Goal: Transaction & Acquisition: Purchase product/service

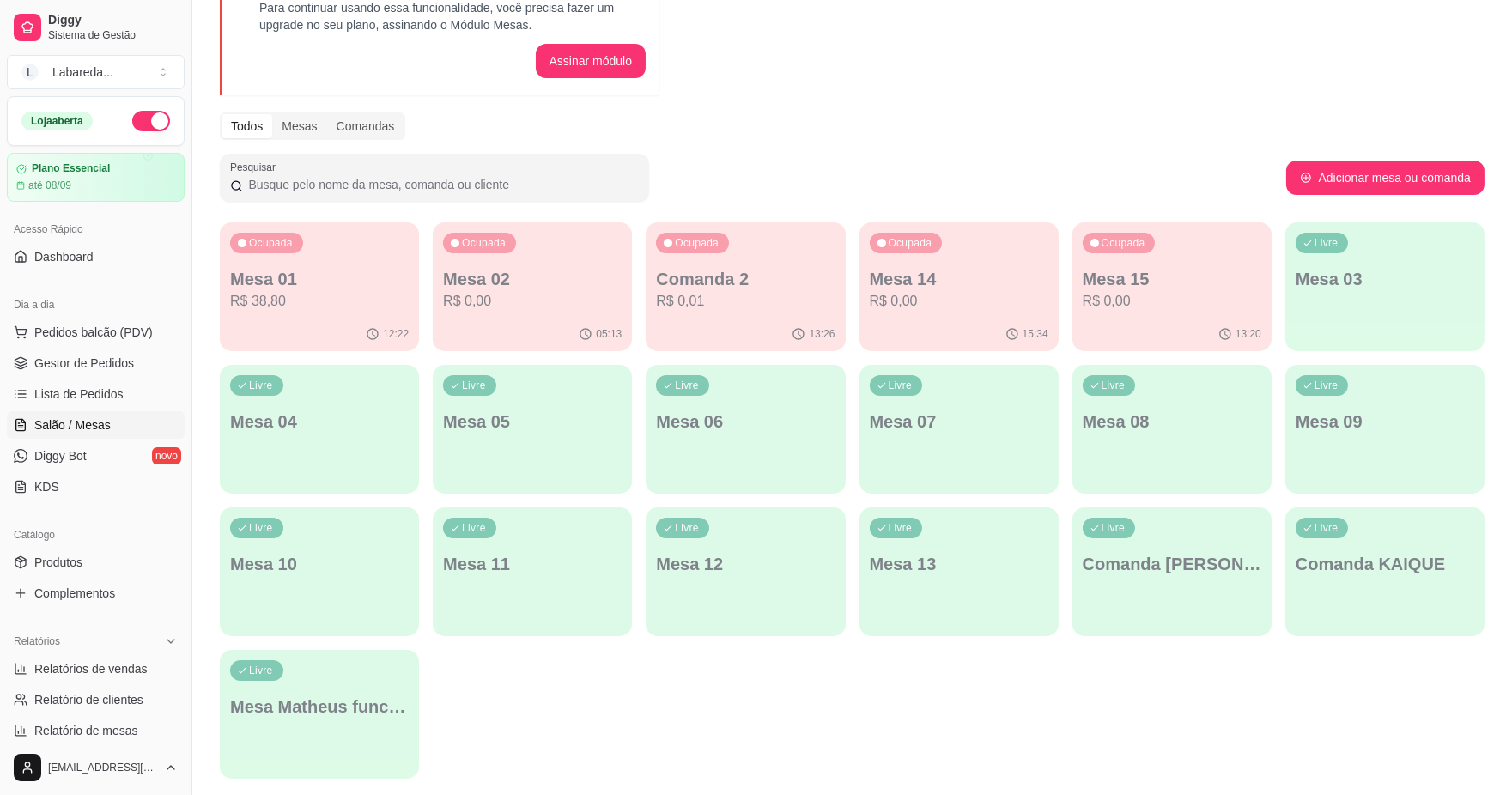
scroll to position [166, 0]
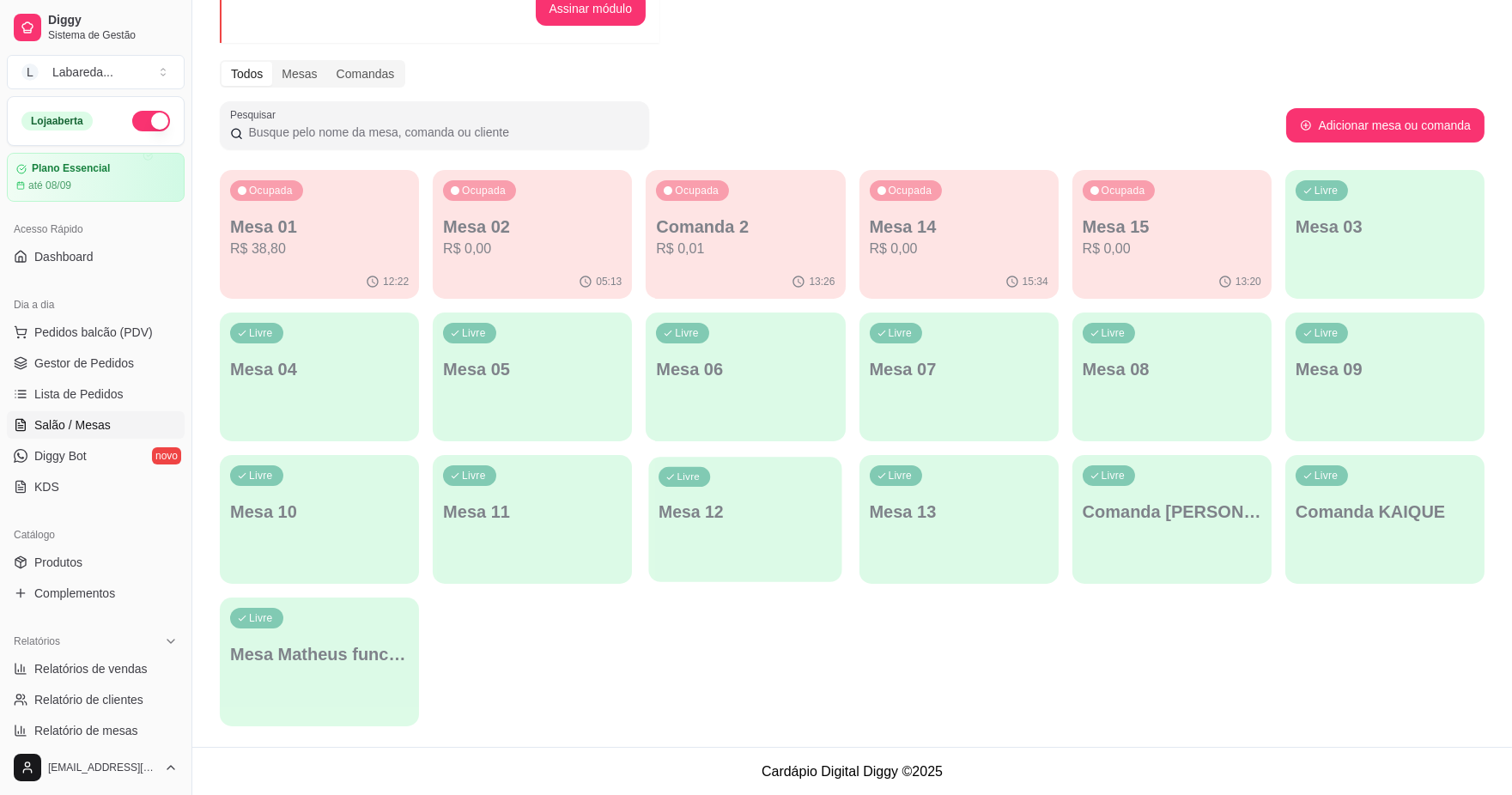
click at [791, 467] on div "Livre Mesa 12" at bounding box center [745, 509] width 193 height 105
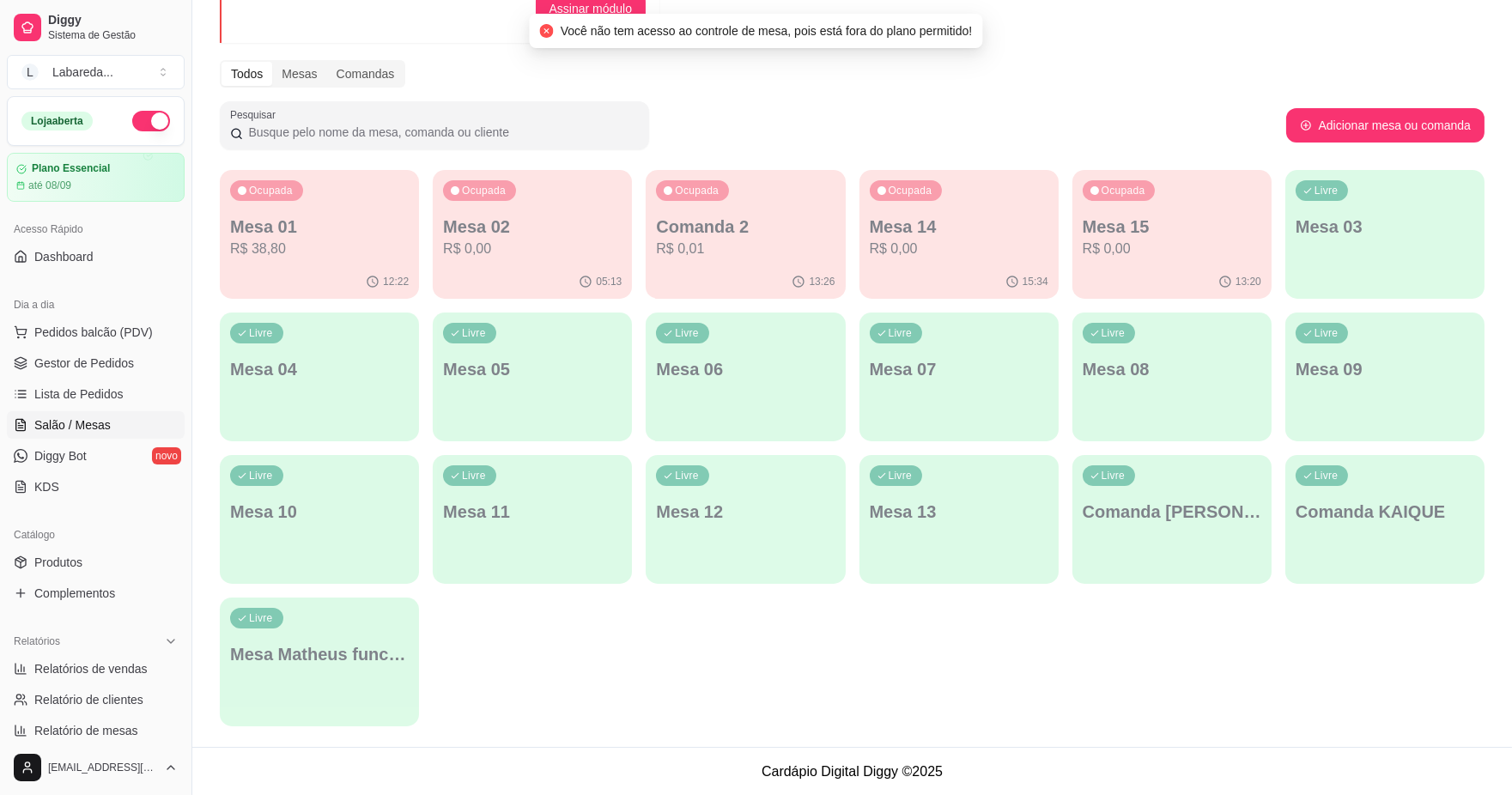
click at [906, 384] on div "Livre Mesa 07" at bounding box center [958, 366] width 199 height 109
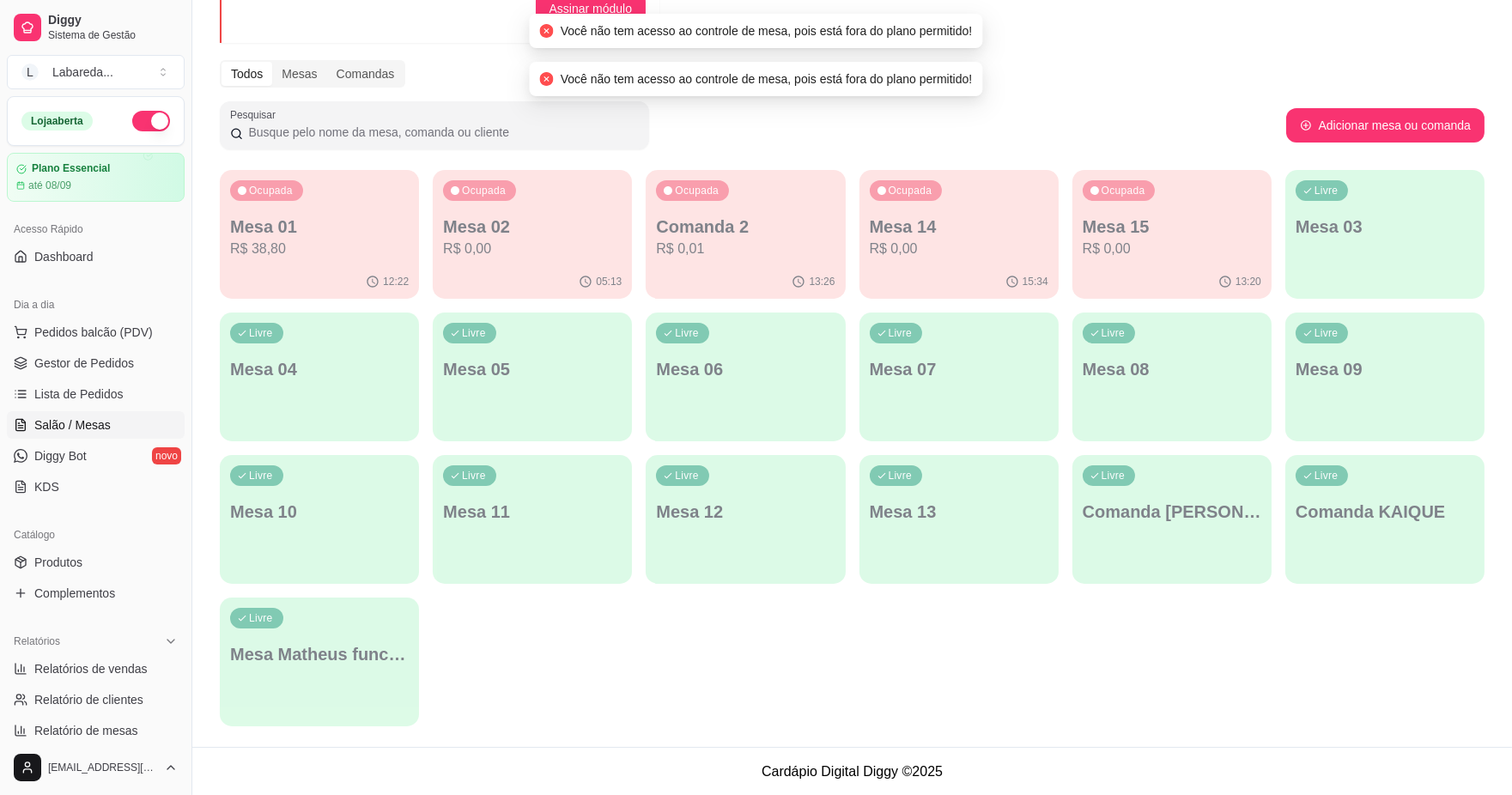
click at [930, 366] on p "Mesa 07" at bounding box center [959, 369] width 179 height 24
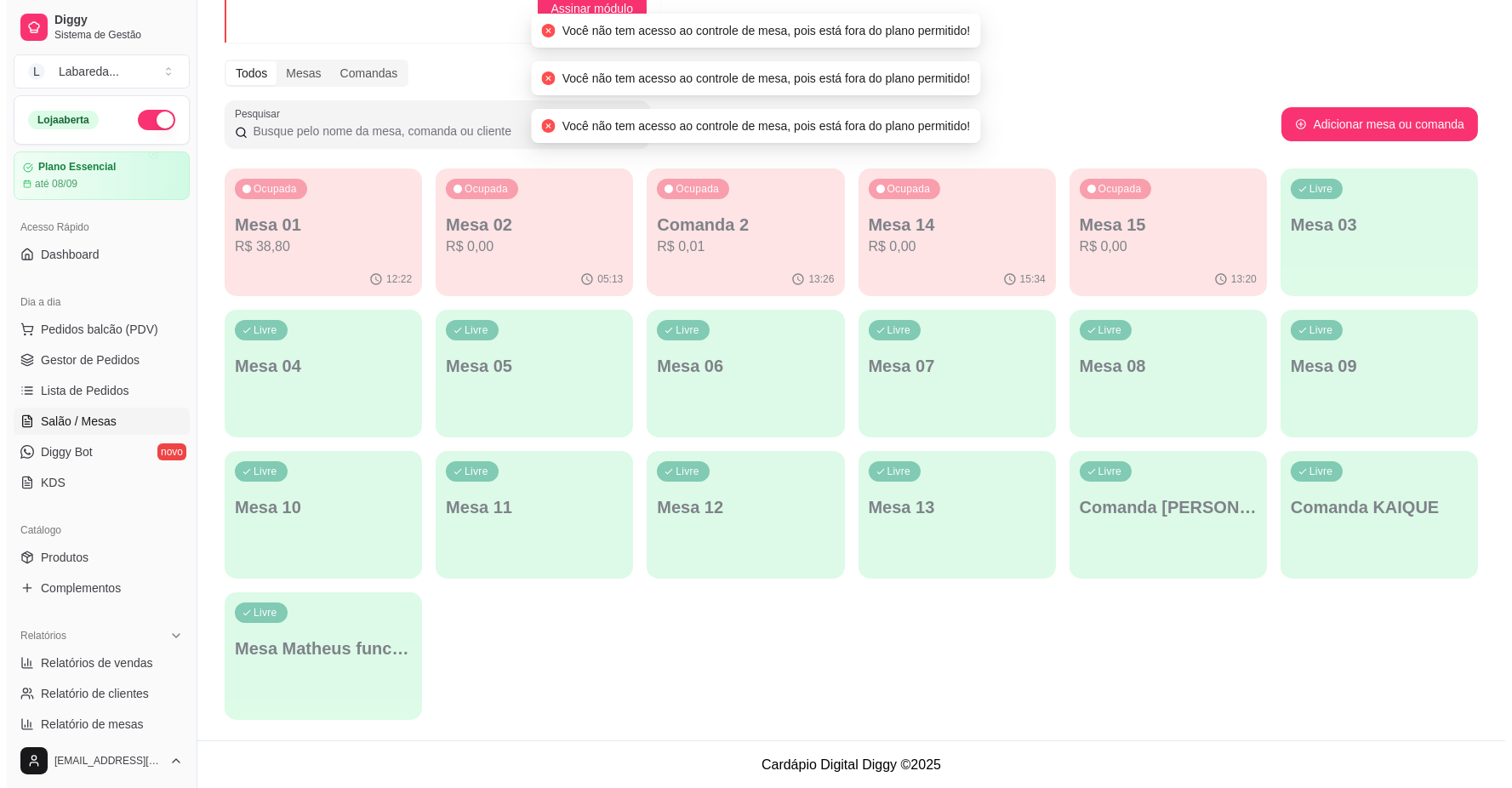
scroll to position [0, 0]
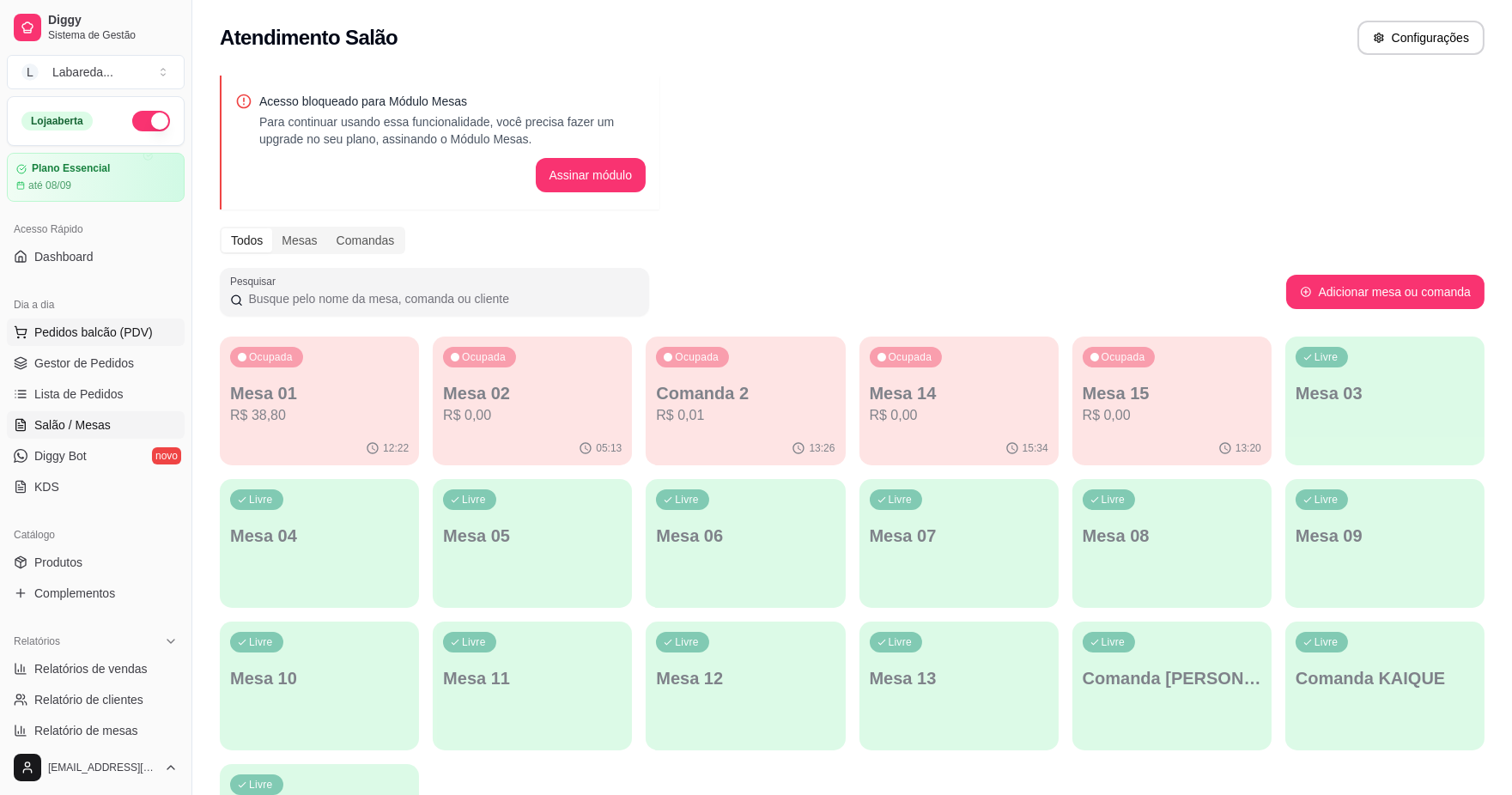
drag, startPoint x: 108, startPoint y: 311, endPoint x: 112, endPoint y: 327, distance: 16.5
click at [109, 320] on div "Dia a dia Pedidos balcão (PDV) Gestor de Pedidos Lista de Pedidos Salão / Mesas…" at bounding box center [95, 396] width 191 height 223
click at [113, 327] on span "Pedidos balcão (PDV)" at bounding box center [93, 333] width 118 height 17
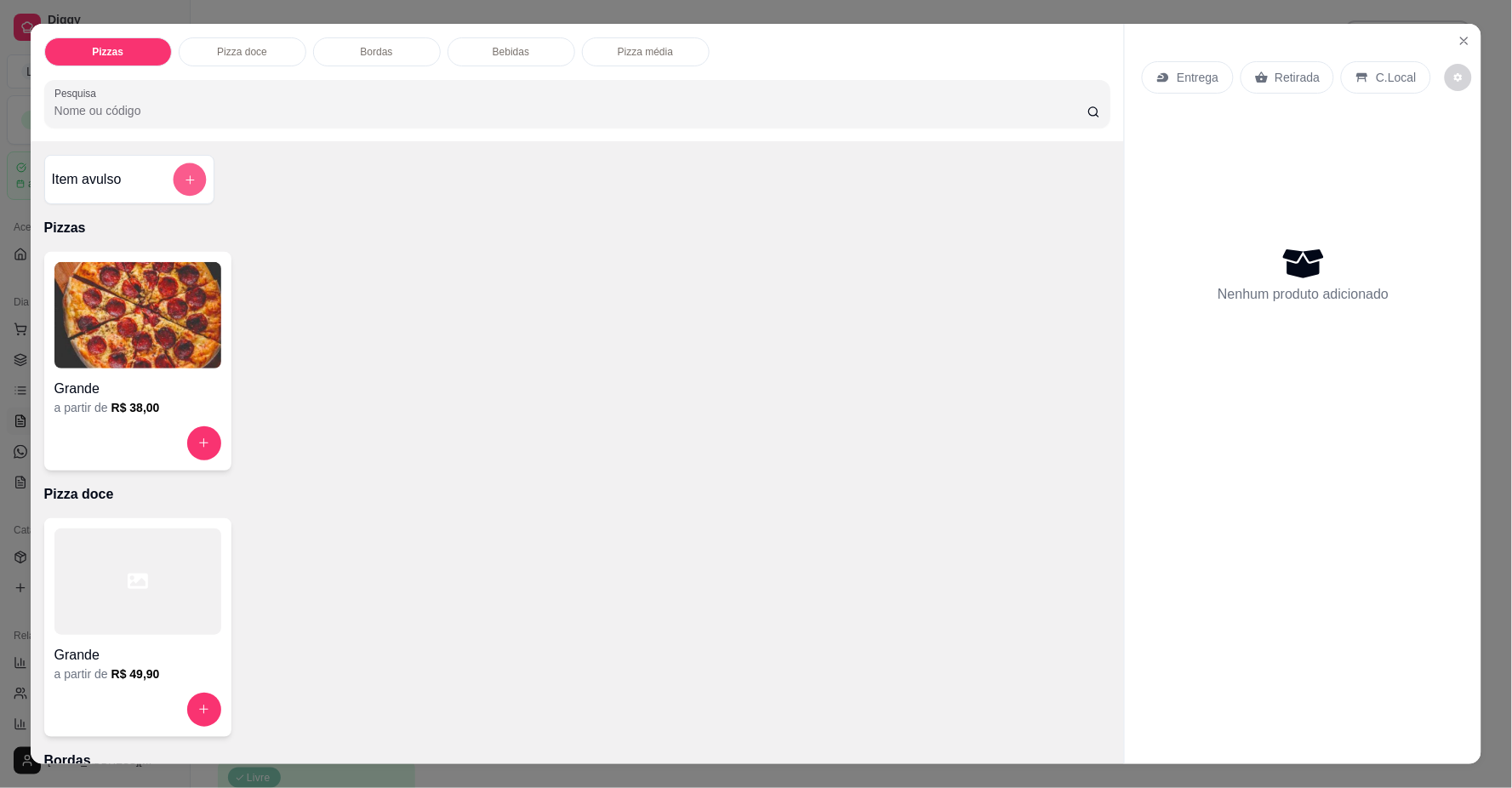
click at [183, 184] on icon "add-separate-item" at bounding box center [189, 179] width 12 height 12
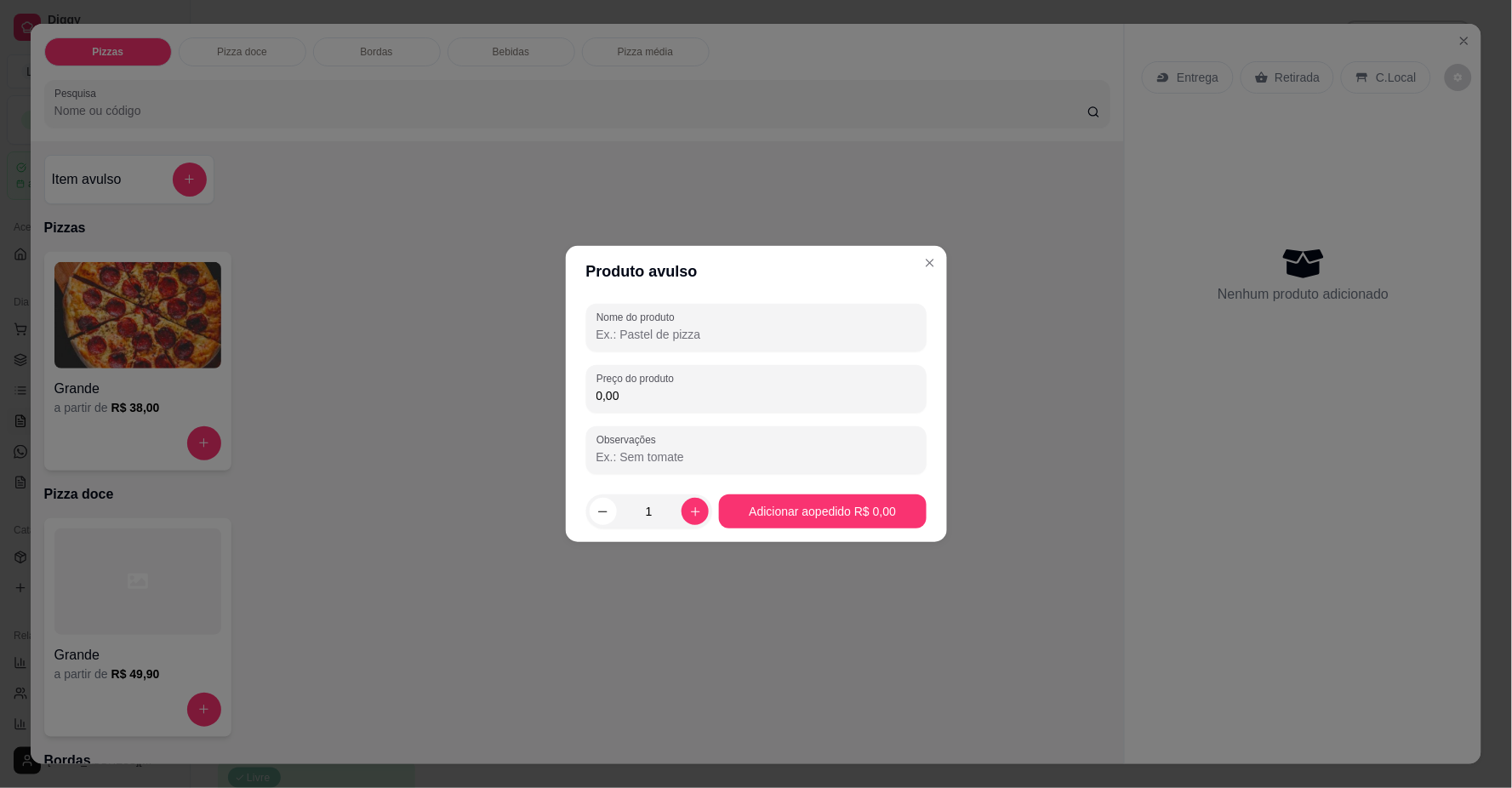
click at [666, 336] on input "Nome do produto" at bounding box center [756, 334] width 320 height 17
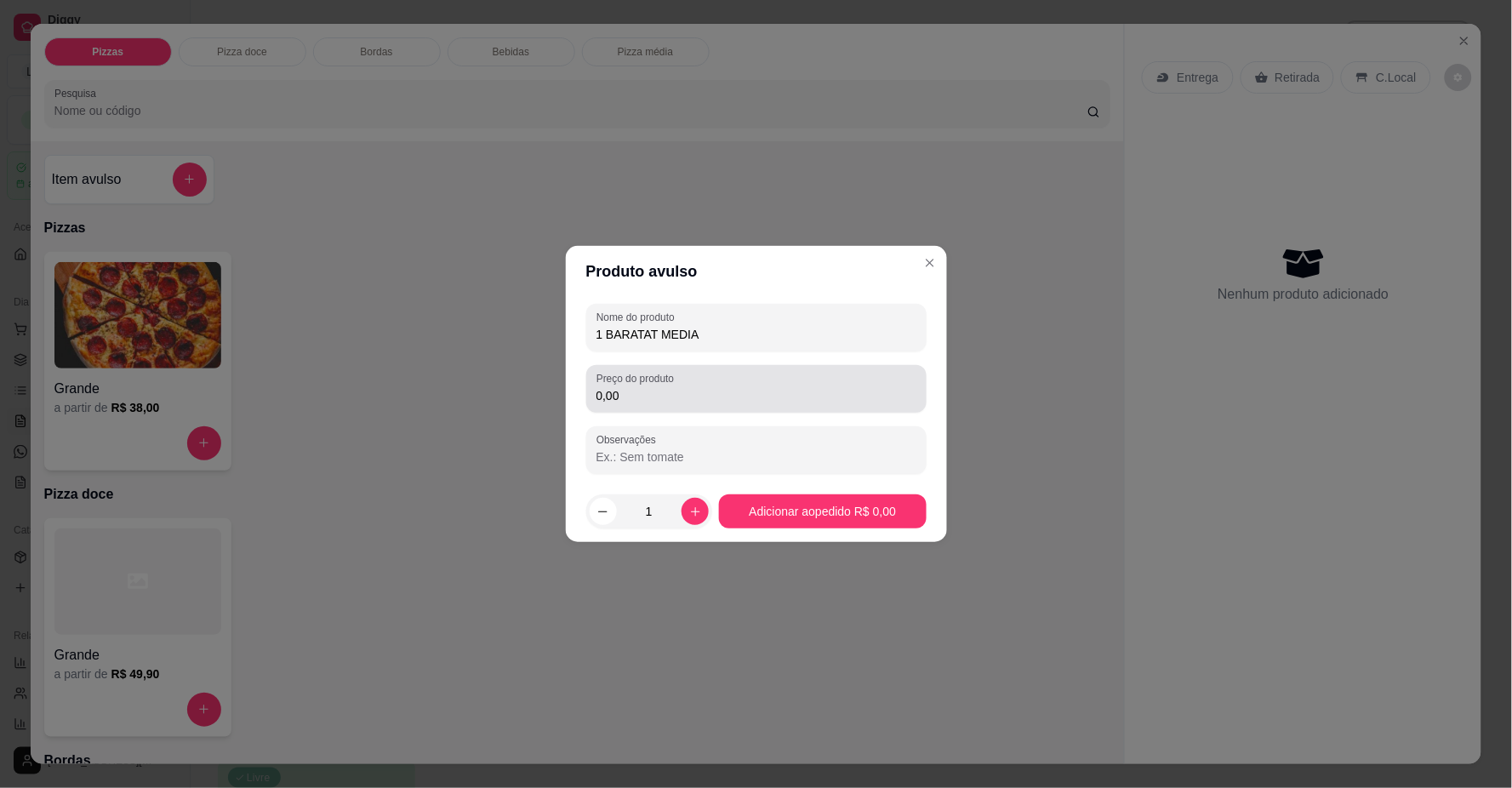
type input "1 BARATAT MEDIA"
click at [640, 392] on input "0,00" at bounding box center [756, 395] width 320 height 17
type input "30,00"
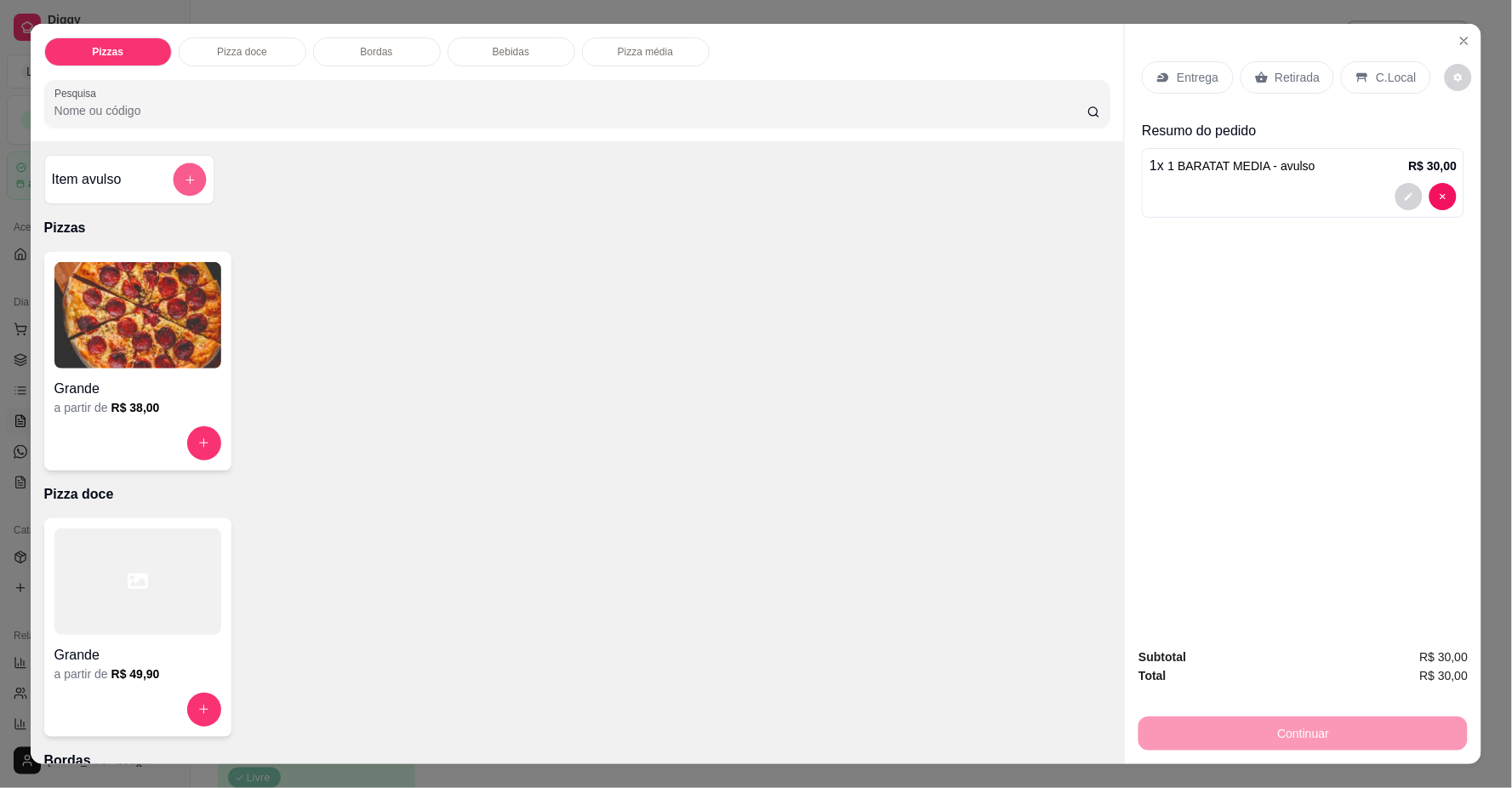
click at [183, 177] on icon "add-separate-item" at bounding box center [189, 179] width 12 height 12
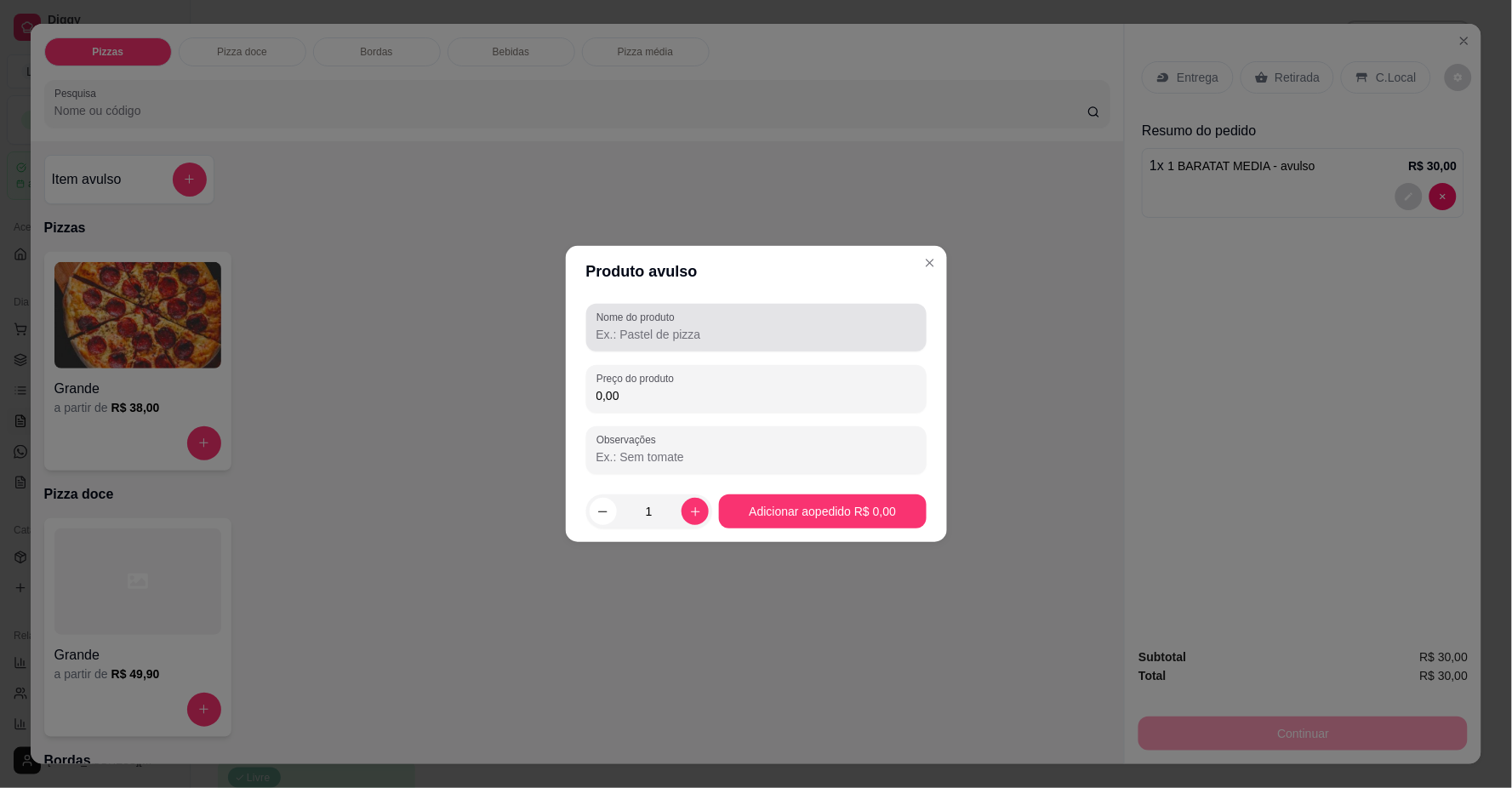
drag, startPoint x: 652, startPoint y: 347, endPoint x: 647, endPoint y: 395, distance: 48.3
click at [657, 357] on div "Nome do produto Preço do produto 0,00 Observações" at bounding box center [756, 389] width 340 height 171
click at [743, 337] on input "Nome do produto" at bounding box center [756, 334] width 320 height 17
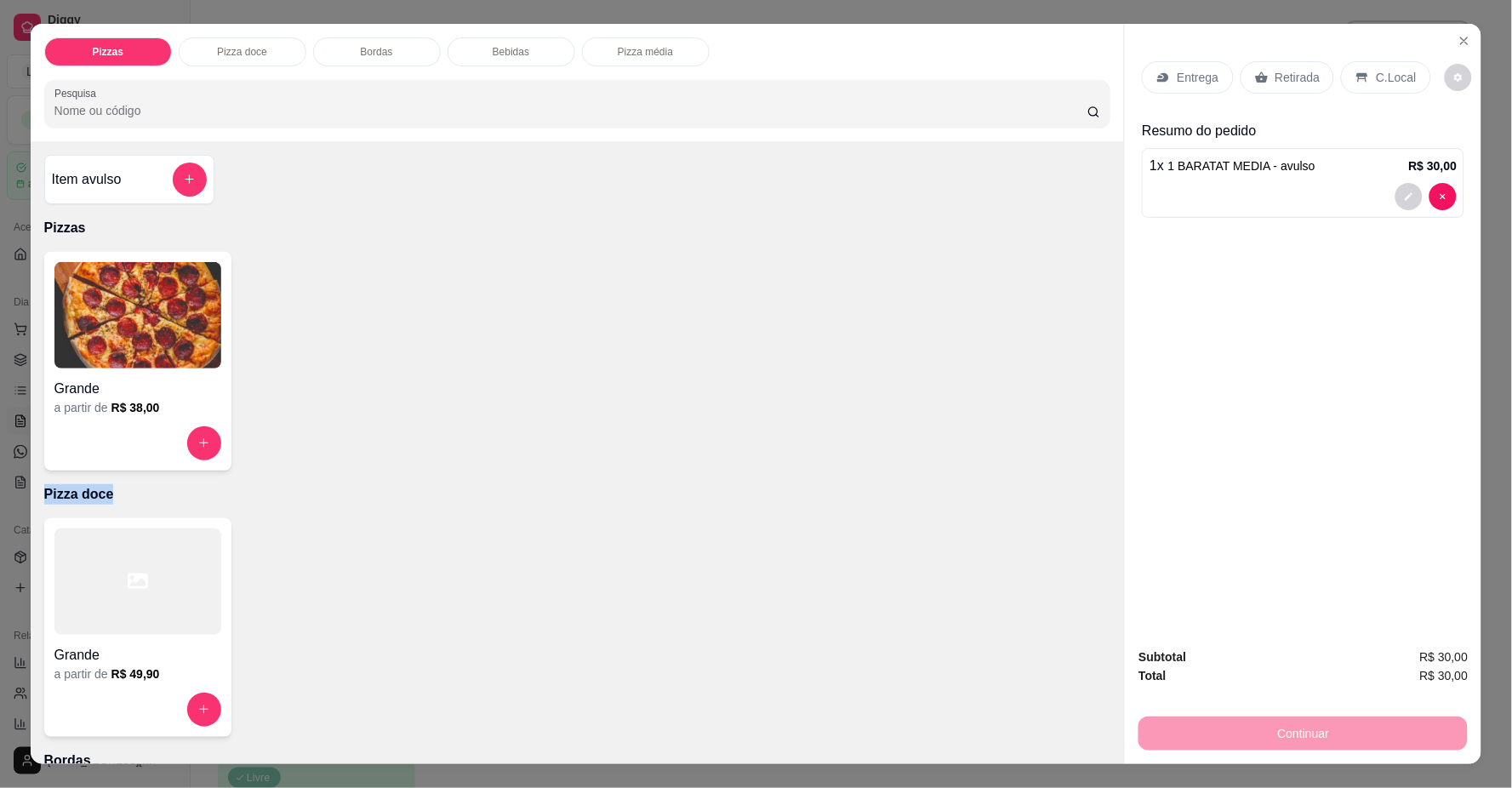
drag, startPoint x: 483, startPoint y: 482, endPoint x: 492, endPoint y: 499, distance: 19.2
click at [491, 498] on div "Item avulso Pizzas Grande a partir de R$ 38,00 Pizza doce Grande a partir de R$…" at bounding box center [577, 453] width 1095 height 623
click at [189, 185] on button "add-separate-item" at bounding box center [189, 179] width 33 height 33
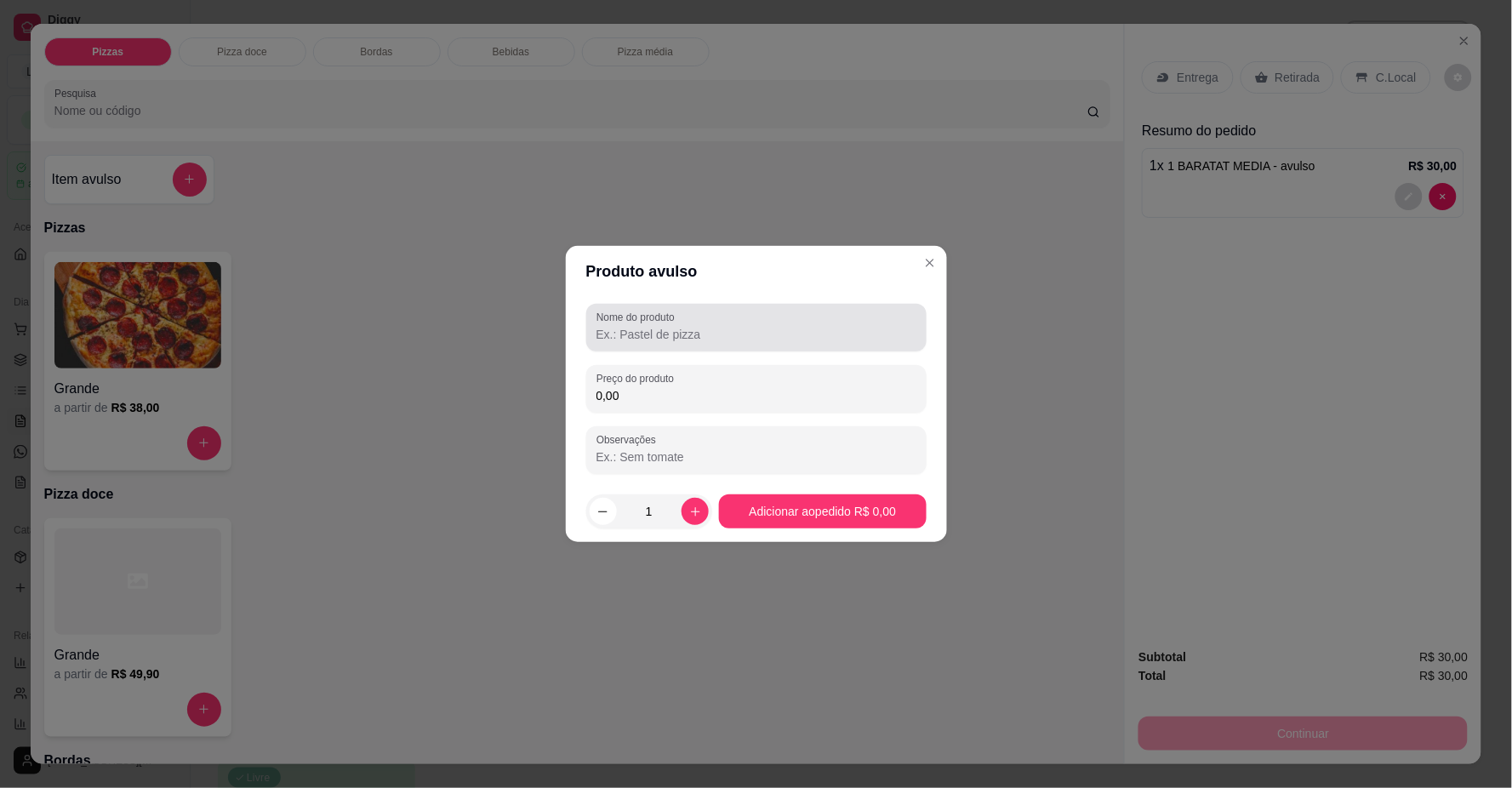
click at [703, 334] on input "Nome do produto" at bounding box center [756, 334] width 320 height 17
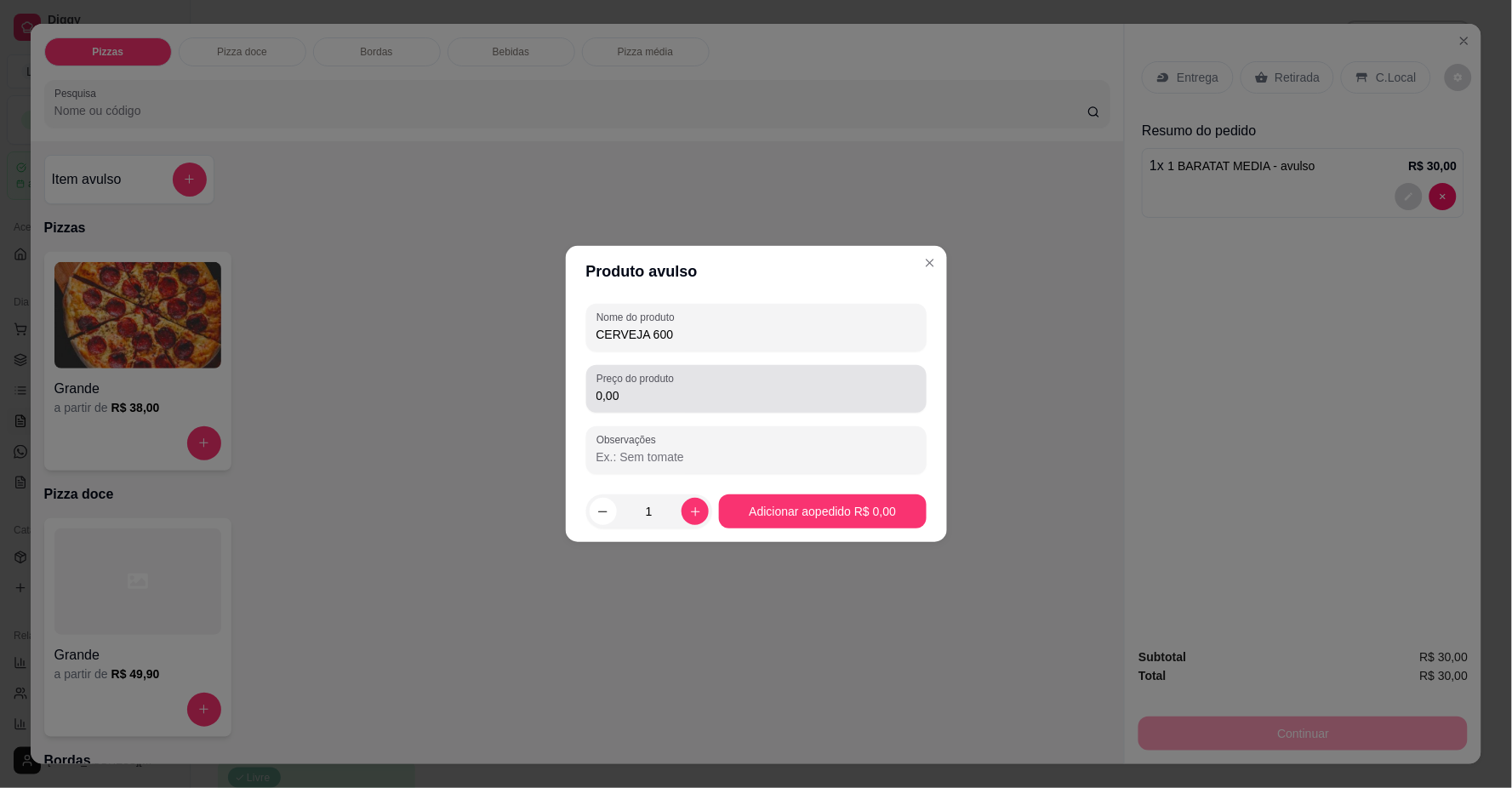
type input "CERVEJA 600"
click at [716, 379] on div "0,00" at bounding box center [756, 389] width 320 height 34
drag, startPoint x: 786, startPoint y: 385, endPoint x: 802, endPoint y: 514, distance: 130.0
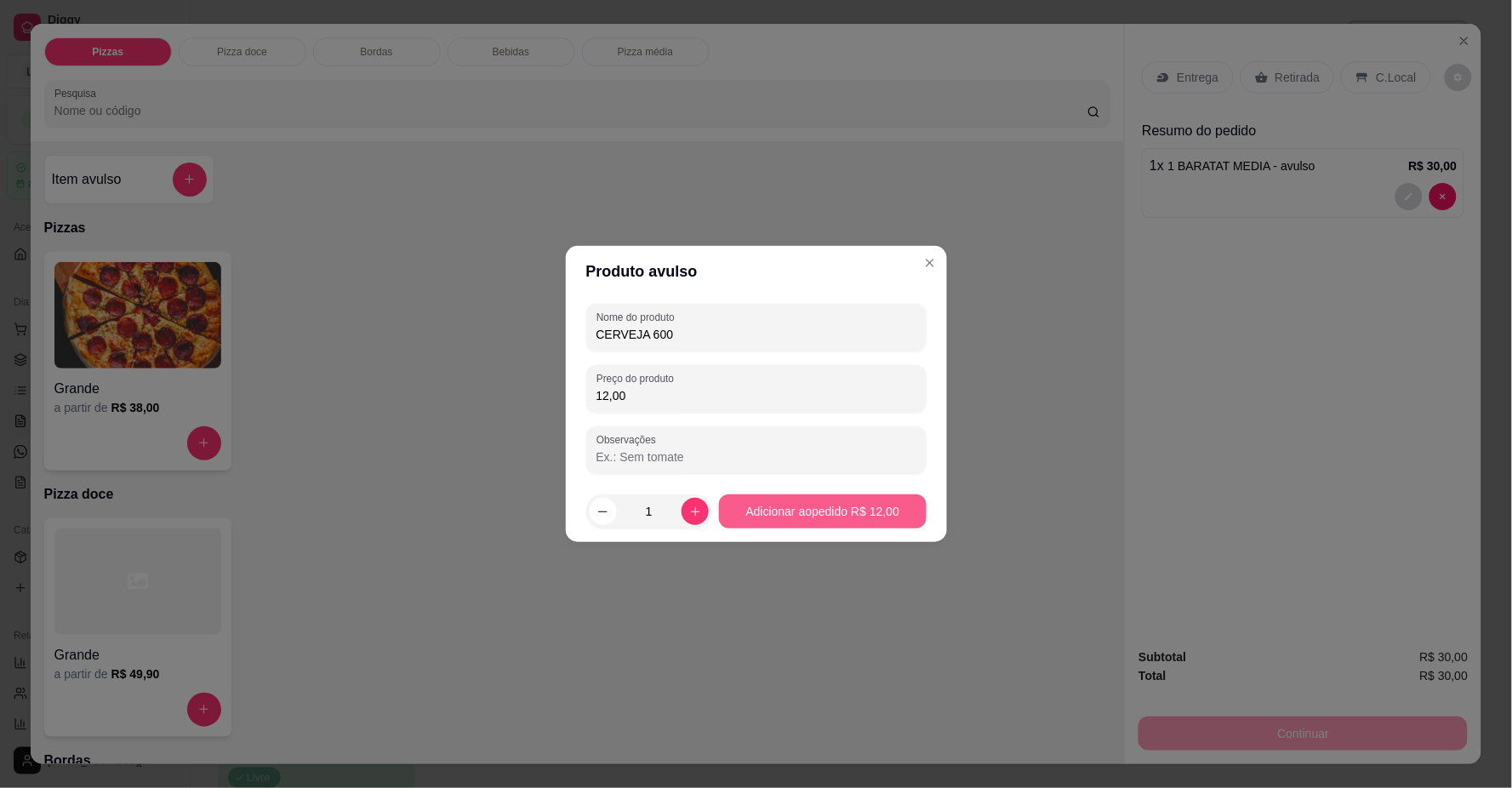
type input "12,00"
drag, startPoint x: 802, startPoint y: 514, endPoint x: 840, endPoint y: 541, distance: 46.6
click at [840, 541] on footer "1 Adicionar ao pedido R$ 12,00" at bounding box center [756, 512] width 381 height 61
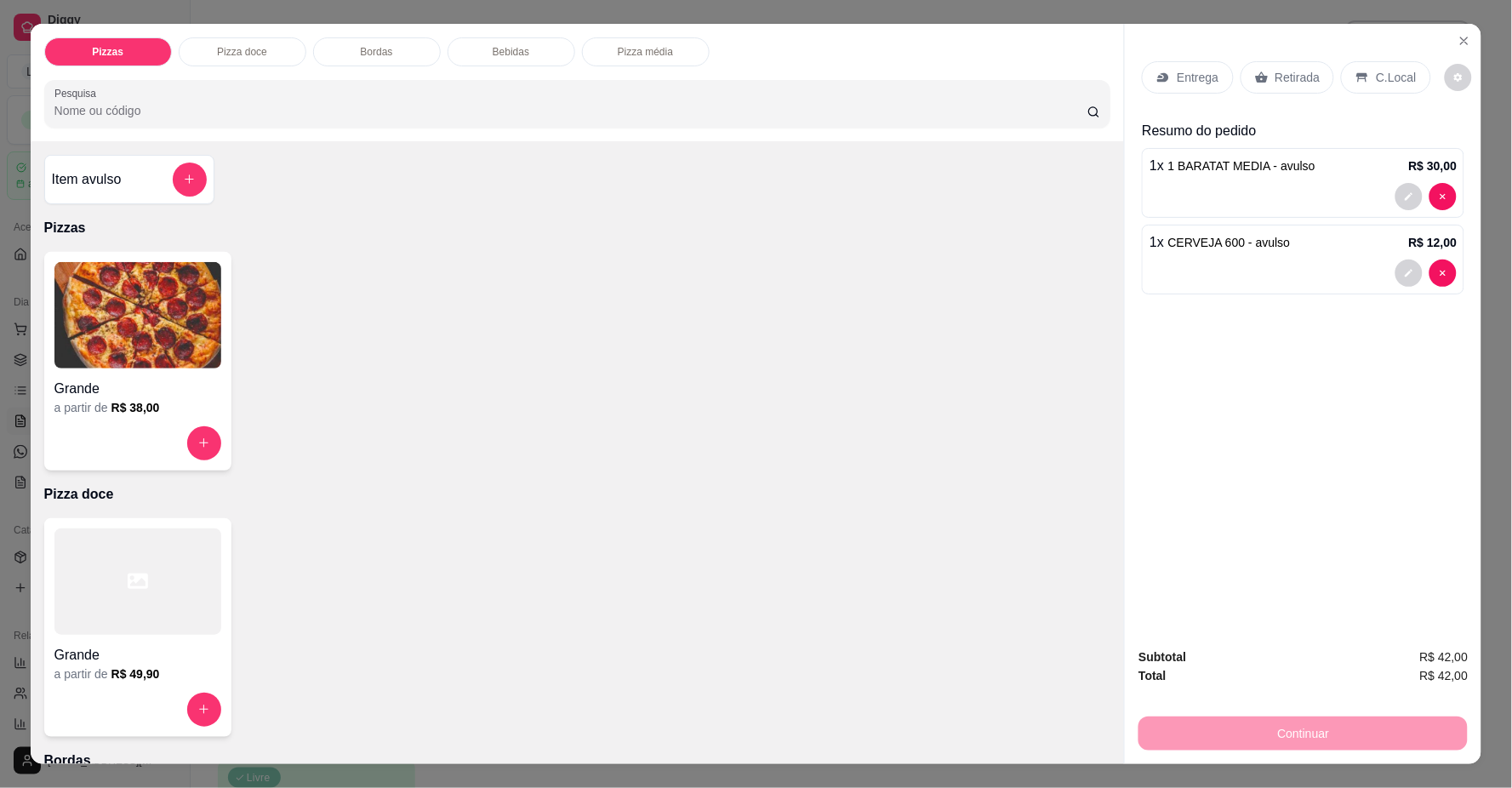
click at [1389, 86] on div "C.Local" at bounding box center [1386, 77] width 90 height 32
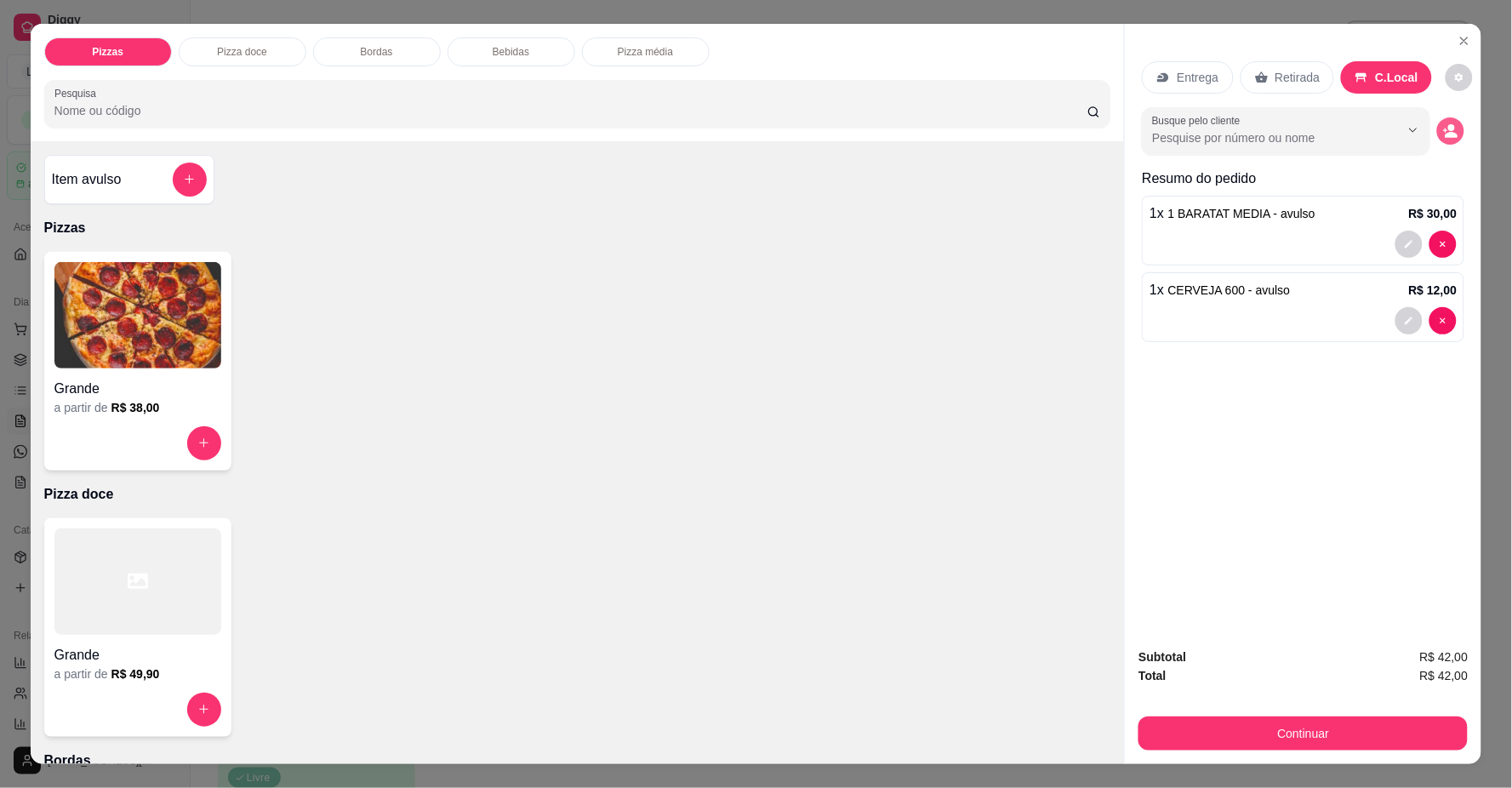
click at [1450, 131] on icon "decrease-product-quantity" at bounding box center [1451, 131] width 15 height 15
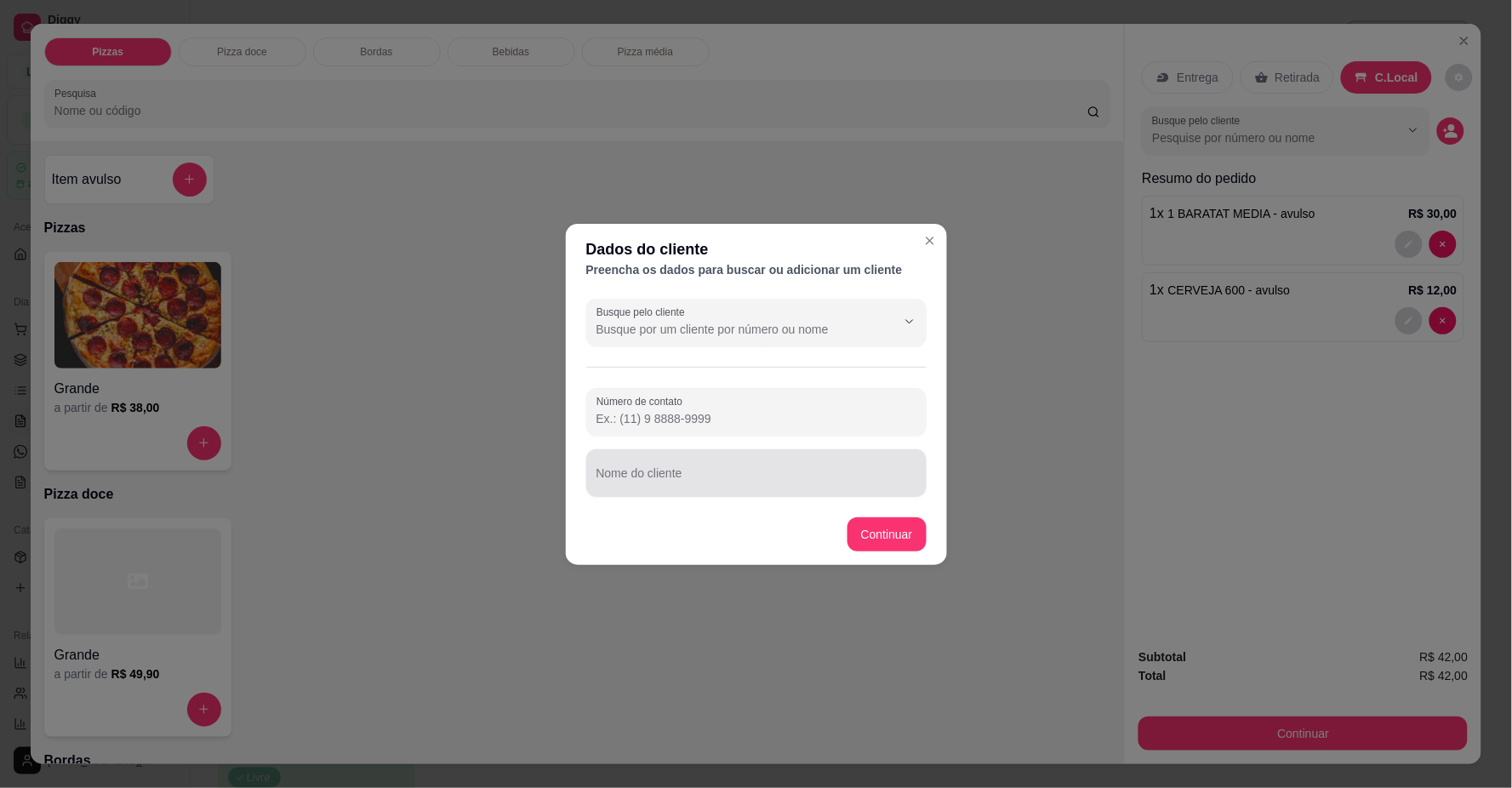
click at [693, 470] on div at bounding box center [756, 474] width 320 height 34
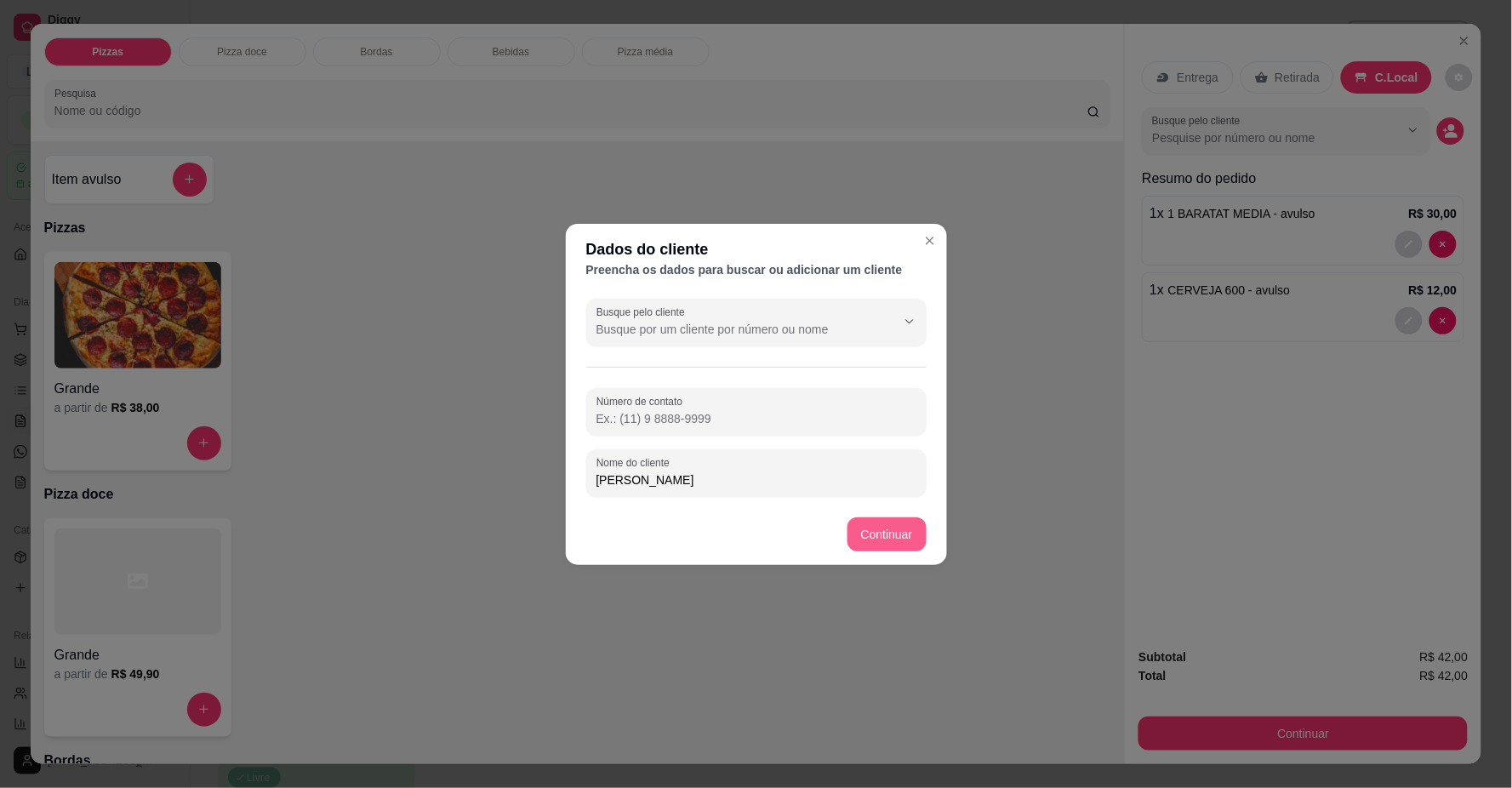
type input "[PERSON_NAME]"
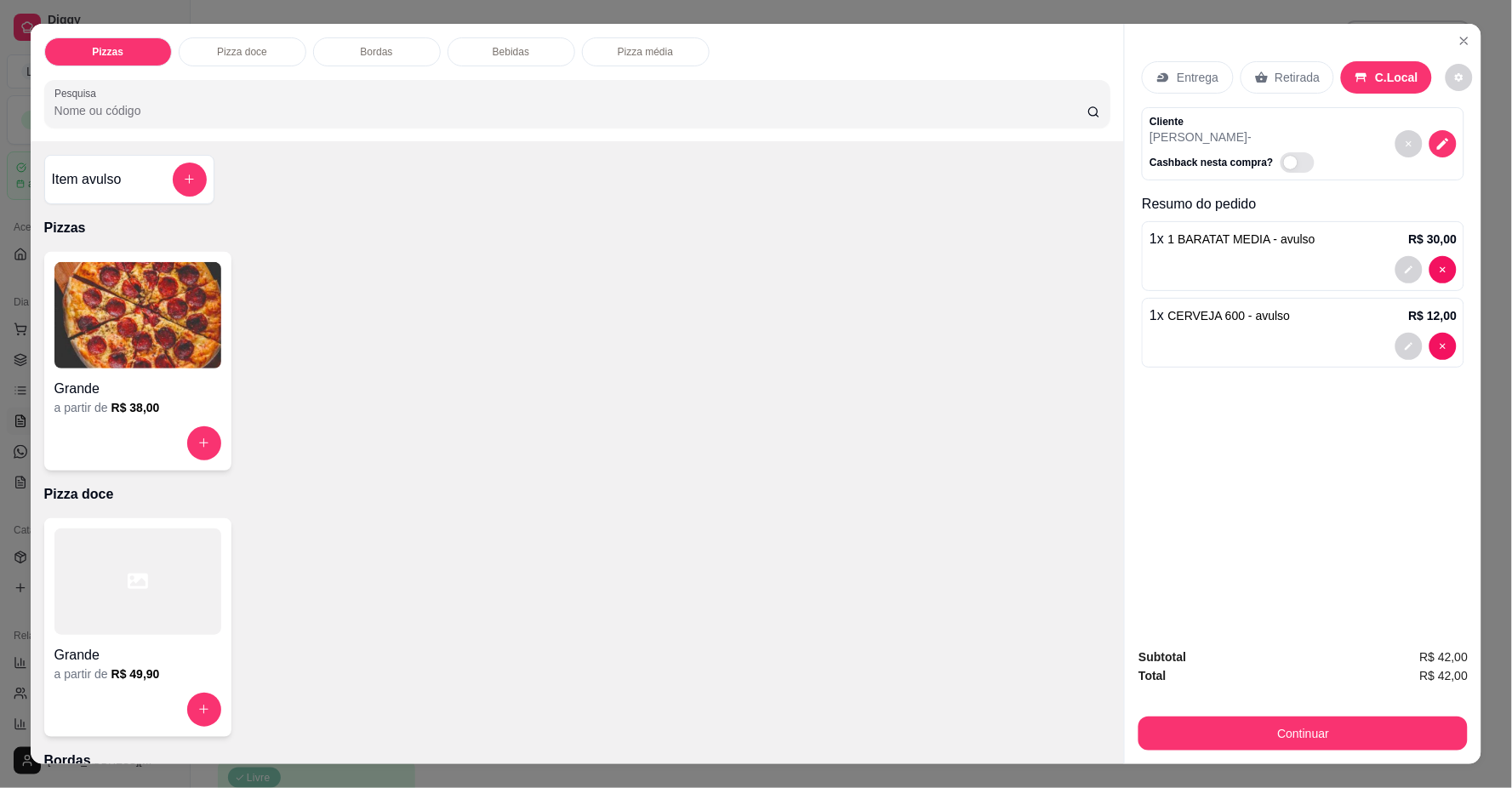
click at [1215, 755] on div "Subtotal R$ 42,00 Total R$ 42,00 Continuar" at bounding box center [1303, 699] width 356 height 131
click at [1216, 752] on div "Subtotal R$ 42,00 Total R$ 42,00 Continuar" at bounding box center [1303, 699] width 356 height 131
click at [1222, 734] on button "Continuar" at bounding box center [1303, 734] width 330 height 34
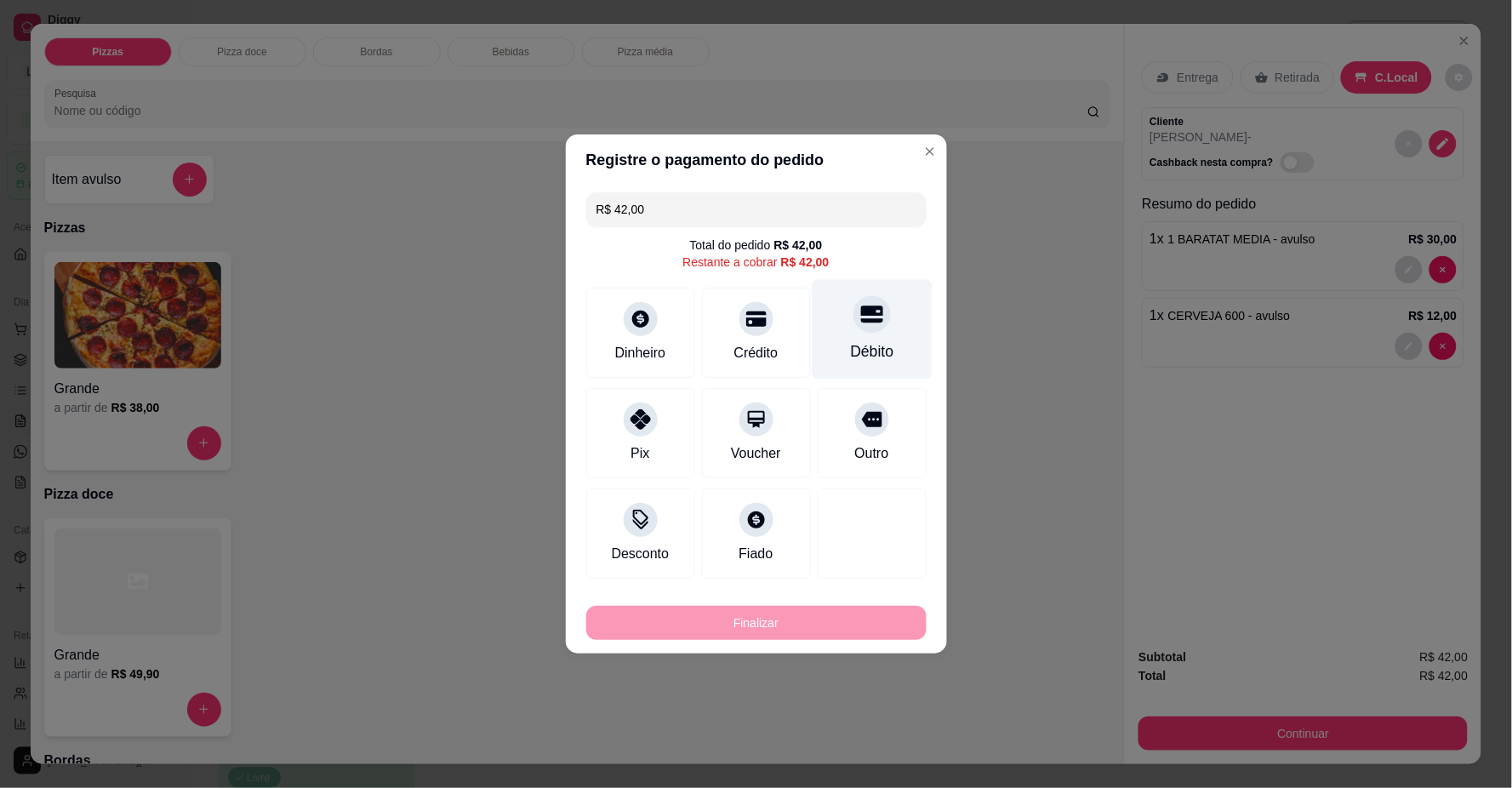
click at [872, 336] on div "Débito" at bounding box center [872, 330] width 120 height 100
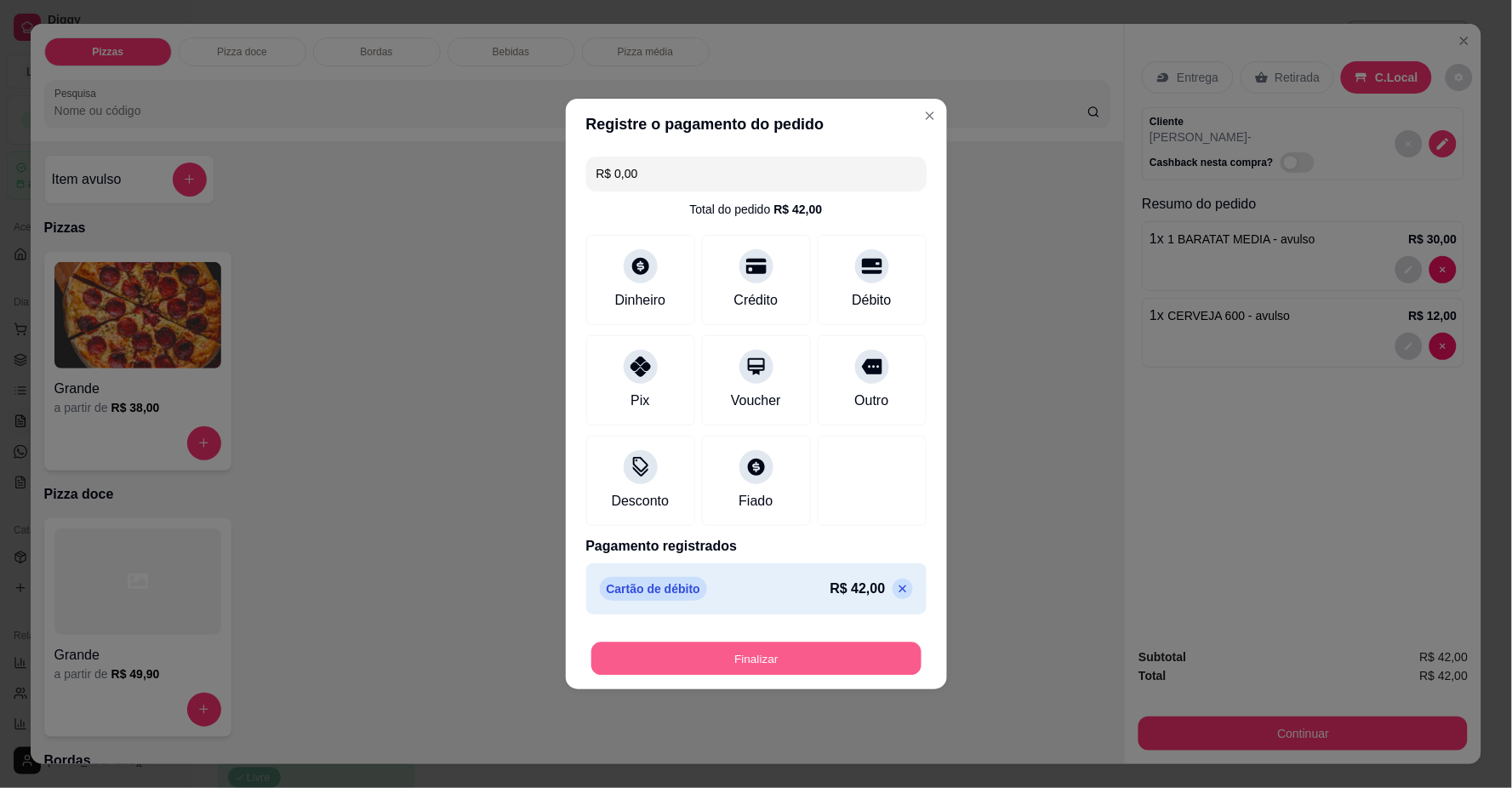
click at [725, 660] on button "Finalizar" at bounding box center [756, 658] width 331 height 33
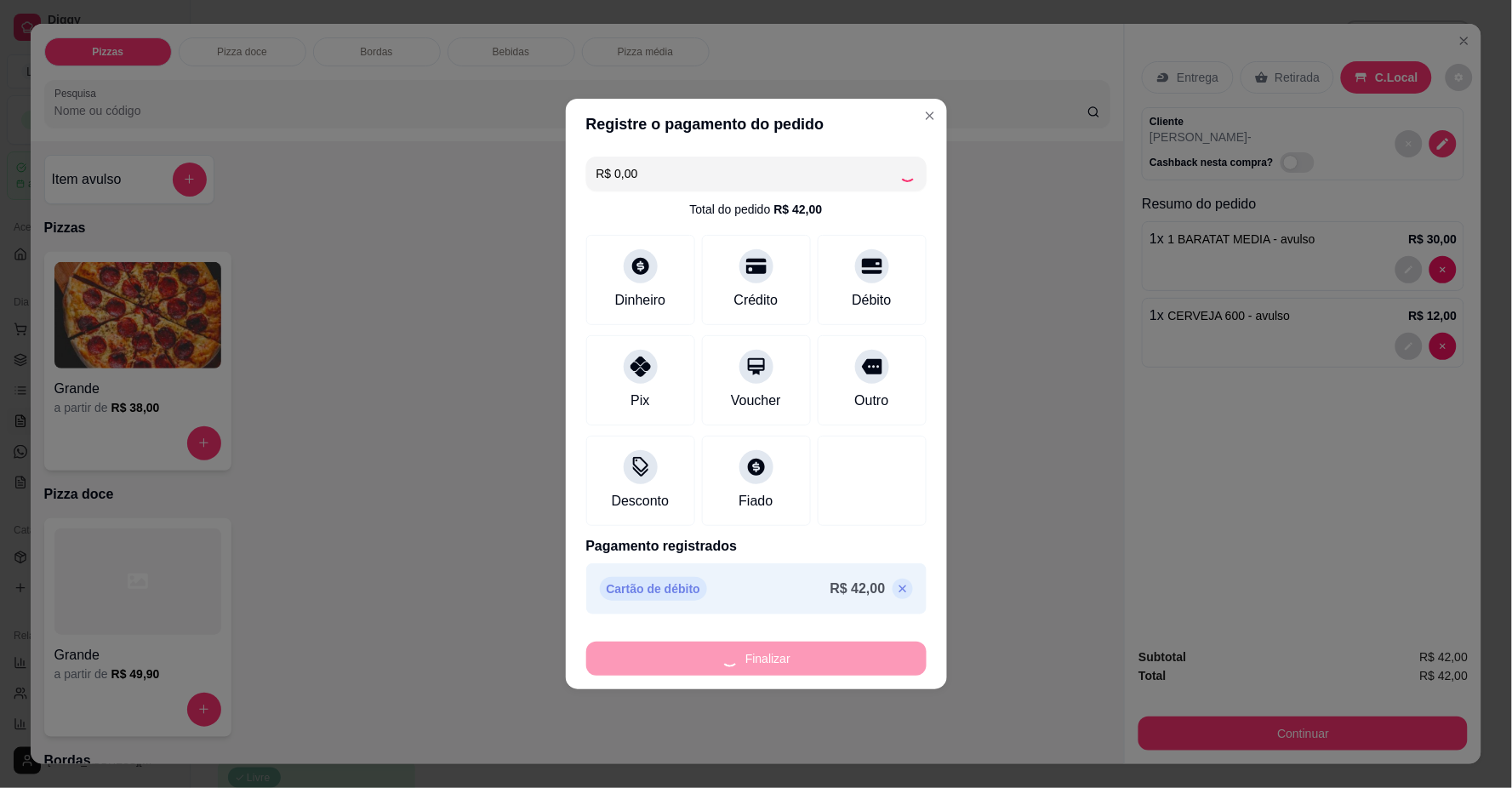
type input "-R$ 42,00"
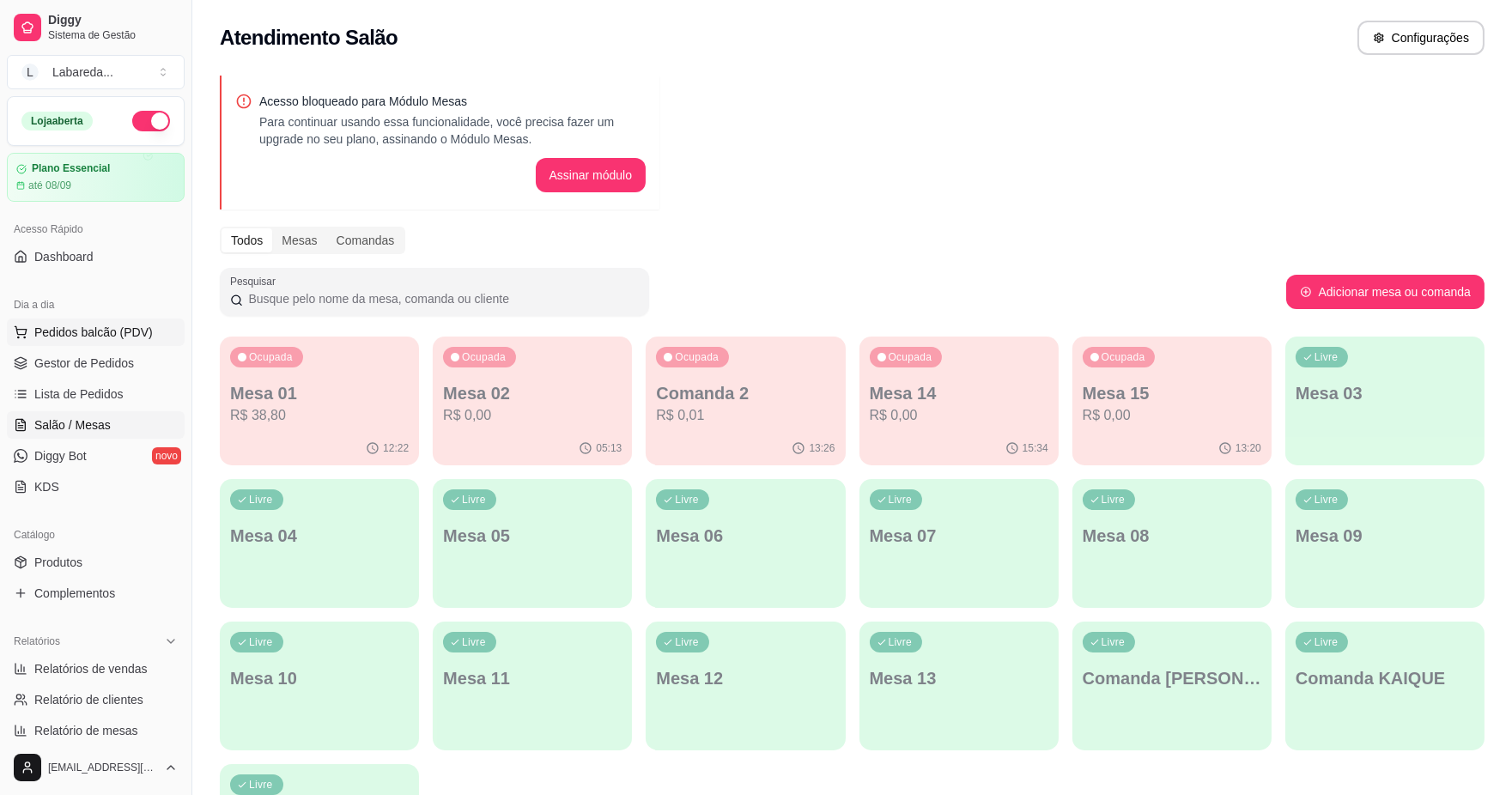
click at [97, 339] on span "Pedidos balcão (PDV)" at bounding box center [93, 333] width 118 height 17
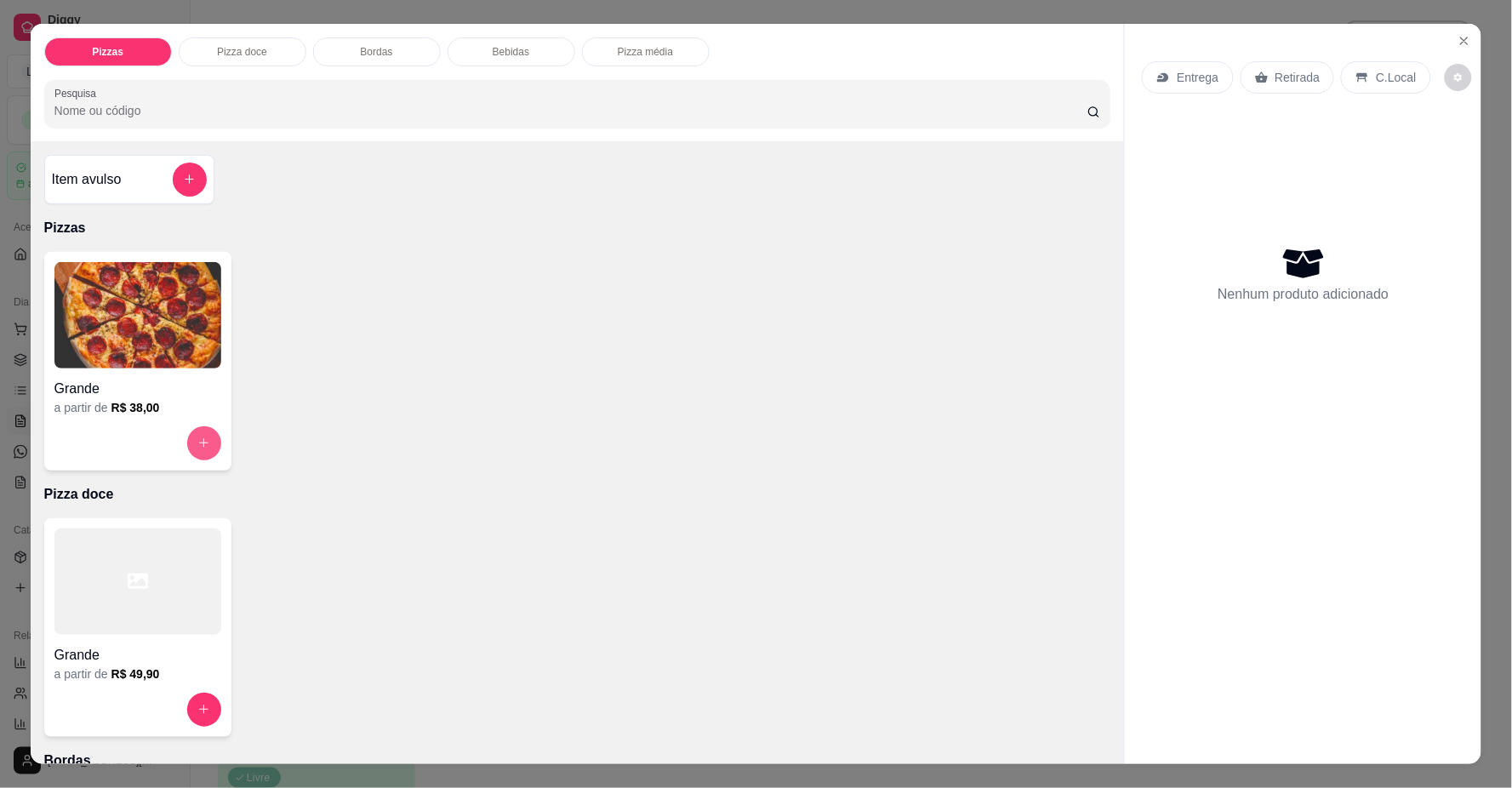
click at [203, 440] on button "increase-product-quantity" at bounding box center [205, 444] width 34 height 34
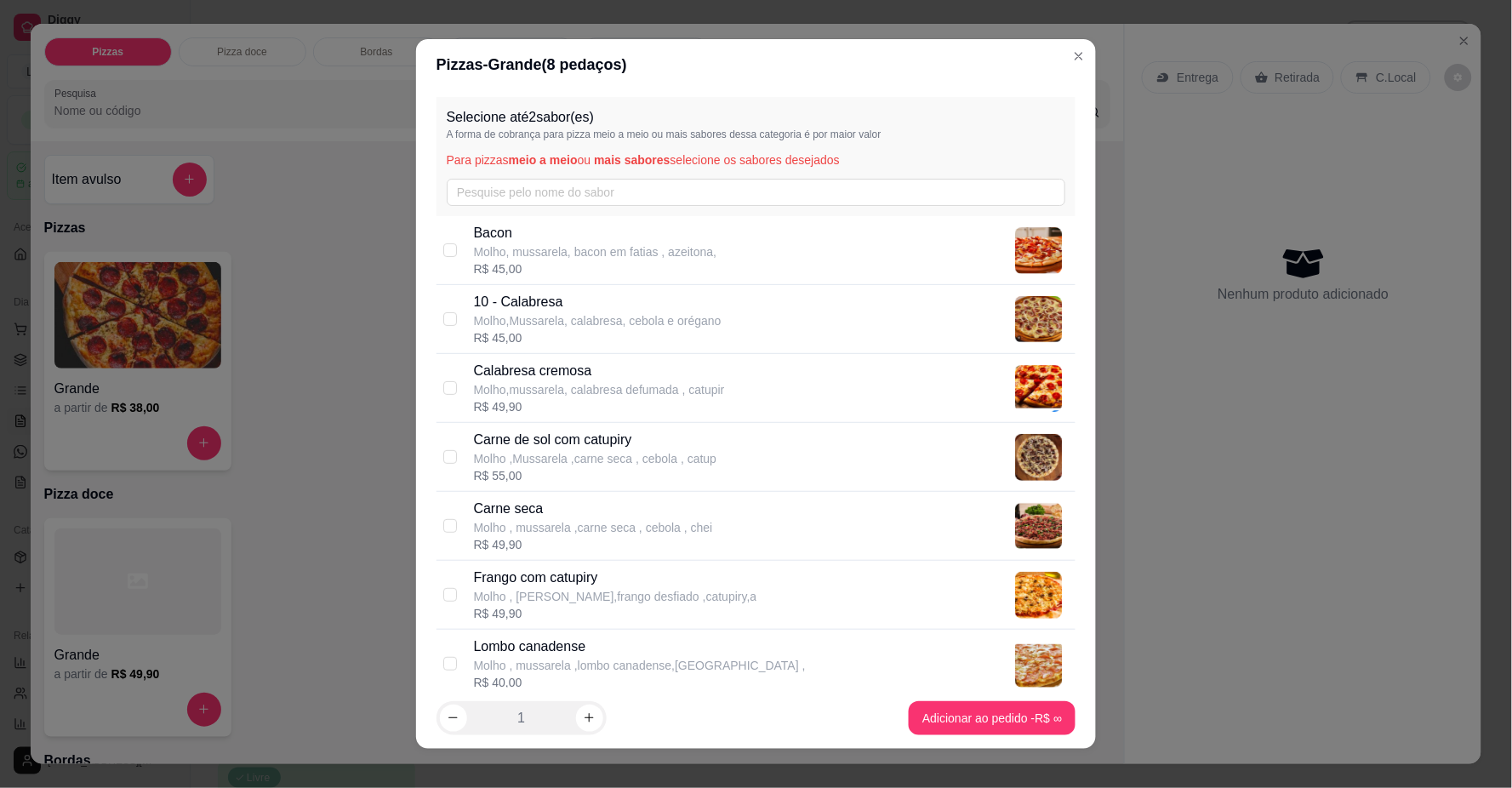
click at [536, 315] on p "Molho,Mussarela, calabresa, cebola e orégano" at bounding box center [598, 321] width 248 height 17
checkbox input "true"
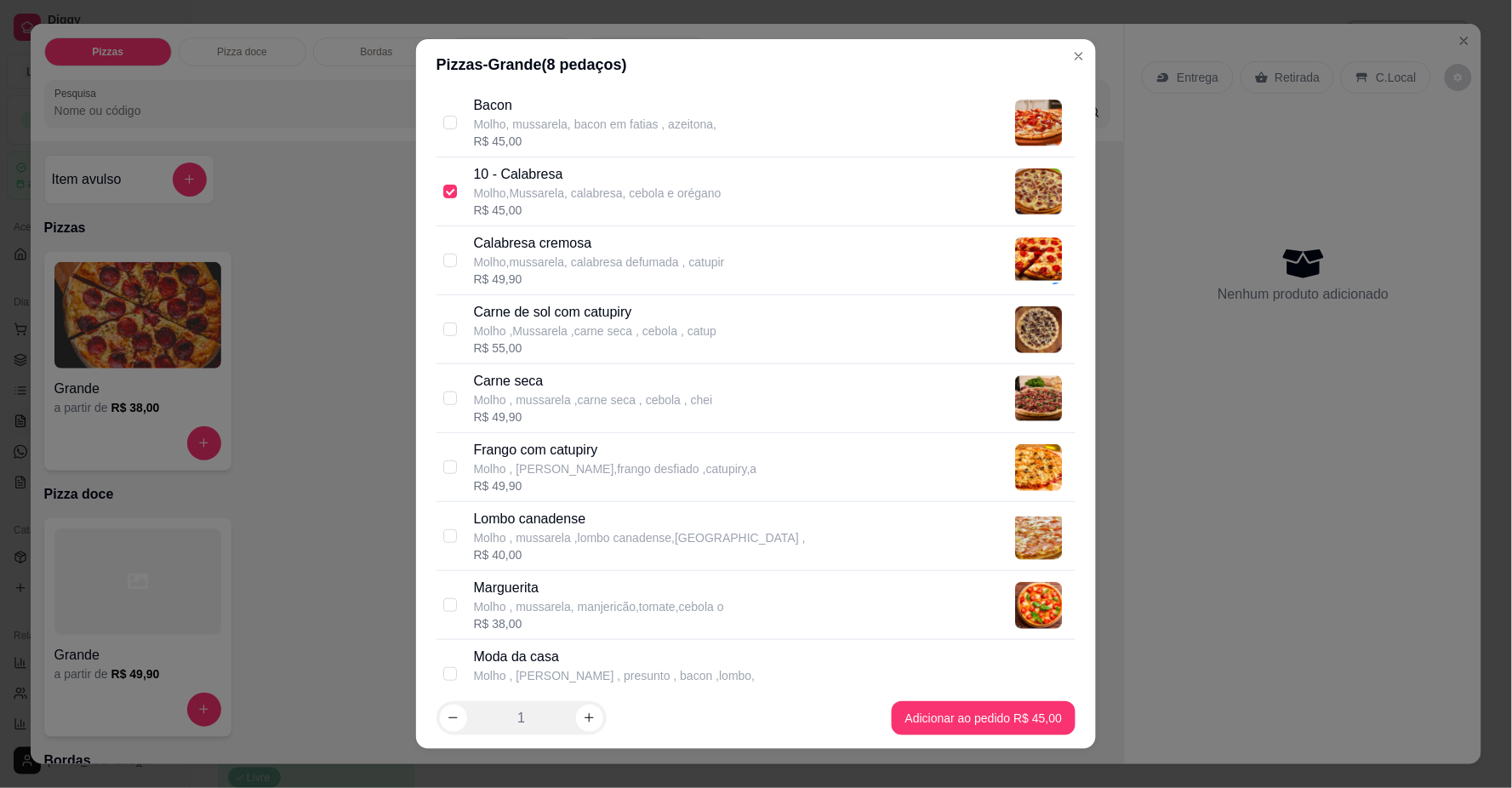
scroll to position [189, 0]
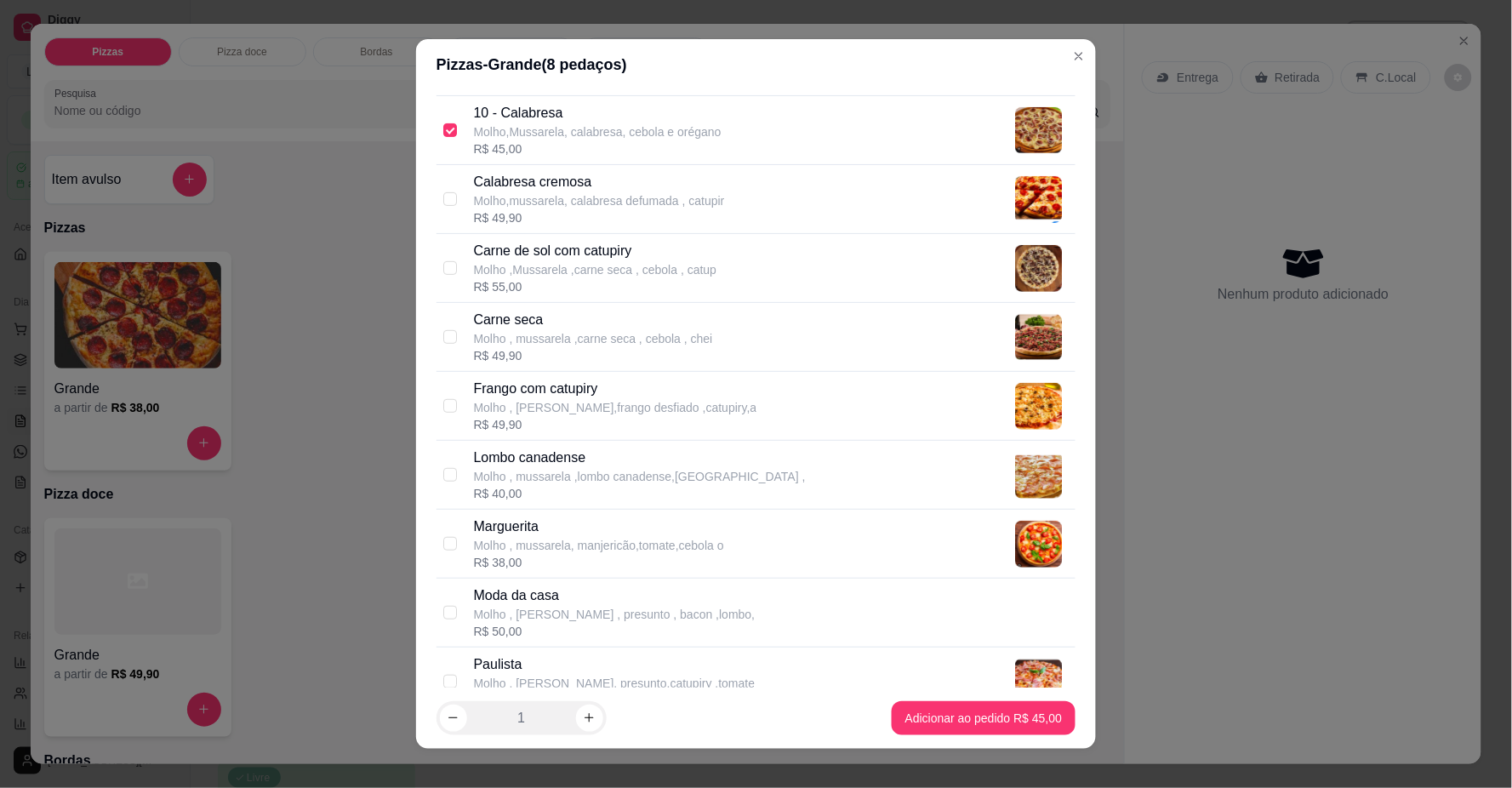
click at [571, 395] on p "Frango com catupiry" at bounding box center [615, 389] width 283 height 20
checkbox input "true"
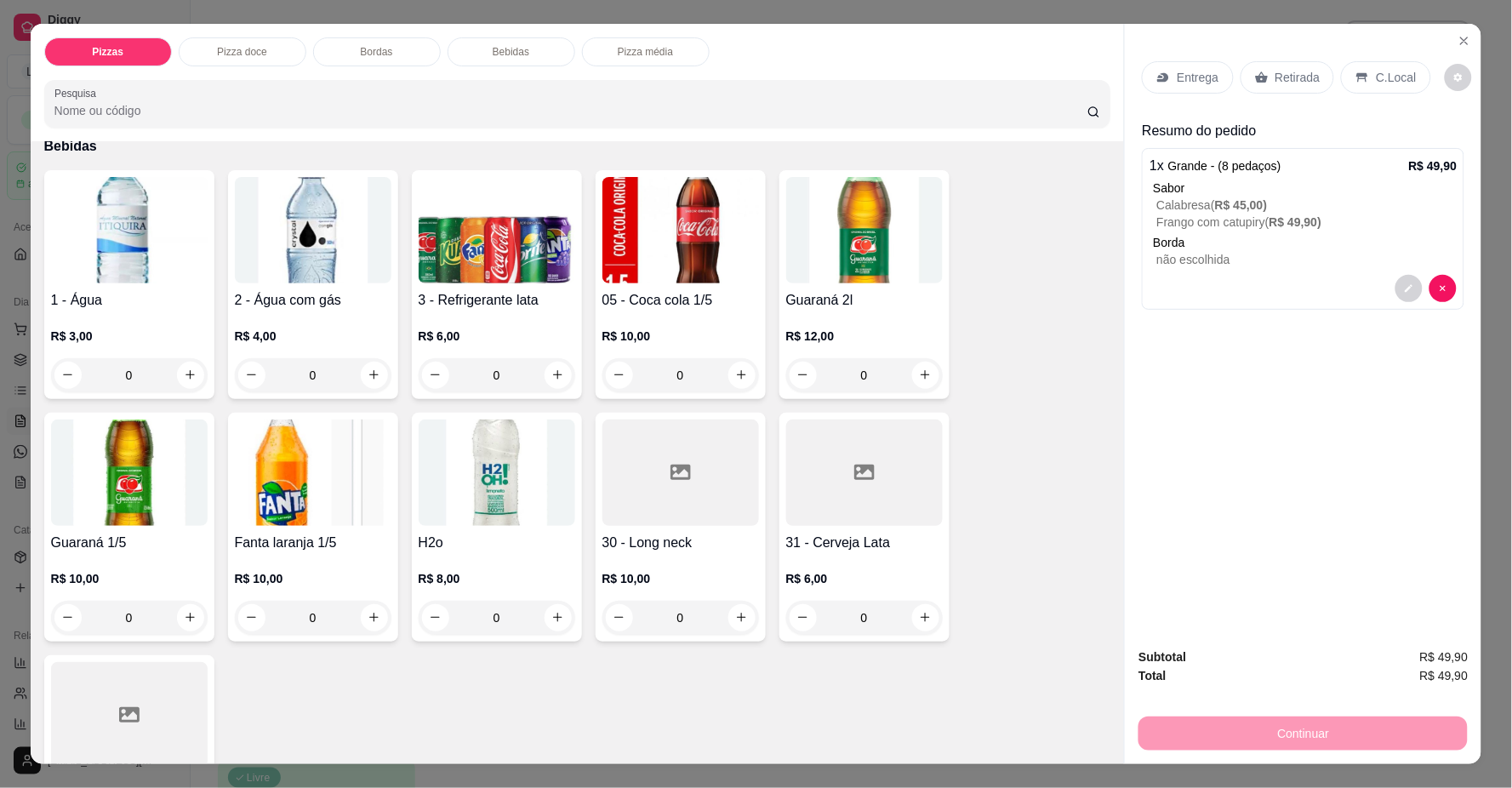
scroll to position [946, 0]
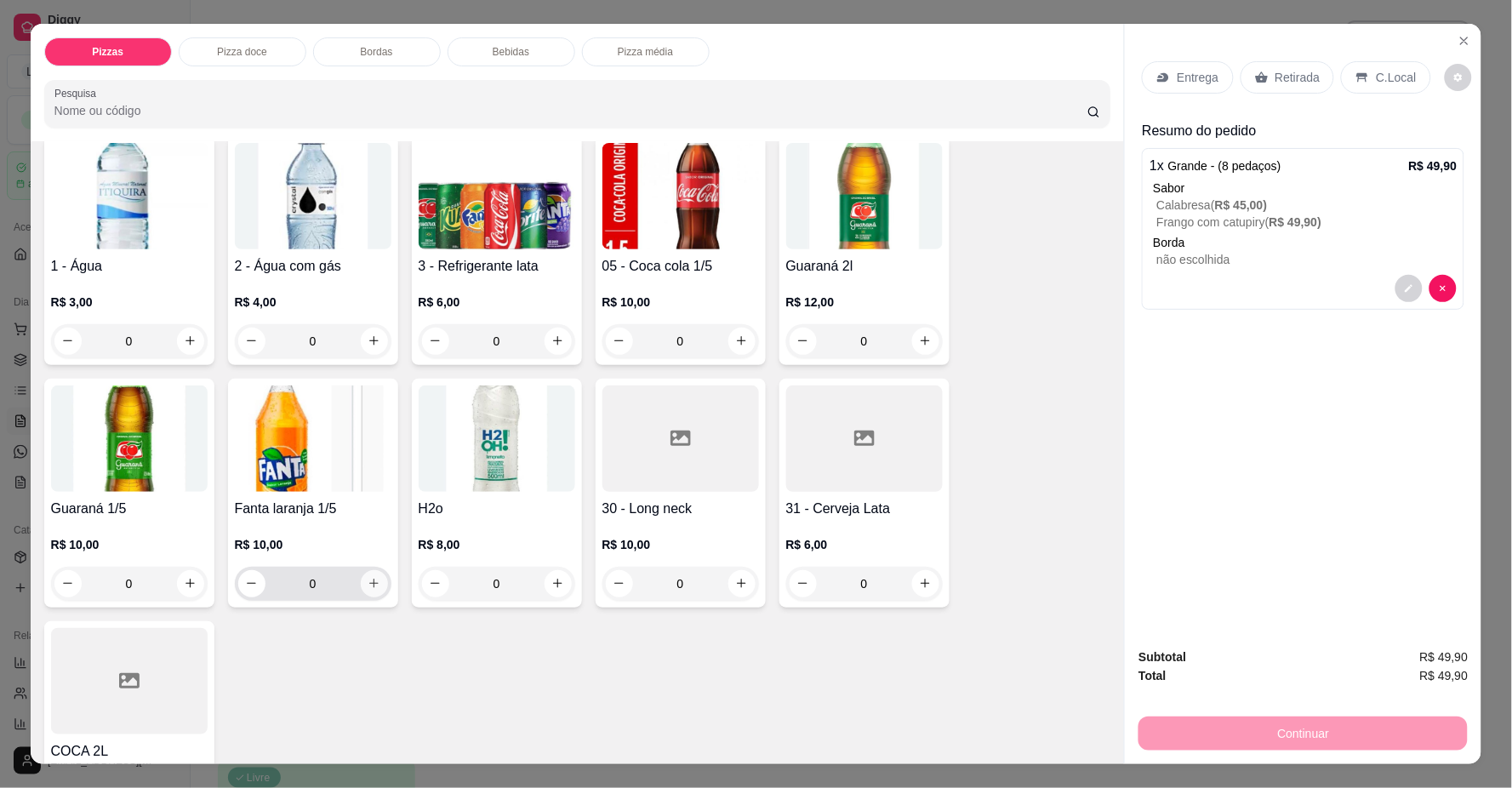
click at [364, 591] on button "increase-product-quantity" at bounding box center [374, 584] width 28 height 28
type input "1"
click at [1189, 75] on p "Entrega" at bounding box center [1198, 77] width 42 height 17
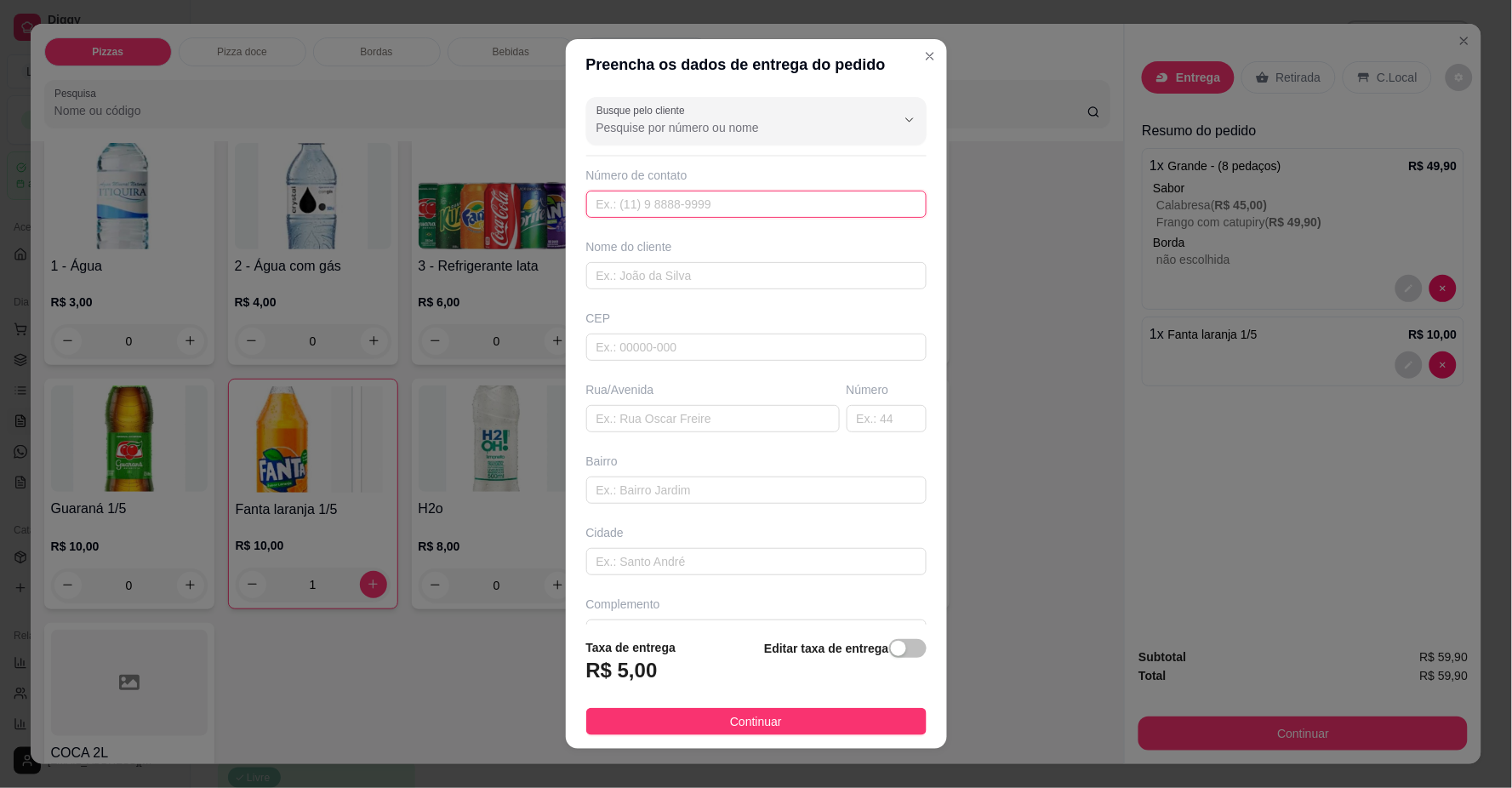
click at [750, 208] on input "text" at bounding box center [756, 204] width 340 height 28
type input "[PHONE_NUMBER]"
click at [747, 275] on input "text" at bounding box center [756, 275] width 340 height 28
type input "L"
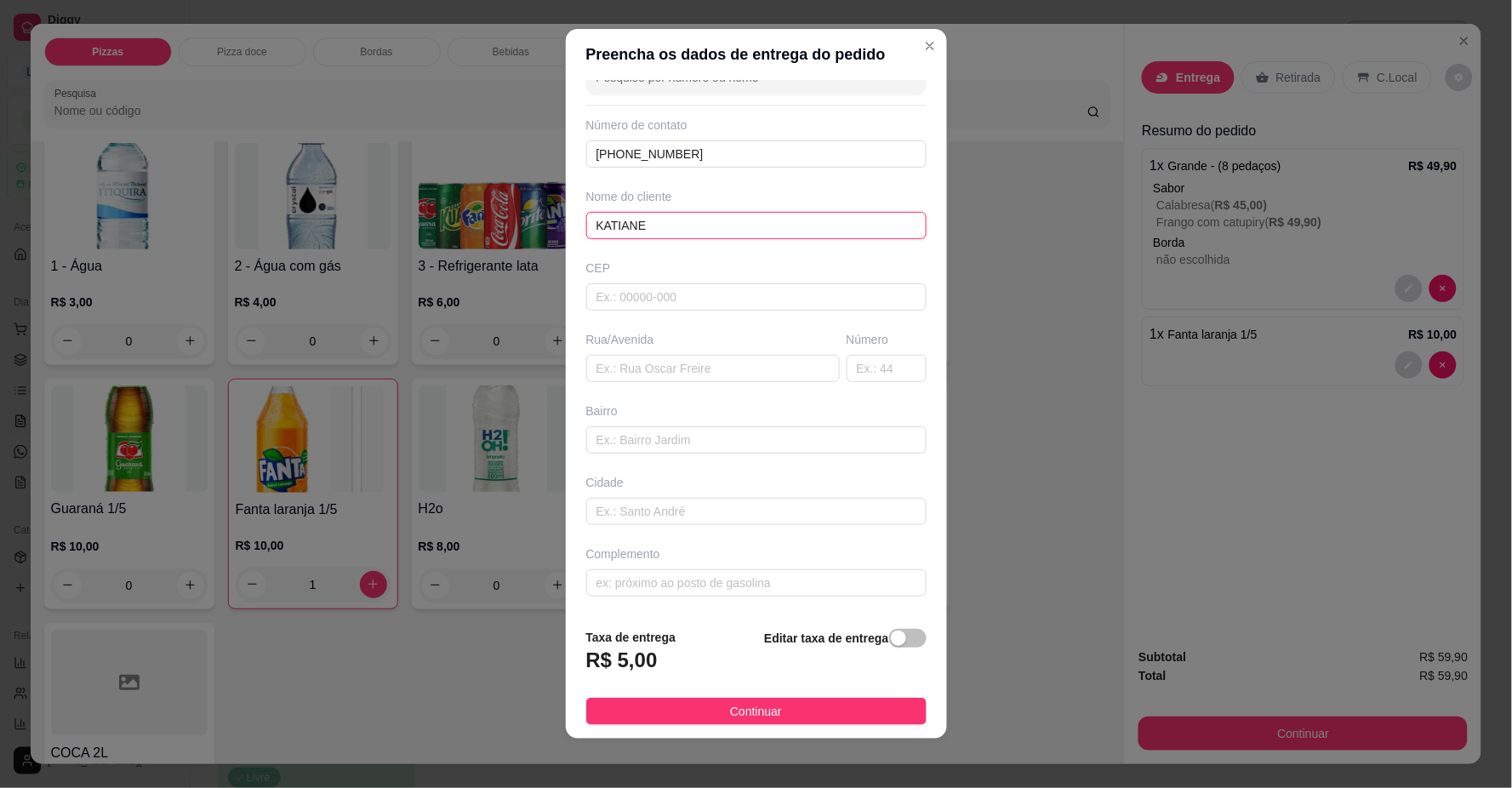
scroll to position [14, 0]
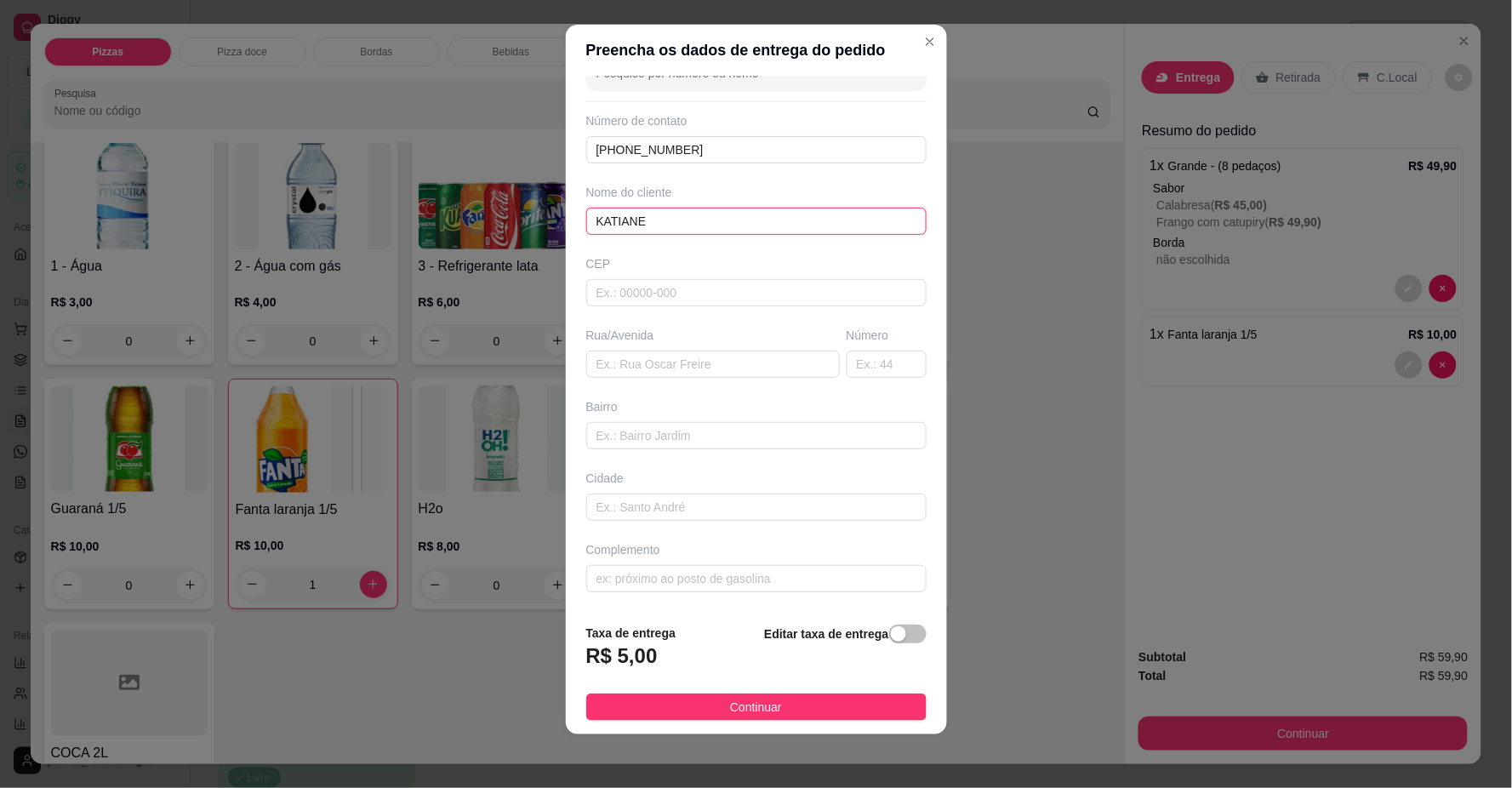
type input "KATIANE"
click at [723, 597] on div "Busque pelo cliente Número de contato [PHONE_NUMBER] Nome do cliente KATIANE CE…" at bounding box center [756, 343] width 381 height 534
click at [724, 594] on div "Busque pelo cliente Número de contato [PHONE_NUMBER] Nome do cliente KATIANE CE…" at bounding box center [756, 343] width 381 height 534
click at [736, 563] on div "Complemento" at bounding box center [756, 567] width 347 height 51
click at [736, 571] on input "text" at bounding box center [756, 578] width 340 height 28
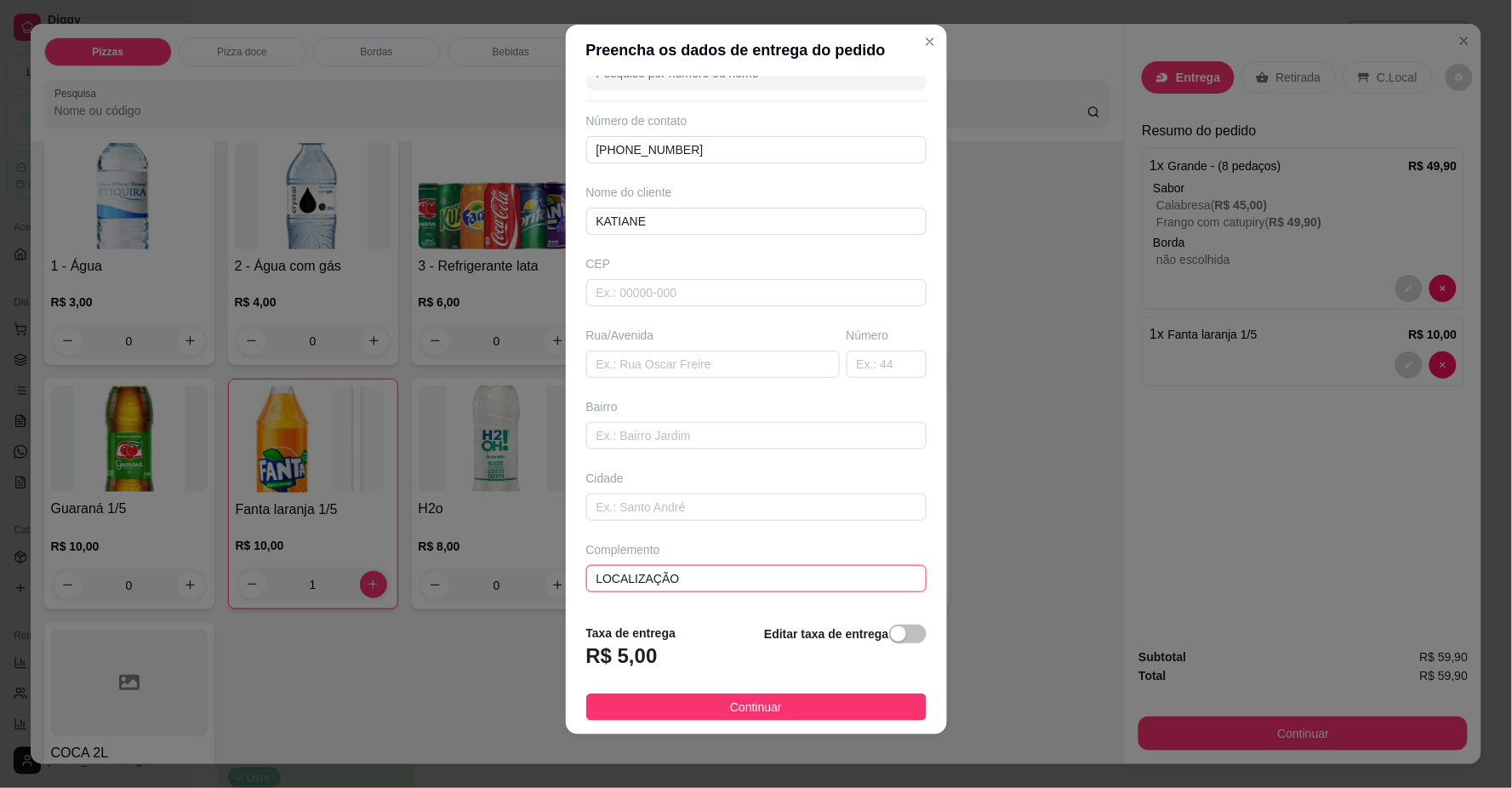
type input "LOCALIZAÇÃO"
drag, startPoint x: 866, startPoint y: 722, endPoint x: 866, endPoint y: 711, distance: 11.0
click at [866, 720] on footer "Taxa de entrega R$ 5,00 Editar taxa de entrega Continuar" at bounding box center [756, 673] width 381 height 124
drag, startPoint x: 868, startPoint y: 708, endPoint x: 890, endPoint y: 702, distance: 22.8
click at [871, 707] on button "Continuar" at bounding box center [756, 707] width 340 height 28
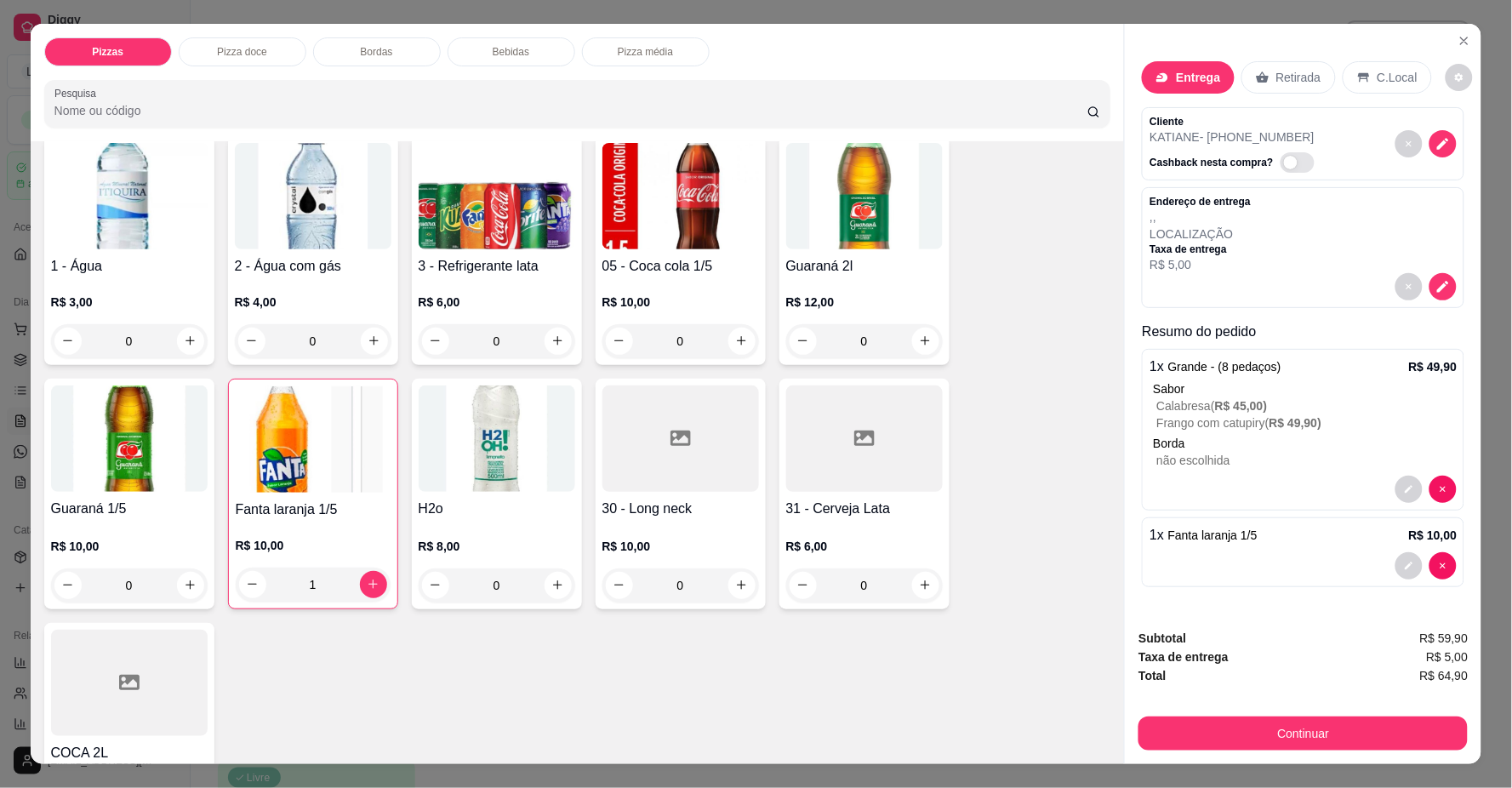
drag, startPoint x: 1177, startPoint y: 692, endPoint x: 1185, endPoint y: 734, distance: 42.8
click at [1177, 693] on div "Subtotal R$ 59,90 Taxa de entrega R$ 5,00 Total R$ 64,90 Continuar" at bounding box center [1303, 690] width 330 height 122
click at [1193, 745] on button "Continuar" at bounding box center [1303, 734] width 330 height 34
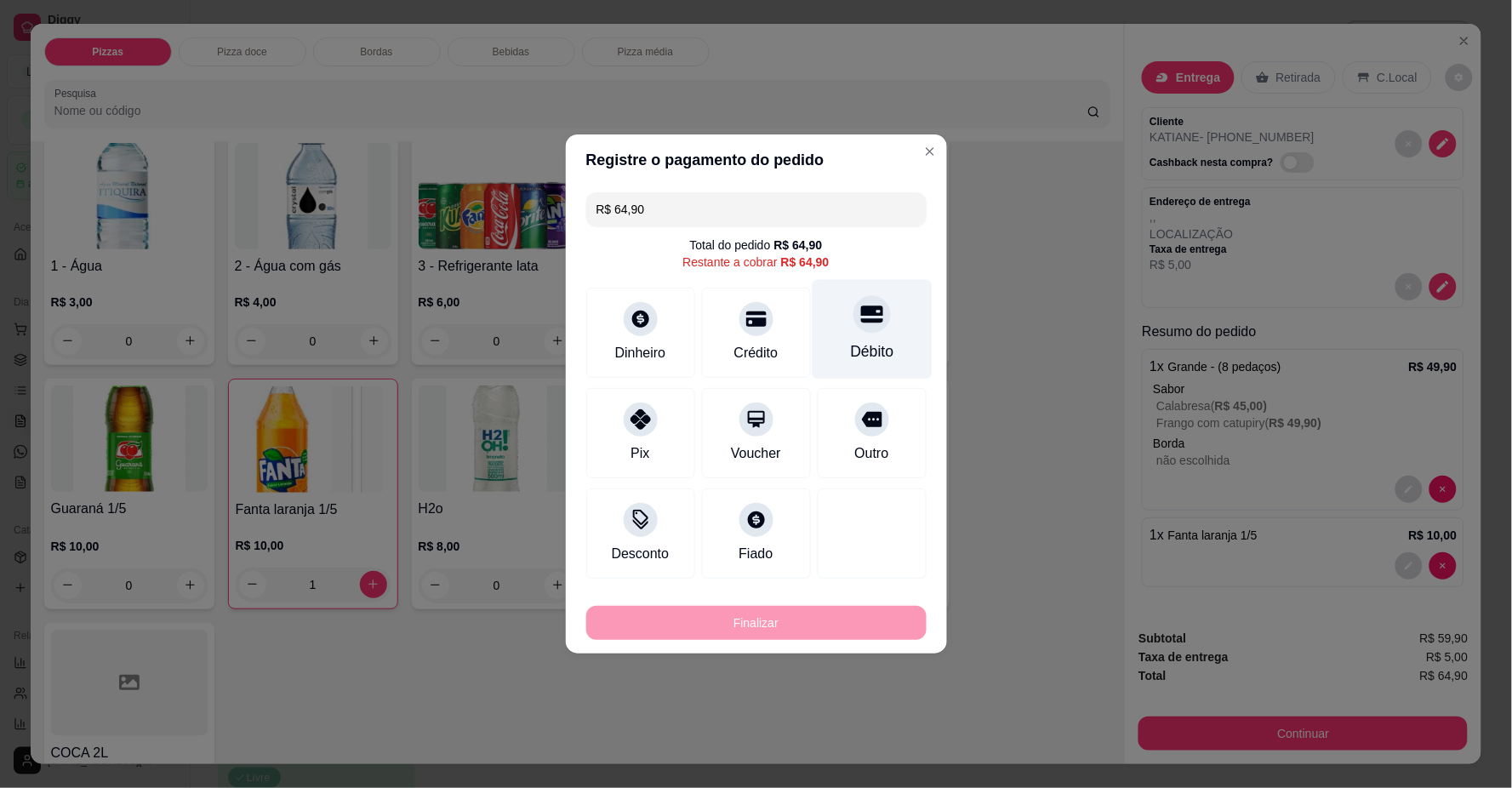
click at [859, 357] on div "Débito" at bounding box center [872, 351] width 44 height 22
type input "R$ 0,00"
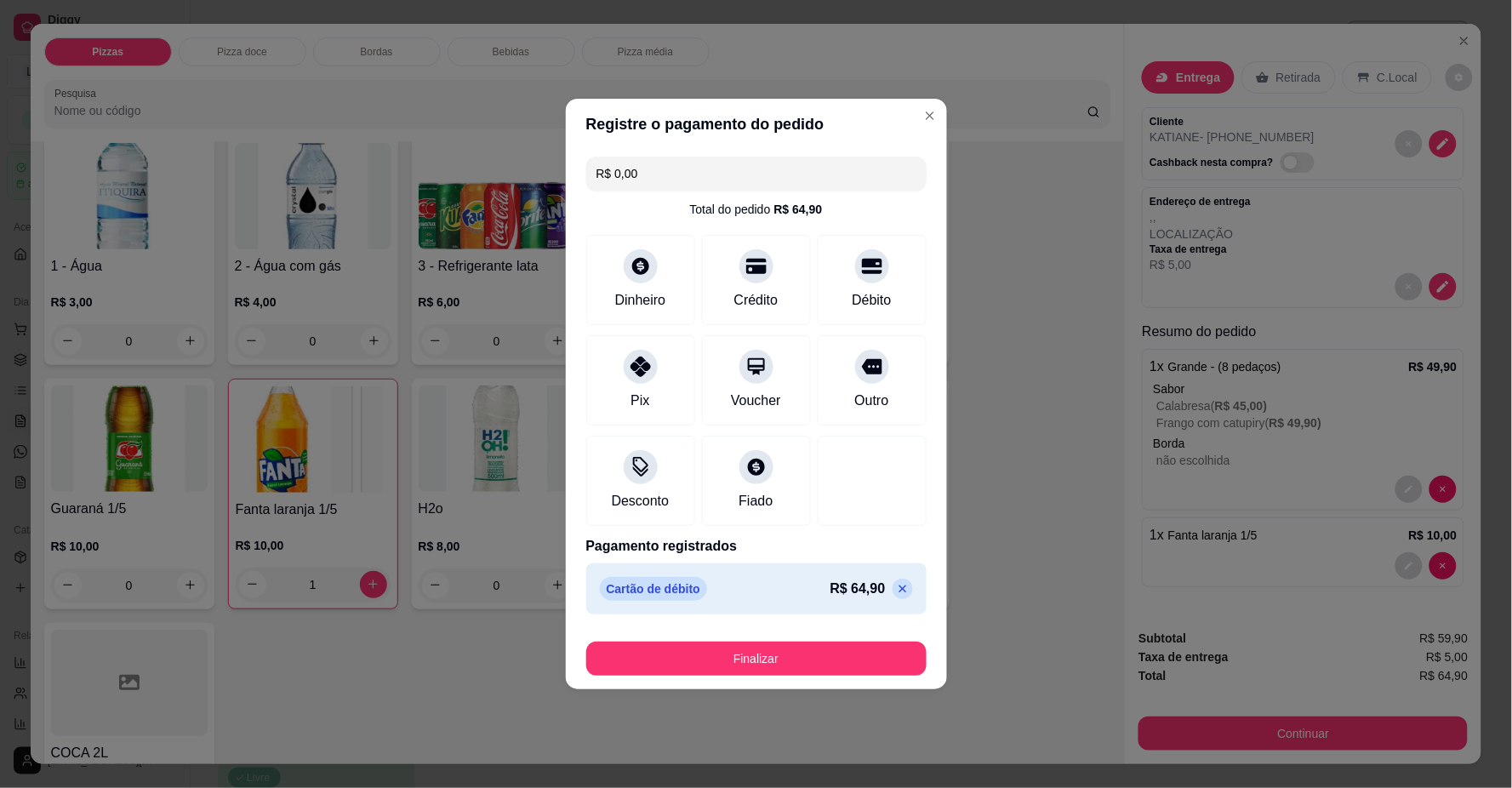
click at [801, 651] on button "Finalizar" at bounding box center [756, 659] width 340 height 34
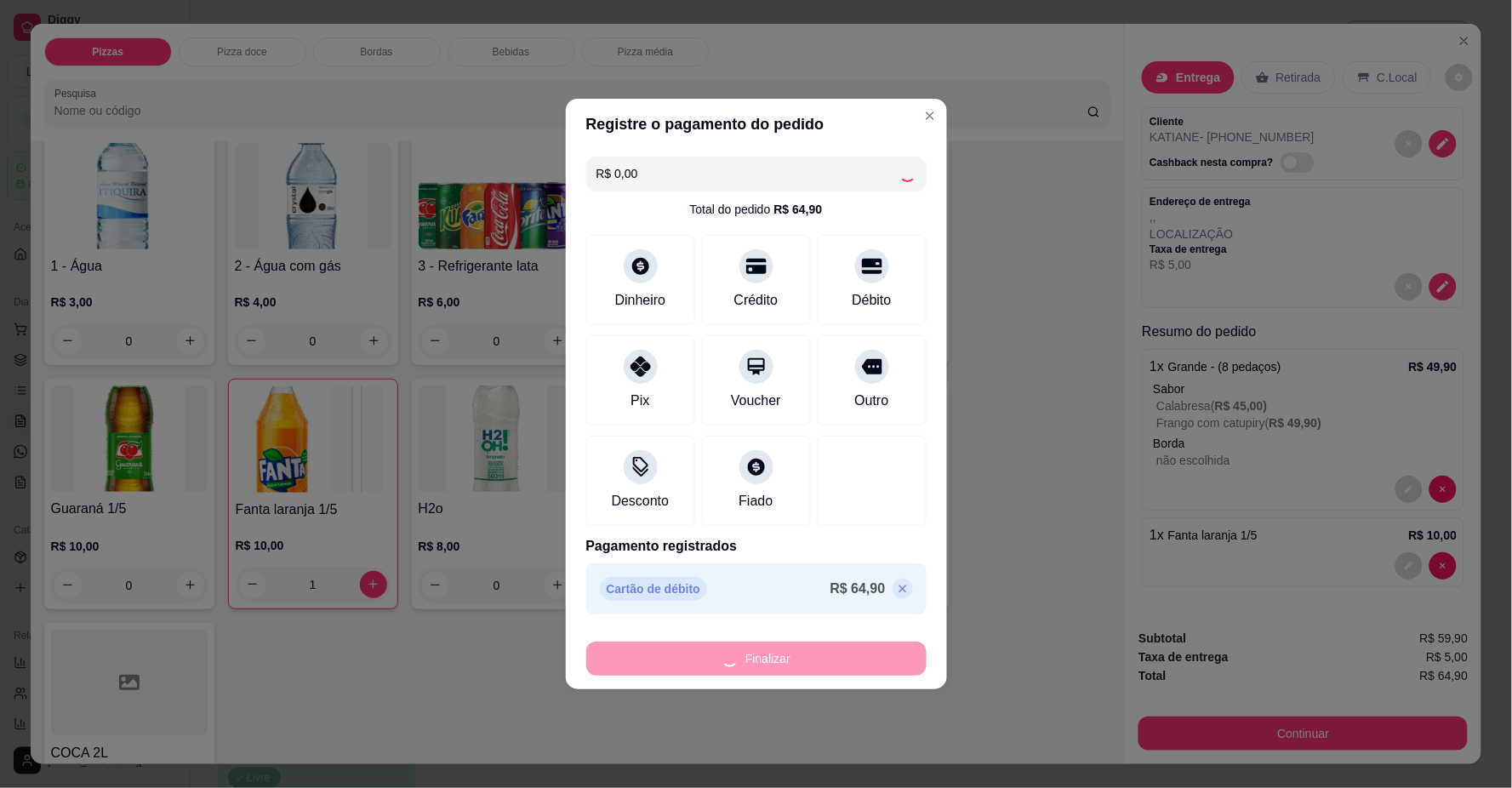
type input "0"
type input "-R$ 64,90"
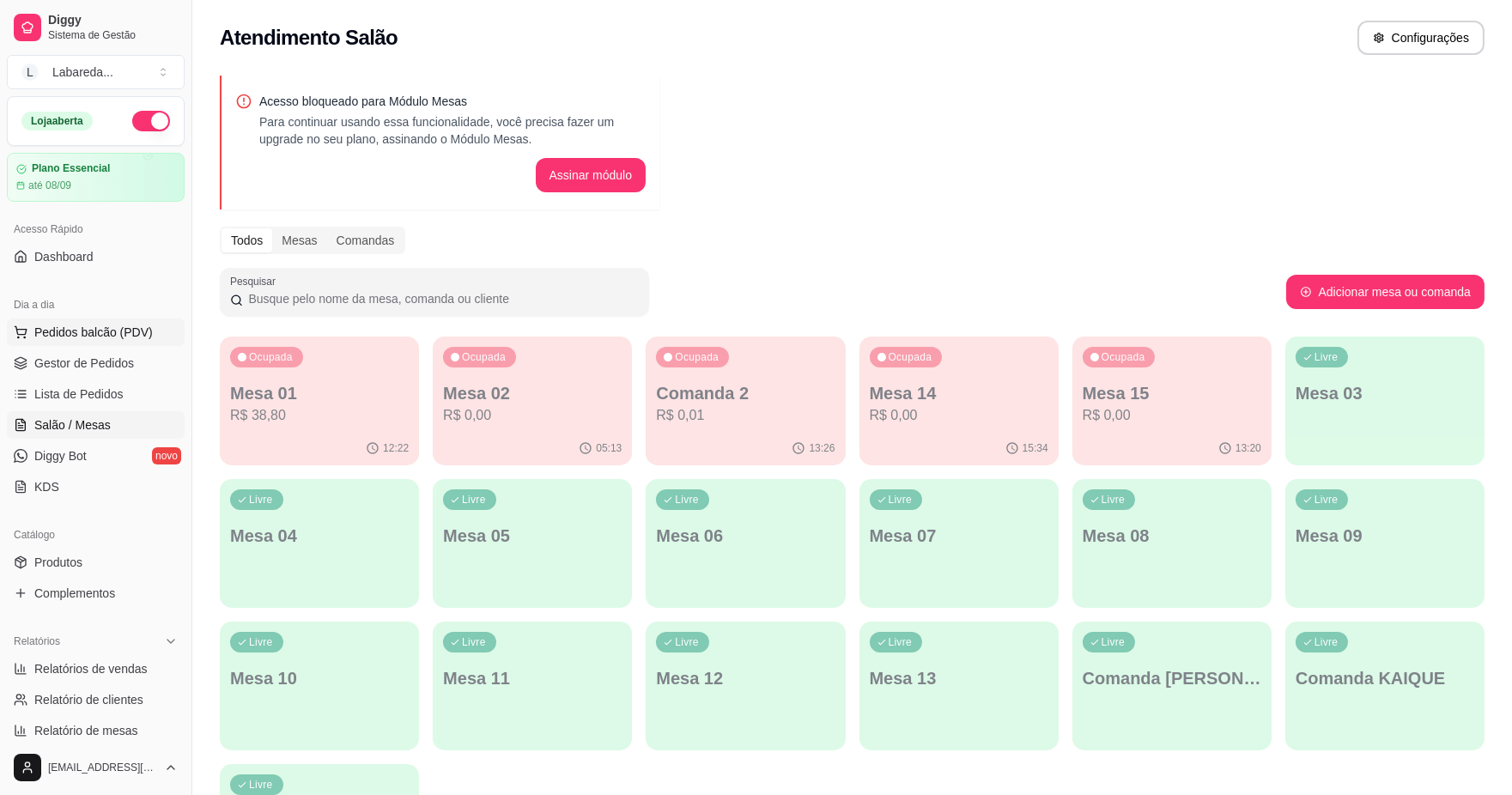
click at [70, 337] on span "Pedidos balcão (PDV)" at bounding box center [93, 333] width 118 height 17
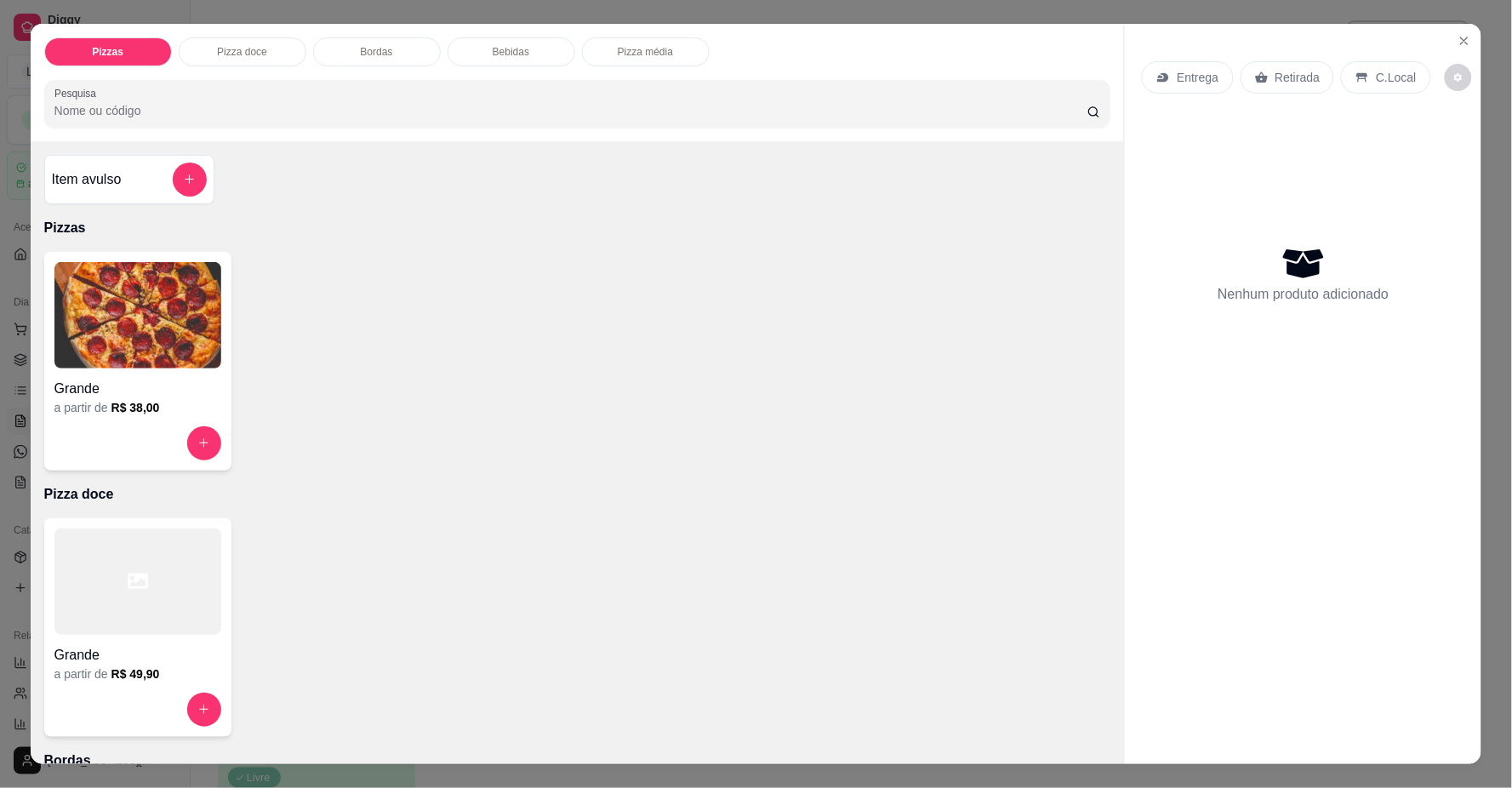
click at [172, 385] on h4 "Grande" at bounding box center [137, 389] width 167 height 20
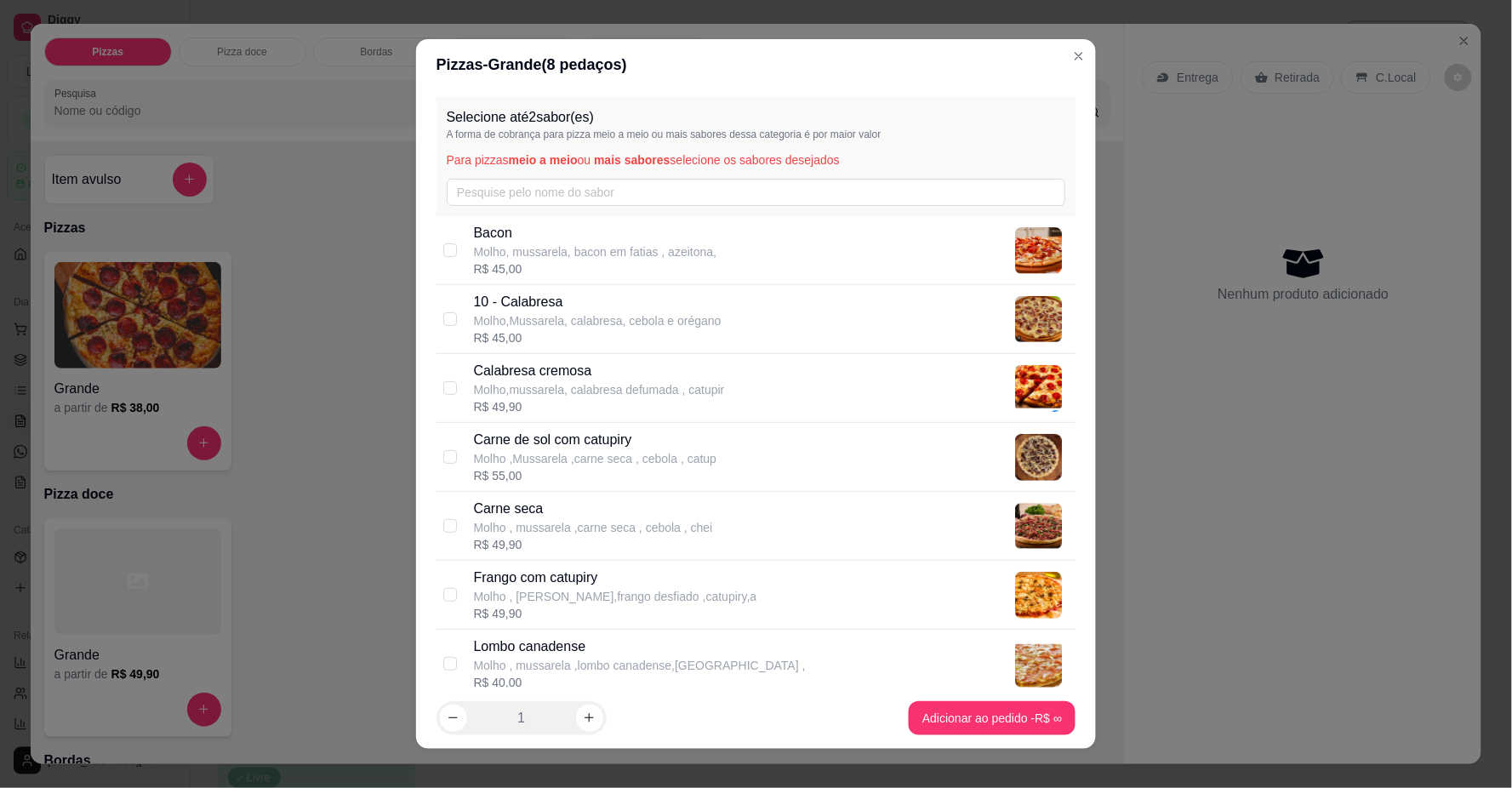
click at [532, 235] on p "Bacon" at bounding box center [595, 232] width 243 height 20
checkbox input "true"
click at [539, 321] on p "Molho,Mussarela, calabresa, cebola e orégano" at bounding box center [598, 321] width 248 height 17
checkbox input "true"
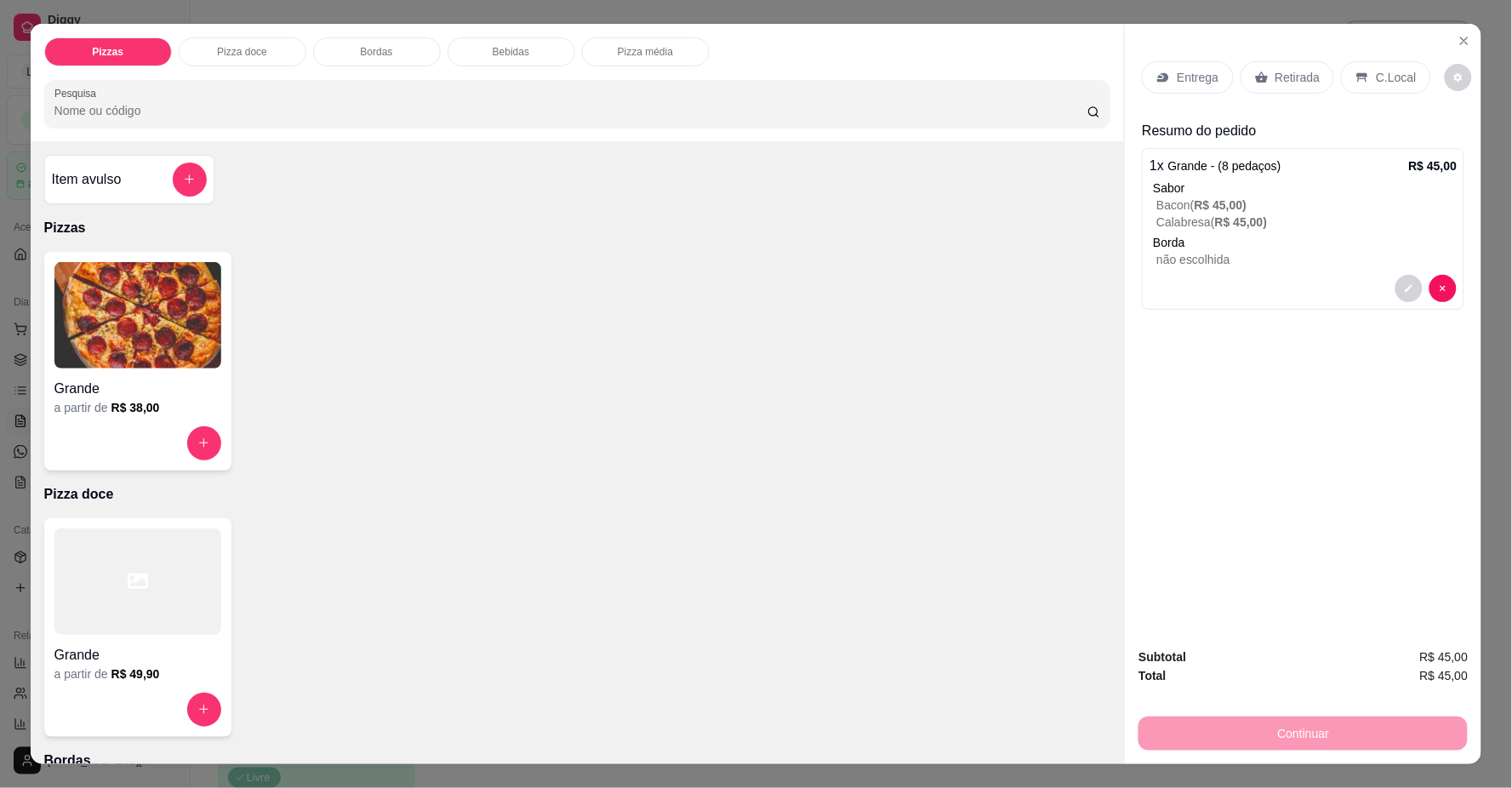
click at [1183, 70] on p "Entrega" at bounding box center [1198, 77] width 42 height 17
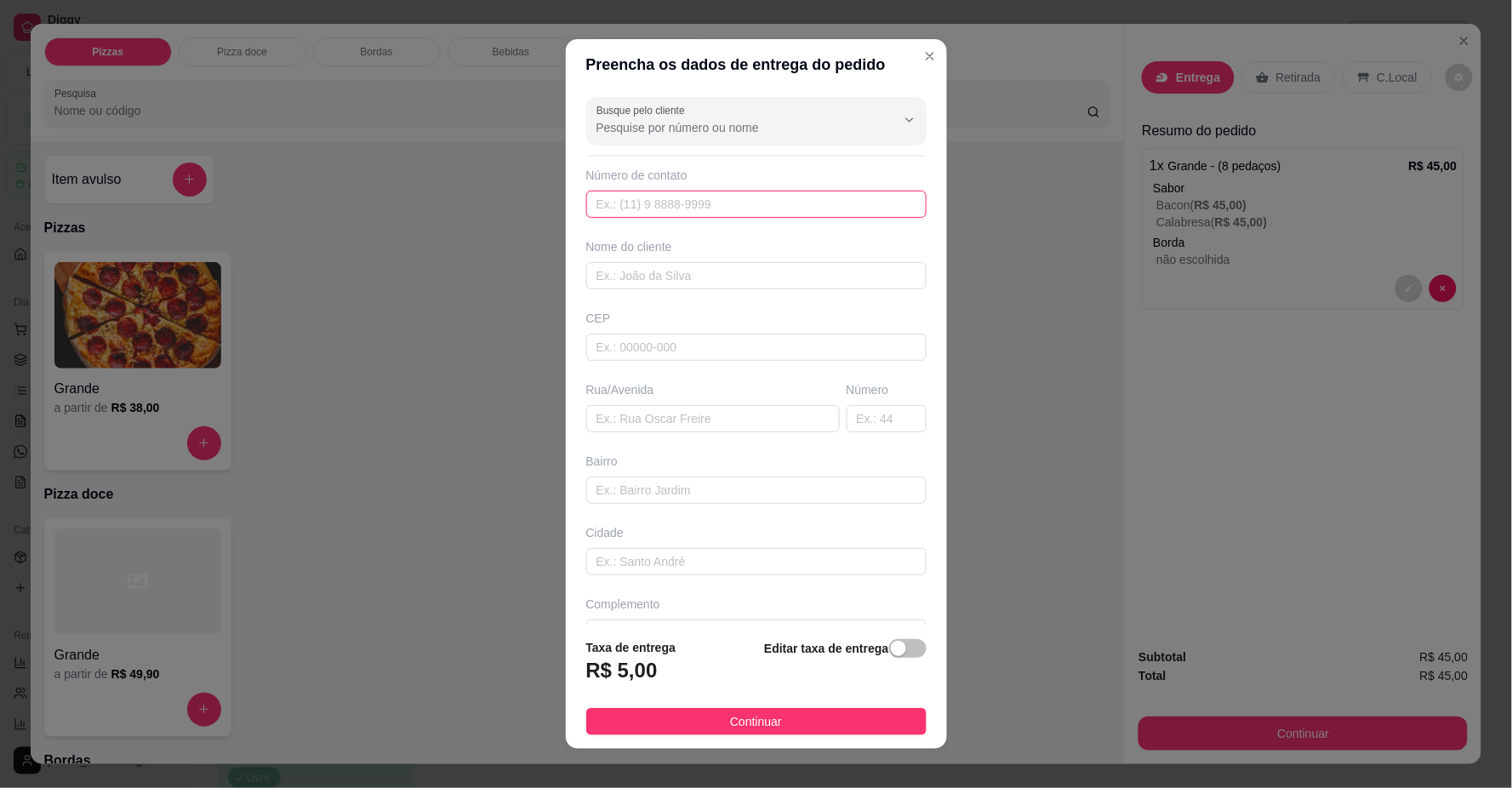
click at [745, 217] on input "text" at bounding box center [756, 204] width 340 height 28
click at [675, 123] on div "Busque pelo cliente" at bounding box center [756, 121] width 340 height 48
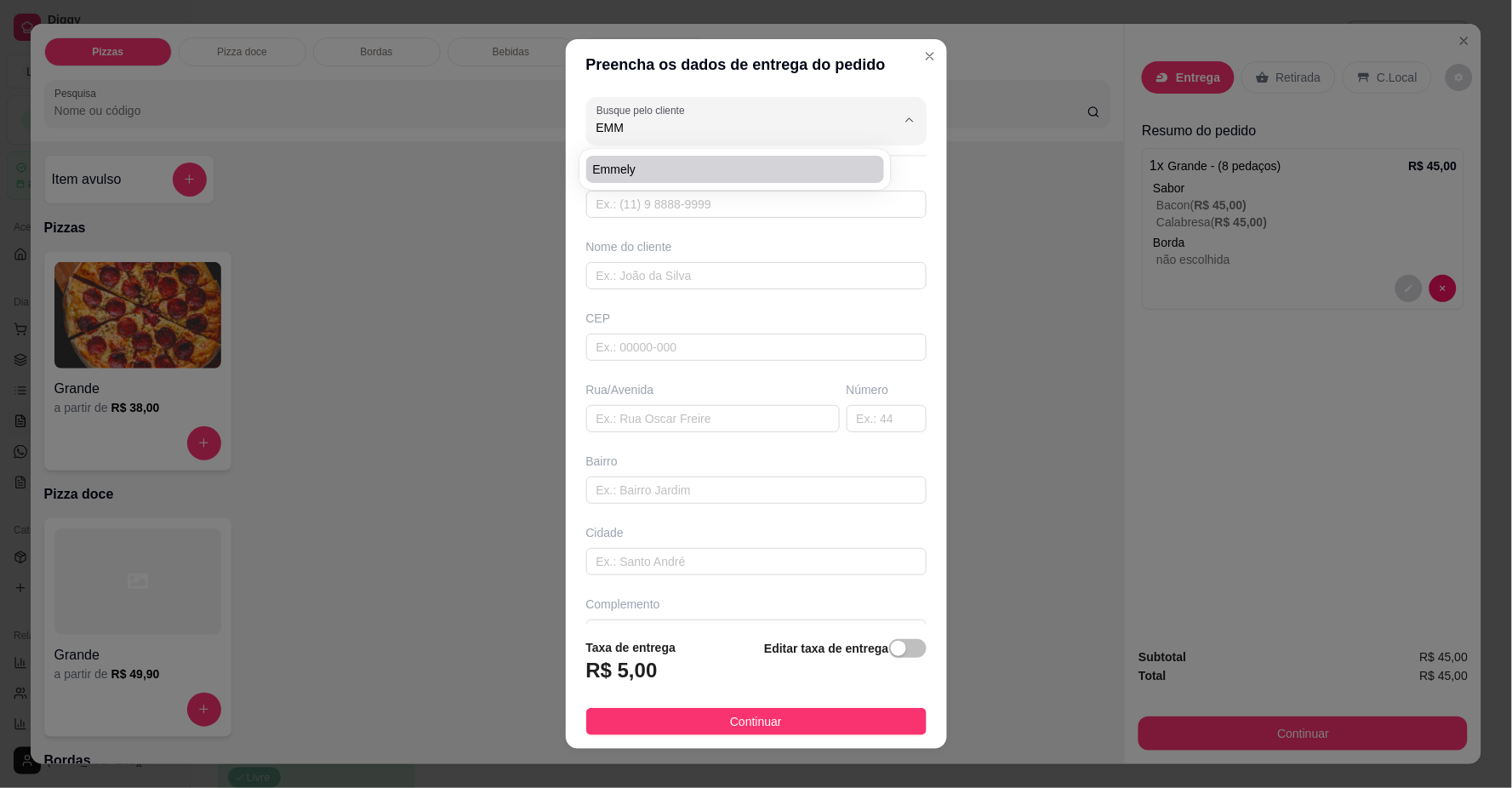
click at [707, 172] on span "Emmely" at bounding box center [727, 170] width 268 height 17
type input "Emmely"
type input "61992718545"
type input "Emmely"
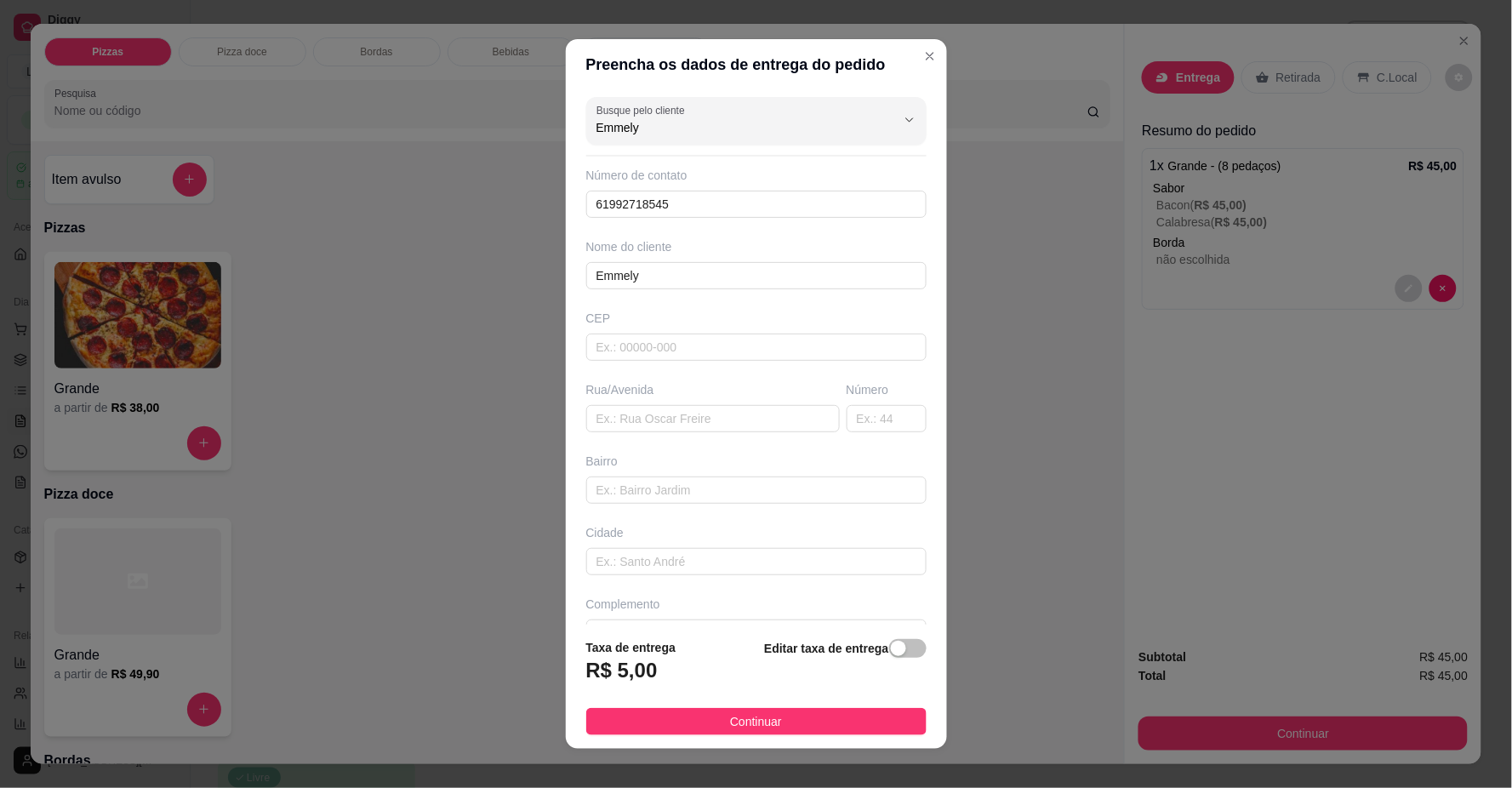
drag, startPoint x: 681, startPoint y: 133, endPoint x: 523, endPoint y: 151, distance: 159.0
click at [505, 140] on div "Preencha os dados de entrega do pedido Busque pelo cliente Emmely Número de con…" at bounding box center [756, 394] width 1512 height 788
click at [772, 162] on body "1 option available. Diggy Sistema de Gestão L Labareda ... Loja aberta Plano Es…" at bounding box center [749, 394] width 1499 height 788
type input "[PERSON_NAME]"
type input "61998072489"
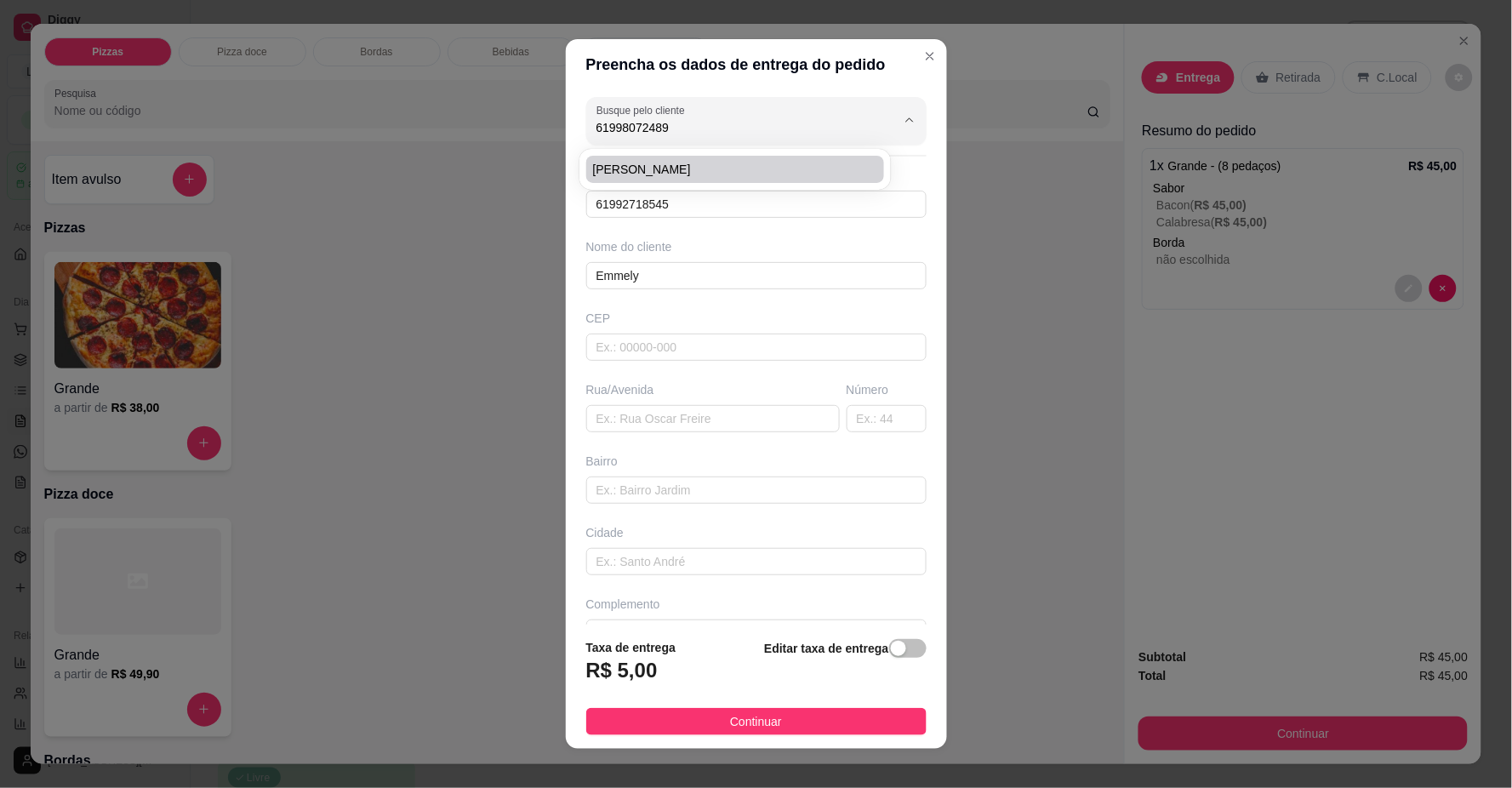
type input "[PERSON_NAME]"
type input "[STREET_ADDRESS]"
type input "LOCALIZAÇÃO"
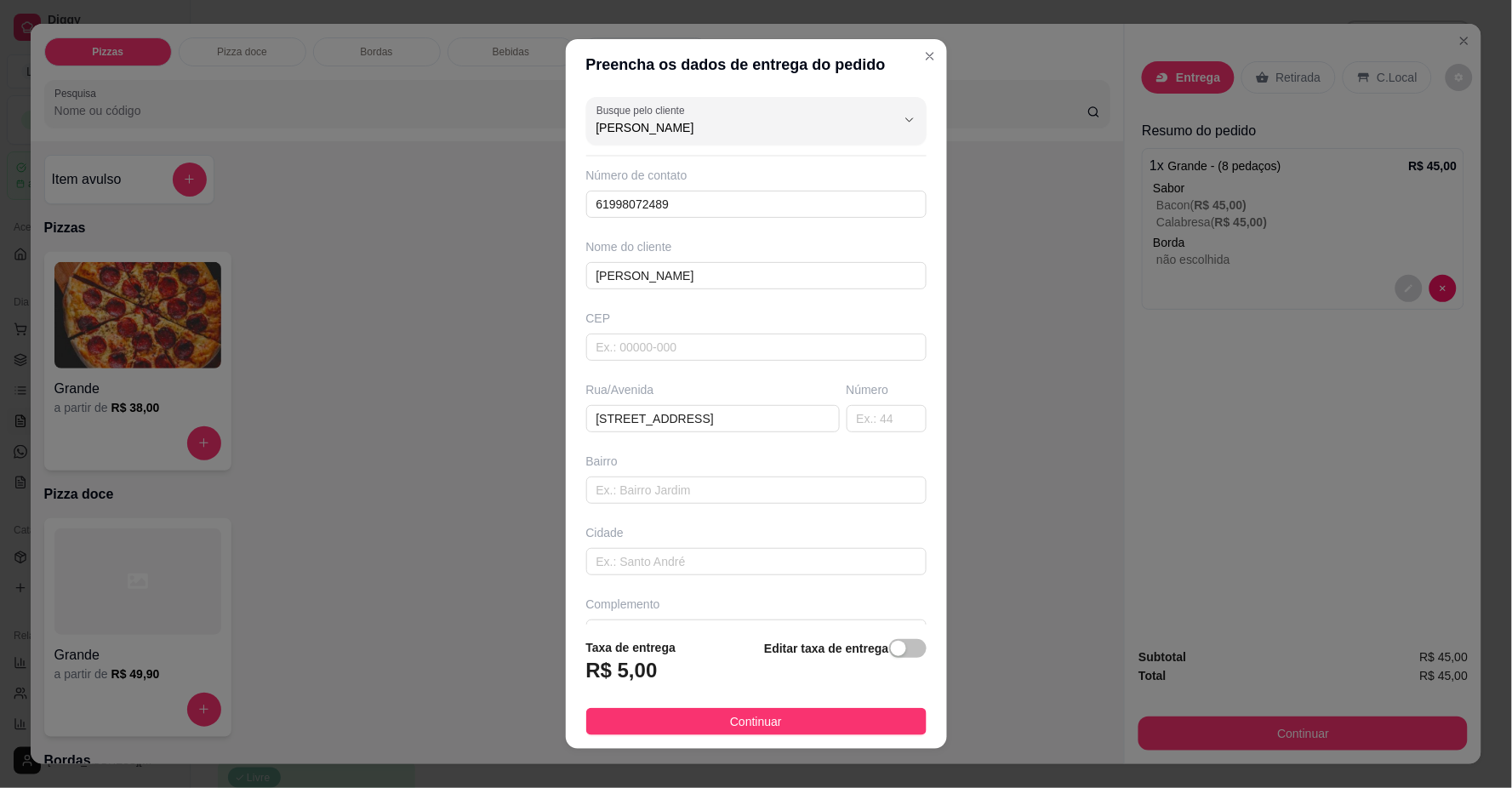
type input "[PERSON_NAME]"
click at [772, 159] on div "Busque pelo cliente [PERSON_NAME] Número de contato 61998072489 Nome do cliente…" at bounding box center [756, 357] width 381 height 534
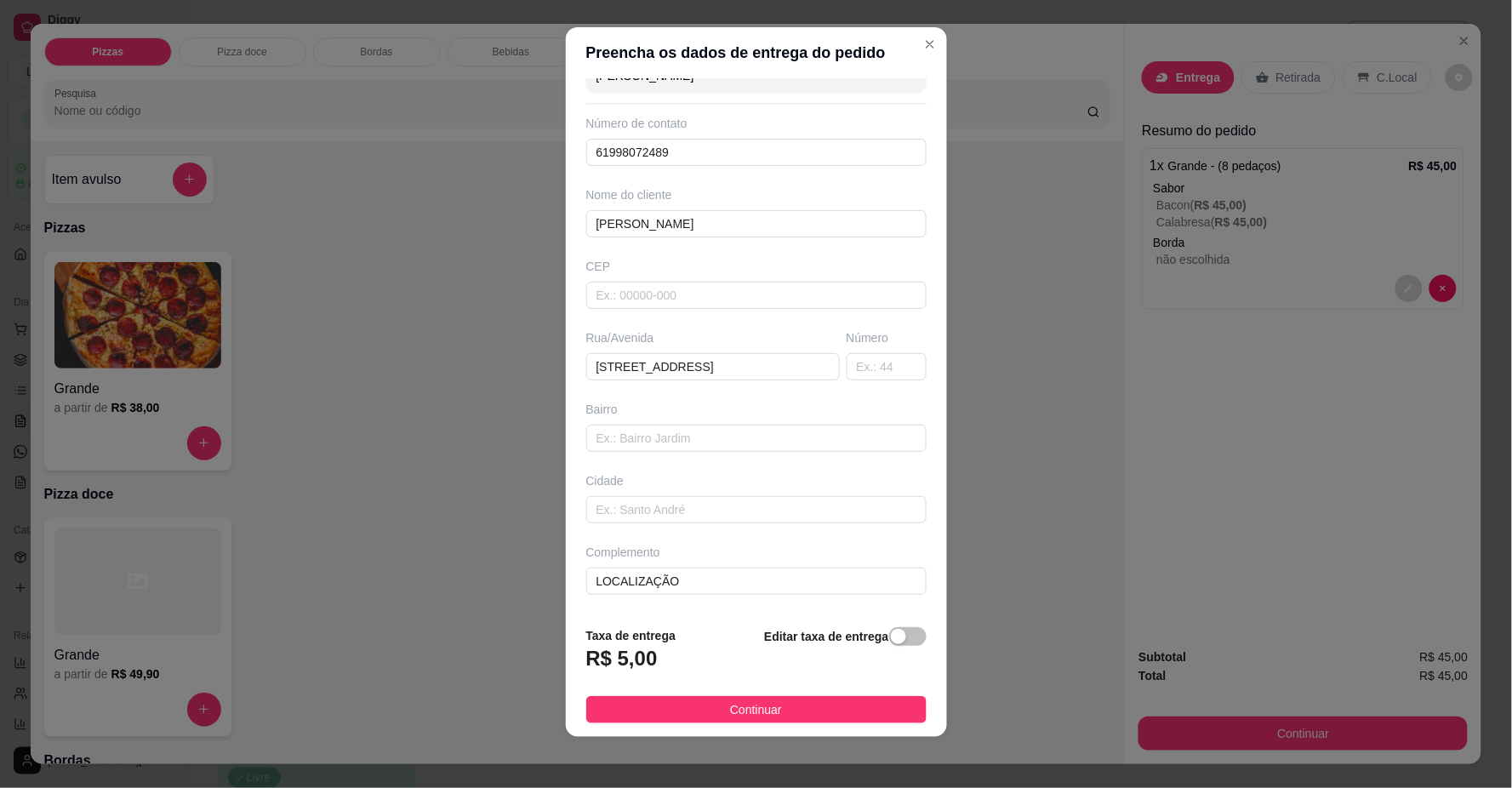
scroll to position [14, 0]
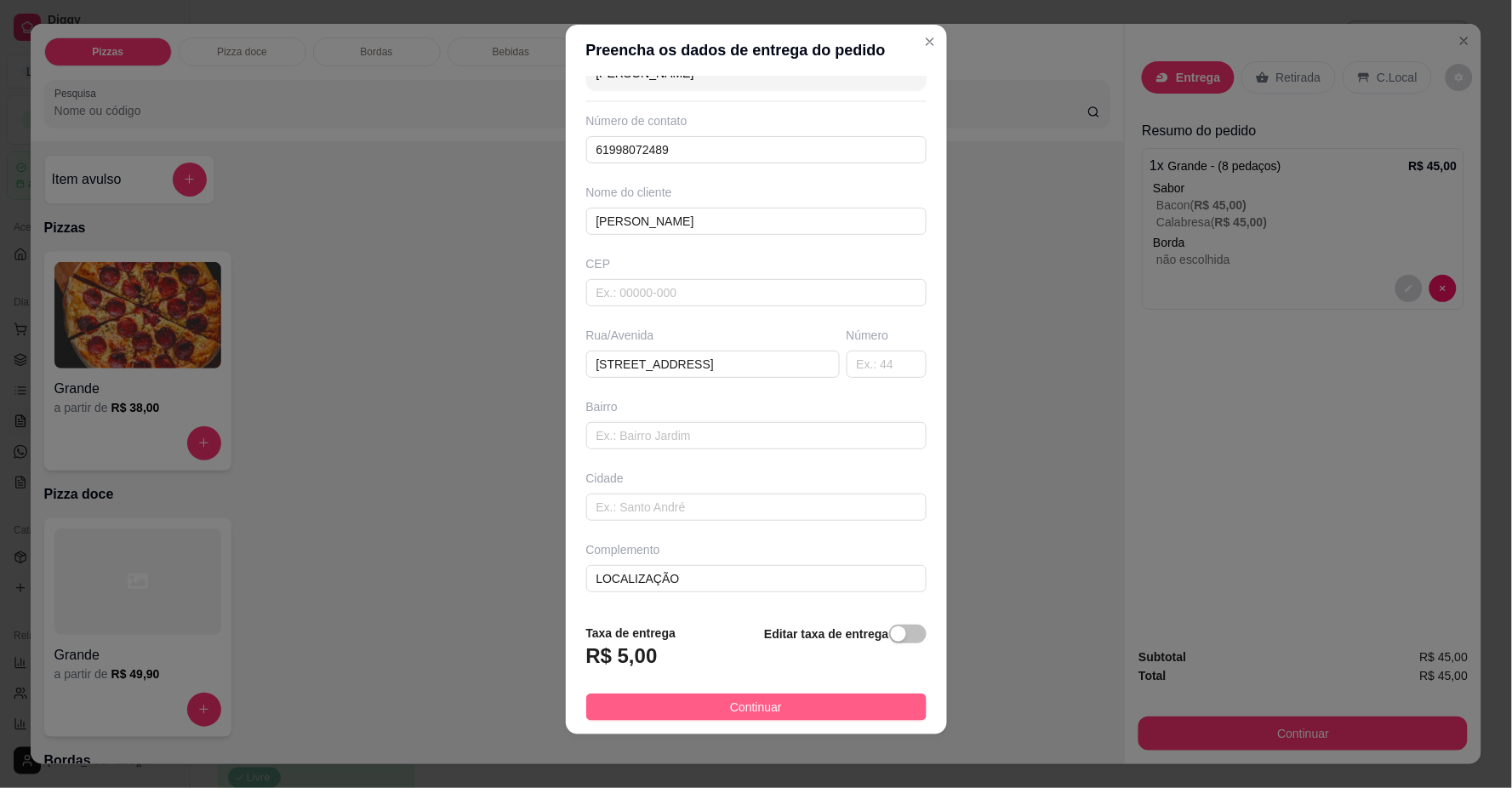
click at [780, 705] on button "Continuar" at bounding box center [756, 707] width 340 height 28
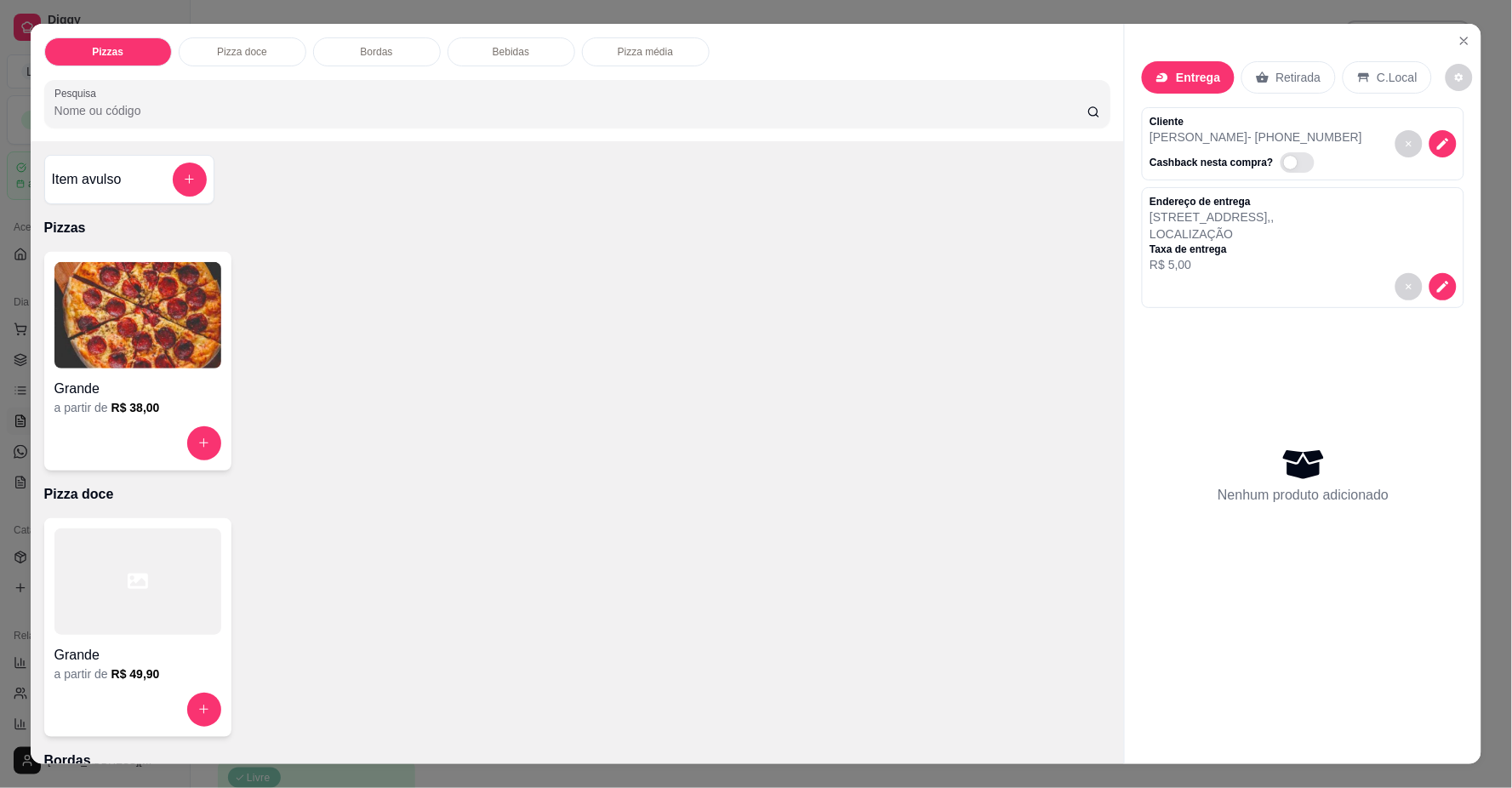
click at [136, 340] on img at bounding box center [137, 315] width 167 height 107
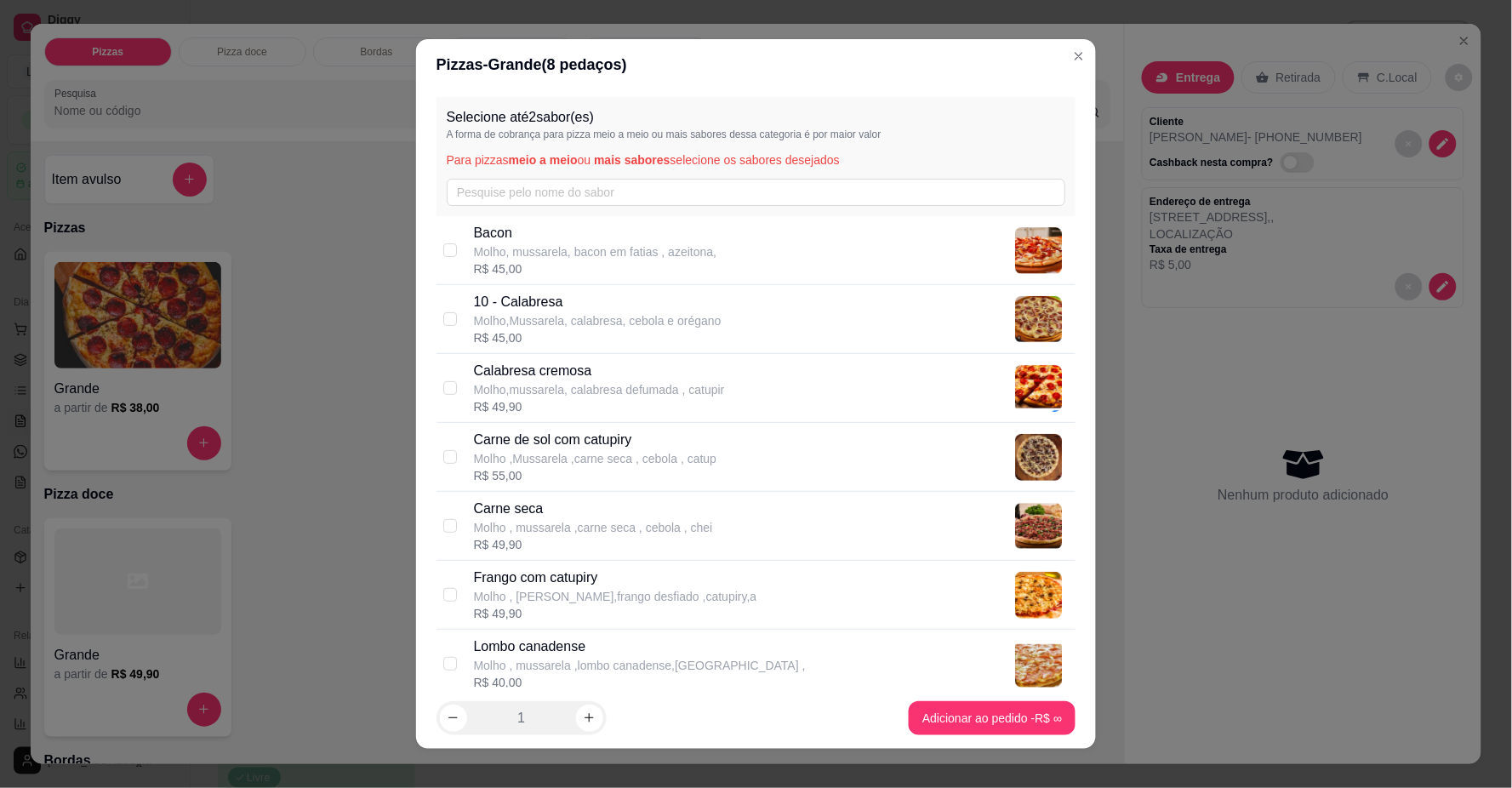
drag, startPoint x: 563, startPoint y: 308, endPoint x: 573, endPoint y: 321, distance: 16.4
click at [565, 308] on p "10 - Calabresa" at bounding box center [598, 301] width 248 height 20
checkbox input "true"
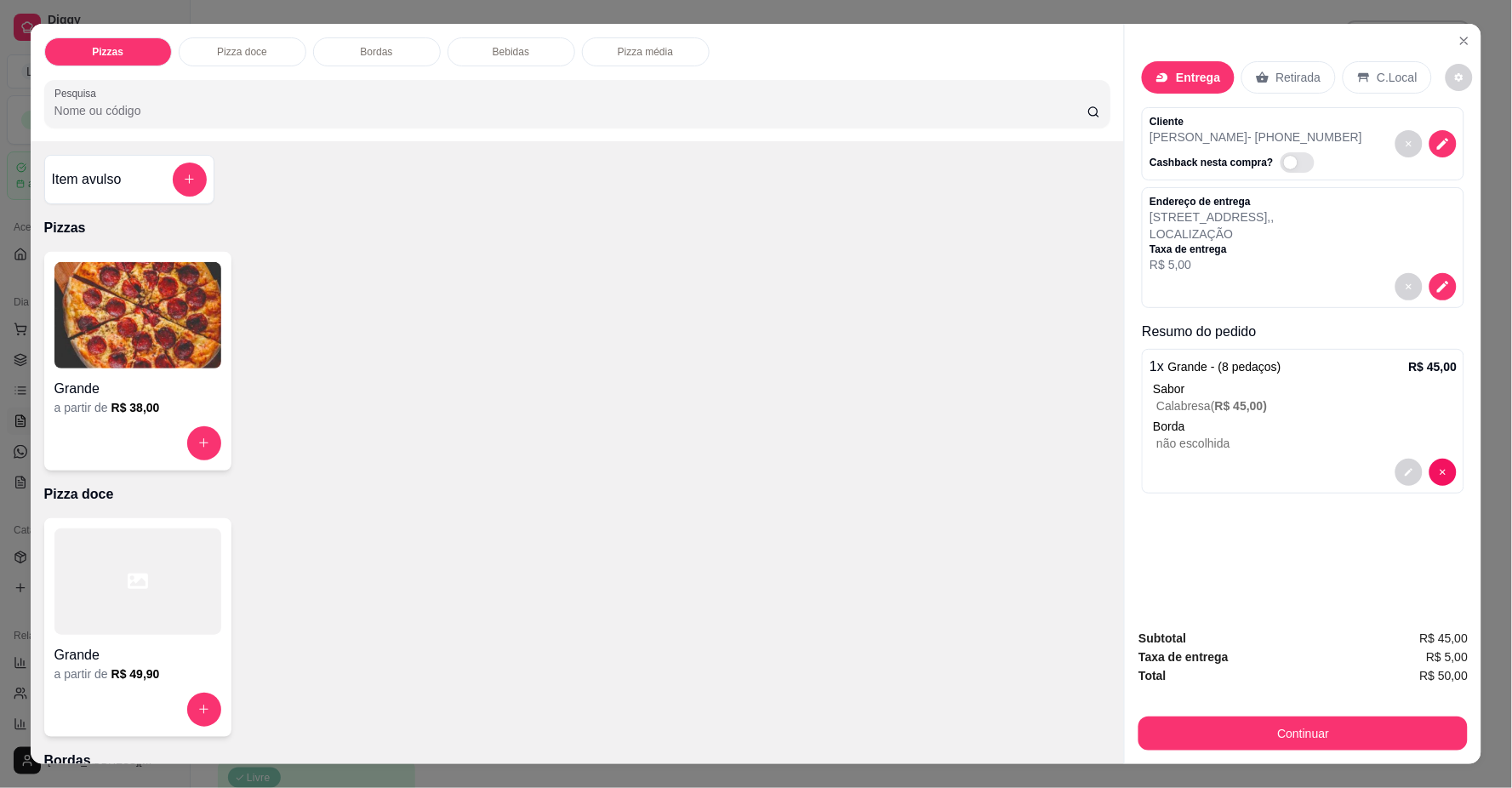
click at [172, 357] on img at bounding box center [137, 315] width 167 height 107
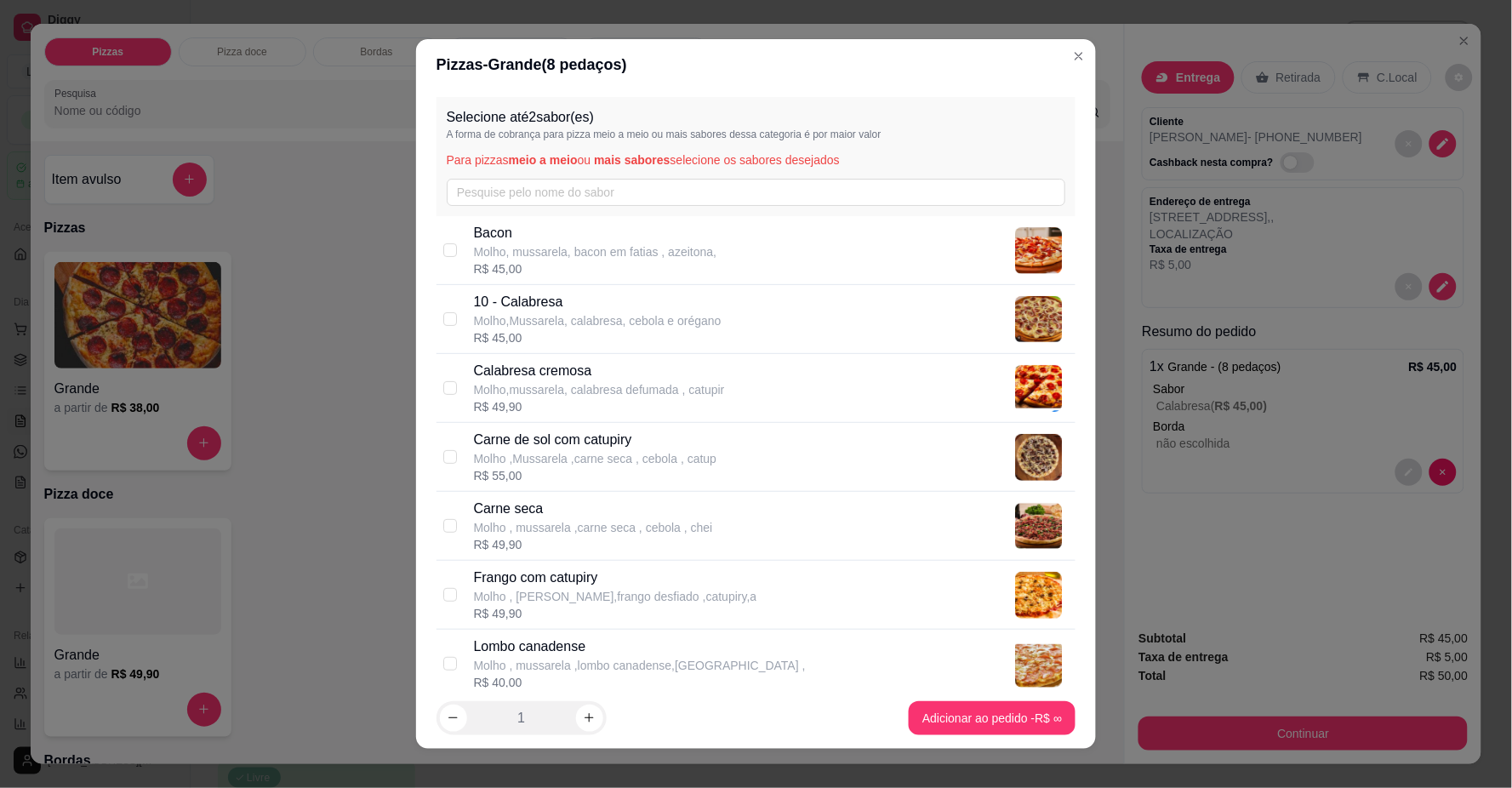
click at [537, 213] on div "Selecione até 2 sabor(es) A forma de cobrança para pizza meio a meio ou mais sa…" at bounding box center [756, 156] width 640 height 119
click at [548, 239] on p "Bacon" at bounding box center [595, 232] width 243 height 20
checkbox input "true"
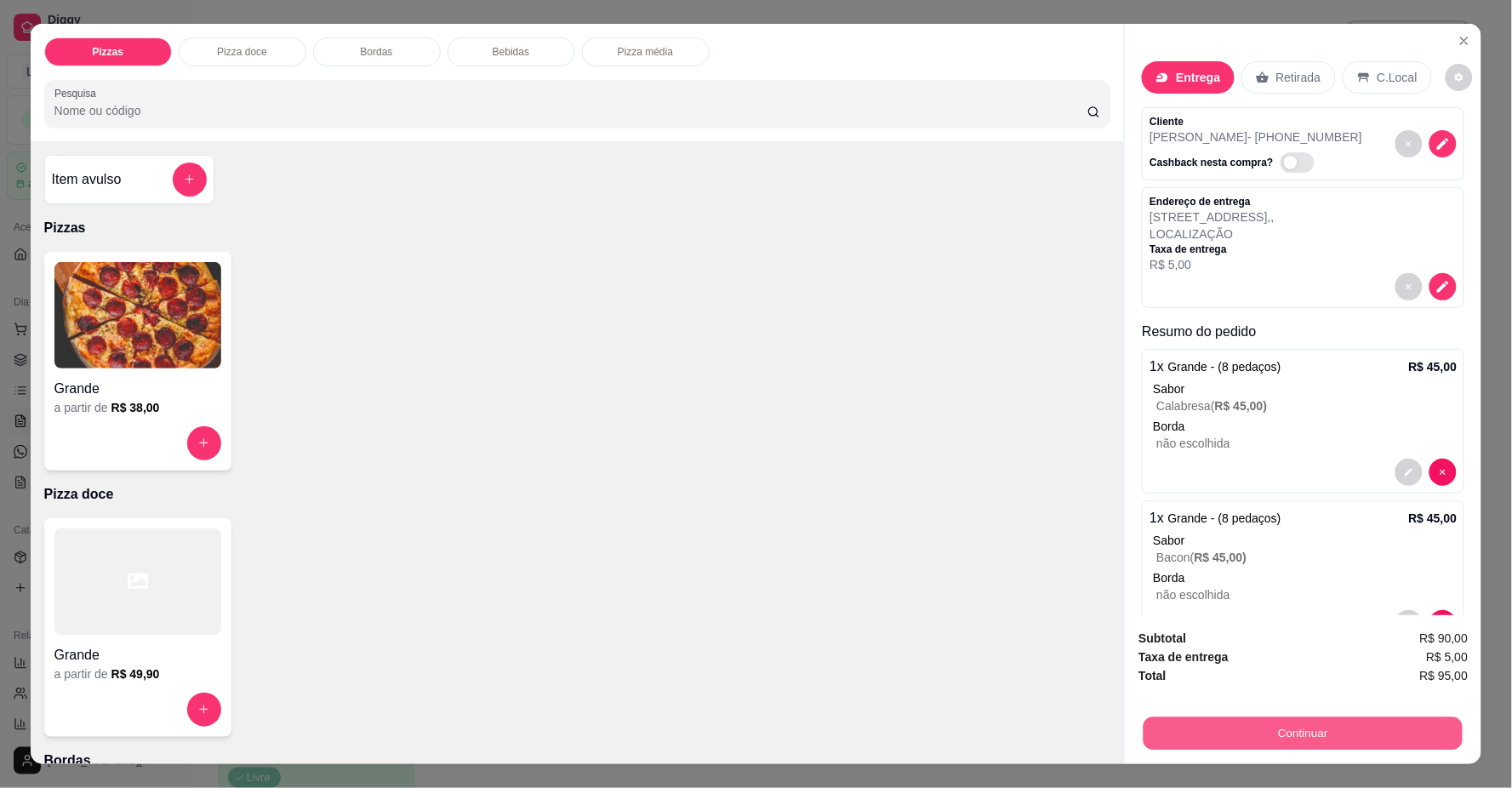
click at [1231, 729] on button "Continuar" at bounding box center [1303, 734] width 319 height 33
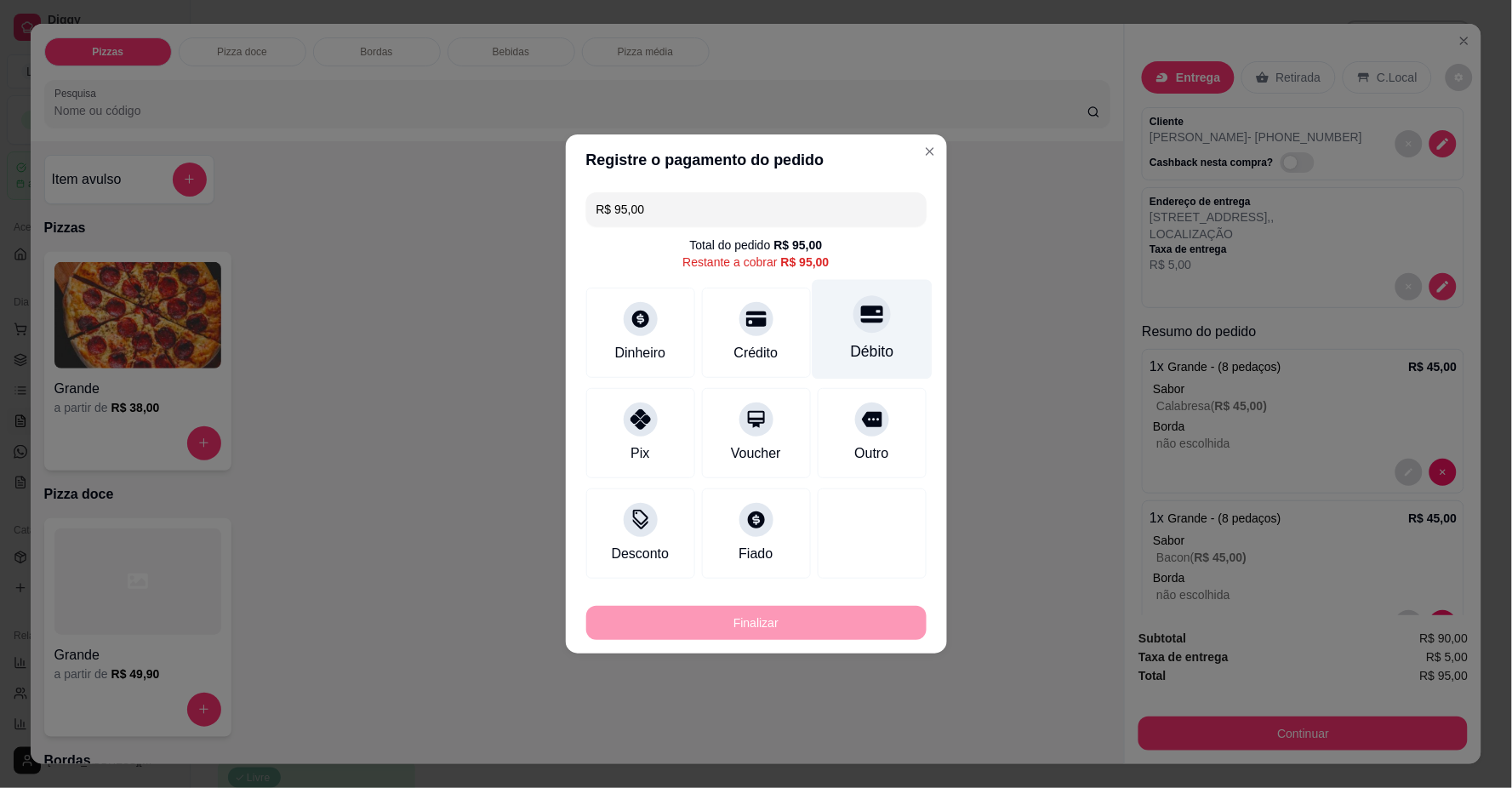
click at [854, 355] on div "Débito" at bounding box center [872, 351] width 44 height 22
type input "R$ 0,00"
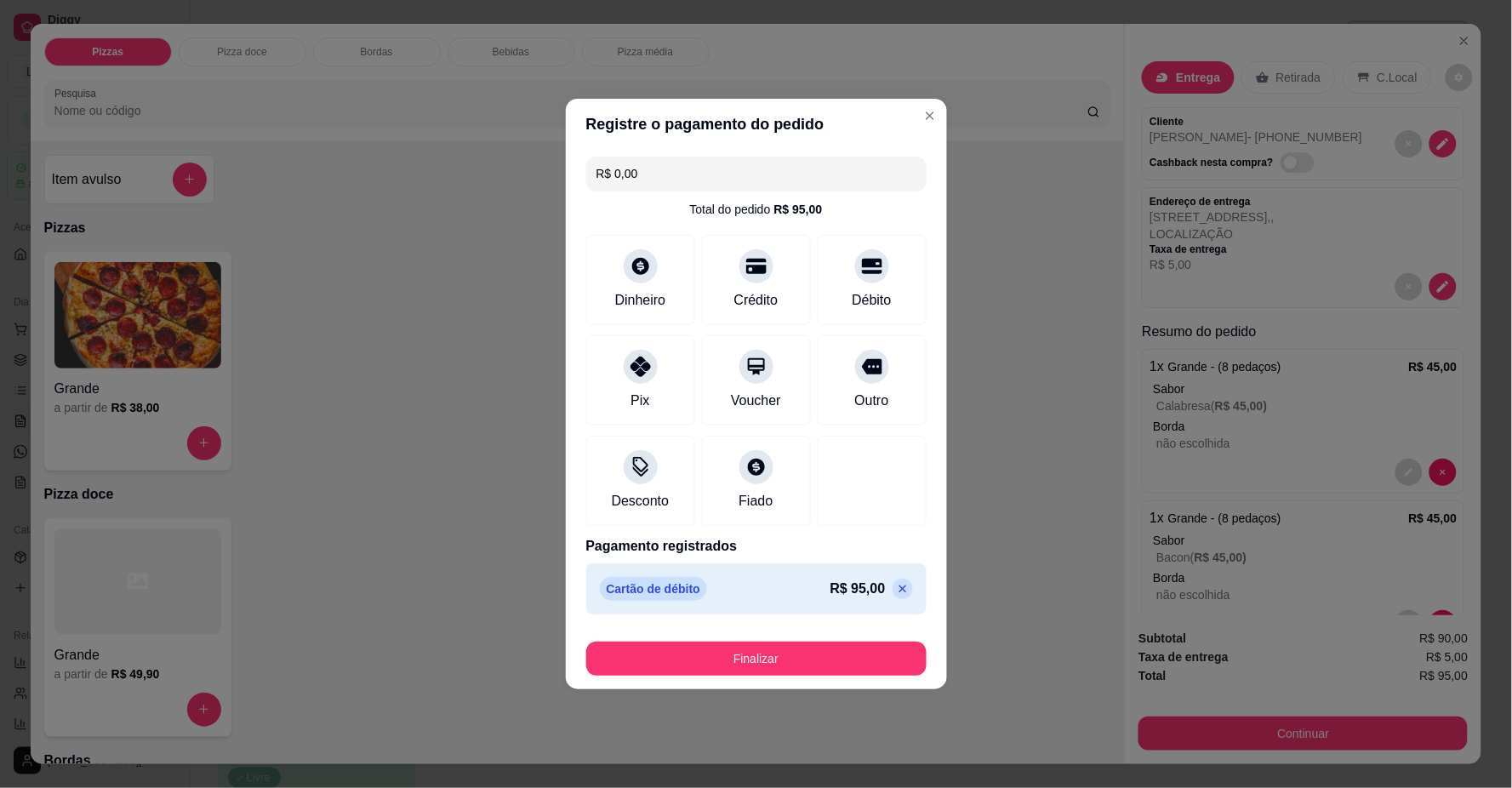
click at [488, 542] on div "Registre o pagamento do pedido R$ 0,00 Total do pedido R$ 95,00 Dinheiro Crédit…" at bounding box center [756, 394] width 1512 height 788
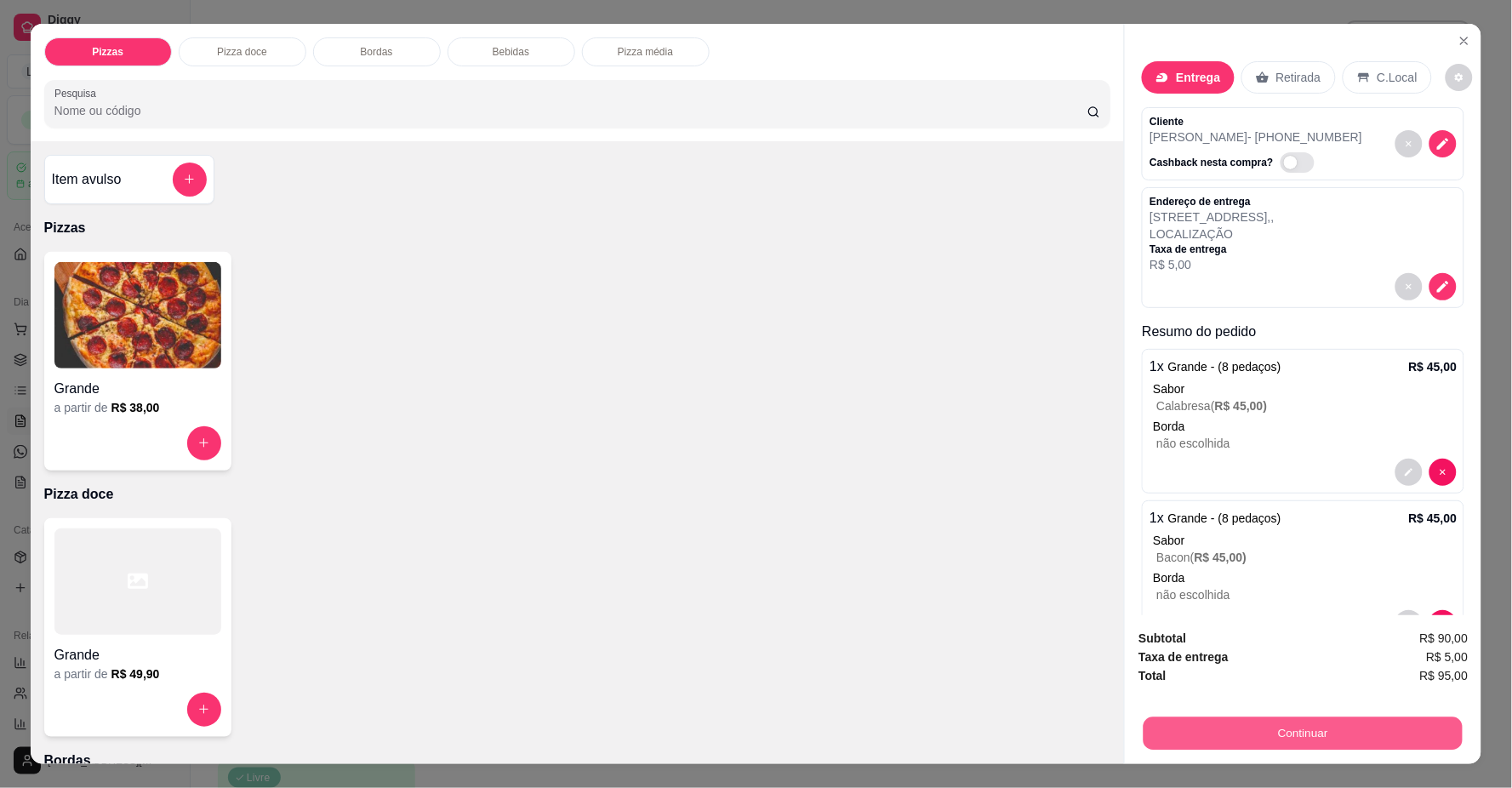
click at [1306, 736] on button "Continuar" at bounding box center [1303, 734] width 319 height 33
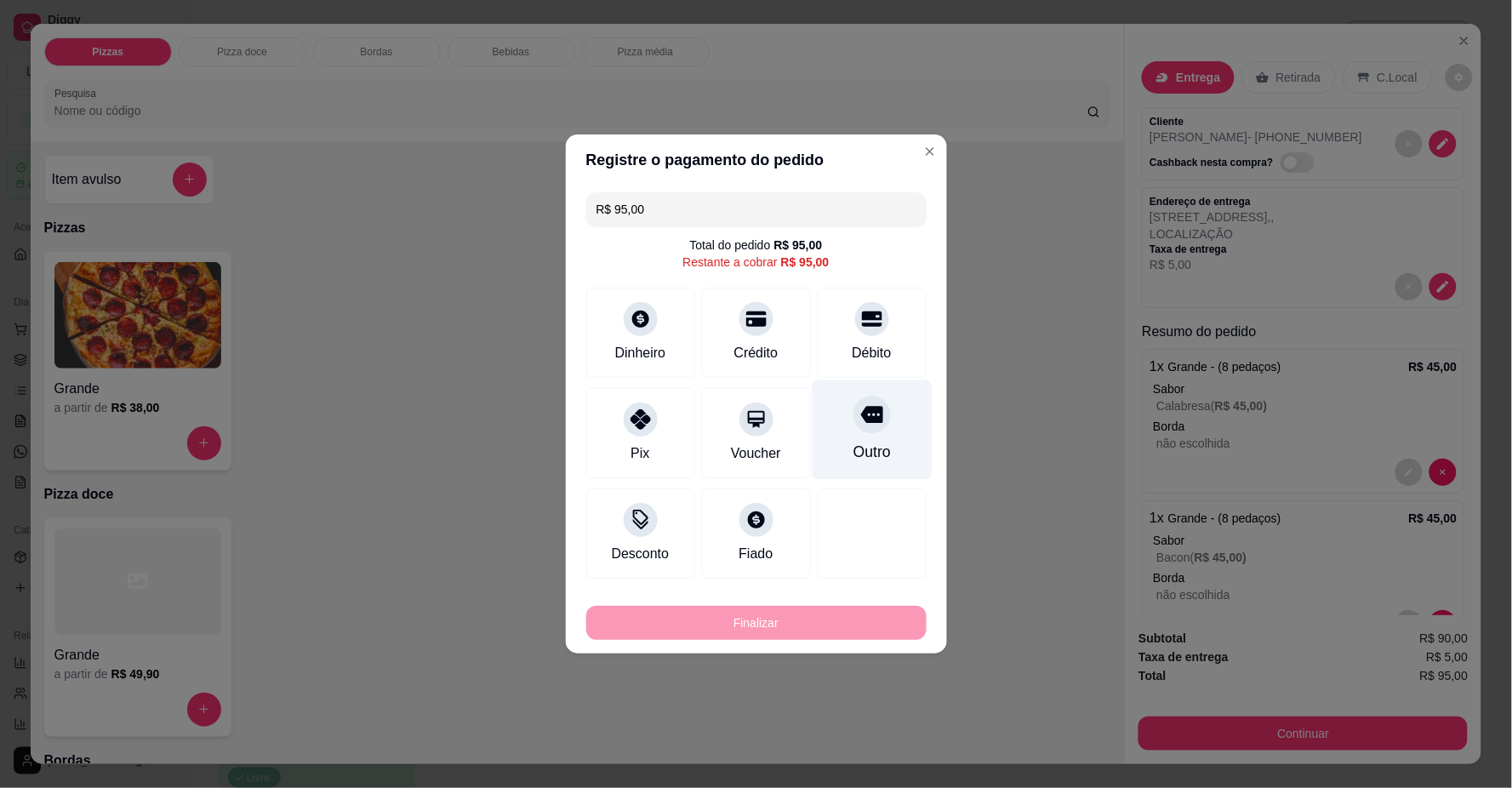
click at [885, 354] on div "Débito" at bounding box center [873, 333] width 109 height 91
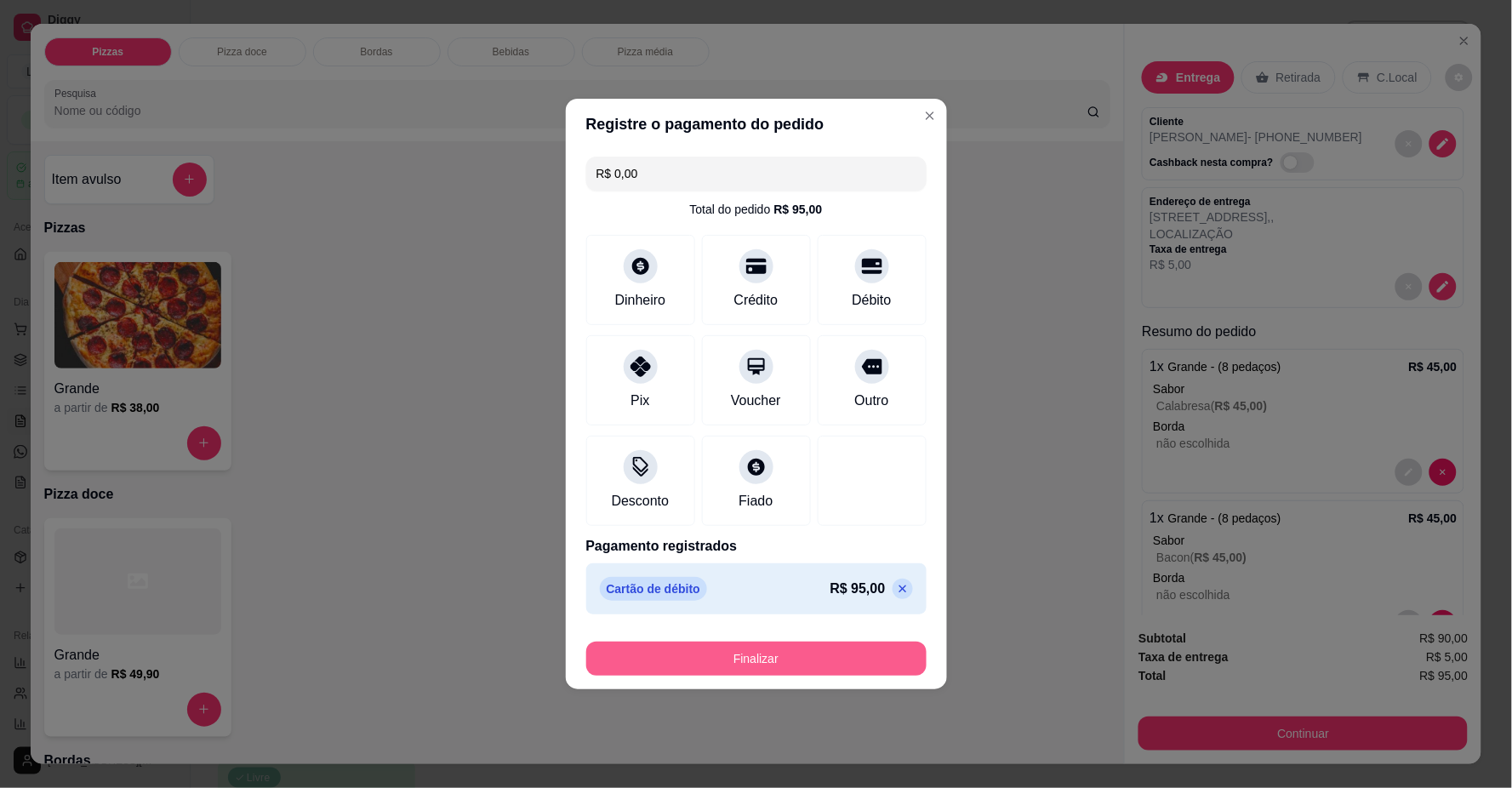
click at [881, 675] on button "Finalizar" at bounding box center [756, 659] width 340 height 34
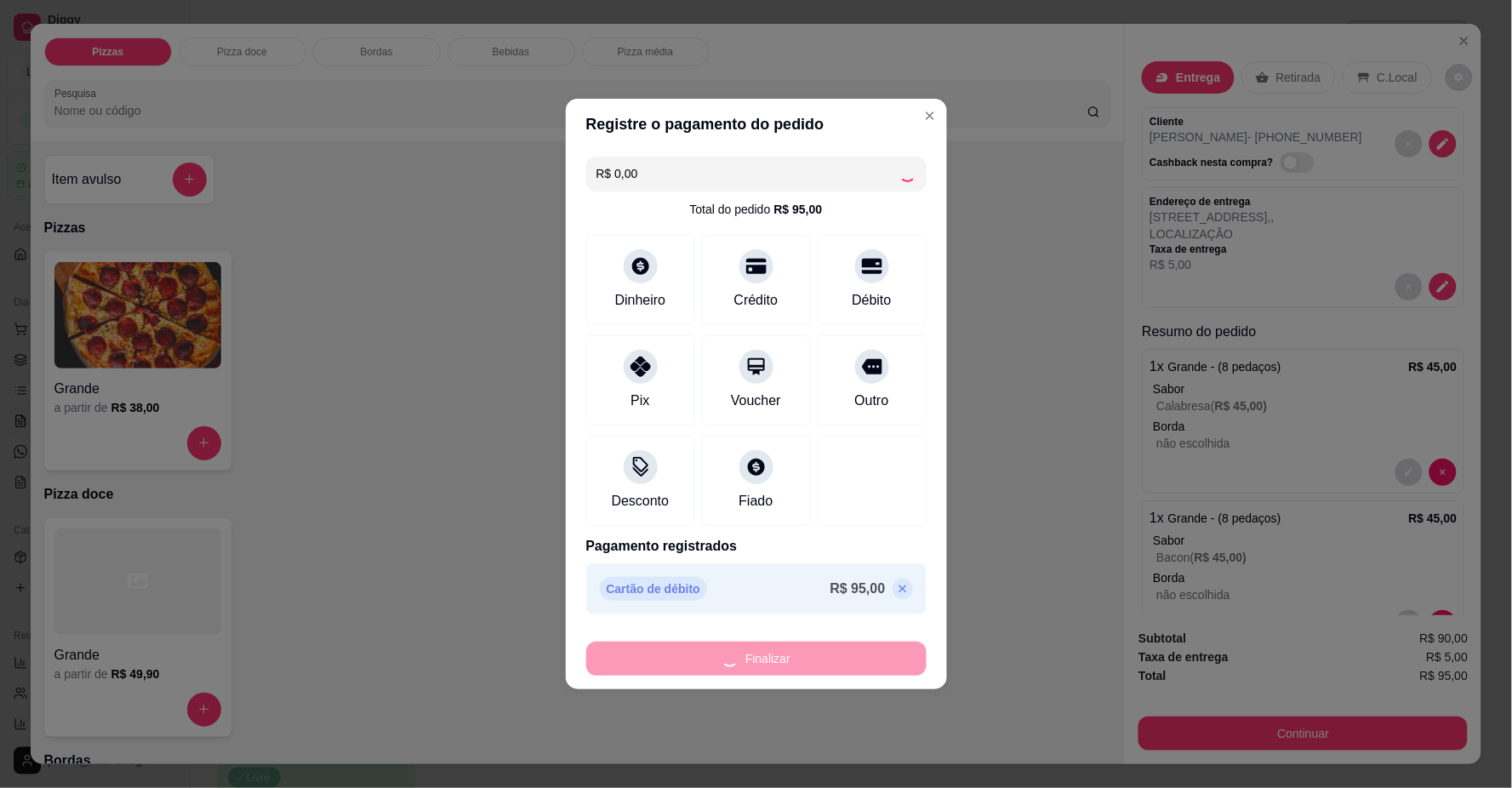
type input "-R$ 95,00"
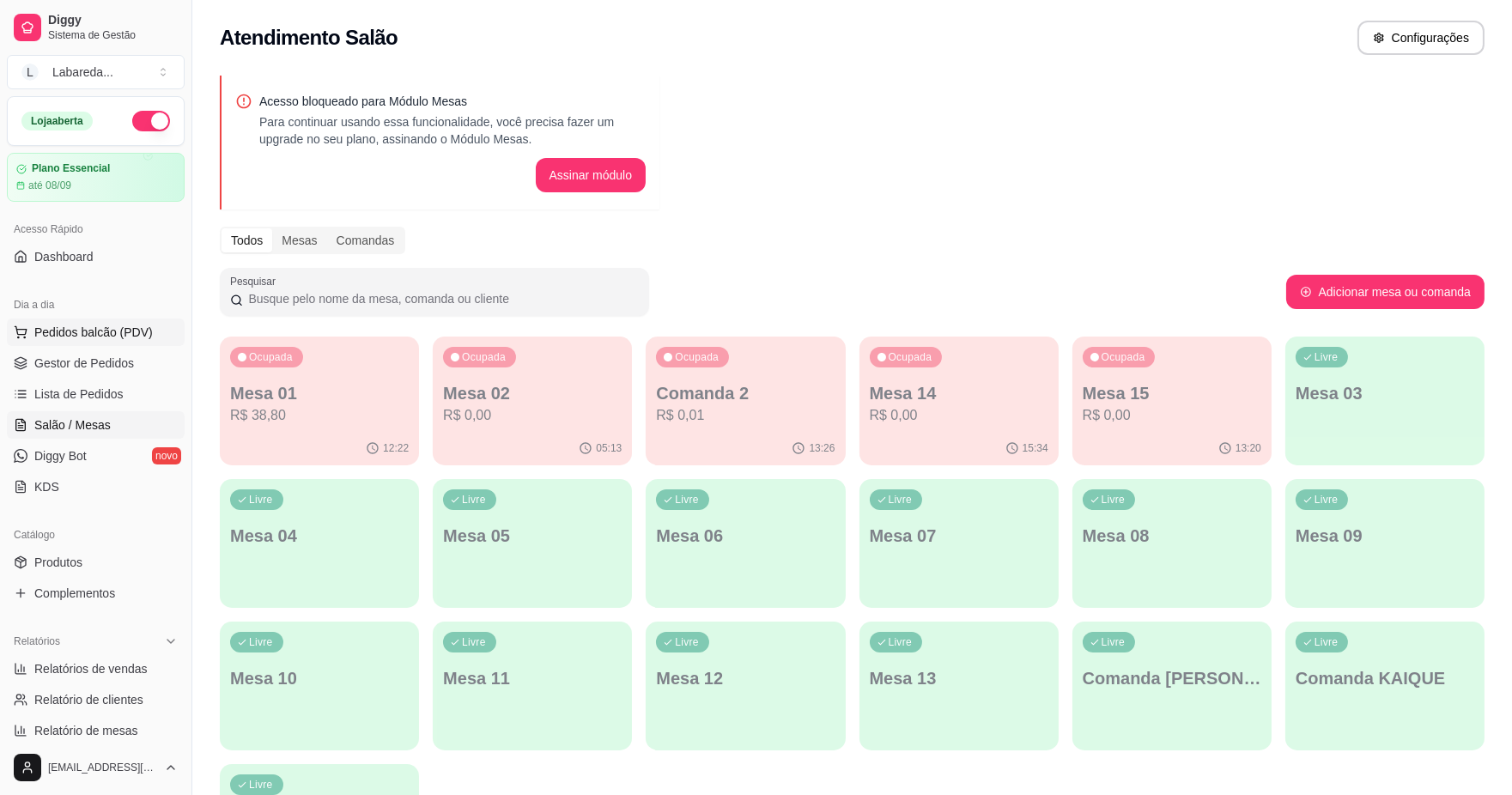
click at [106, 338] on span "Pedidos balcão (PDV)" at bounding box center [93, 333] width 118 height 17
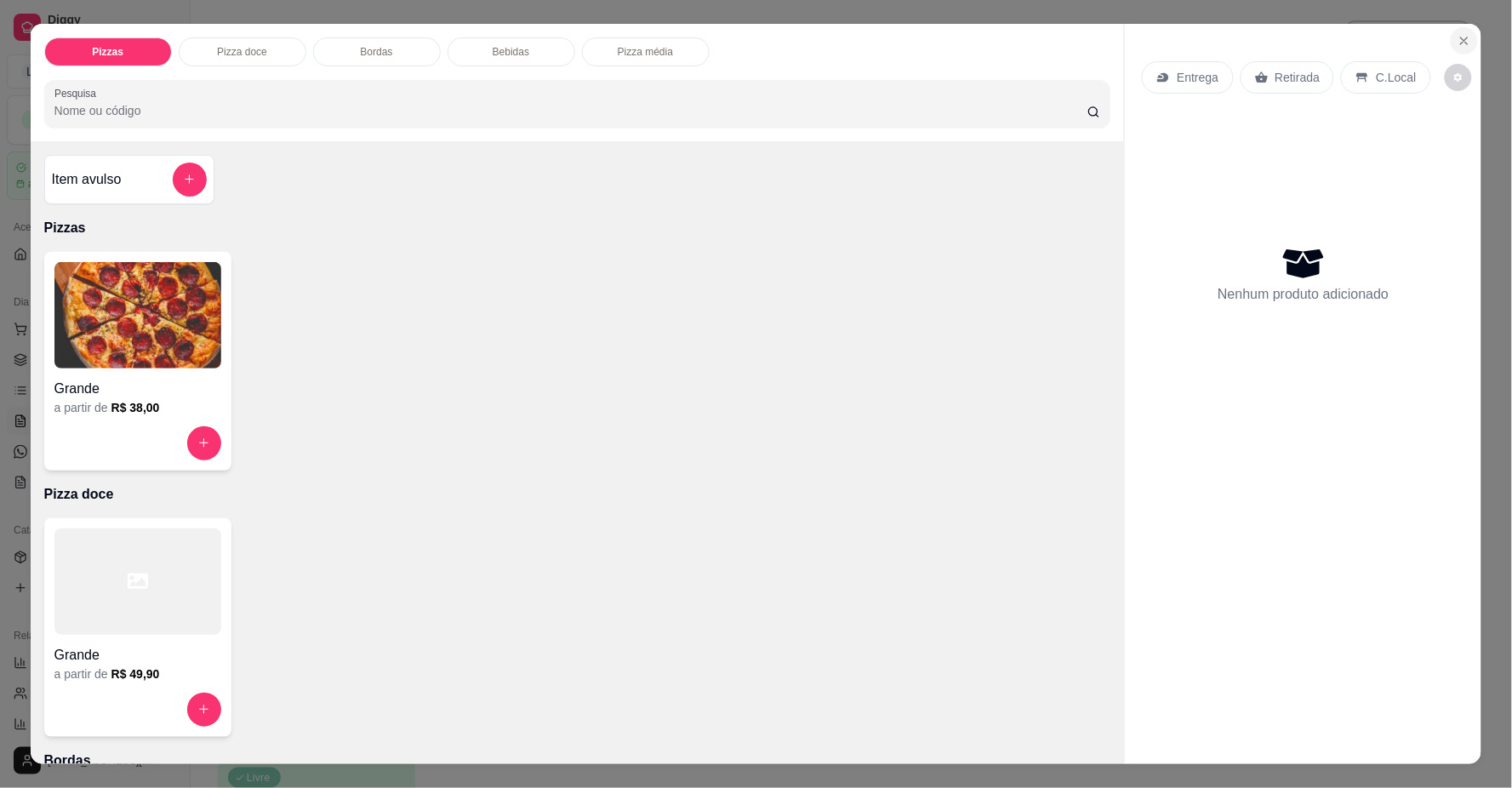
click at [1451, 46] on button "Close" at bounding box center [1464, 41] width 28 height 28
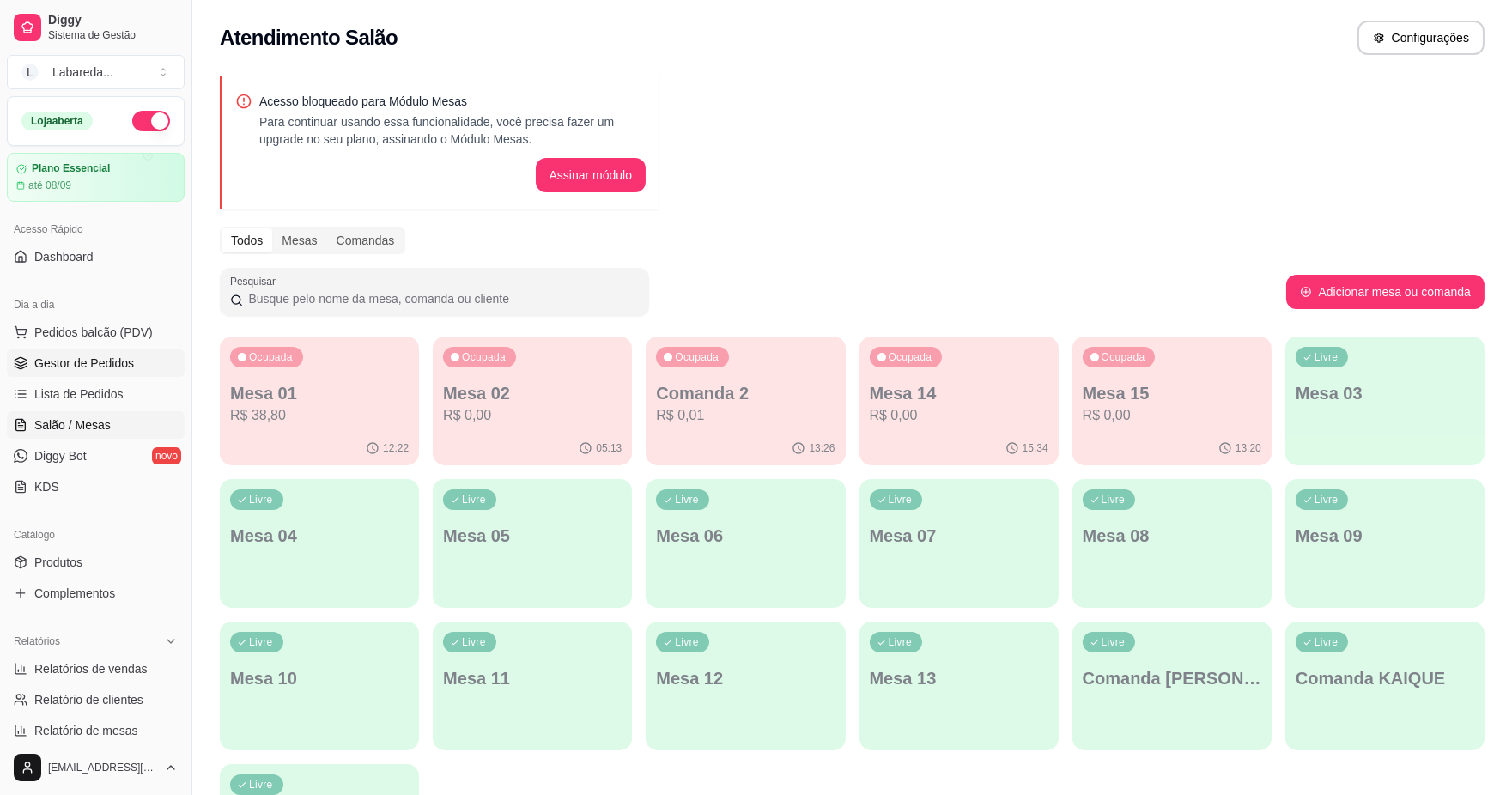
click at [84, 363] on span "Gestor de Pedidos" at bounding box center [85, 363] width 100 height 17
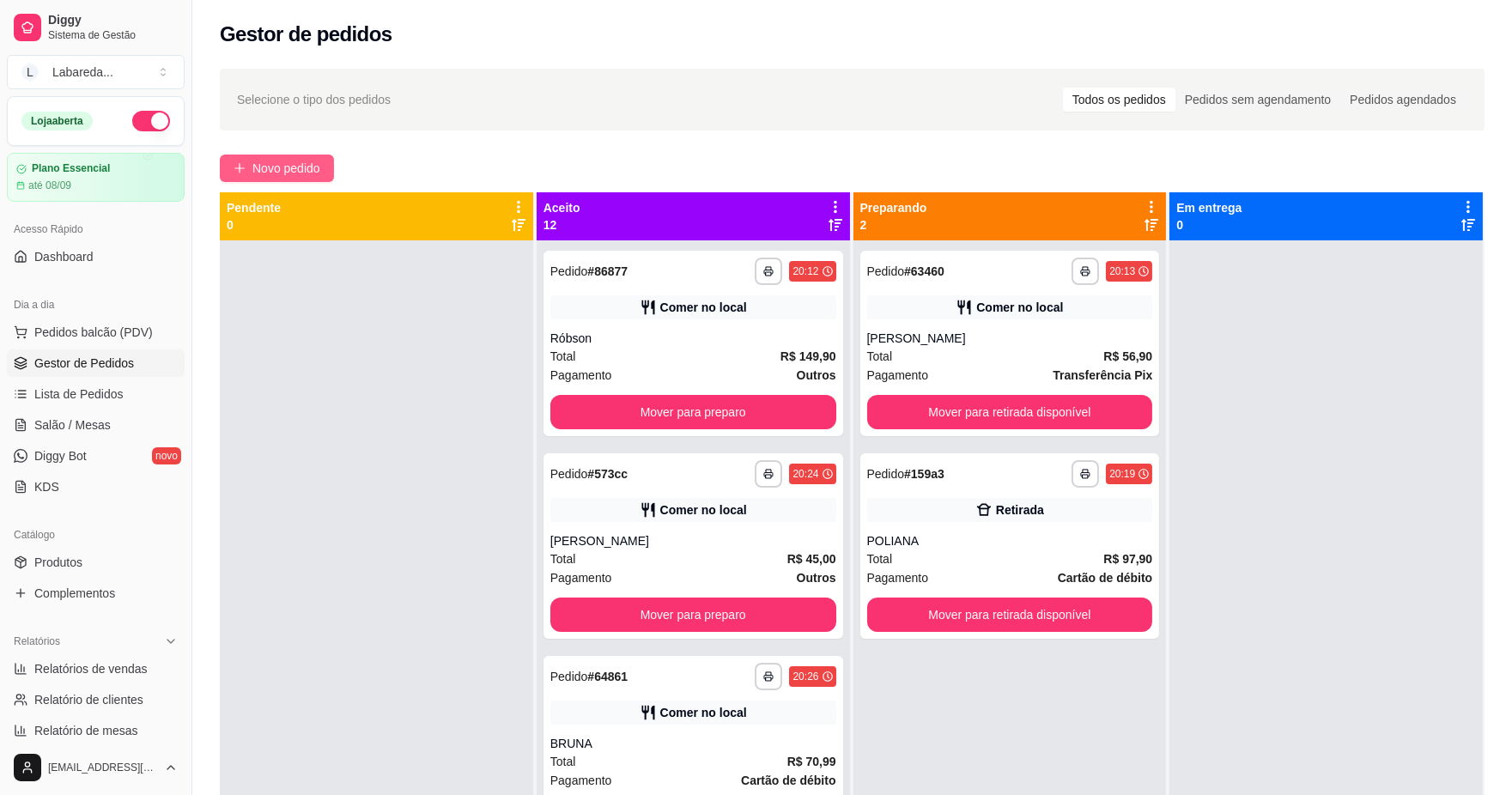
click at [331, 159] on button "Novo pedido" at bounding box center [277, 168] width 114 height 28
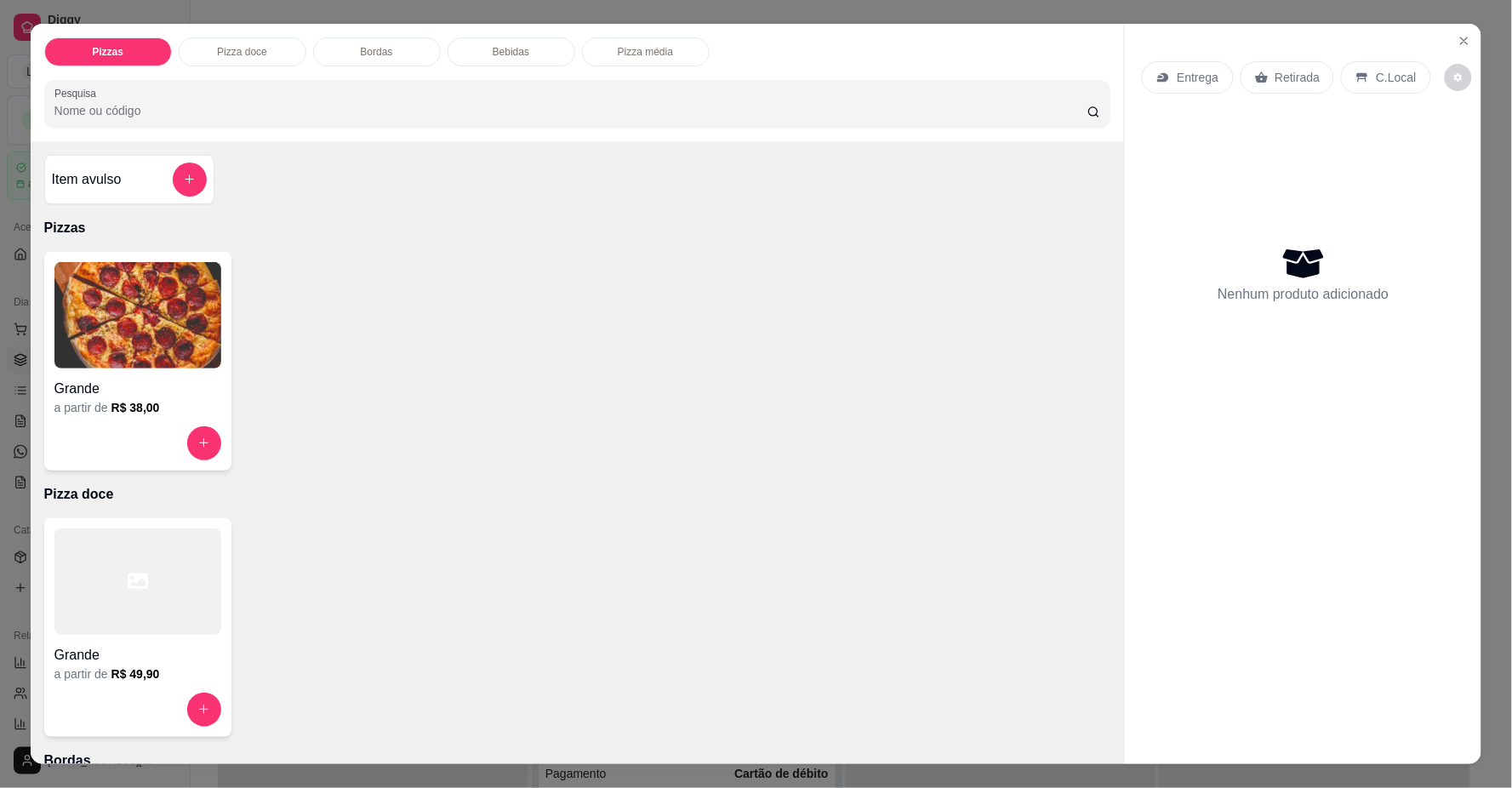
click at [155, 311] on img at bounding box center [137, 315] width 167 height 107
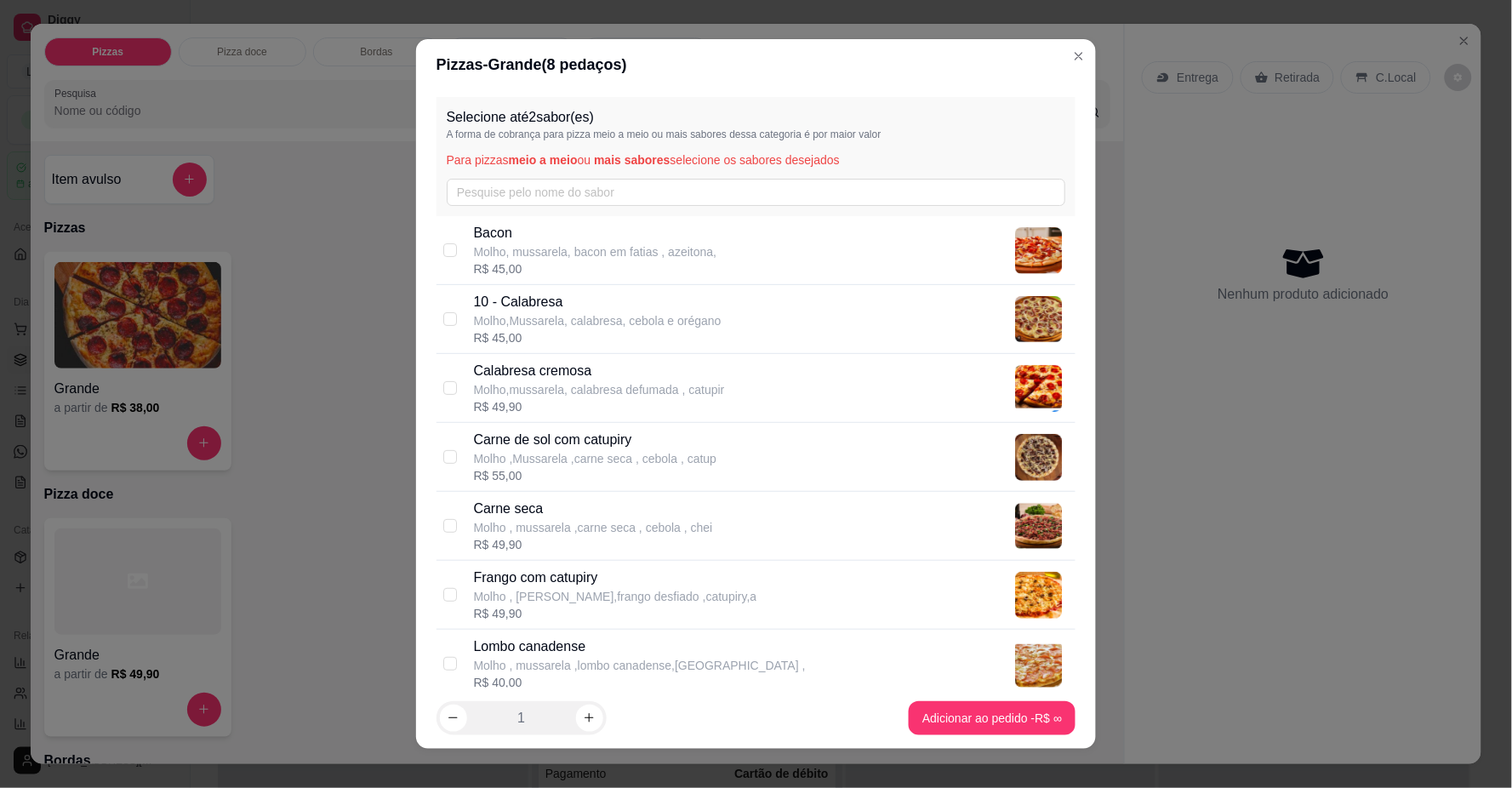
click at [574, 375] on p "Calabresa cremosa" at bounding box center [600, 371] width 252 height 20
checkbox input "true"
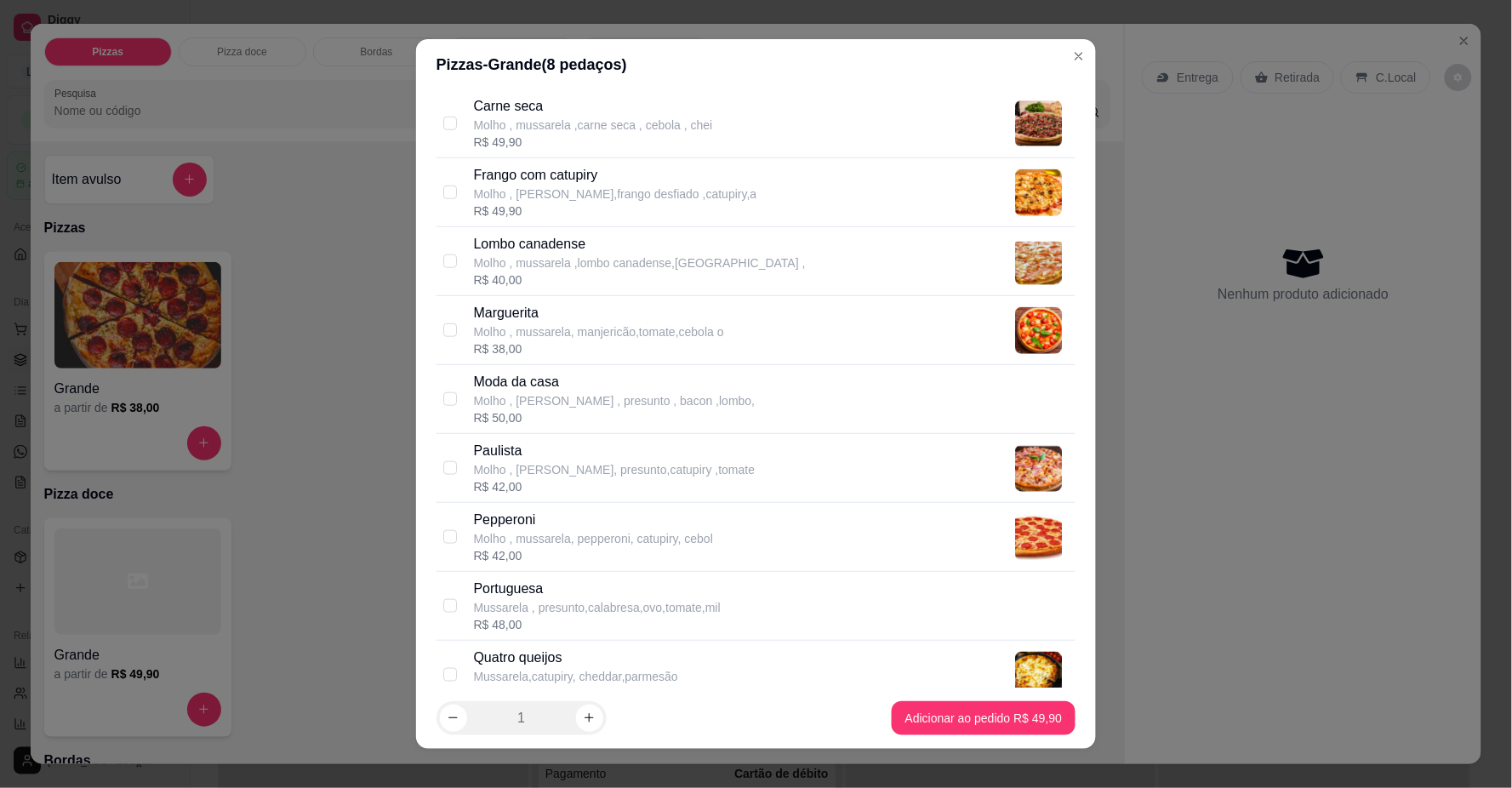
scroll to position [378, 0]
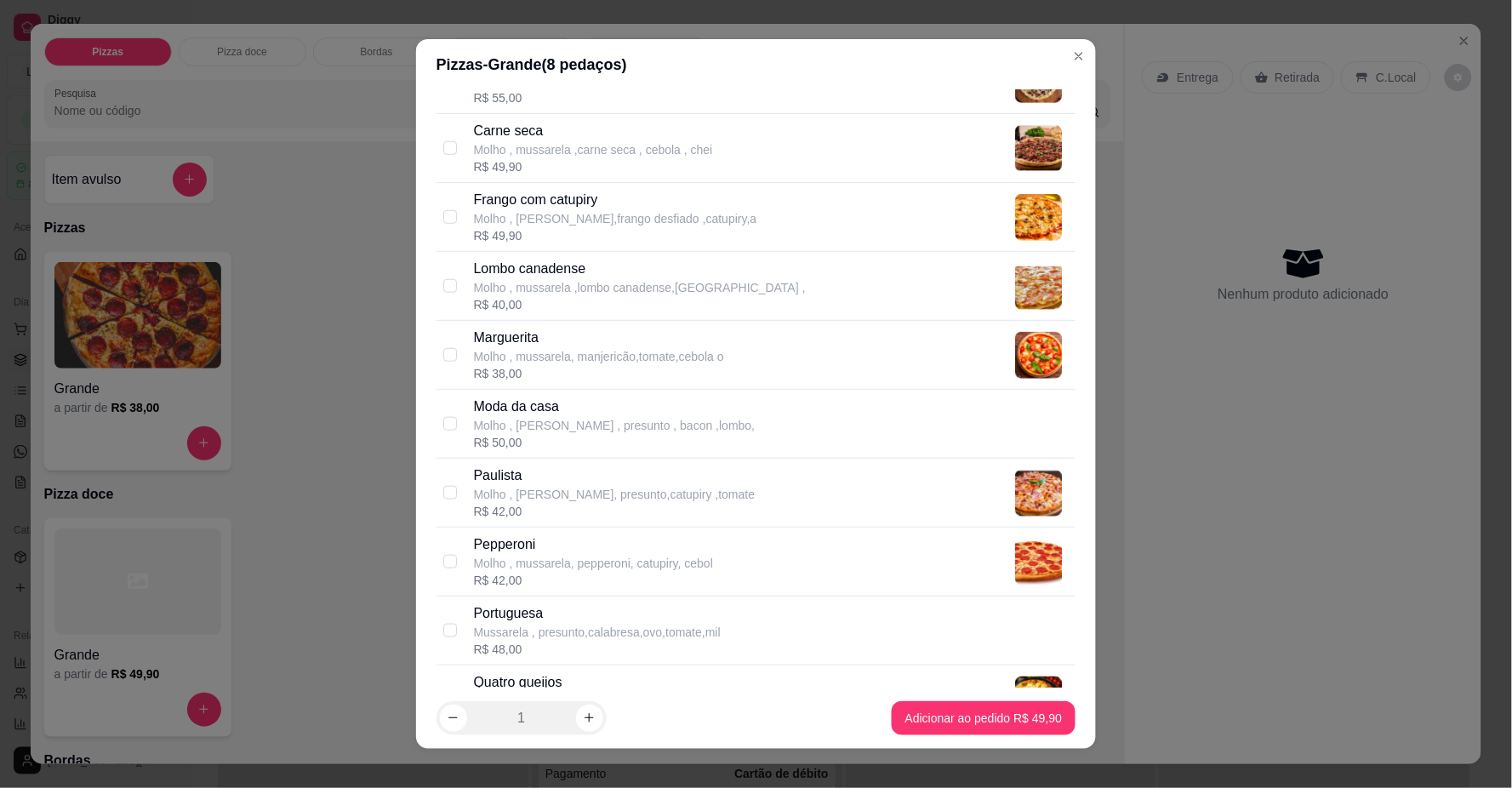
click at [531, 283] on p "Molho , mussarela ,lombo canadense,[GEOGRAPHIC_DATA] ," at bounding box center [640, 288] width 332 height 17
checkbox input "true"
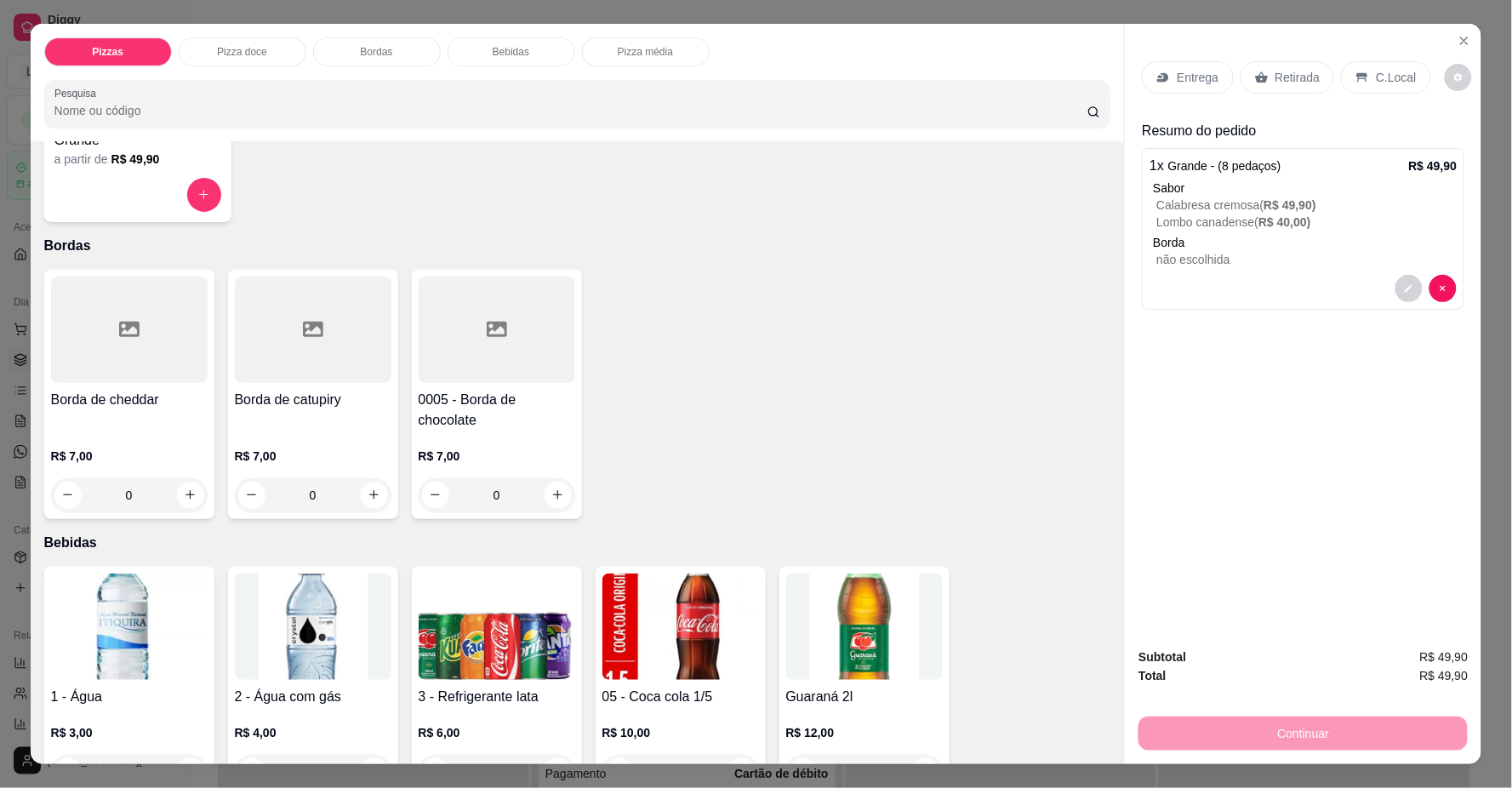
scroll to position [661, 0]
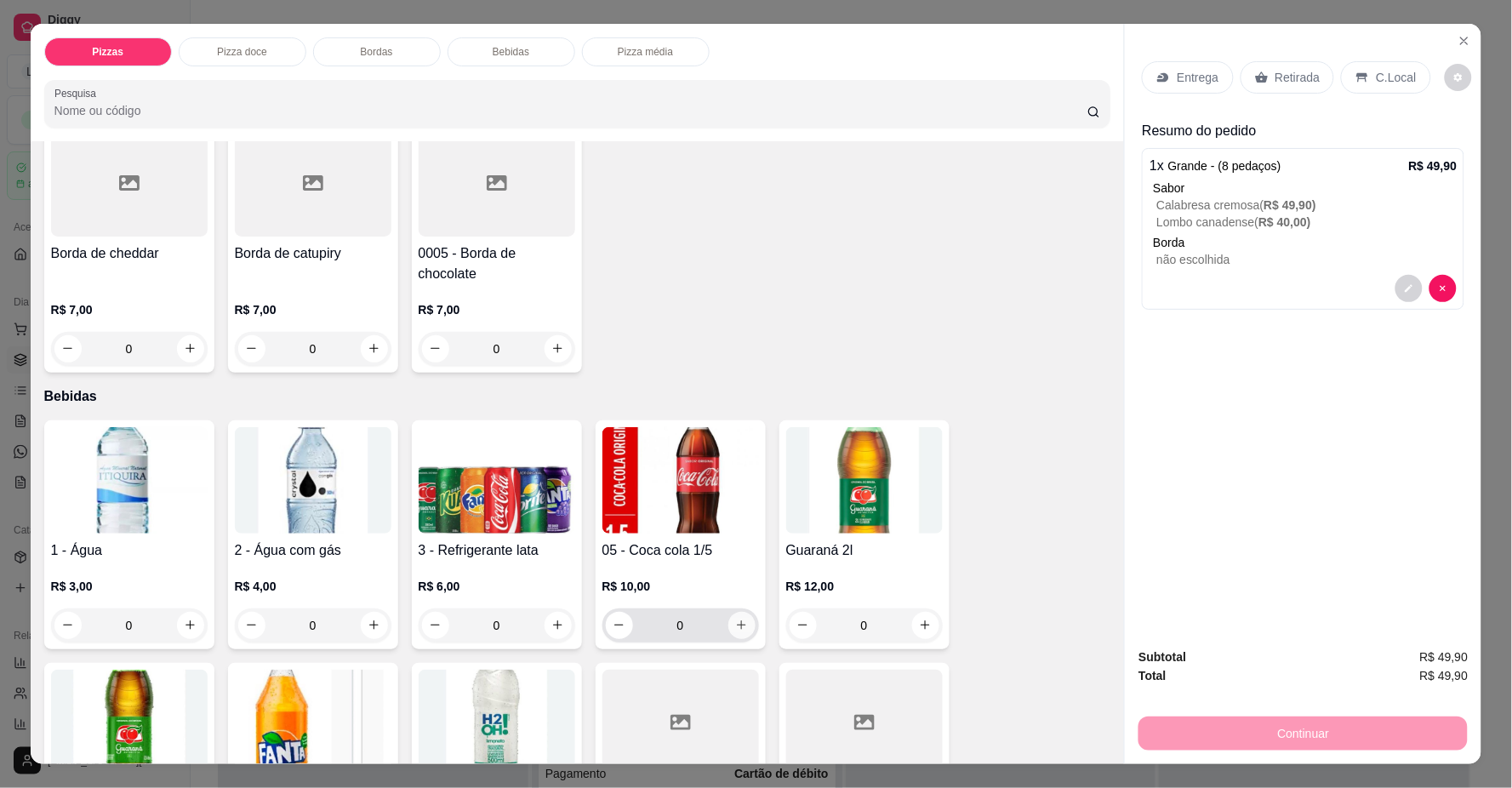
click at [736, 618] on icon "increase-product-quantity" at bounding box center [741, 624] width 12 height 12
type input "1"
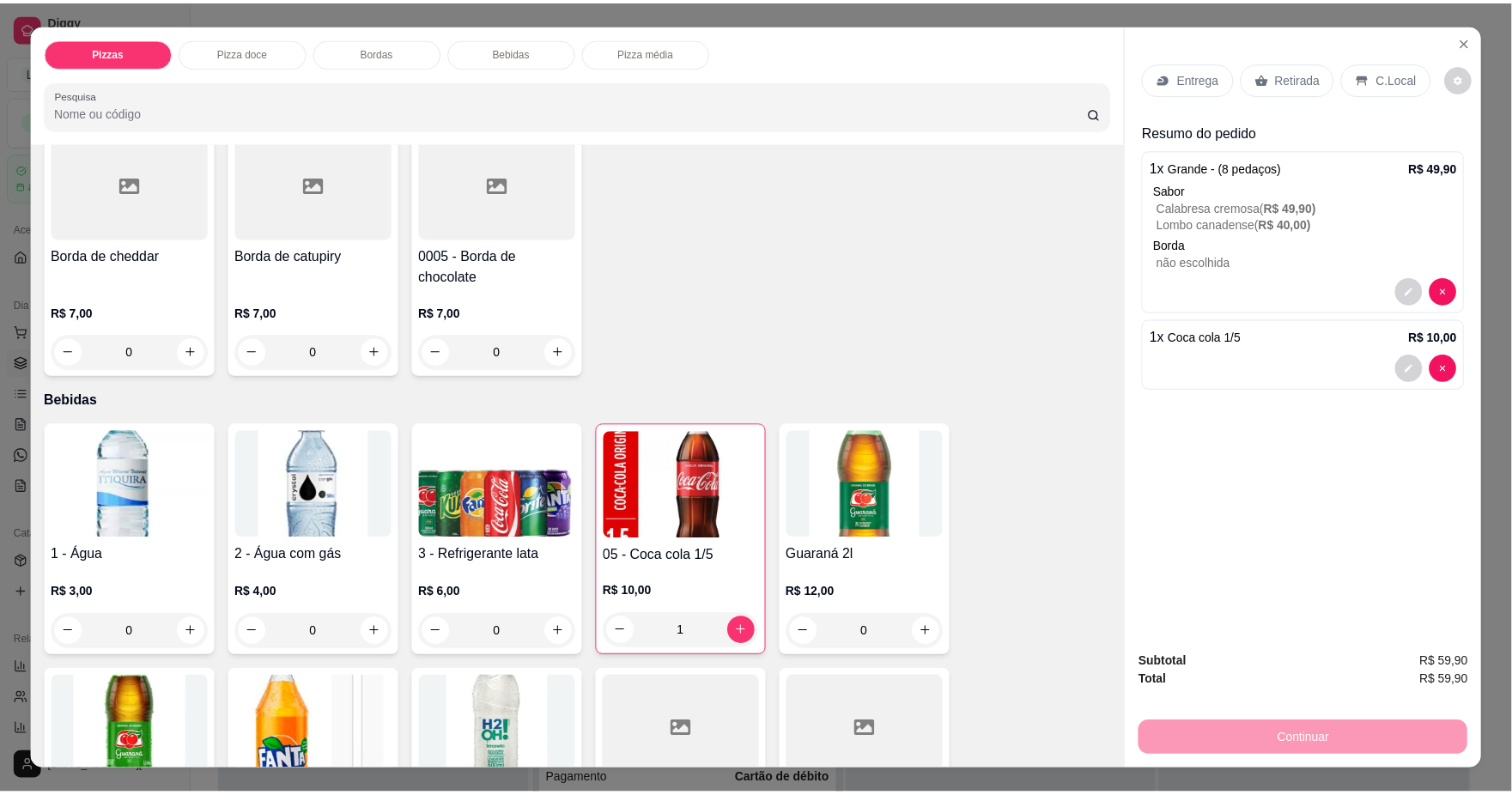
scroll to position [382, 0]
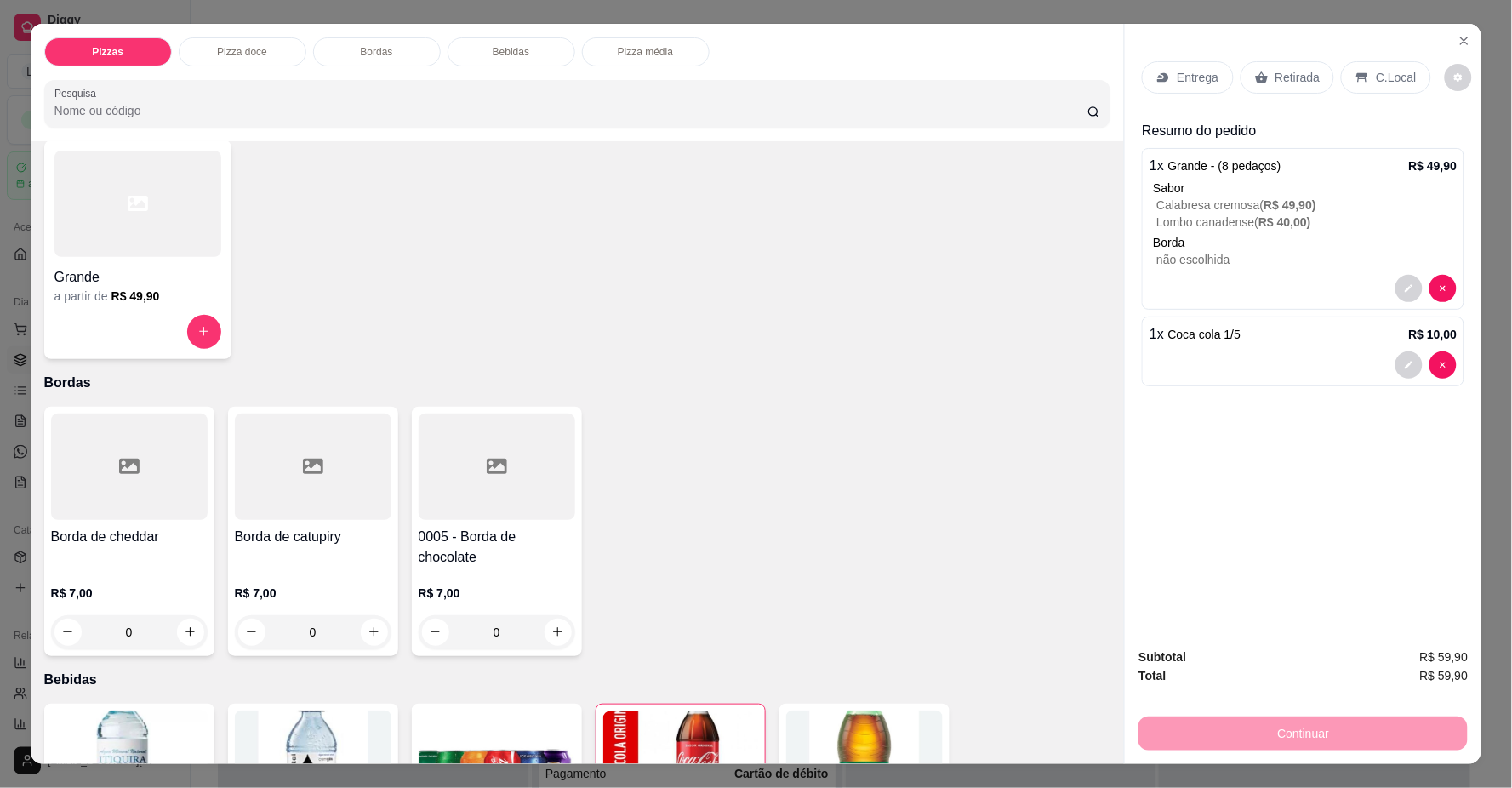
click at [1217, 344] on p "1 x Coca cola 1/5" at bounding box center [1196, 333] width 91 height 20
click at [1377, 78] on p "C.Local" at bounding box center [1397, 77] width 40 height 17
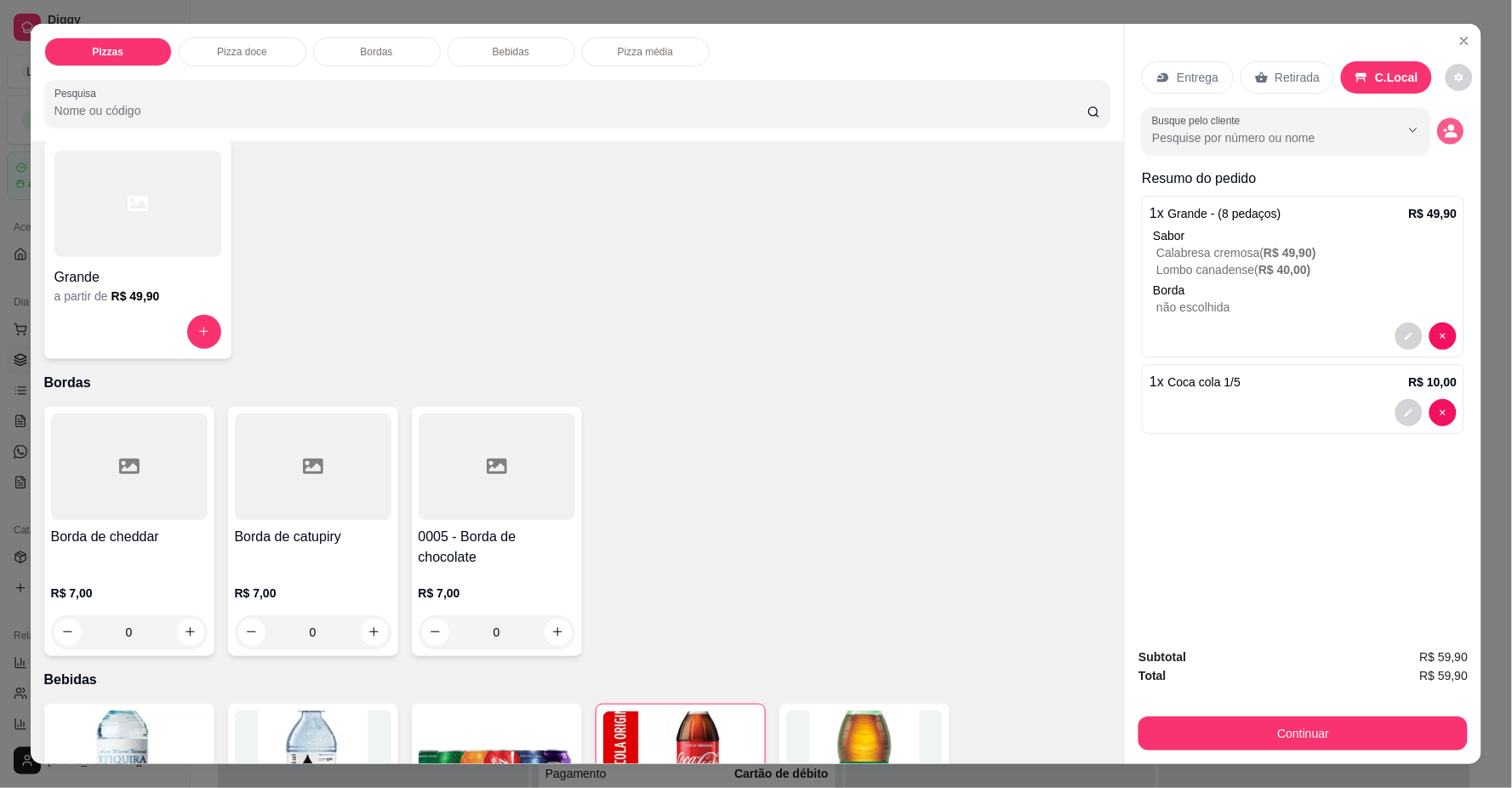
click at [1444, 138] on icon "decrease-product-quantity" at bounding box center [1451, 131] width 14 height 14
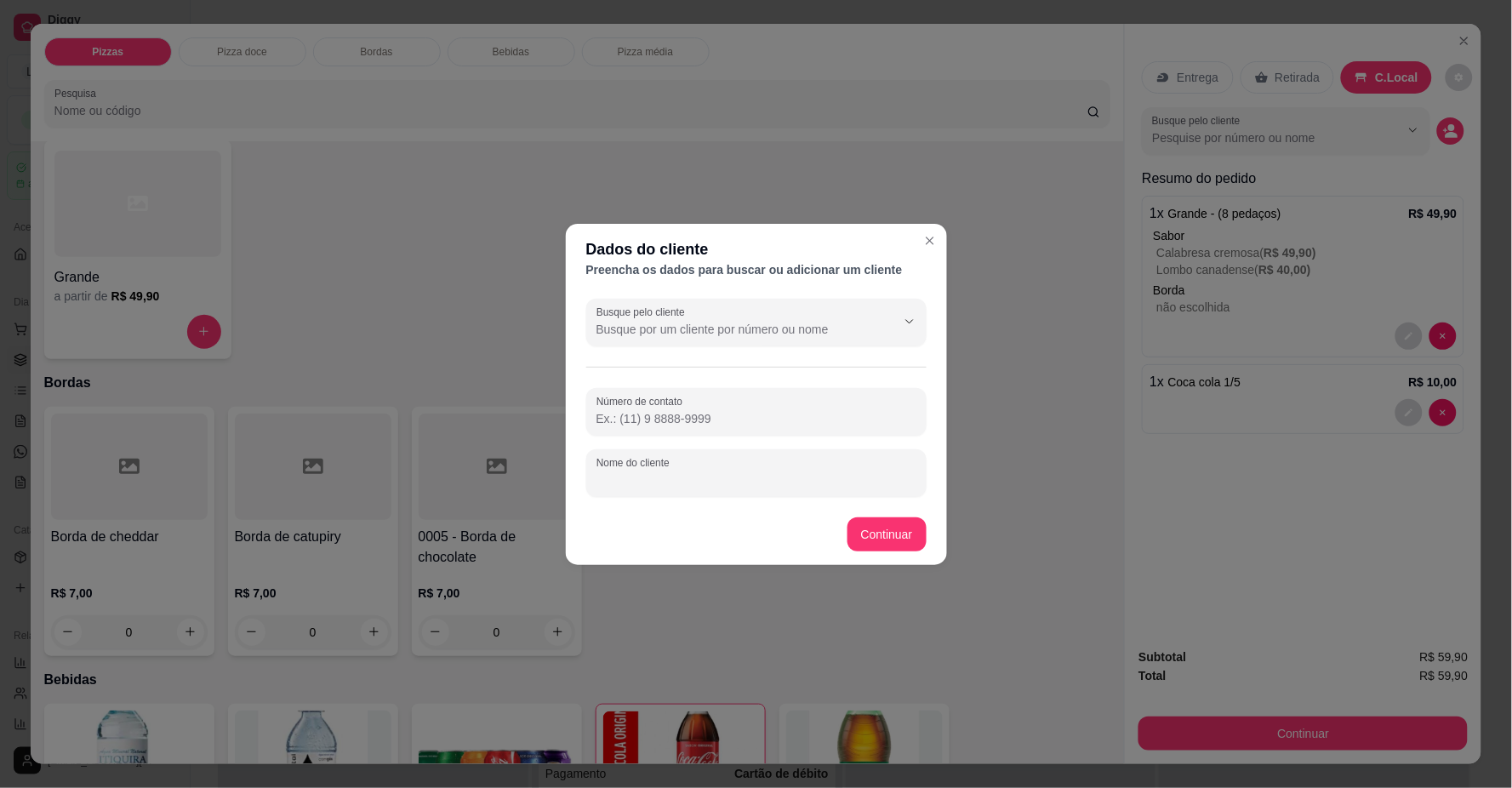
click at [708, 487] on input "Nome do cliente" at bounding box center [756, 480] width 320 height 17
type input "MARIANA"
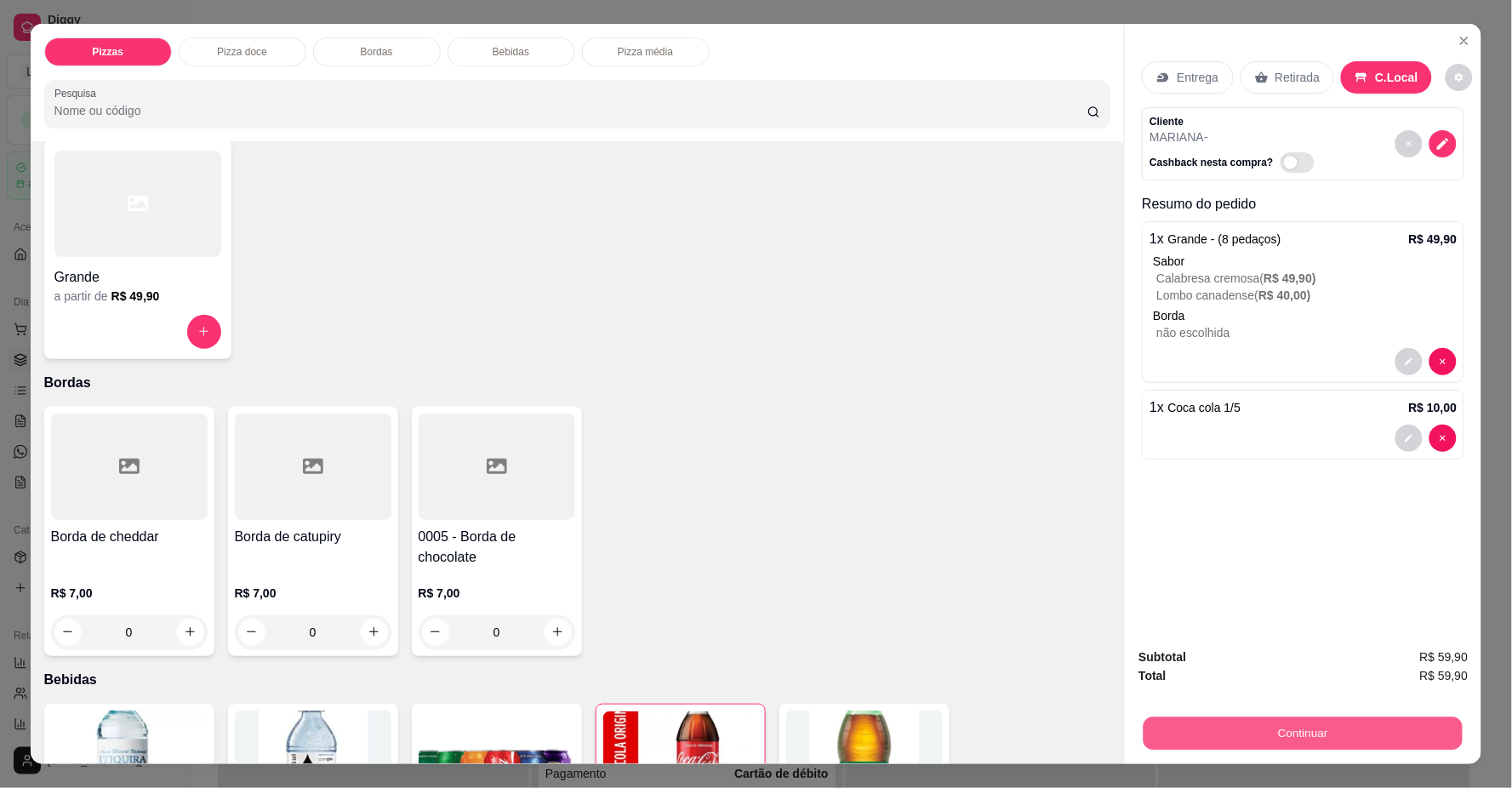
click at [1324, 740] on button "Continuar" at bounding box center [1303, 734] width 319 height 33
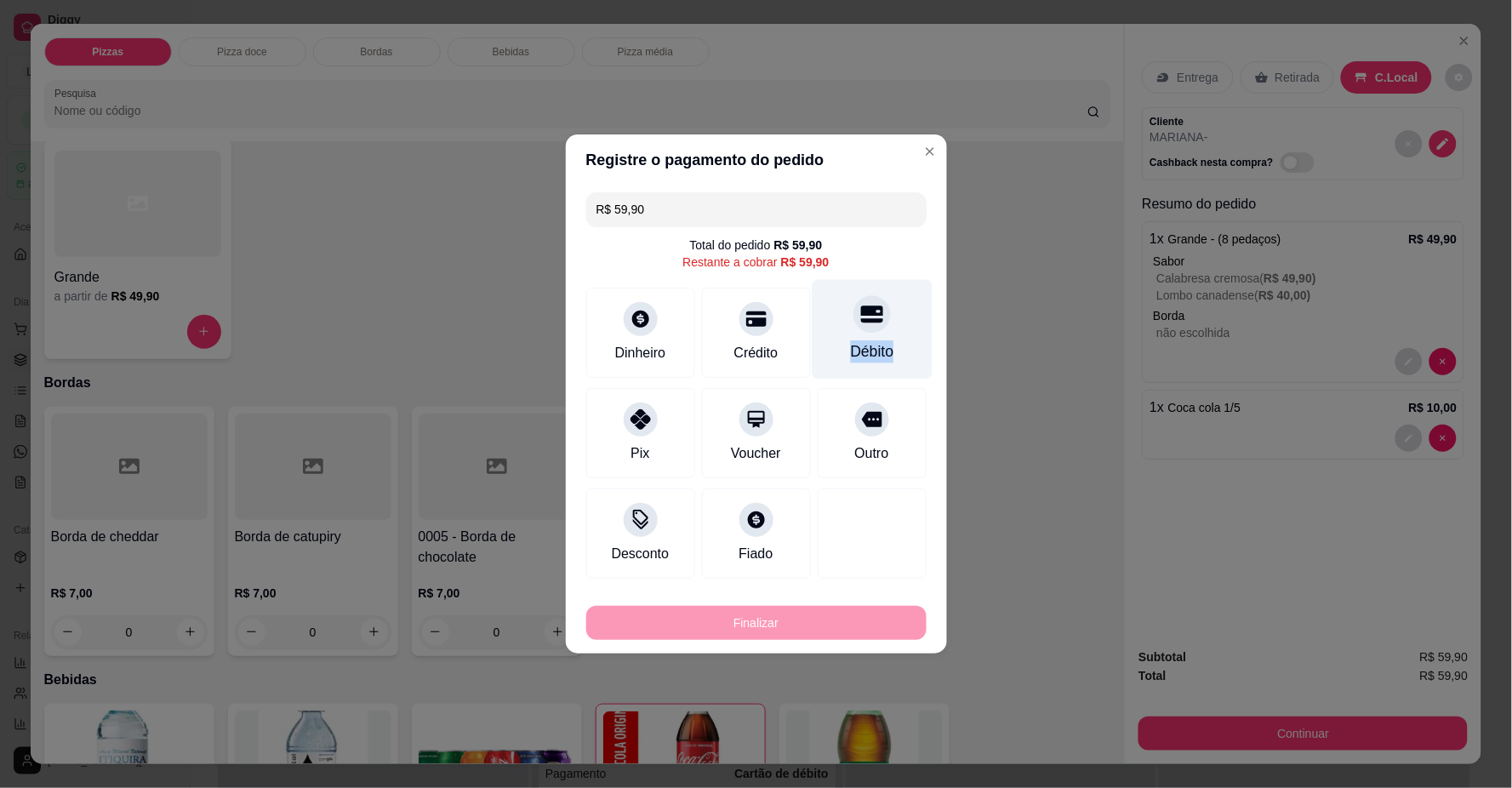
drag, startPoint x: 872, startPoint y: 333, endPoint x: 865, endPoint y: 352, distance: 20.2
click at [871, 333] on div "Débito" at bounding box center [872, 330] width 120 height 100
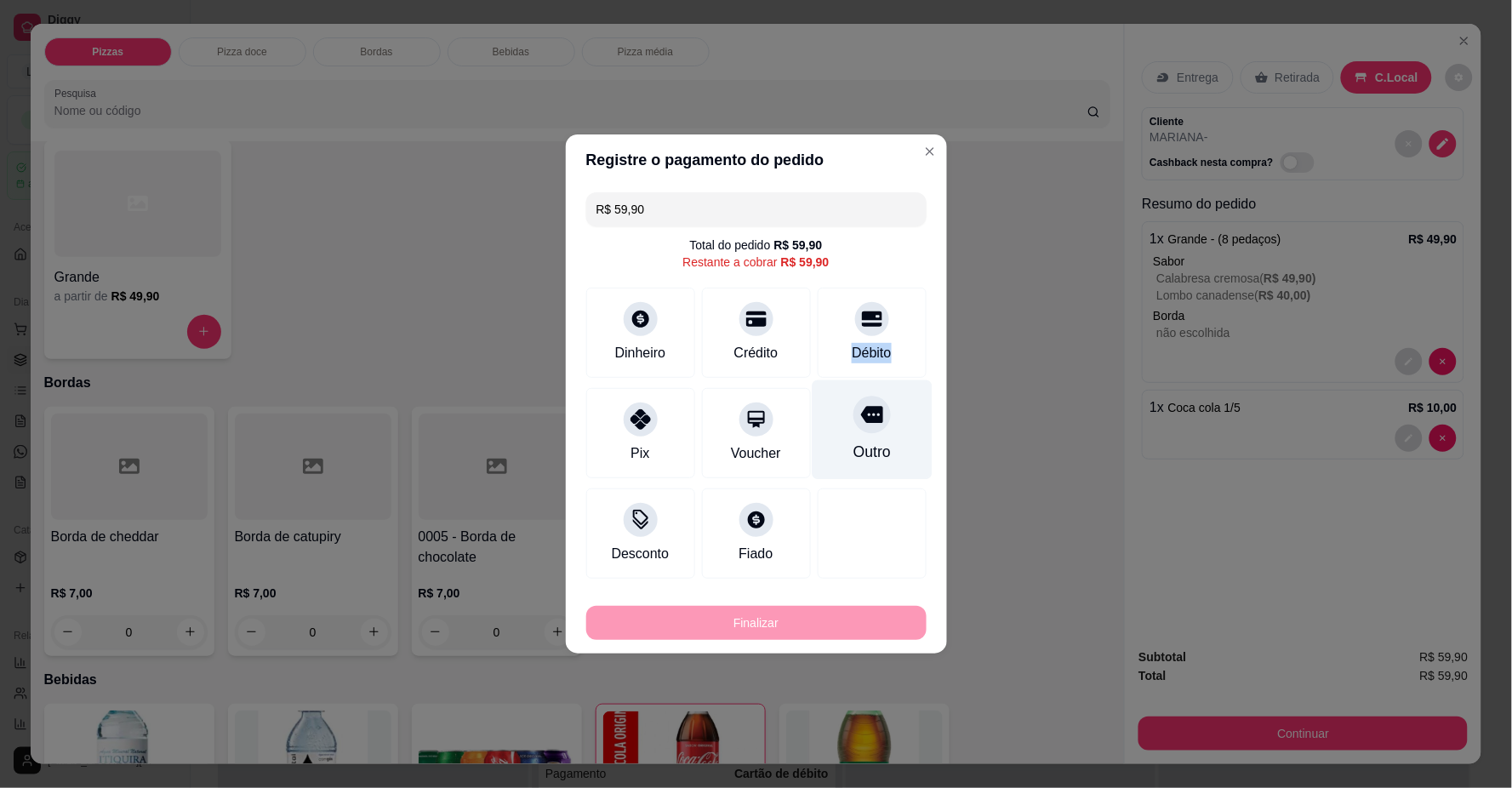
type input "R$ 0,00"
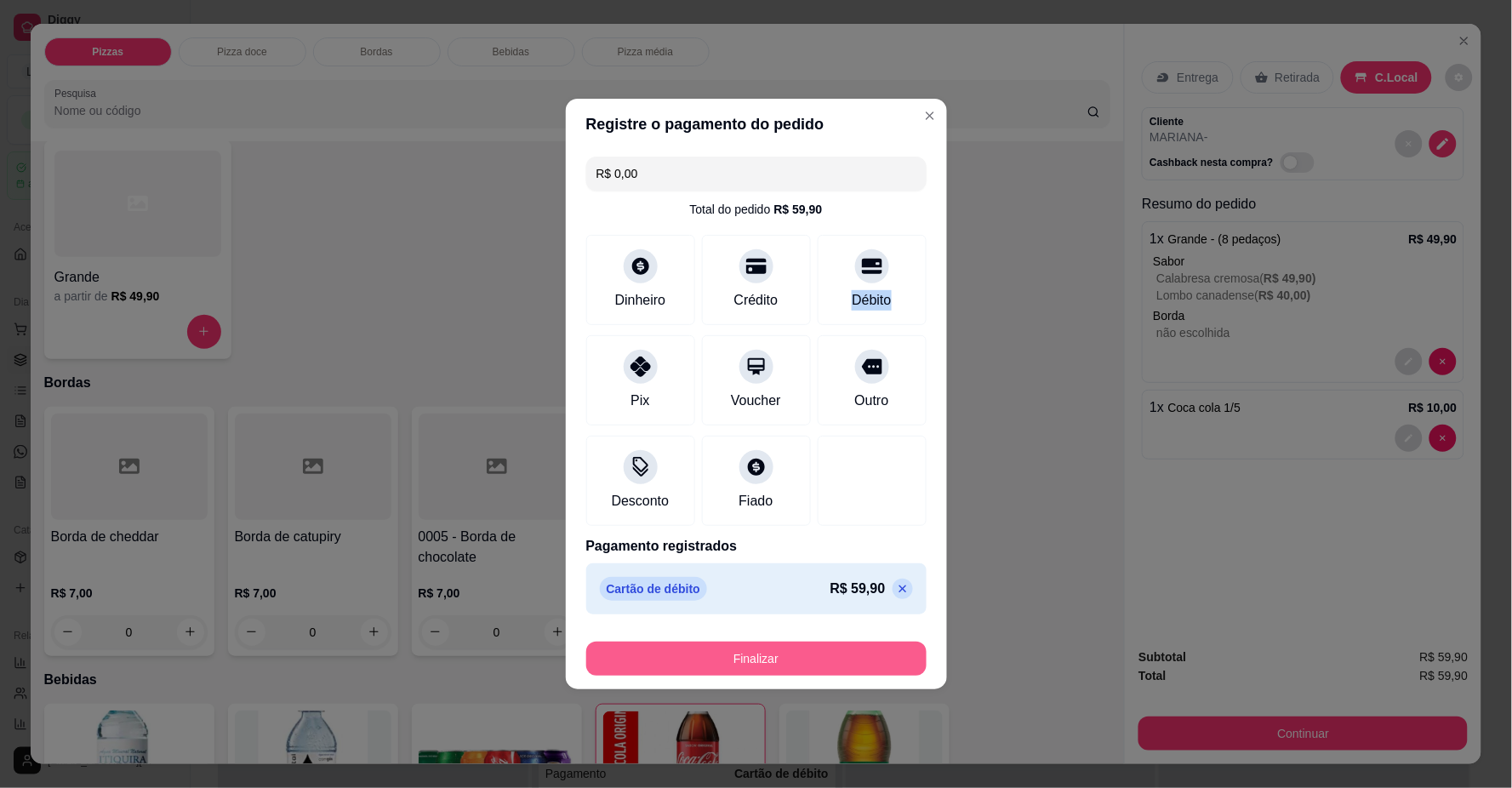
click at [847, 653] on button "Finalizar" at bounding box center [756, 659] width 340 height 34
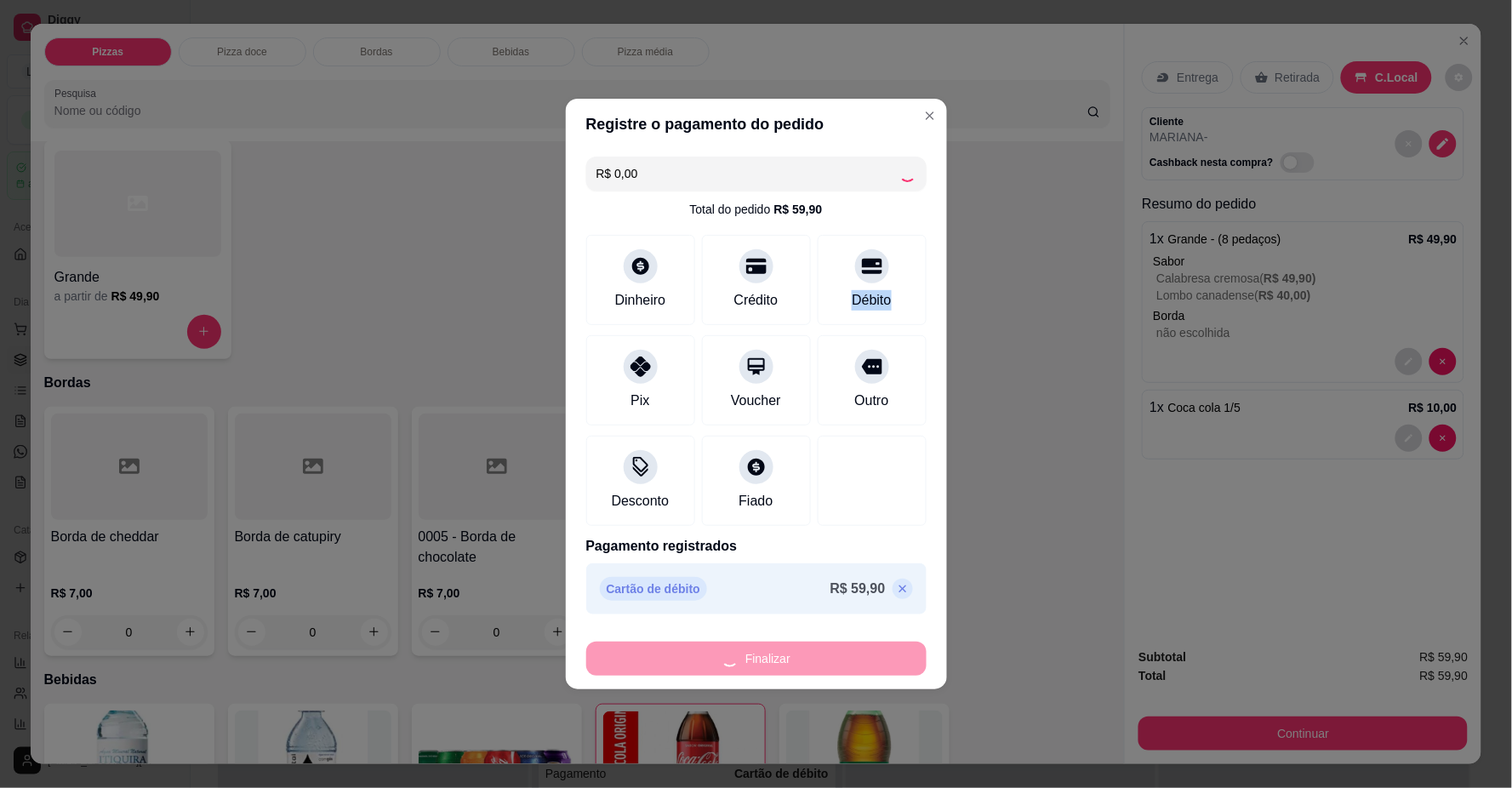
type input "0"
type input "-R$ 59,90"
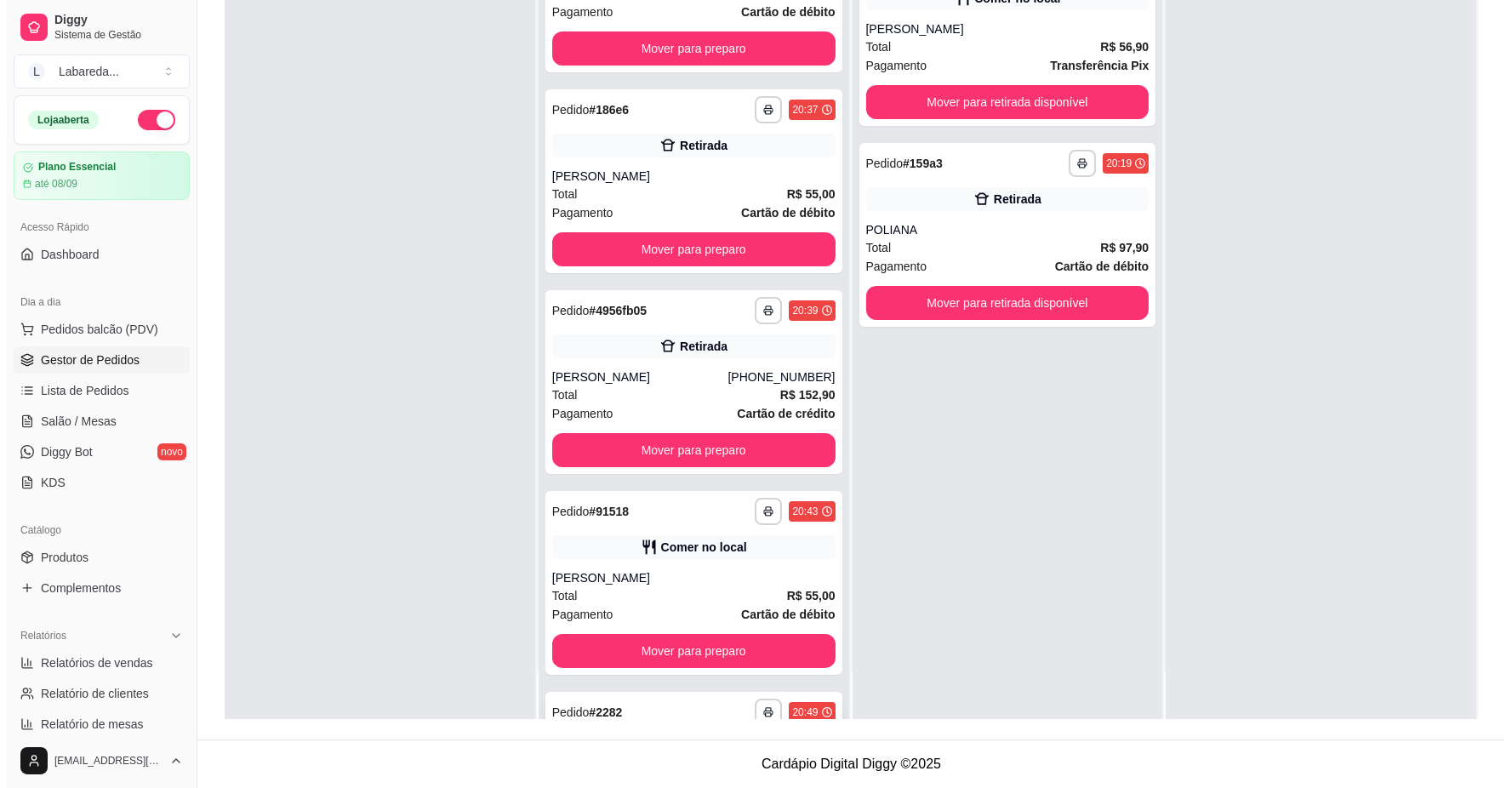
scroll to position [849, 0]
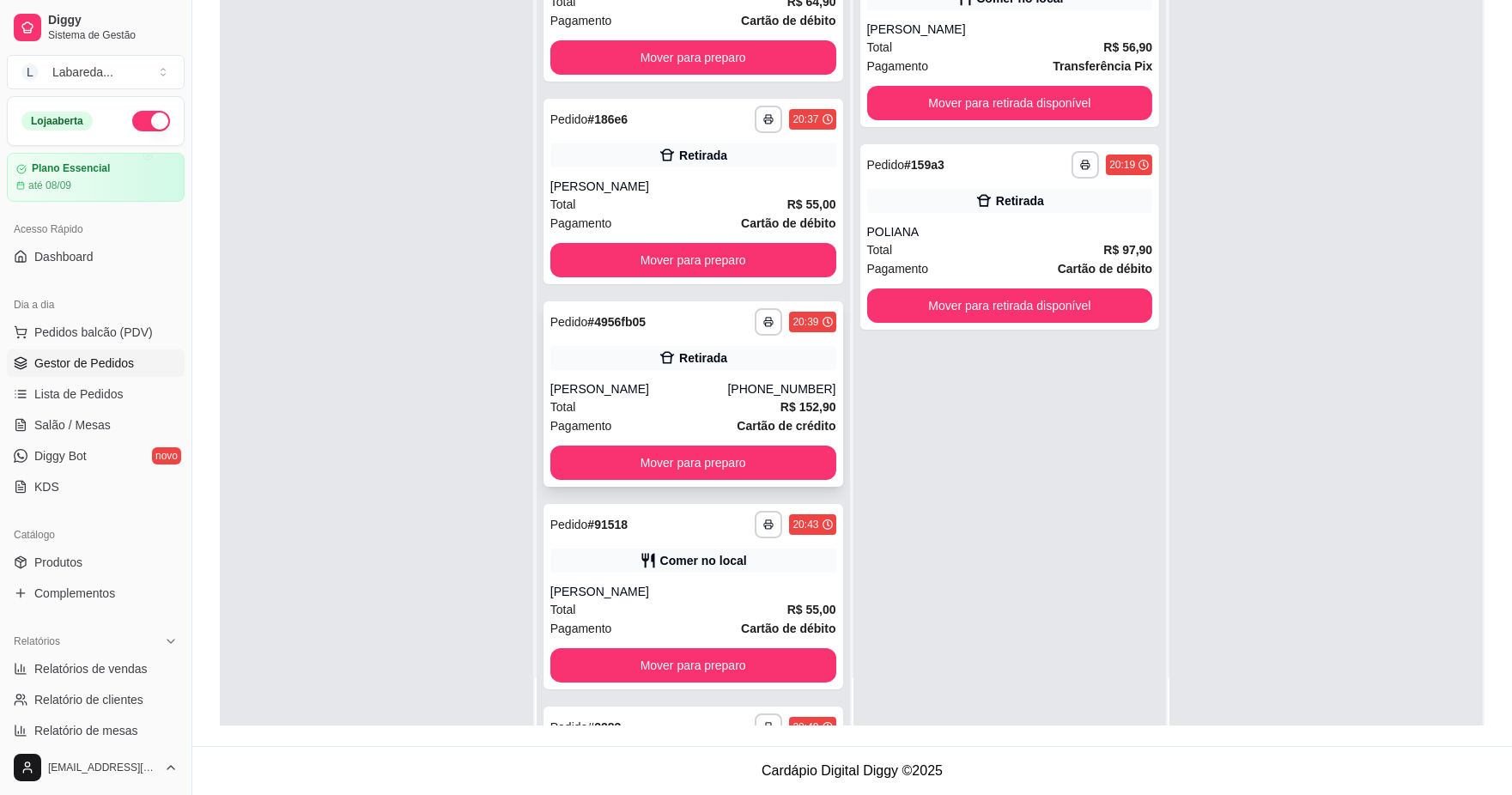
click at [625, 373] on div "**********" at bounding box center [693, 394] width 300 height 186
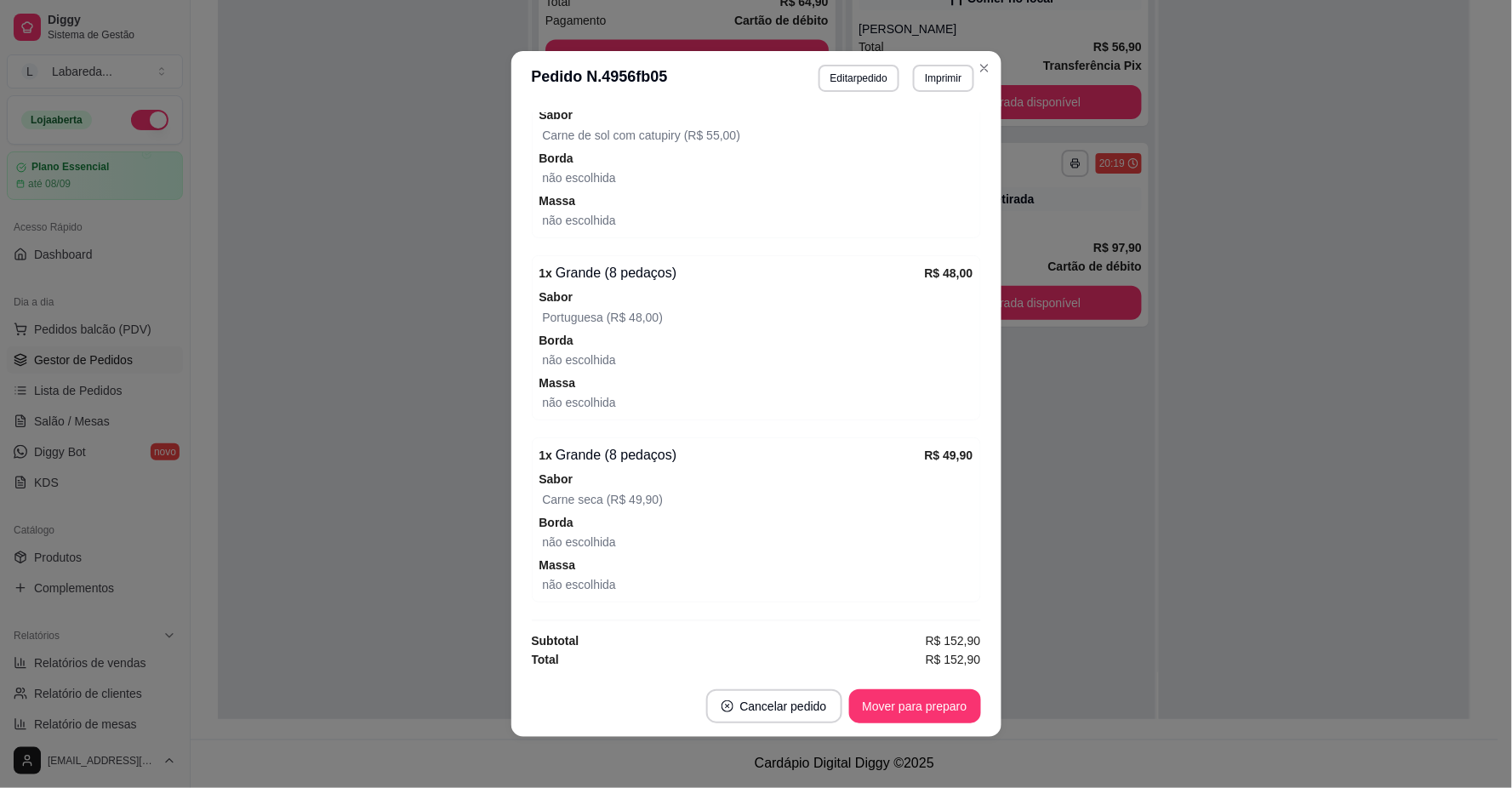
scroll to position [4, 0]
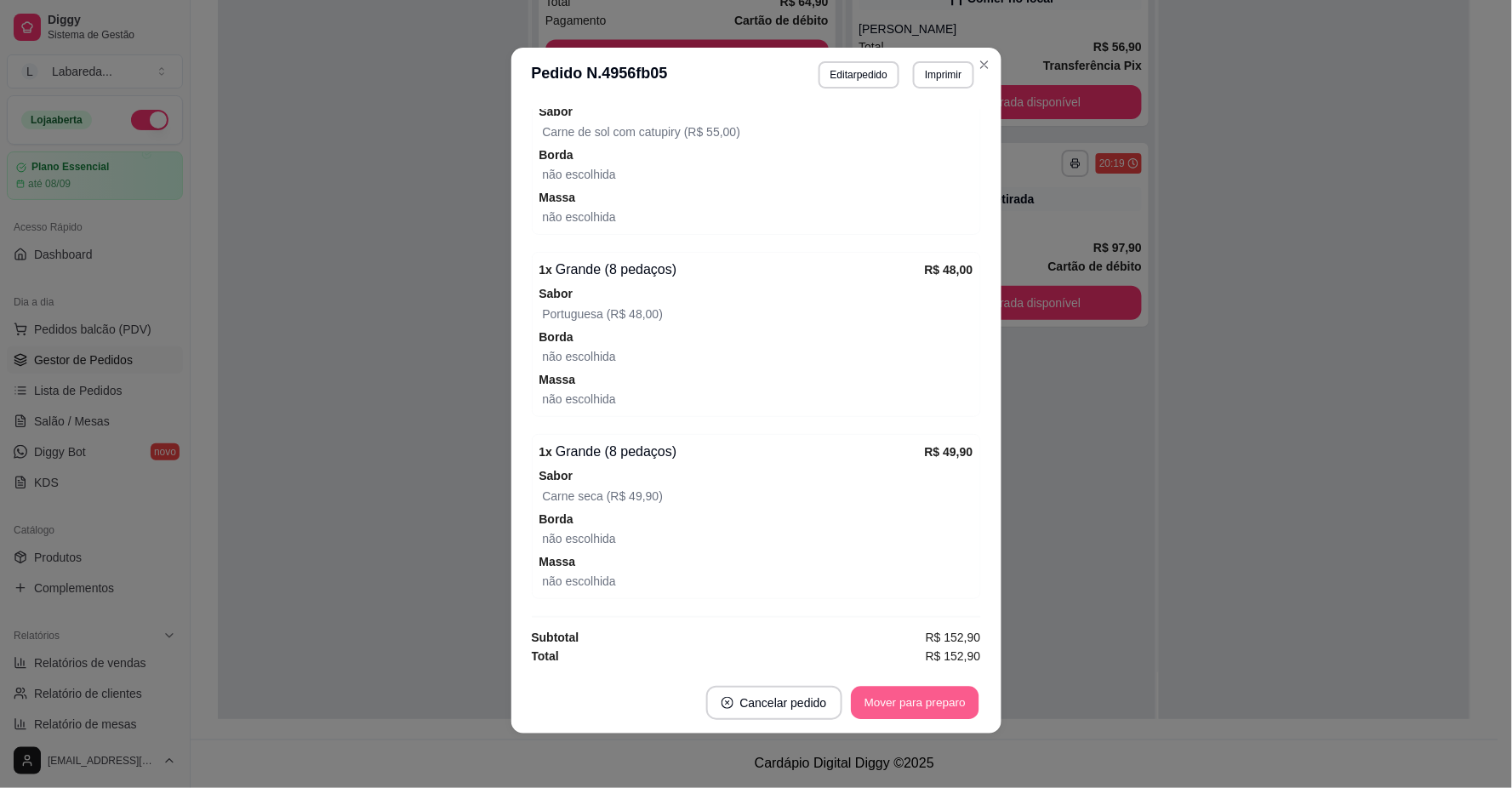
click at [921, 705] on button "Mover para preparo" at bounding box center [915, 703] width 128 height 33
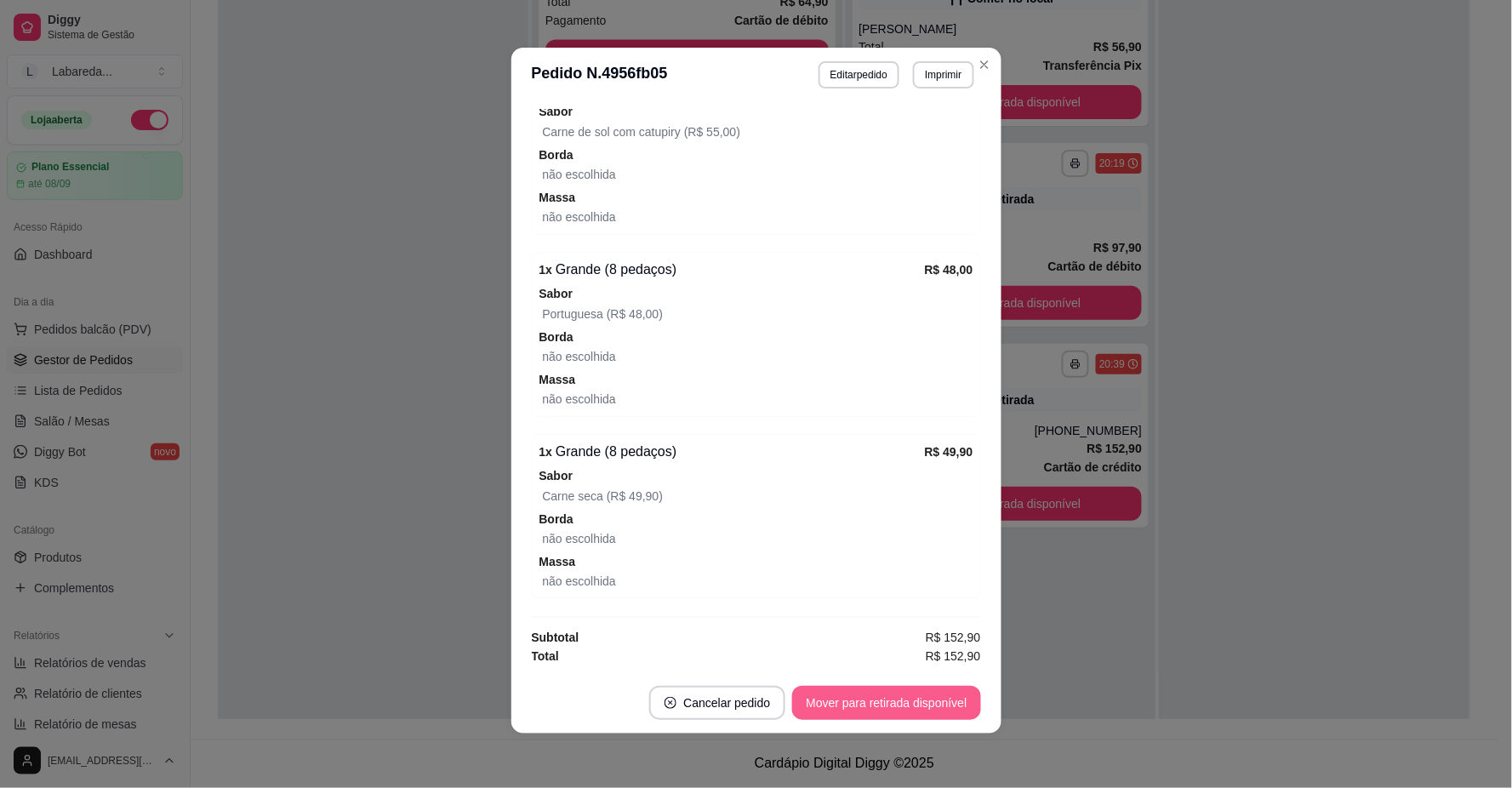
click at [922, 705] on button "Mover para retirada disponível" at bounding box center [886, 703] width 188 height 34
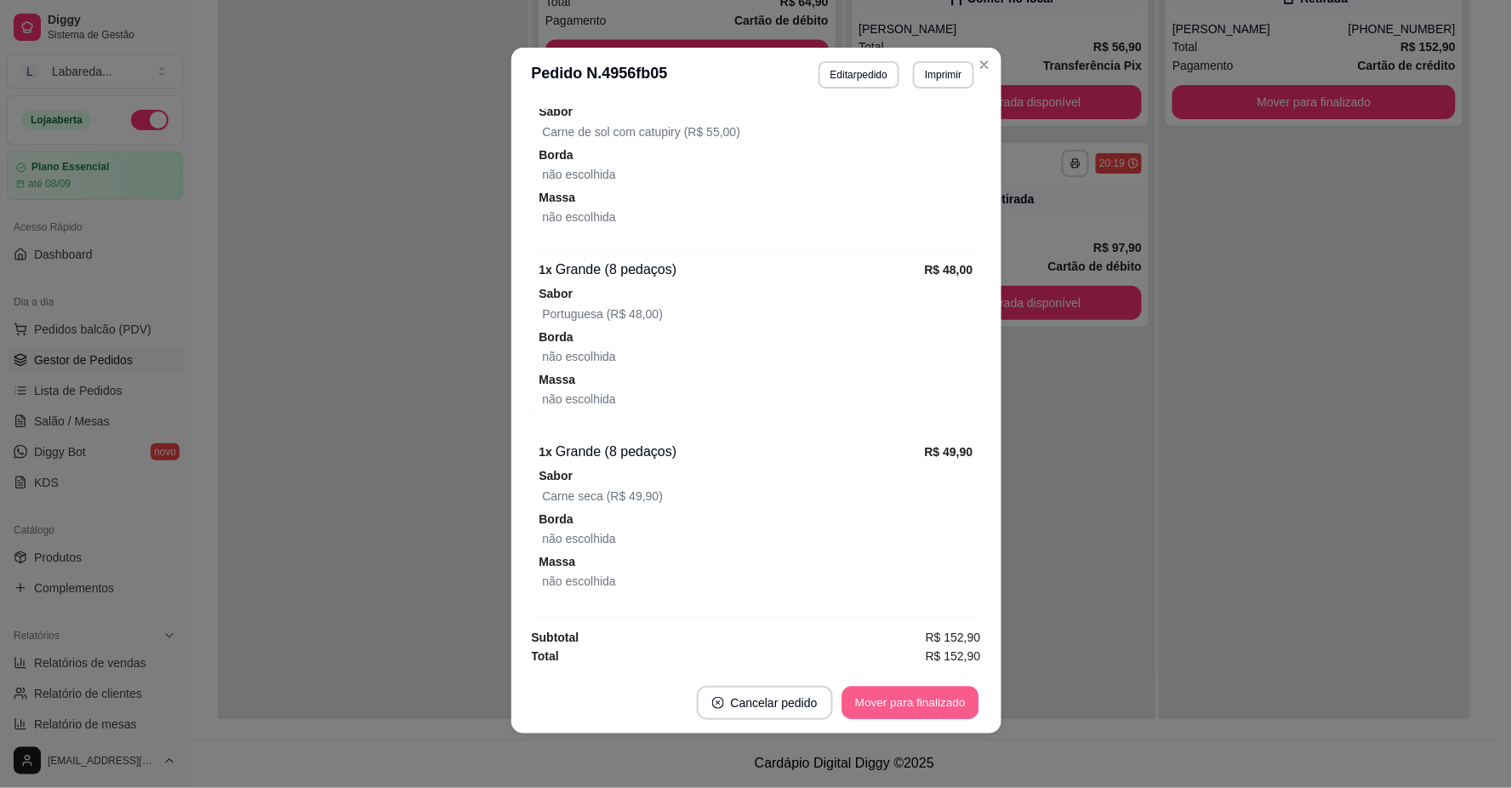
click at [941, 708] on button "Mover para finalizado" at bounding box center [911, 703] width 137 height 33
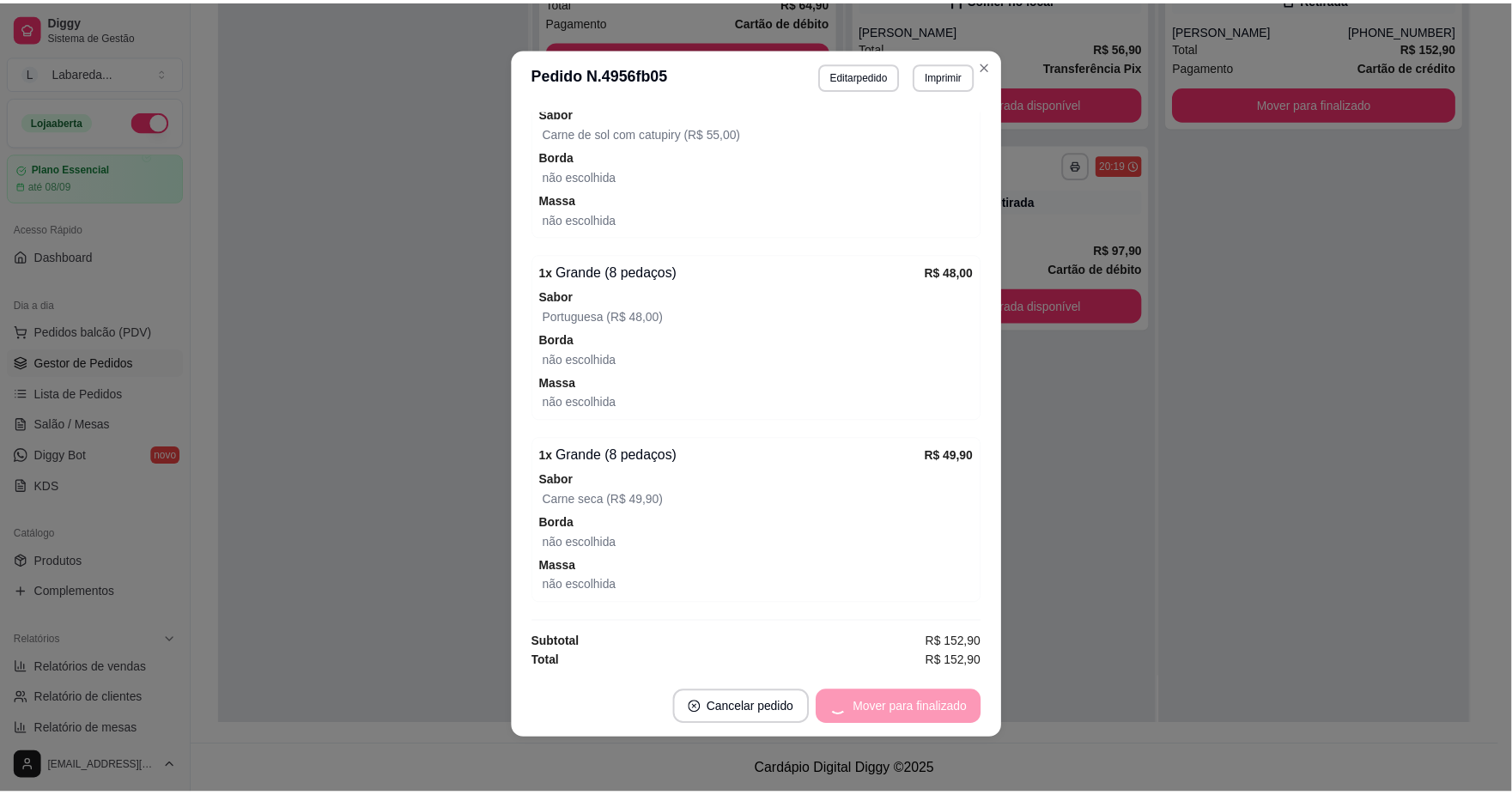
scroll to position [431, 0]
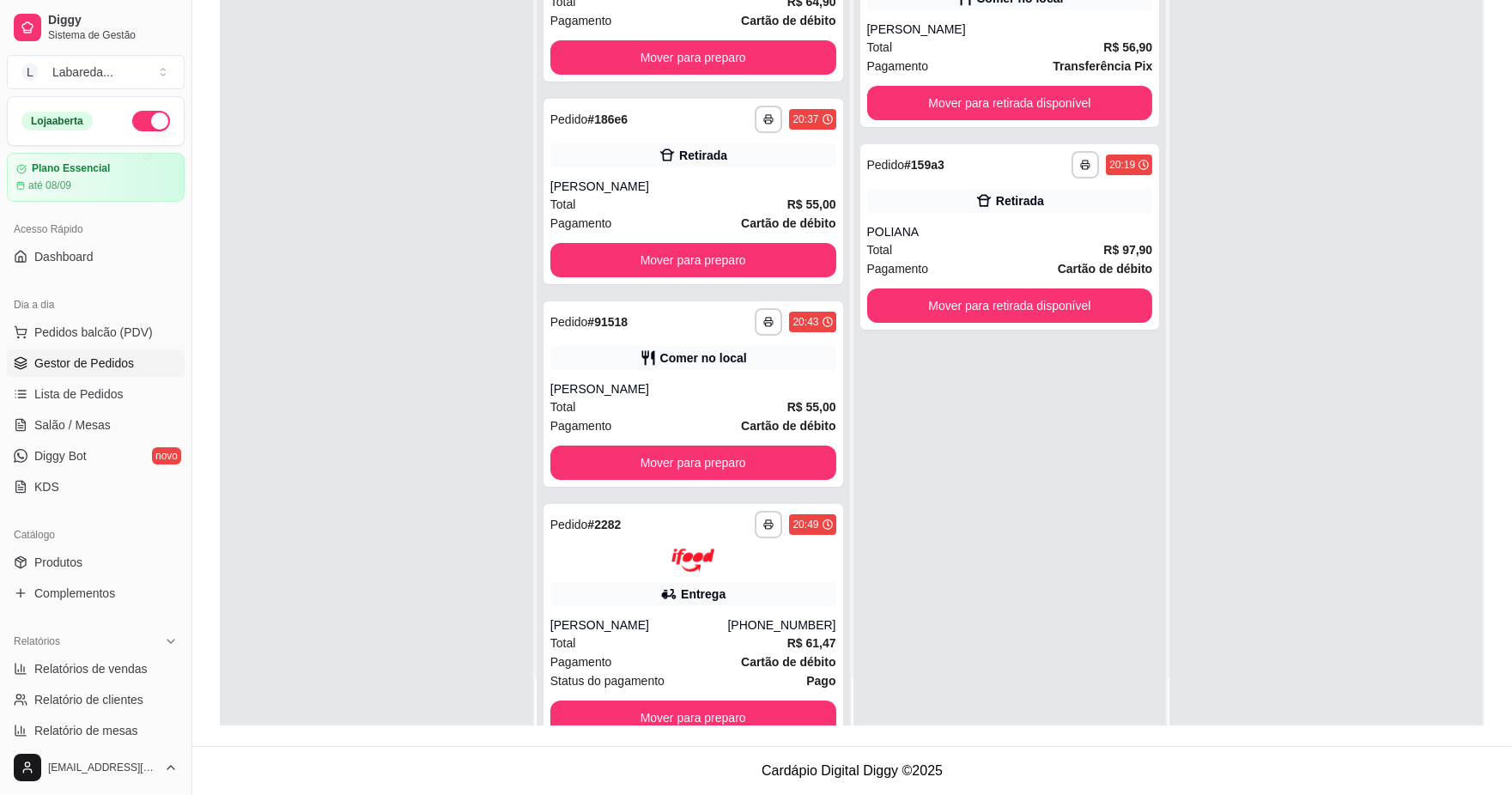
click at [292, 571] on div at bounding box center [377, 329] width 313 height 795
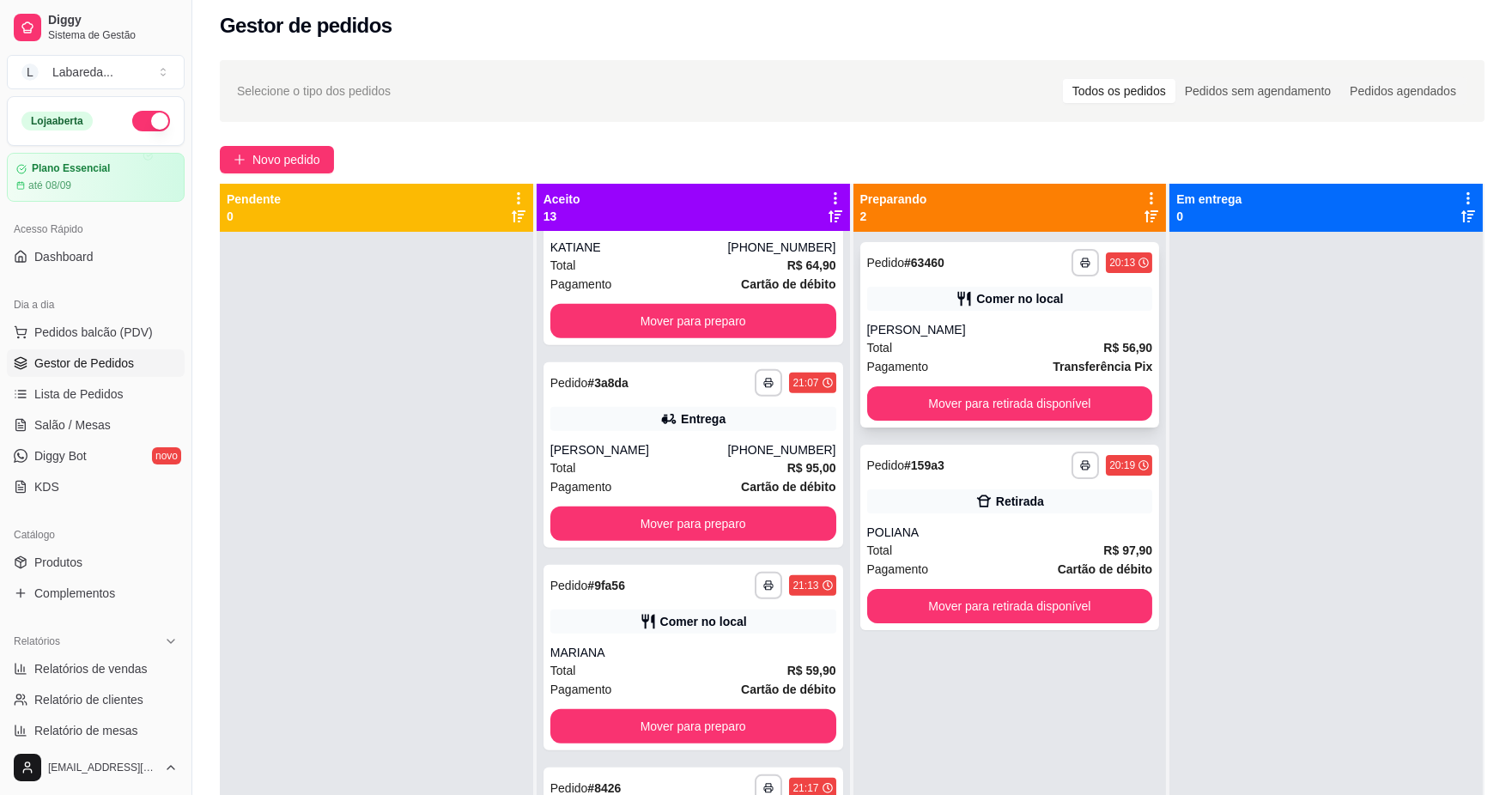
scroll to position [0, 0]
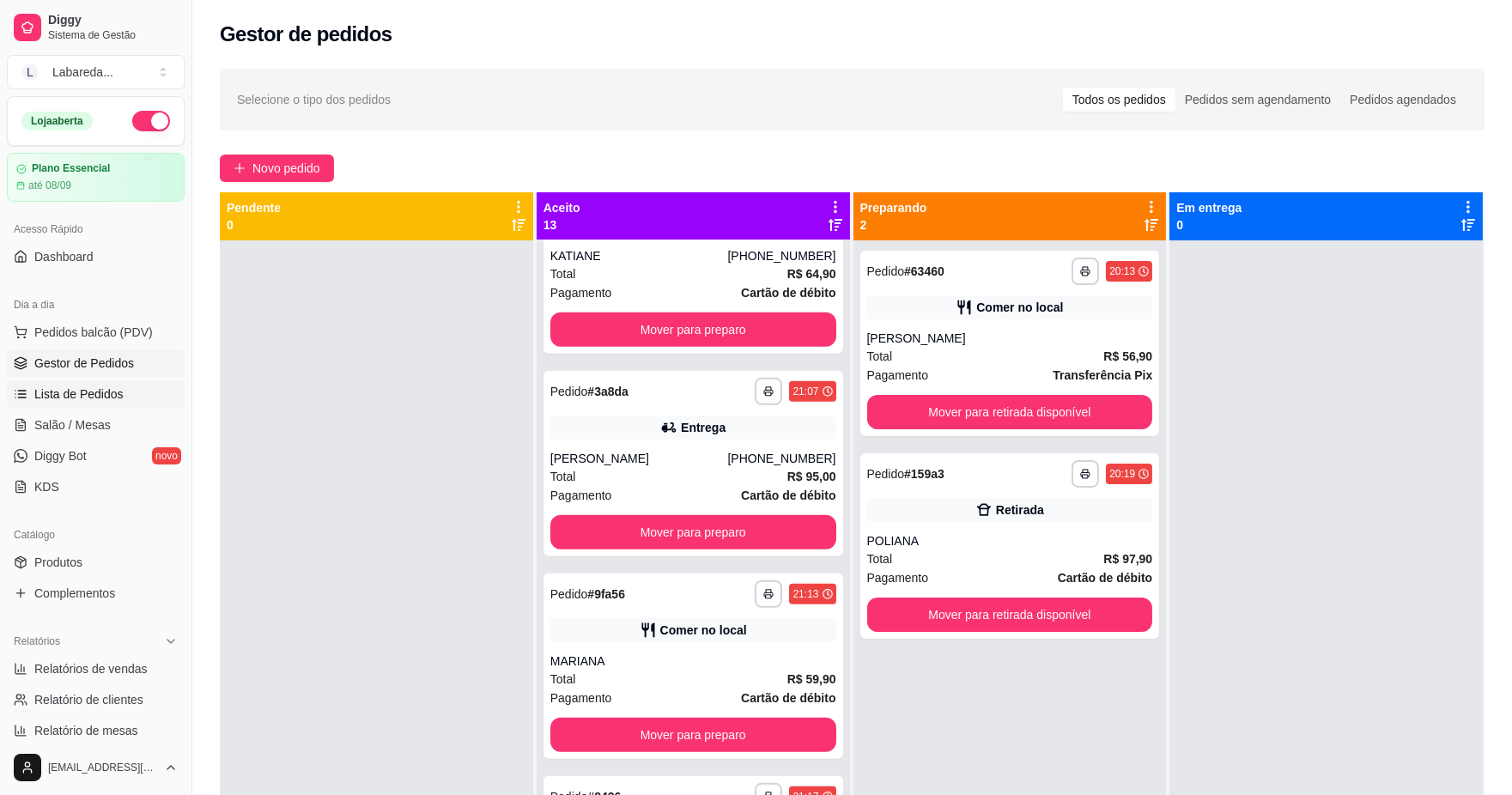
click at [69, 401] on span "Lista de Pedidos" at bounding box center [79, 394] width 89 height 17
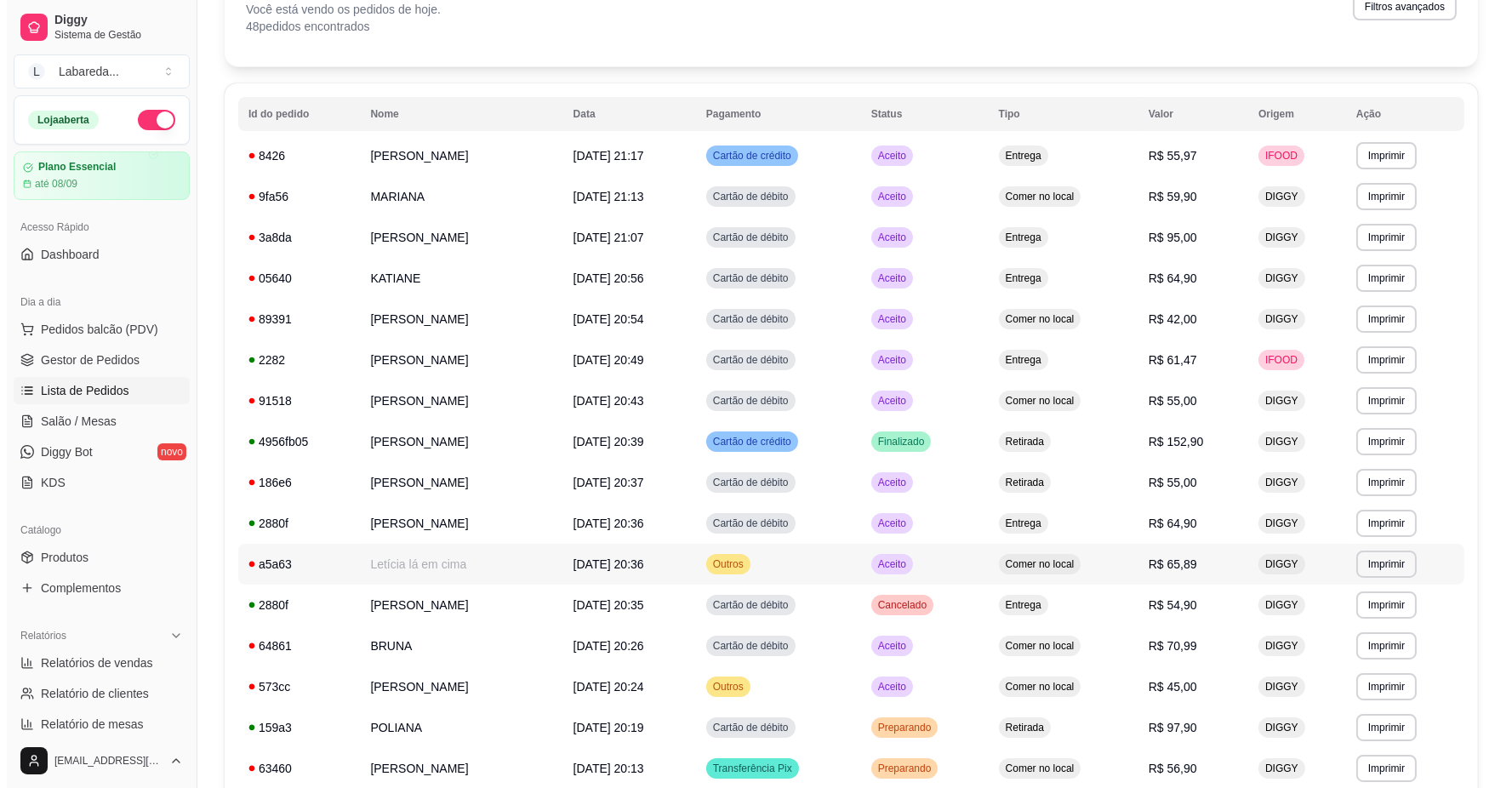
scroll to position [143, 0]
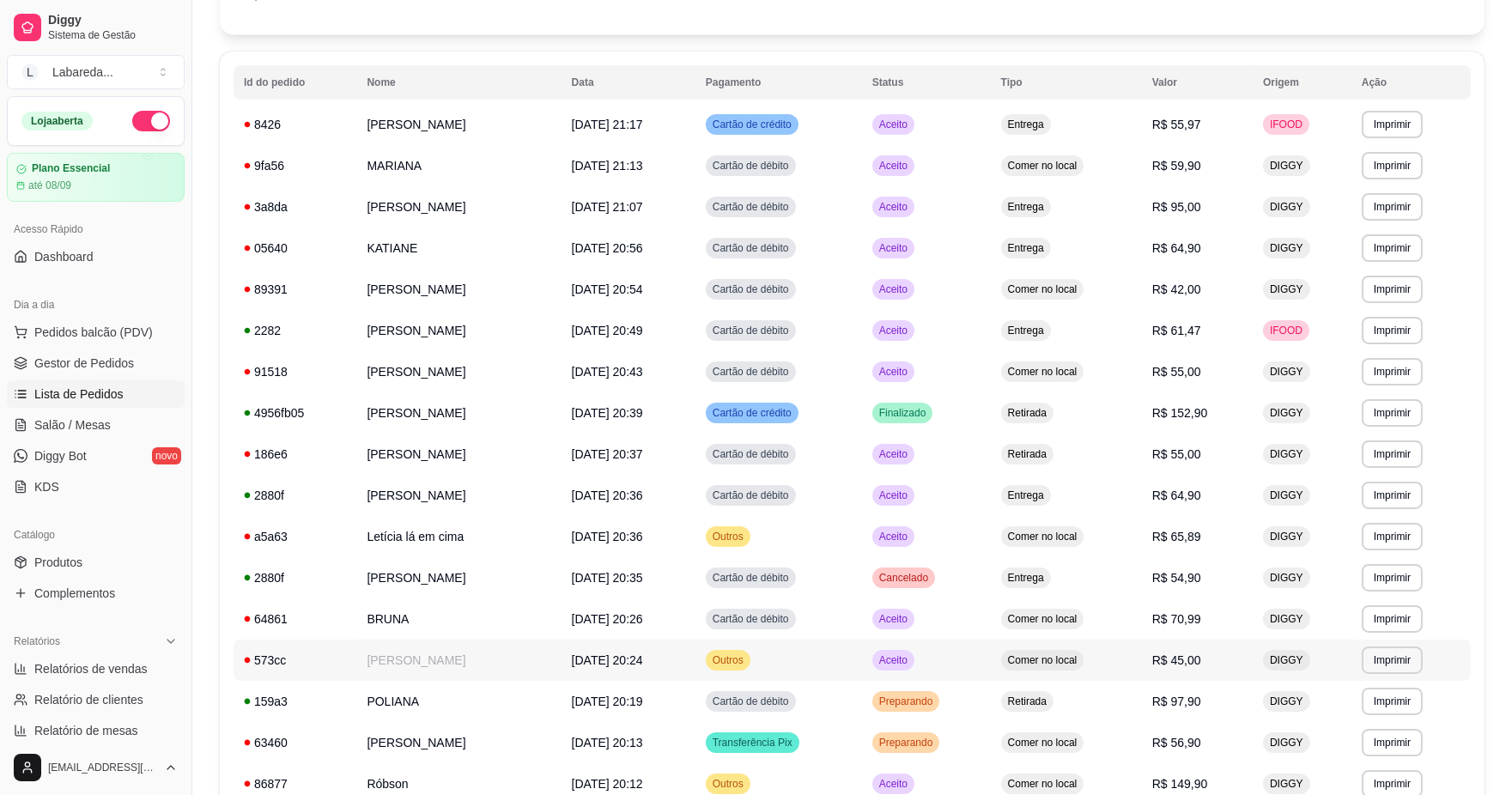
click at [475, 666] on td "[PERSON_NAME]" at bounding box center [459, 660] width 205 height 41
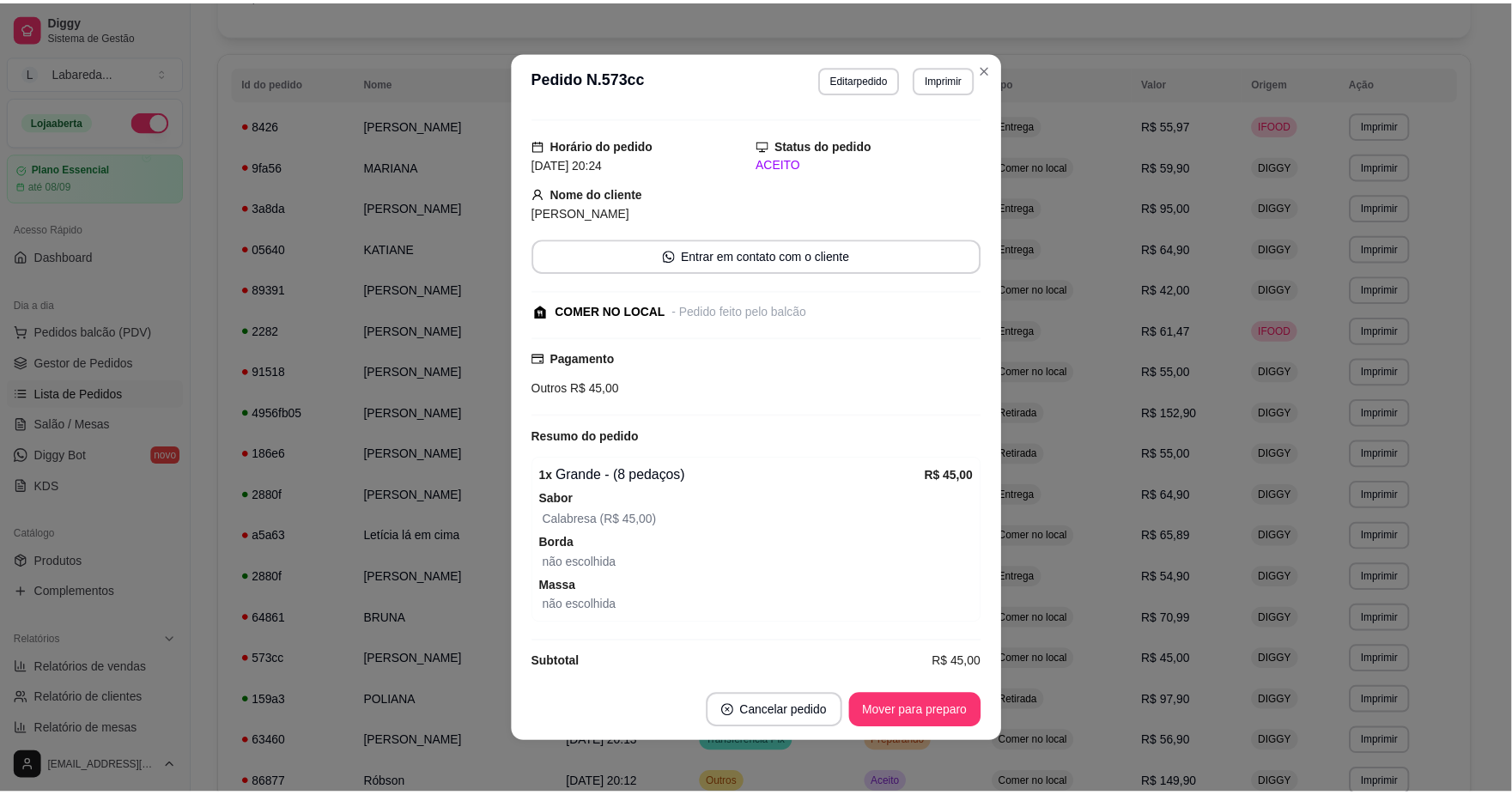
scroll to position [52, 0]
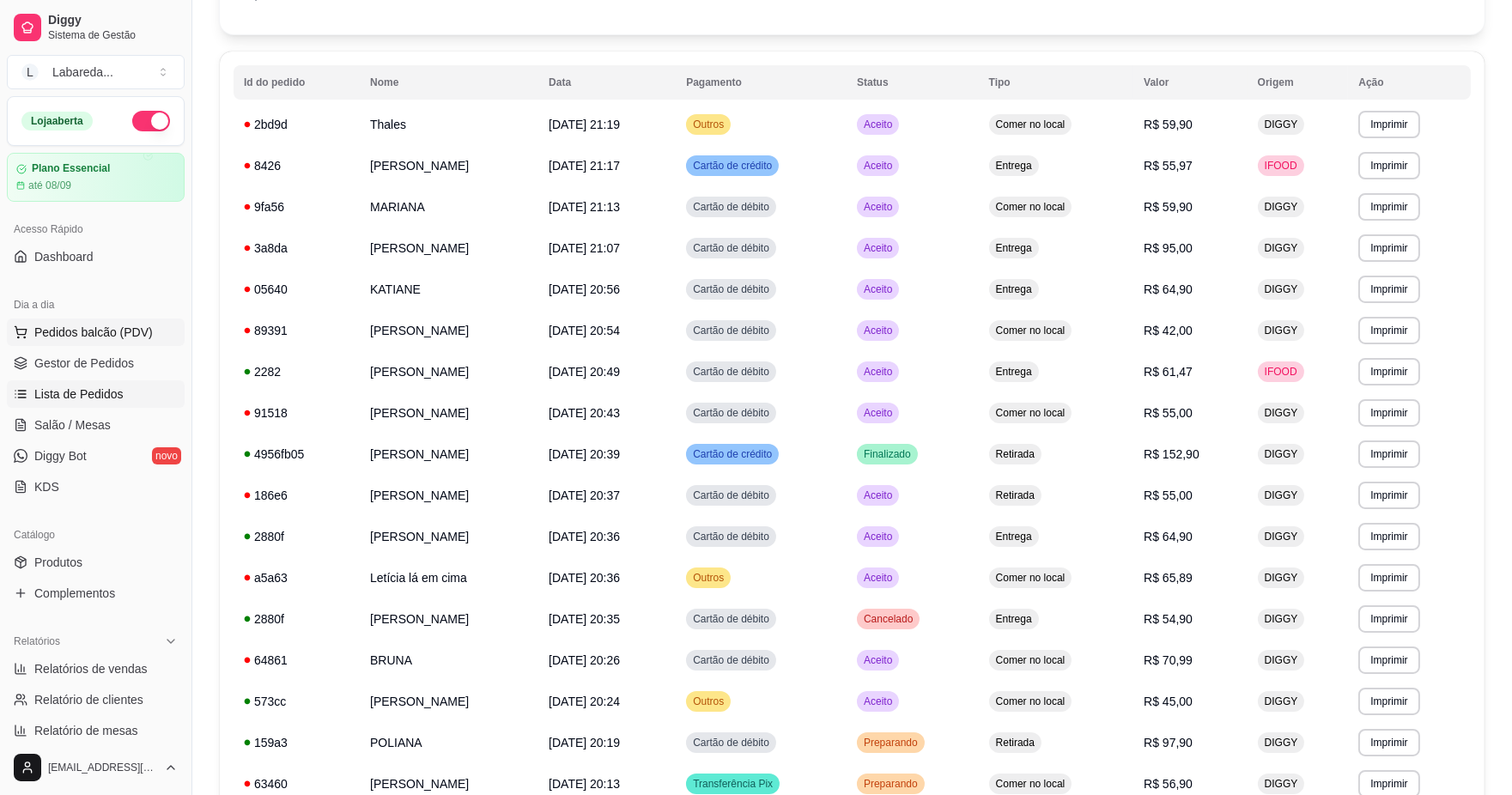
click at [103, 328] on span "Pedidos balcão (PDV)" at bounding box center [93, 333] width 118 height 17
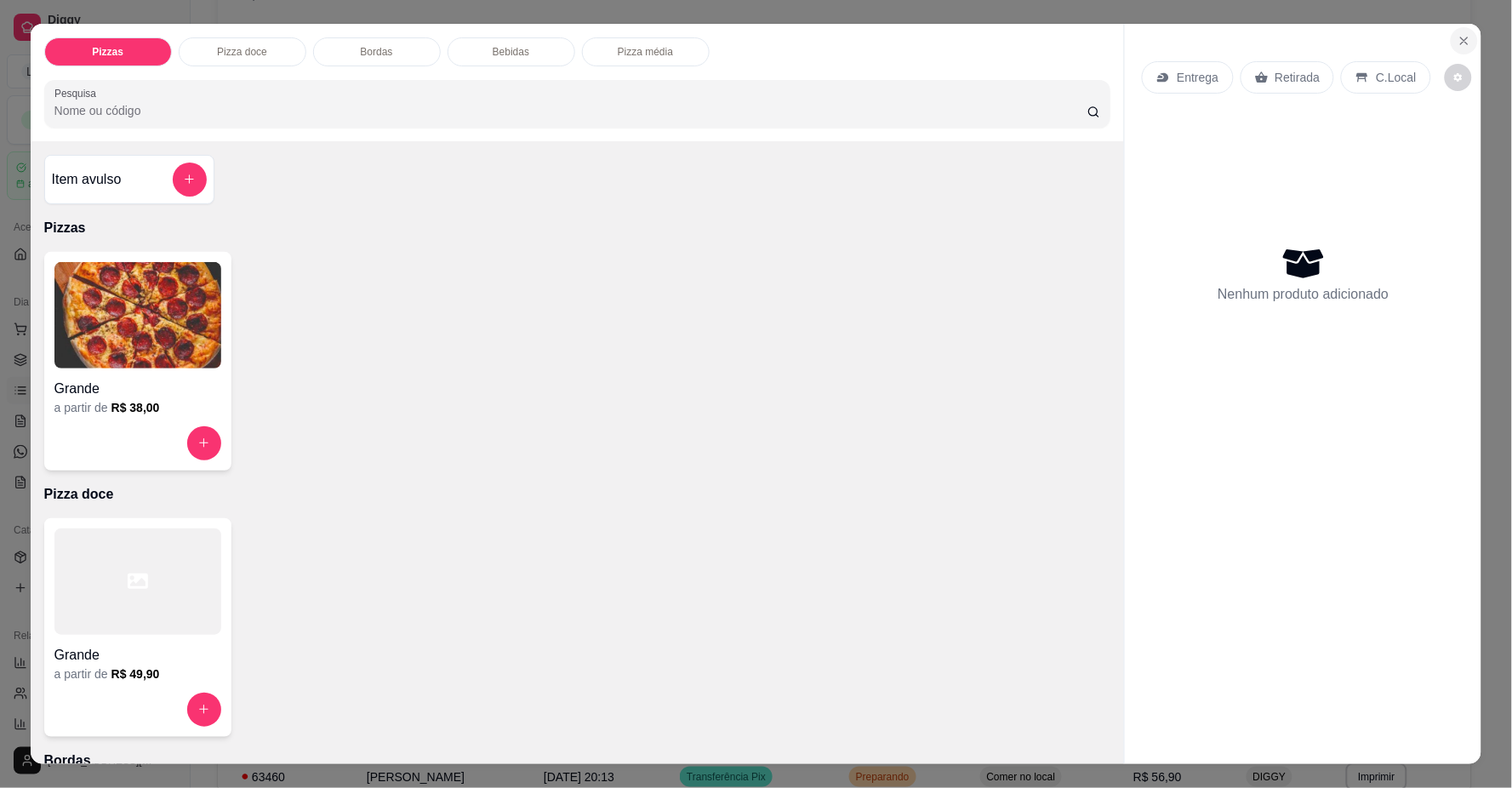
click at [1469, 35] on button "Close" at bounding box center [1464, 41] width 28 height 28
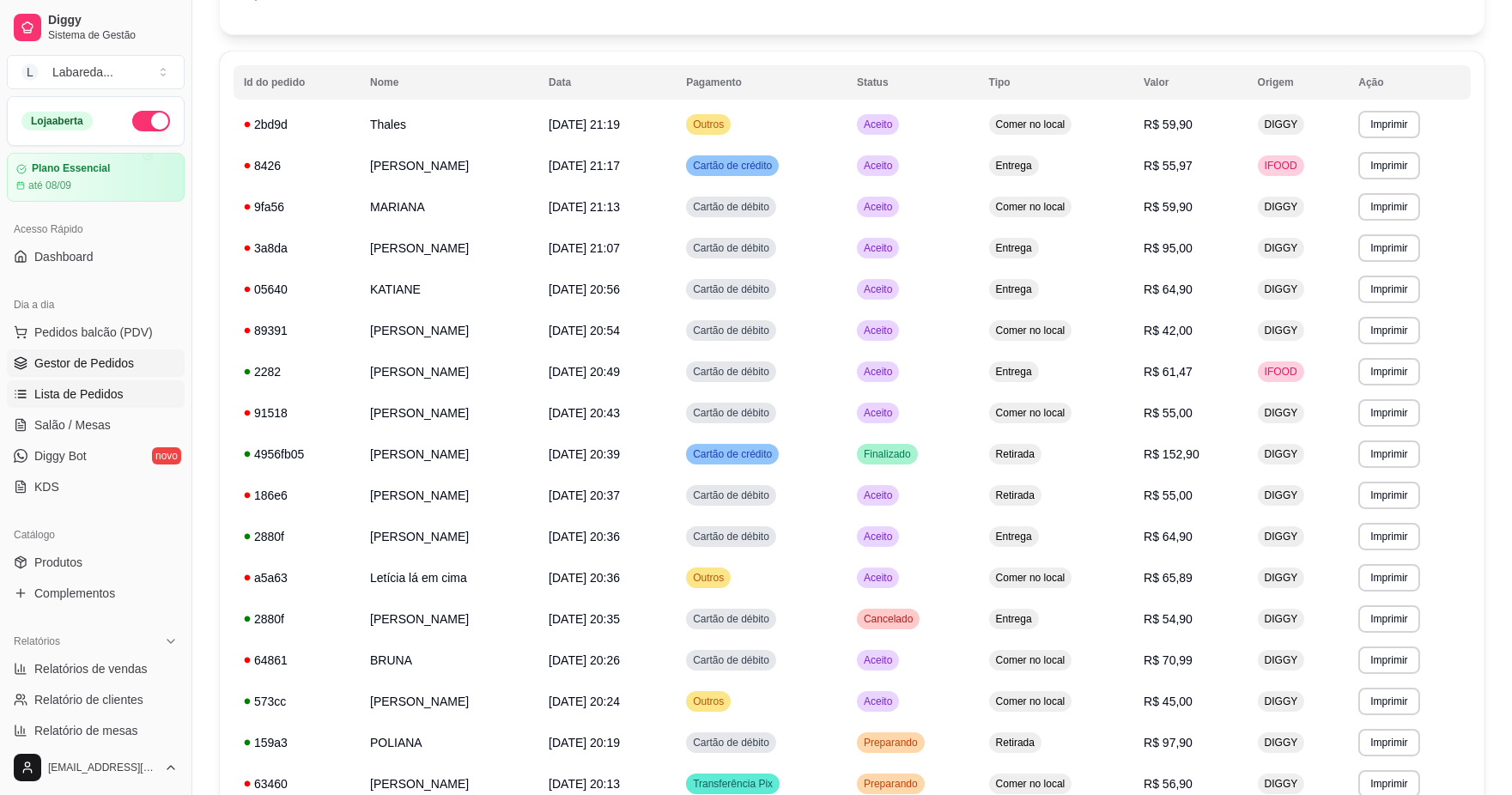
click at [89, 356] on span "Gestor de Pedidos" at bounding box center [85, 363] width 100 height 17
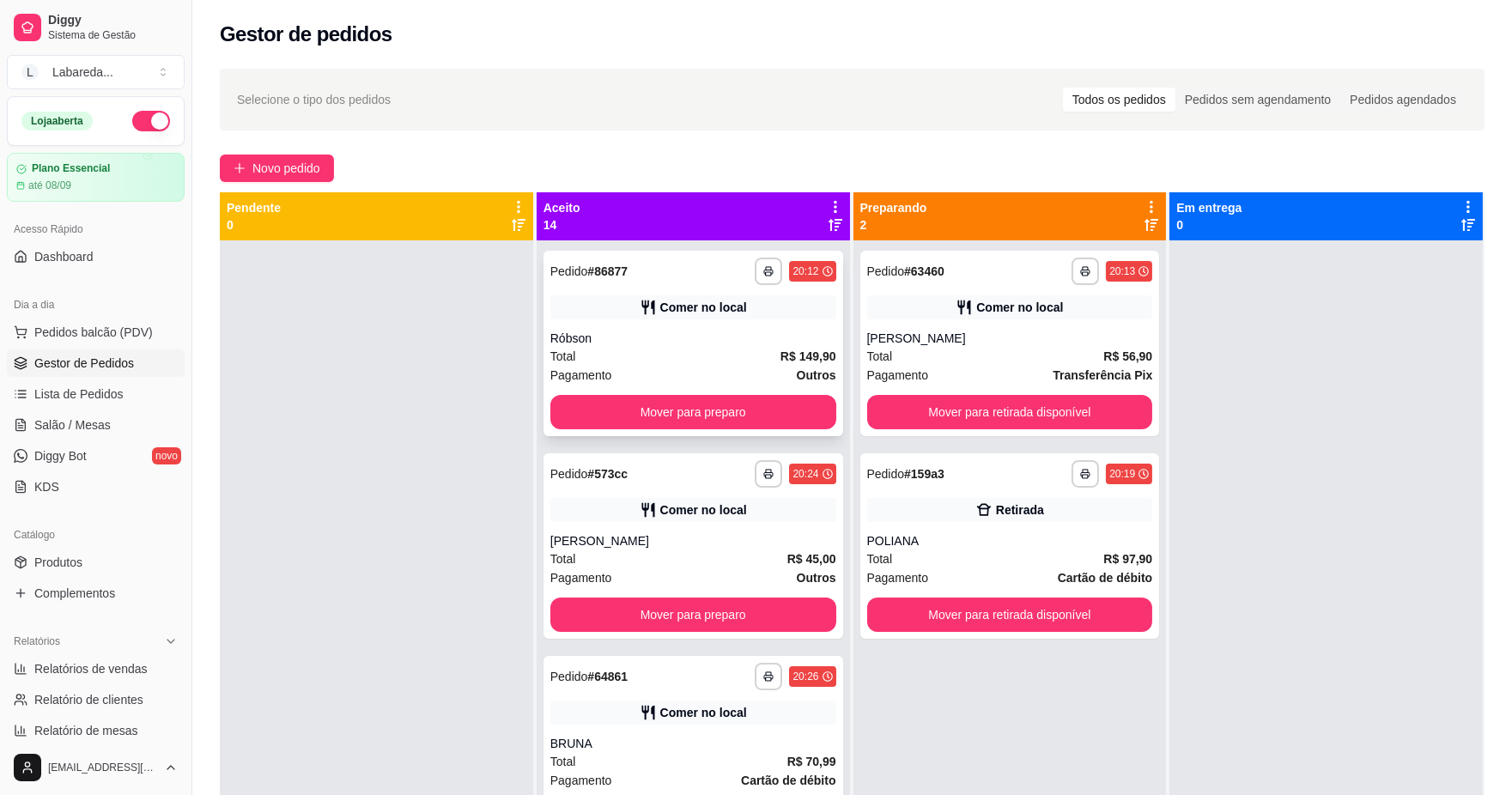
click at [685, 311] on div "Comer no local" at bounding box center [704, 308] width 87 height 17
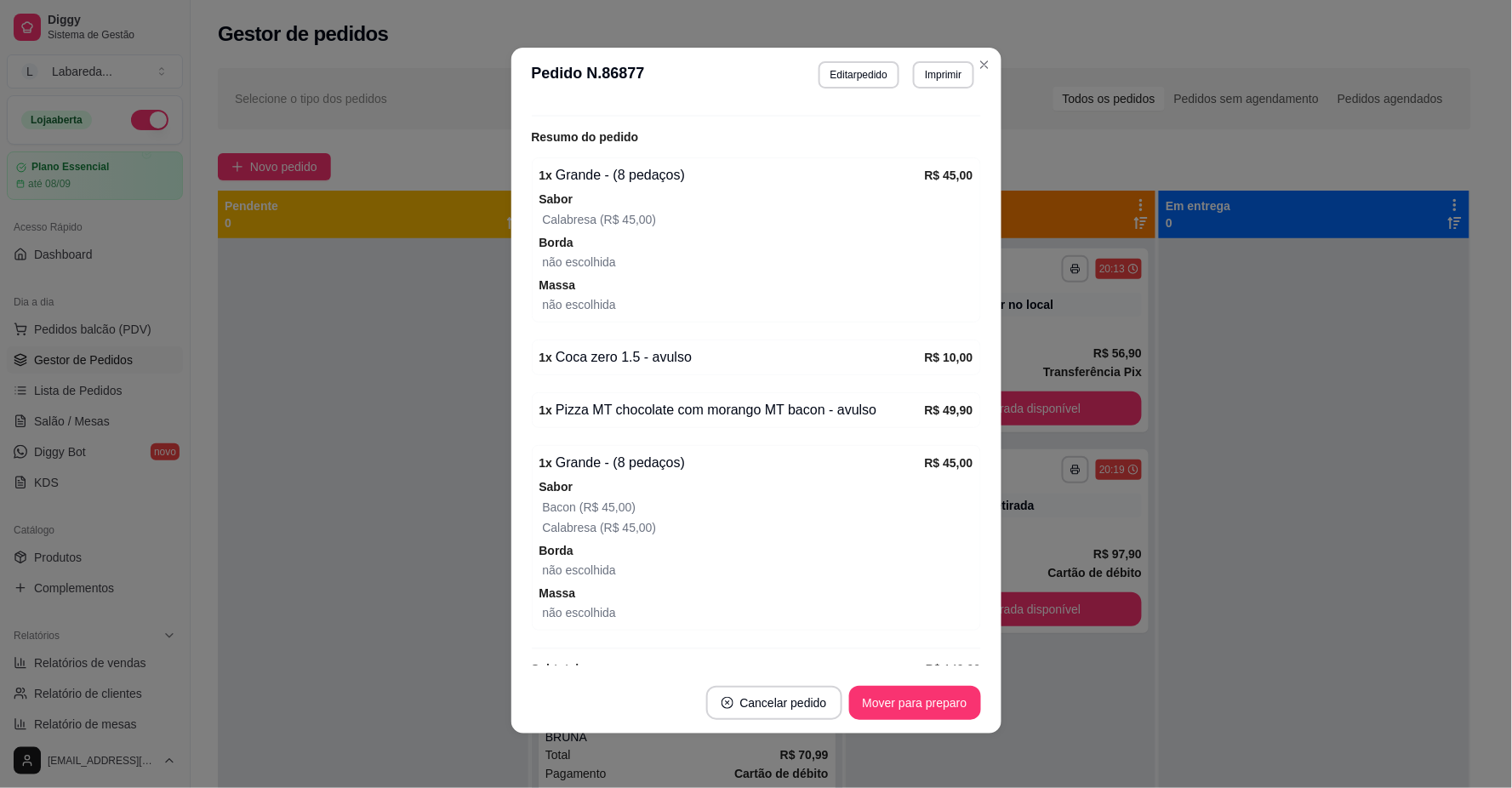
scroll to position [397, 0]
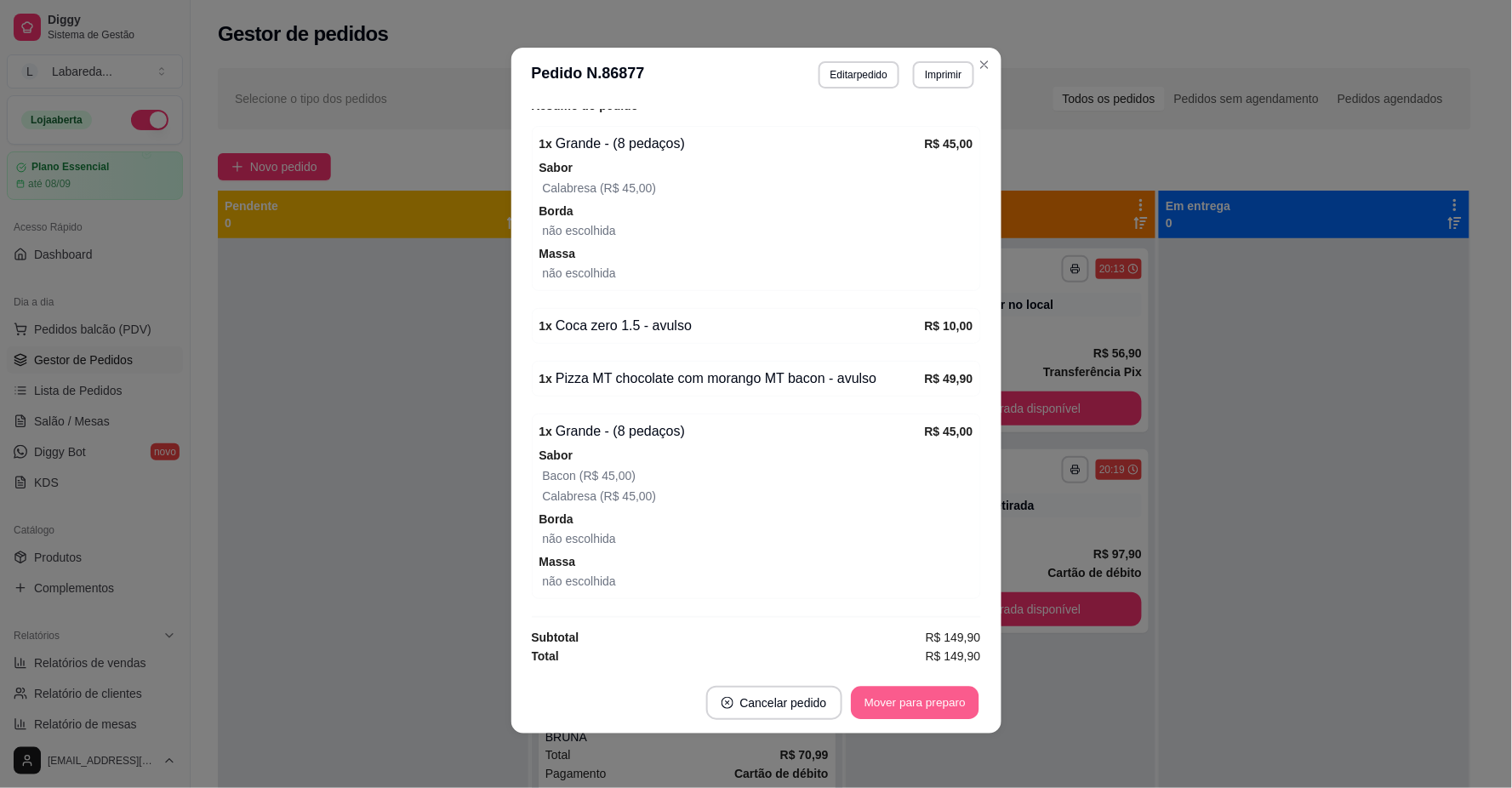
click at [873, 699] on button "Mover para preparo" at bounding box center [915, 703] width 128 height 33
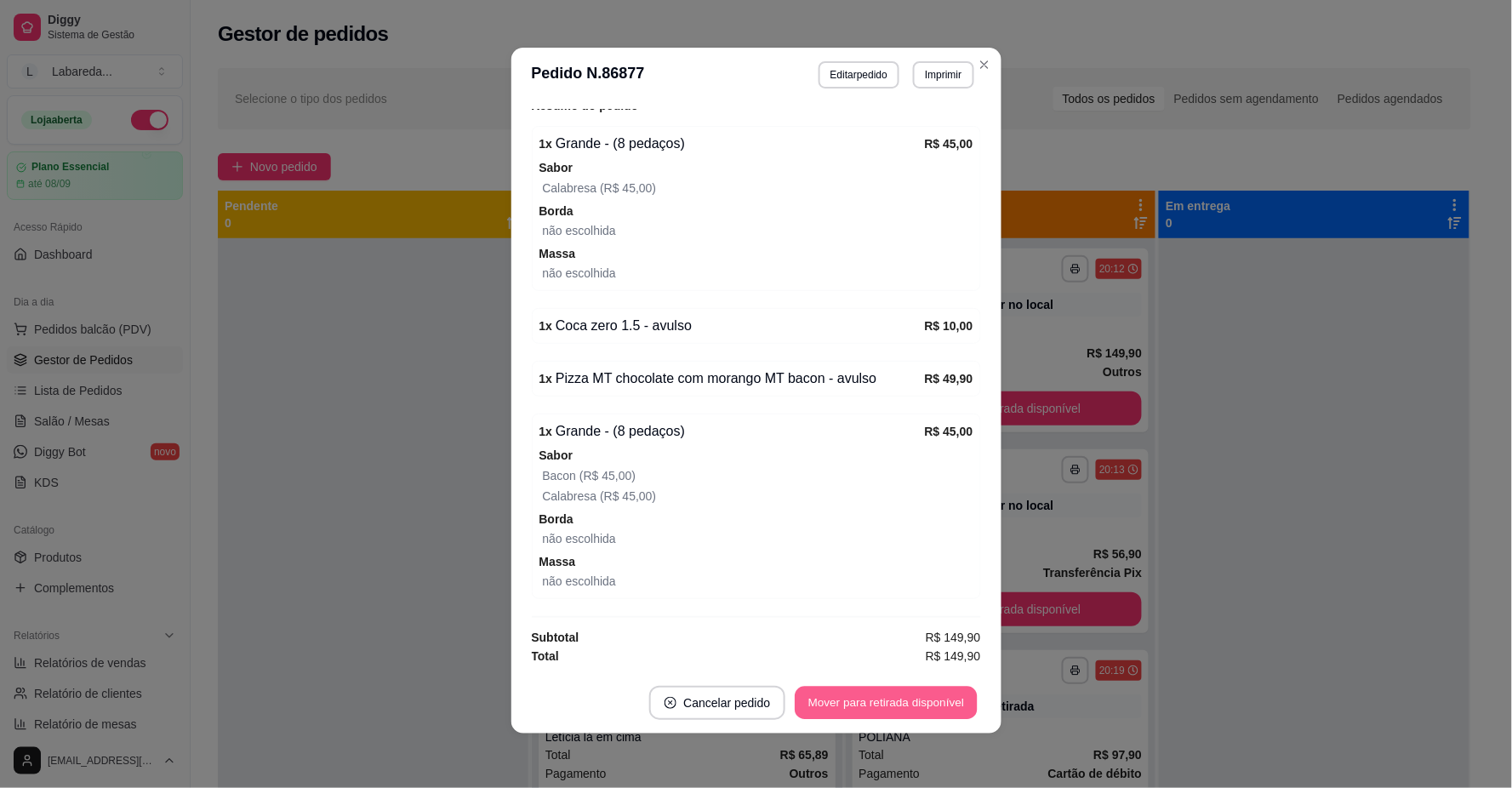
click at [898, 707] on button "Mover para retirada disponível" at bounding box center [886, 703] width 182 height 33
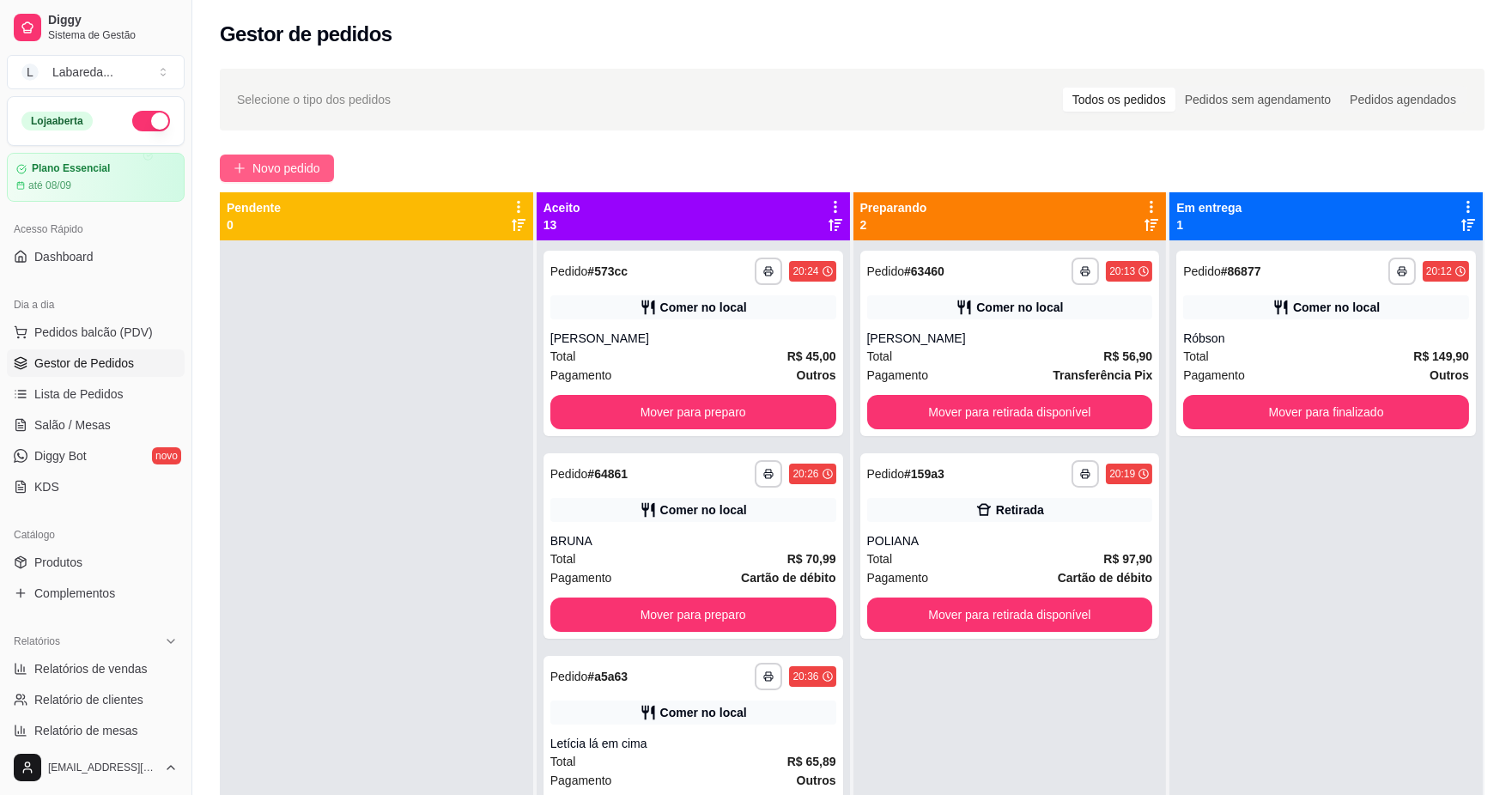
click at [247, 170] on button "Novo pedido" at bounding box center [277, 168] width 114 height 28
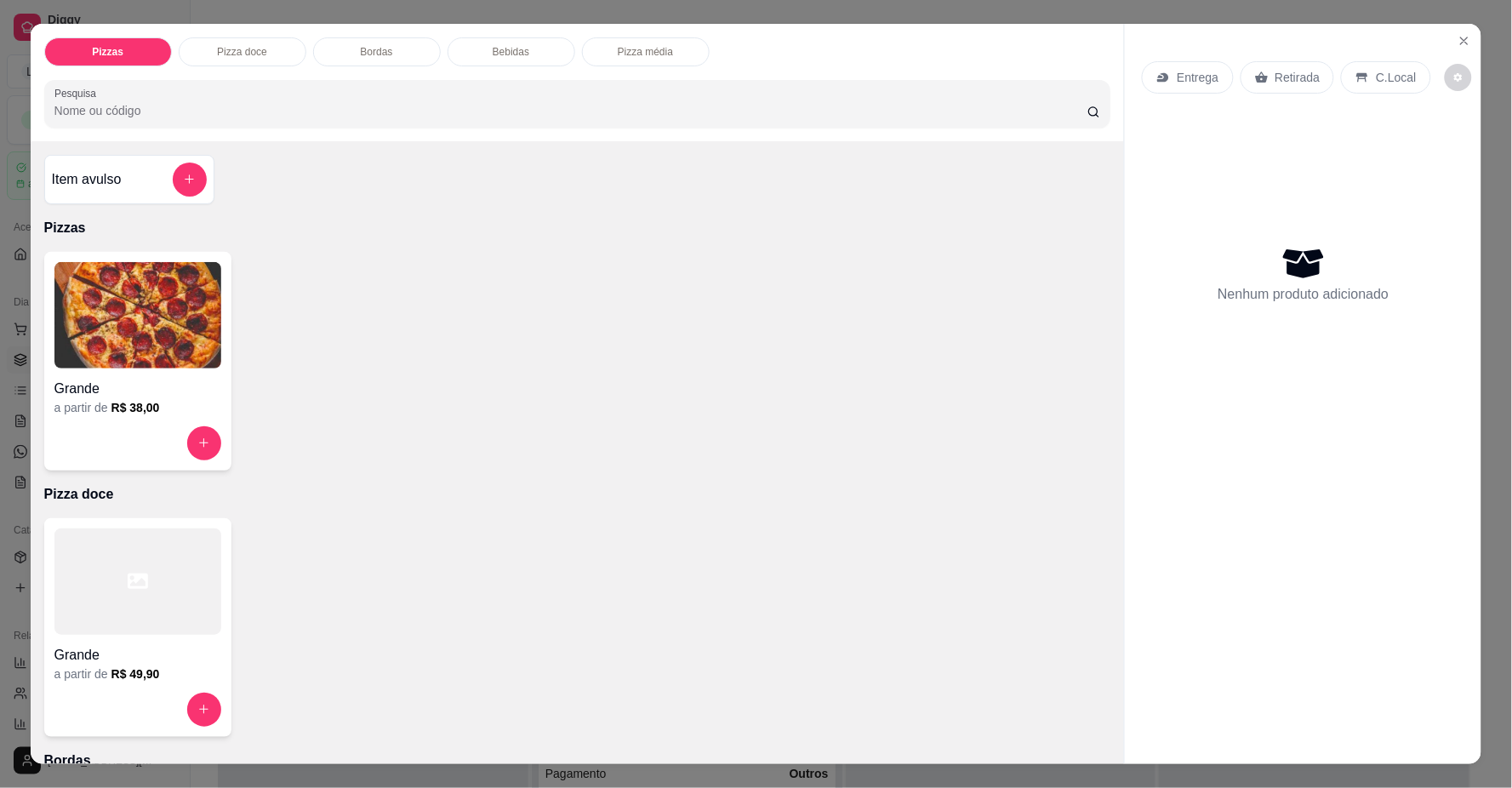
drag, startPoint x: 1010, startPoint y: 551, endPoint x: 904, endPoint y: 552, distance: 106.0
click at [1009, 551] on div "Grande a partir de R$ 49,90" at bounding box center [577, 628] width 1067 height 219
click at [100, 395] on h4 "Grande" at bounding box center [137, 389] width 167 height 20
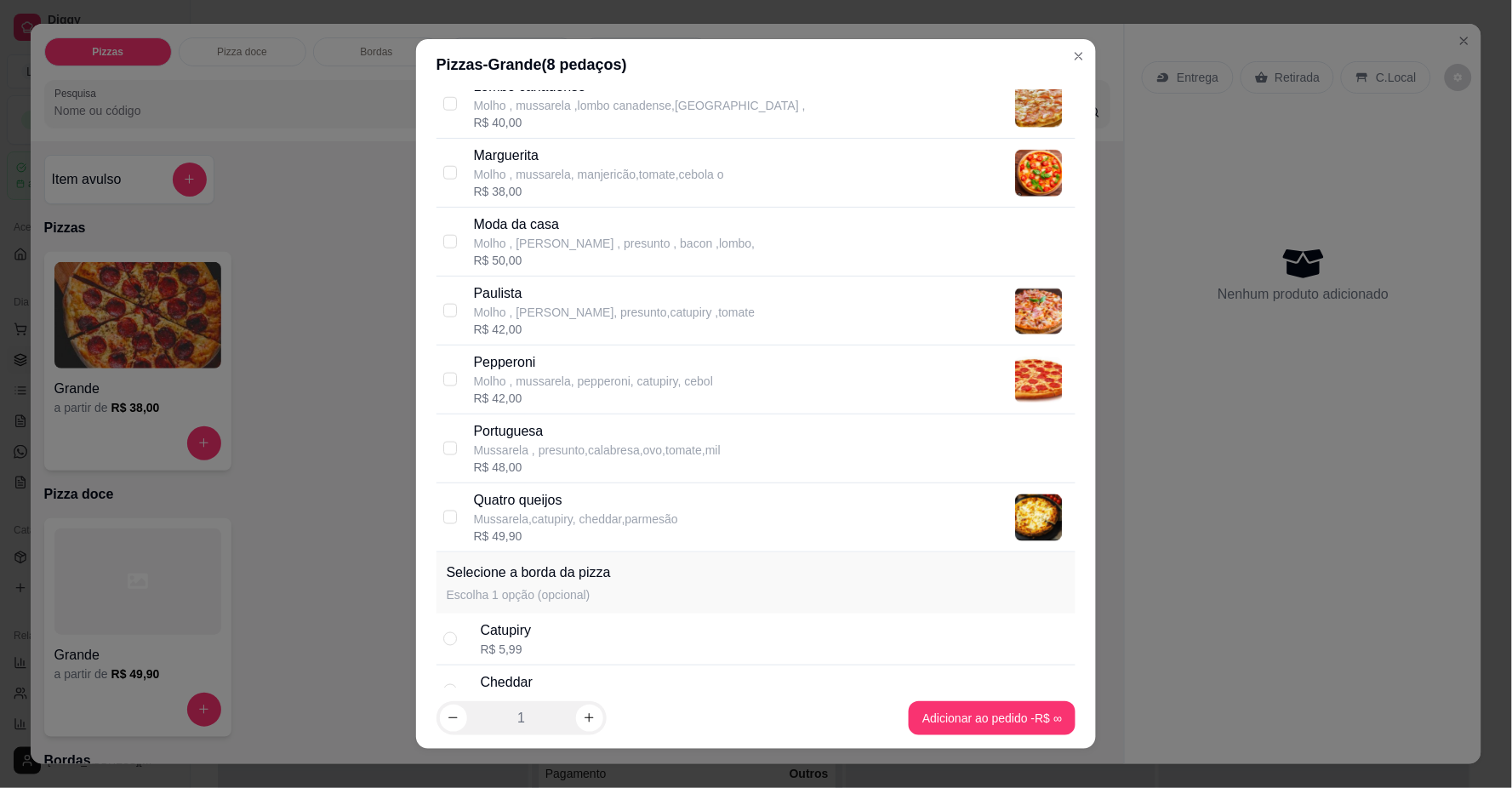
scroll to position [567, 0]
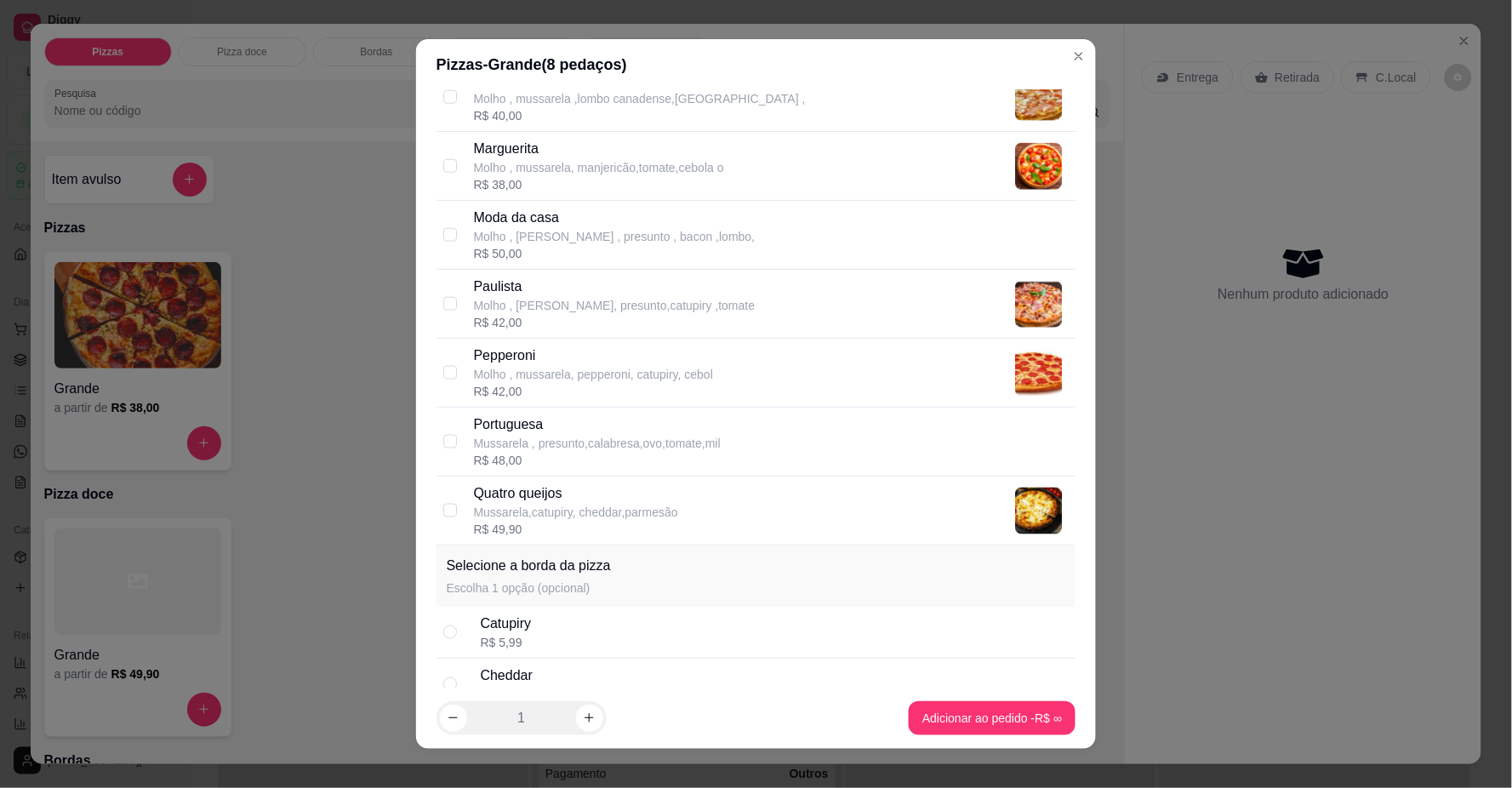
click at [522, 427] on p "Portuguesa" at bounding box center [597, 424] width 247 height 20
checkbox input "true"
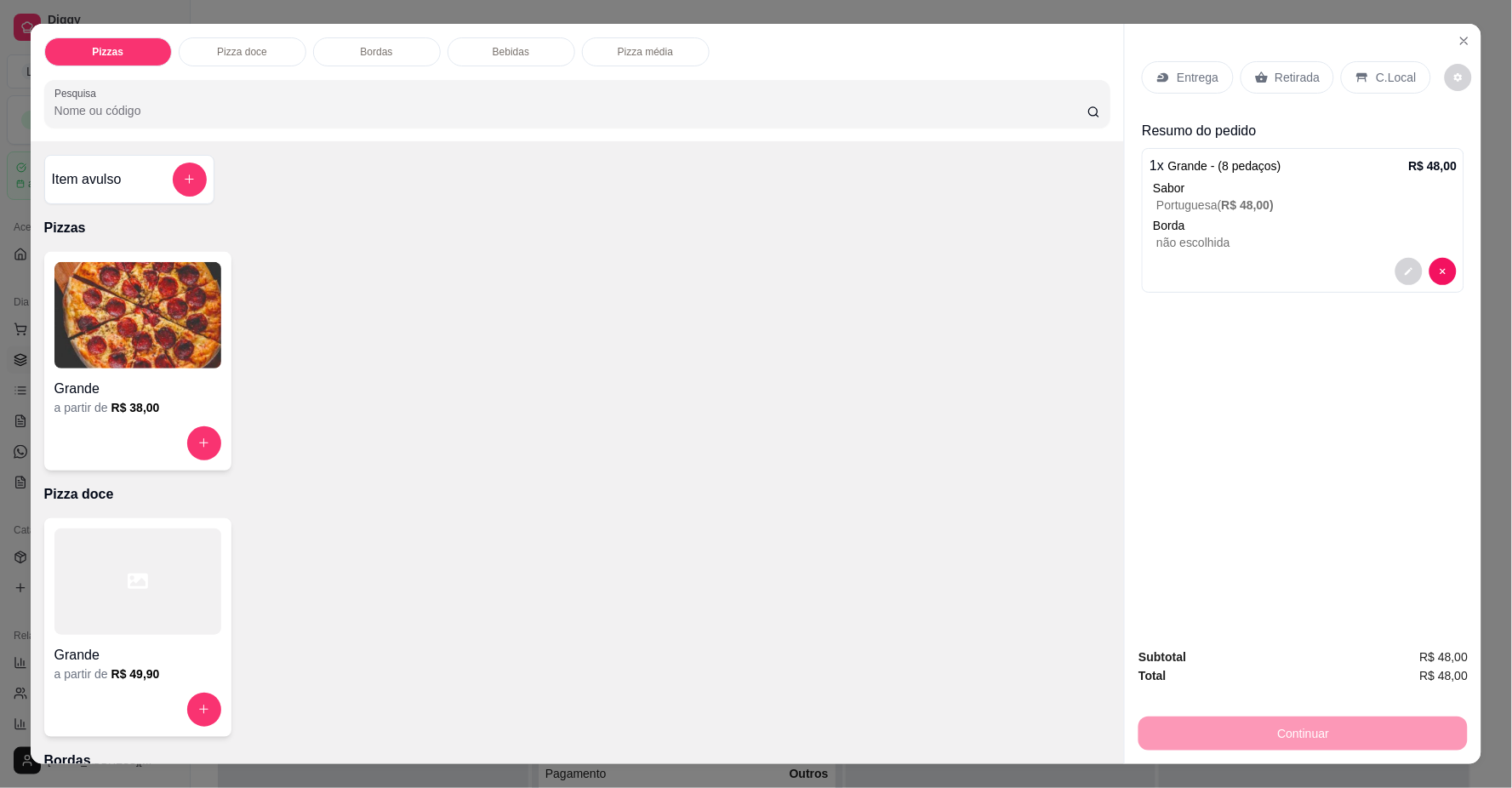
drag, startPoint x: 1266, startPoint y: 66, endPoint x: 1260, endPoint y: 98, distance: 32.6
click at [1269, 67] on div "Retirada" at bounding box center [1288, 77] width 94 height 32
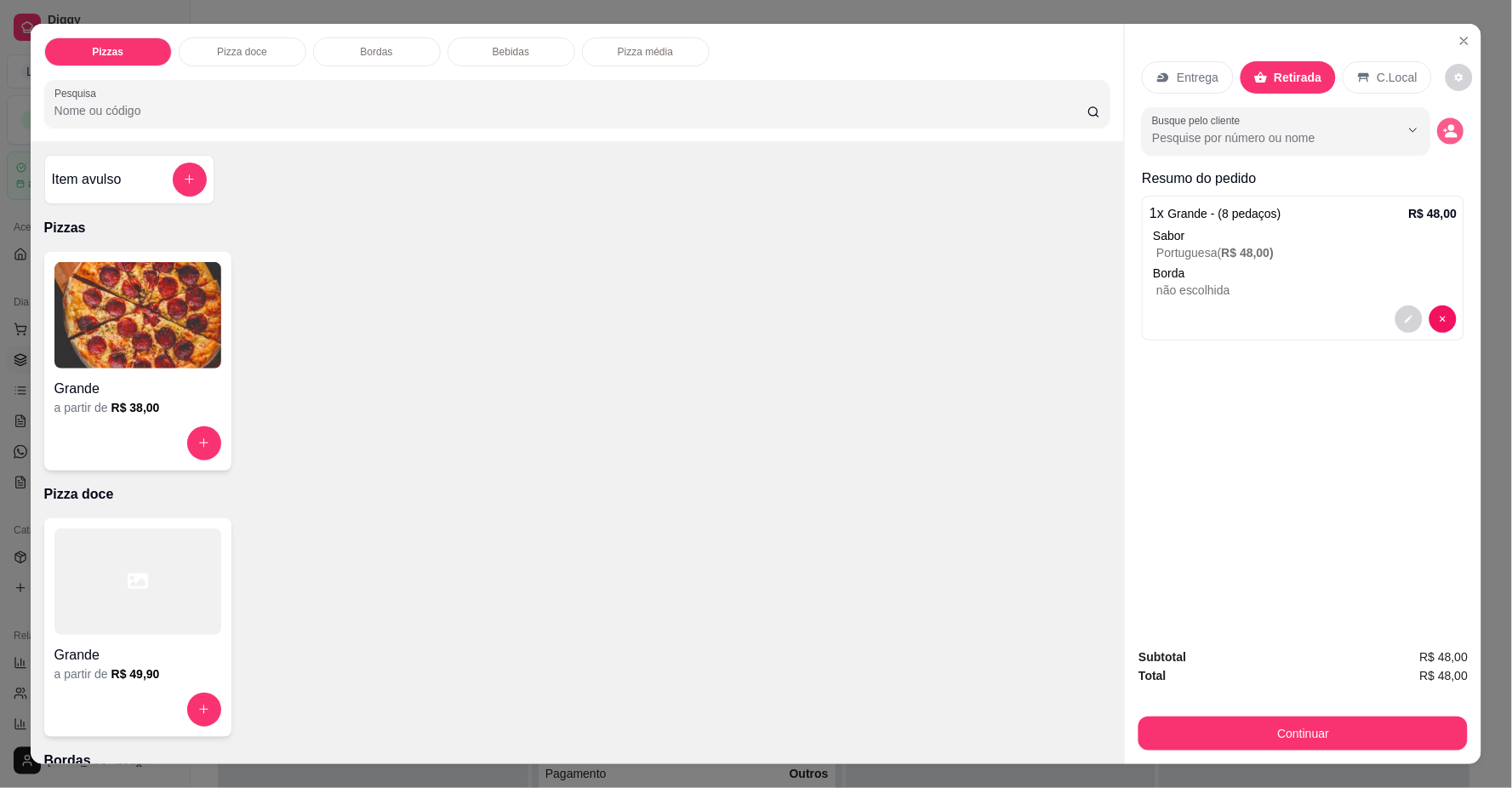
click at [1444, 131] on icon "decrease-product-quantity" at bounding box center [1451, 131] width 14 height 14
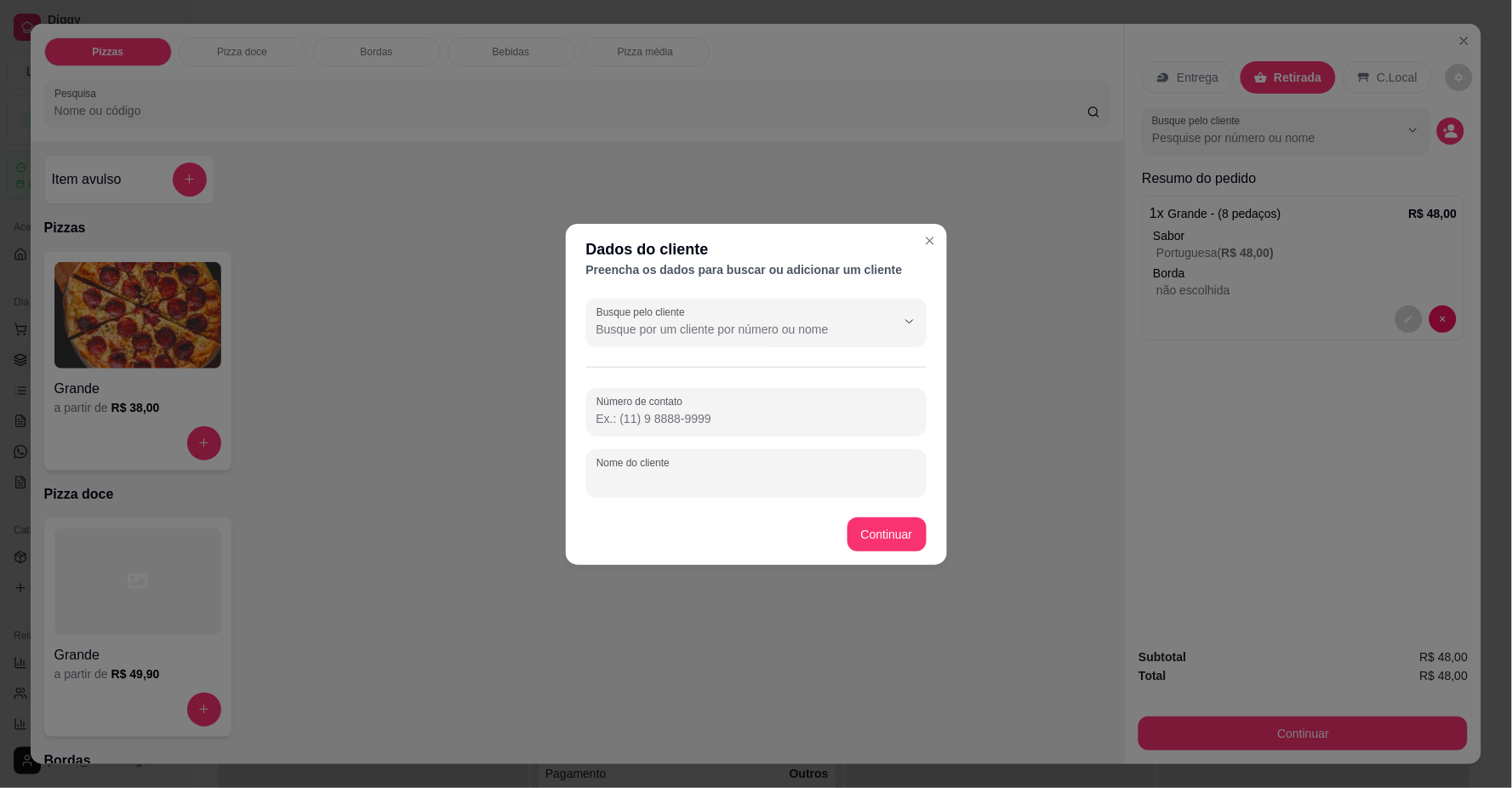
click at [749, 478] on input "Nome do cliente" at bounding box center [756, 480] width 320 height 17
type input "[PERSON_NAME]"
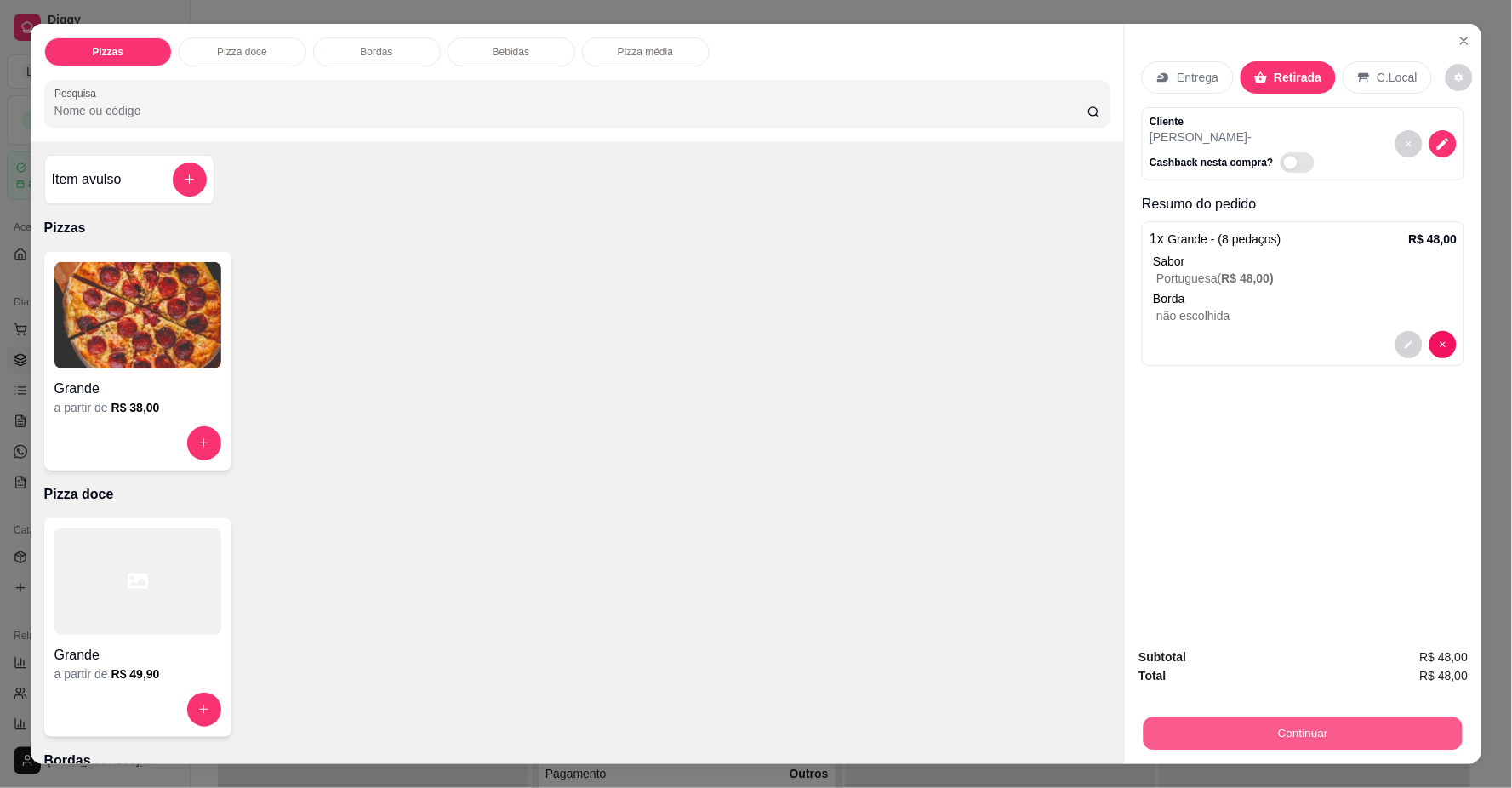
click at [1278, 744] on button "Continuar" at bounding box center [1303, 734] width 319 height 33
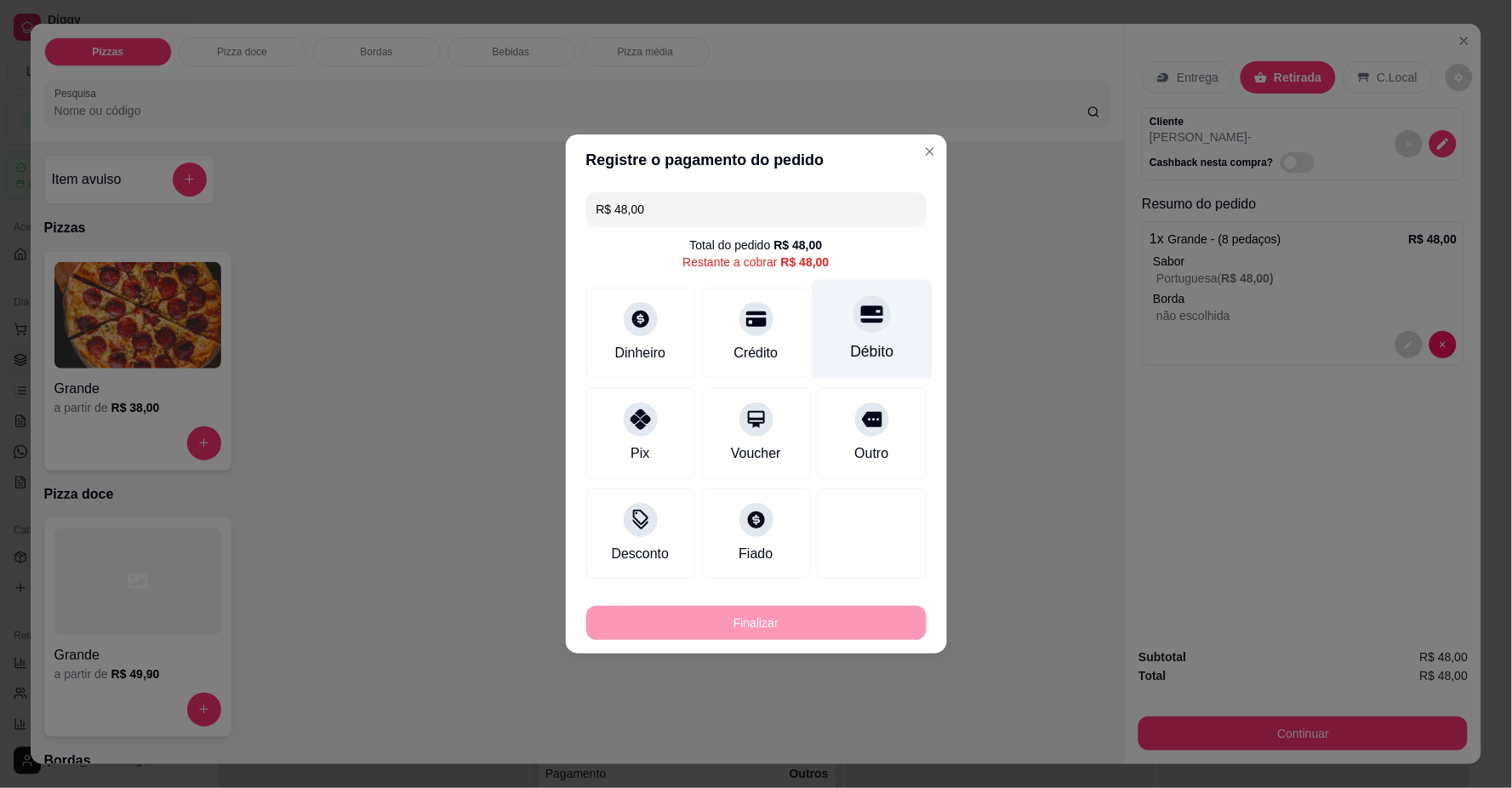
click at [864, 351] on div "Débito" at bounding box center [872, 351] width 44 height 22
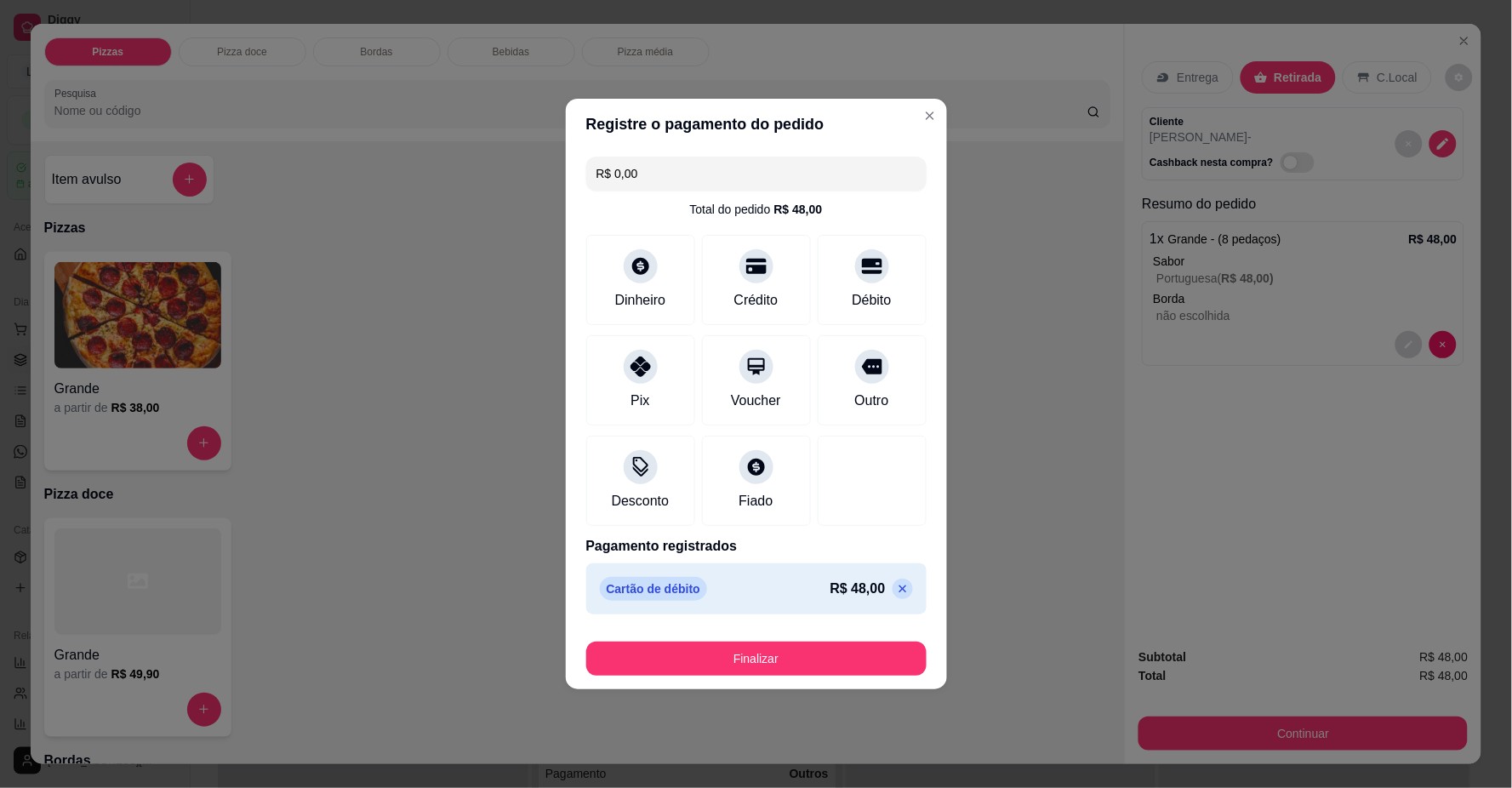
click at [846, 644] on div "Finalizar" at bounding box center [756, 655] width 340 height 41
click at [841, 666] on button "Finalizar" at bounding box center [756, 659] width 340 height 34
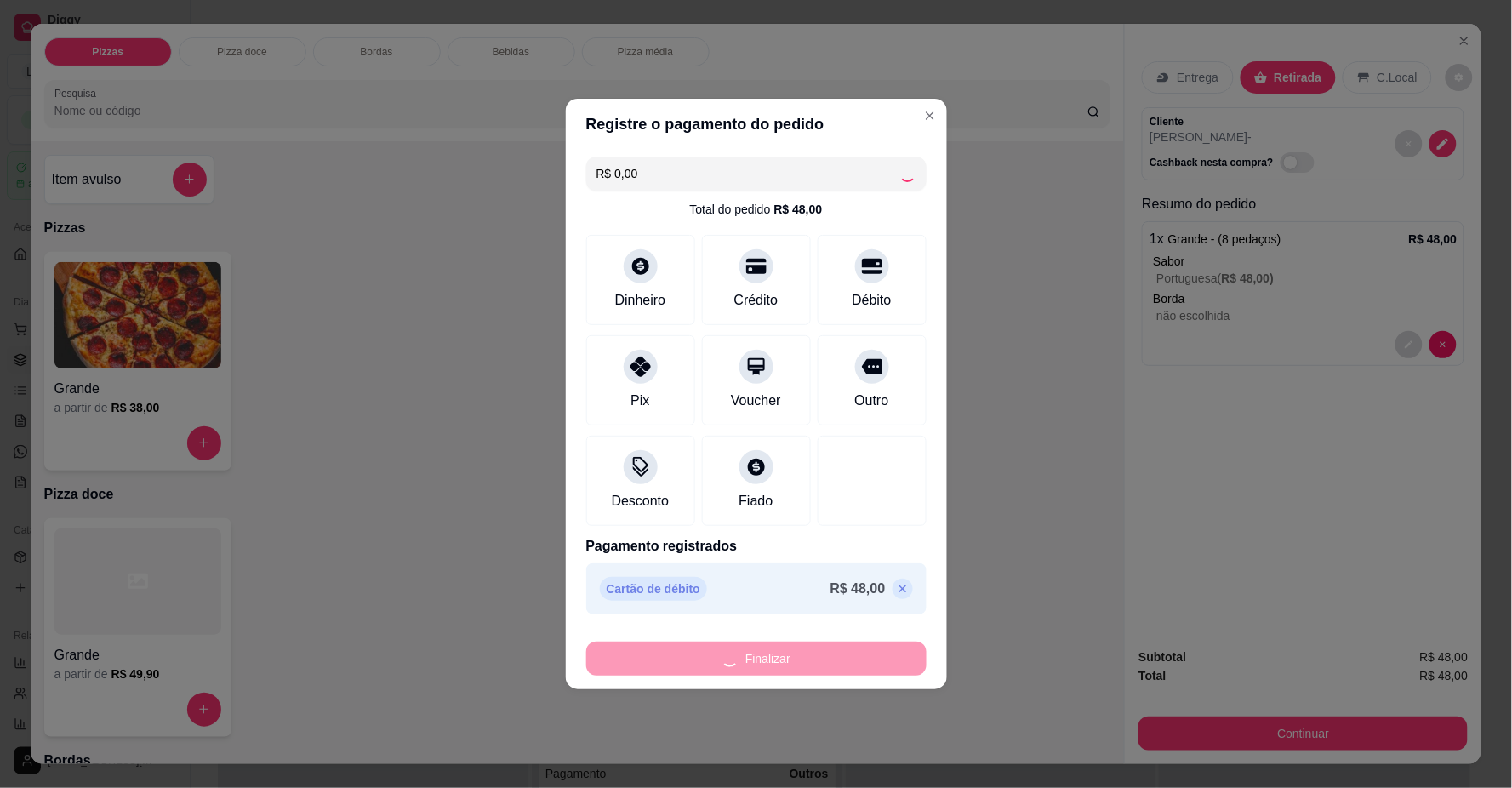
type input "-R$ 48,00"
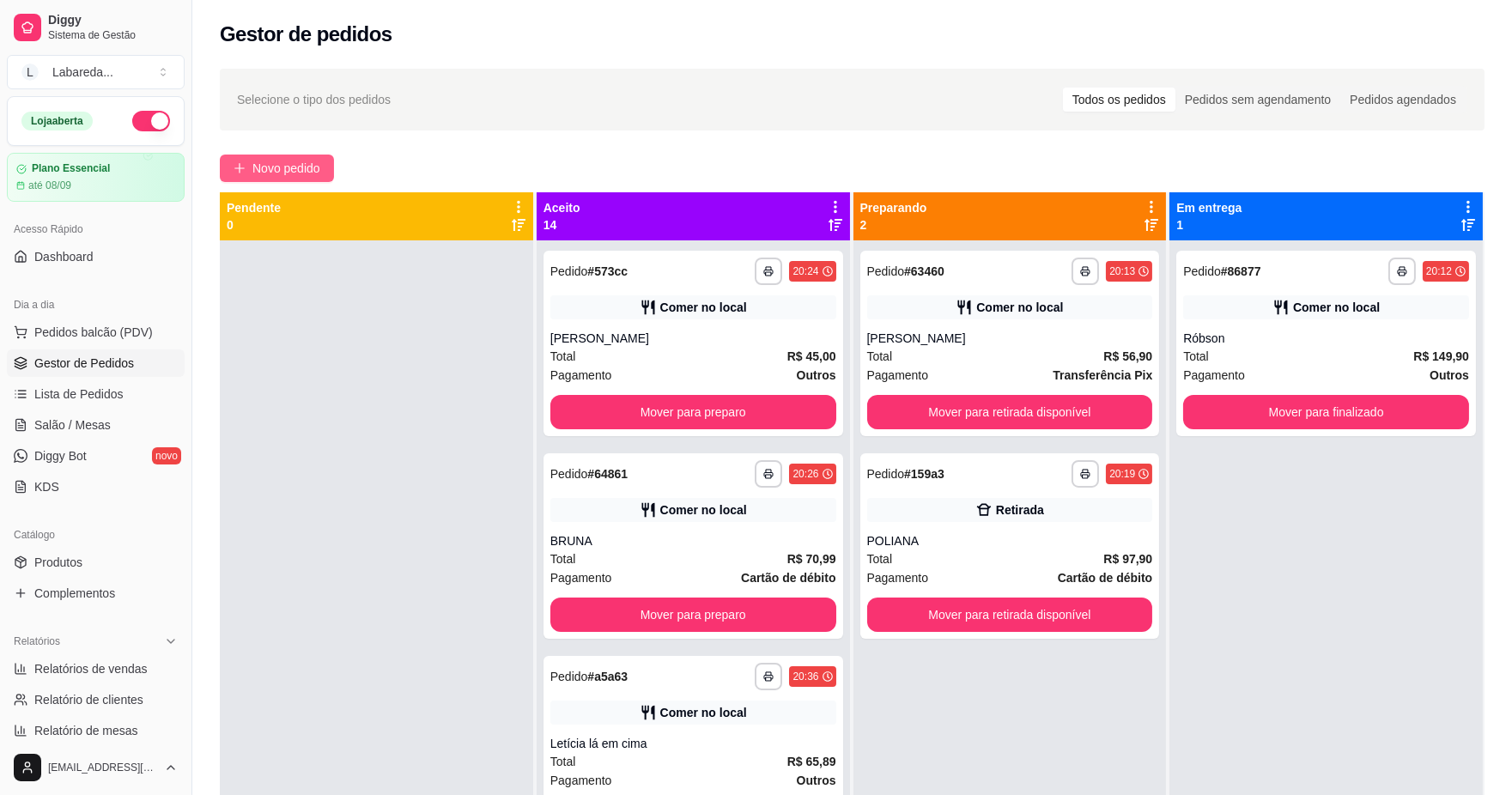
click at [253, 174] on span "Novo pedido" at bounding box center [286, 168] width 68 height 19
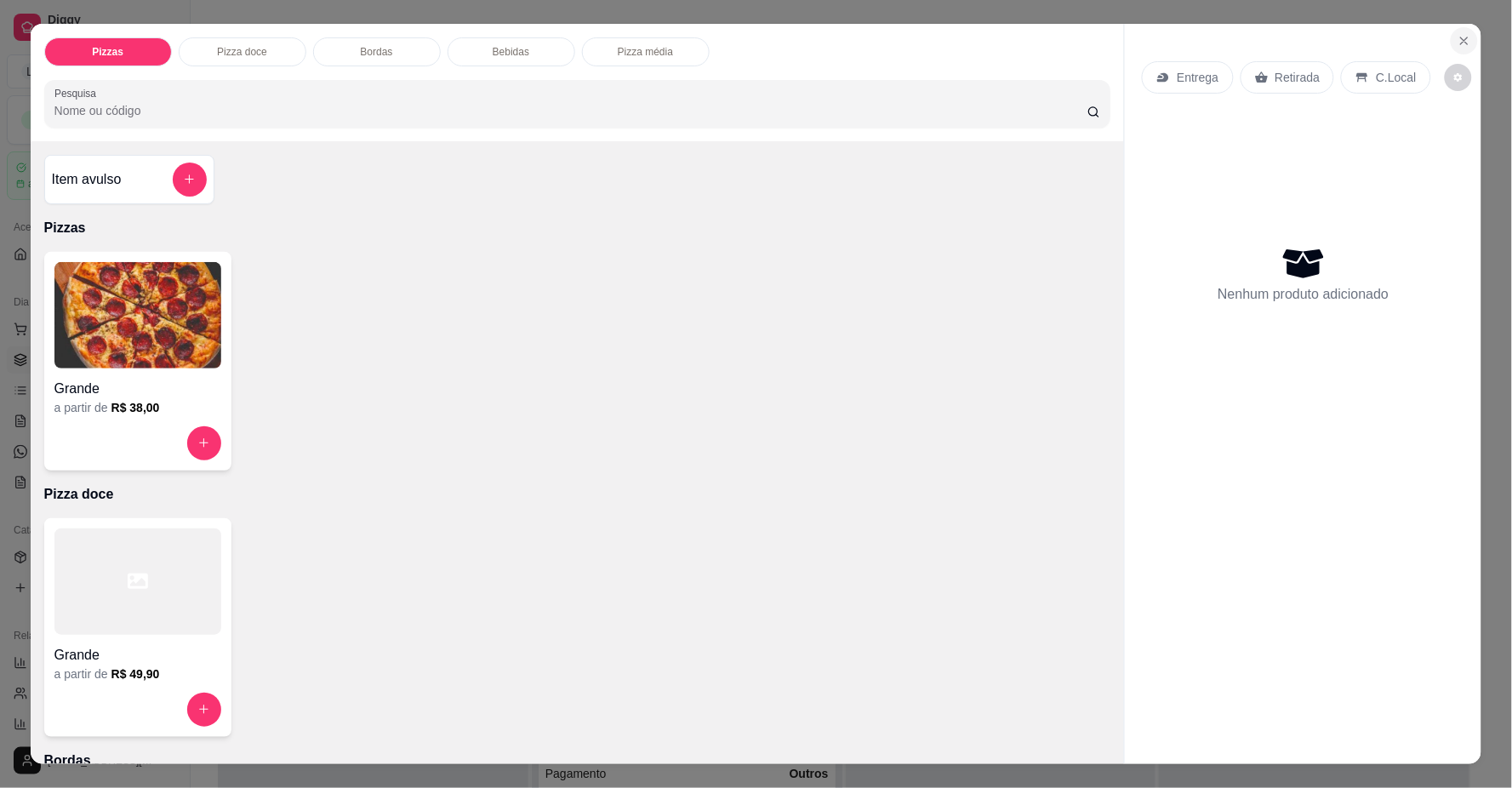
click at [1459, 47] on icon "Close" at bounding box center [1464, 41] width 13 height 13
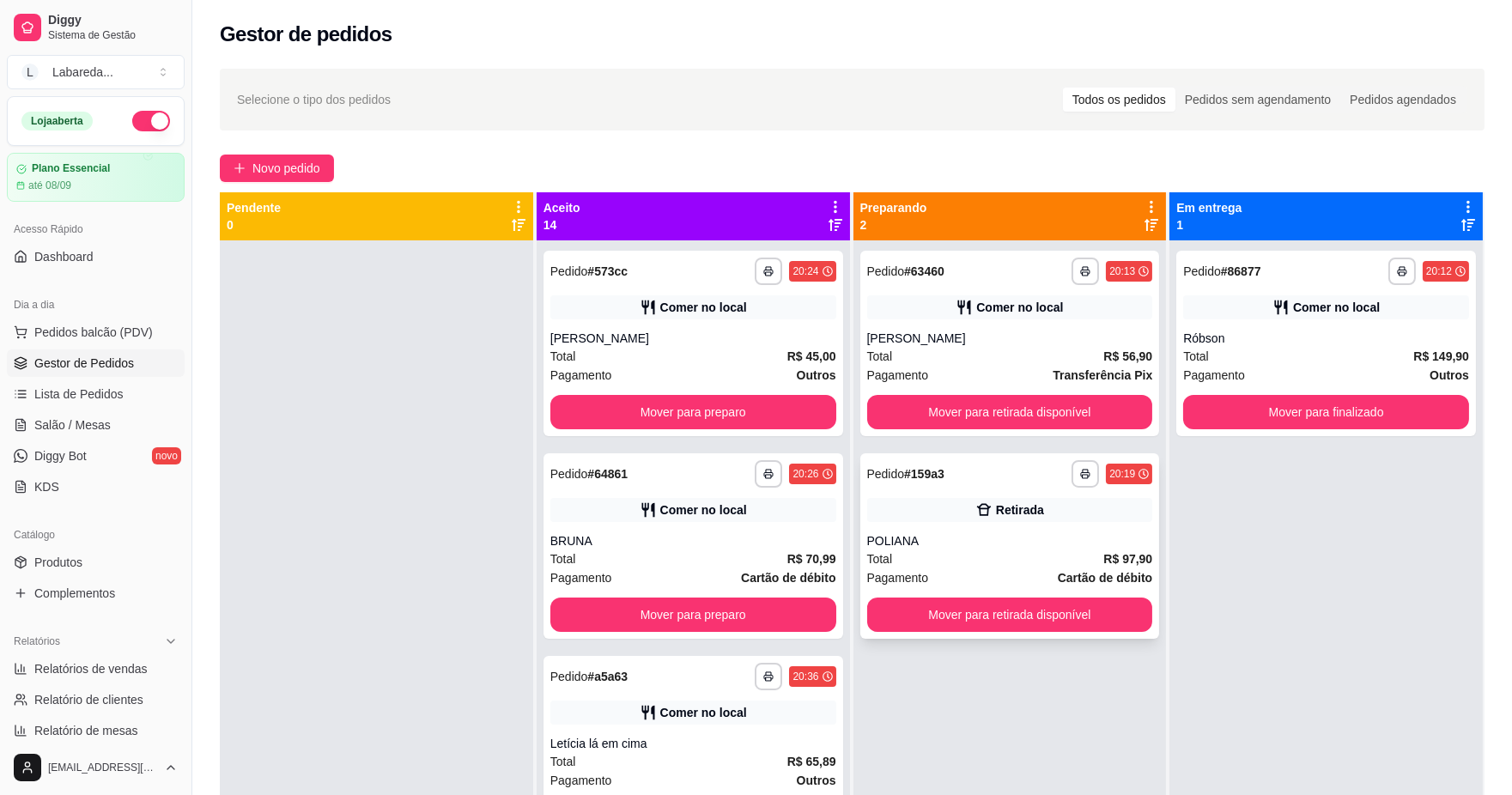
click at [854, 555] on div "**********" at bounding box center [1010, 637] width 313 height 795
click at [723, 533] on div "BRUNA" at bounding box center [693, 541] width 285 height 17
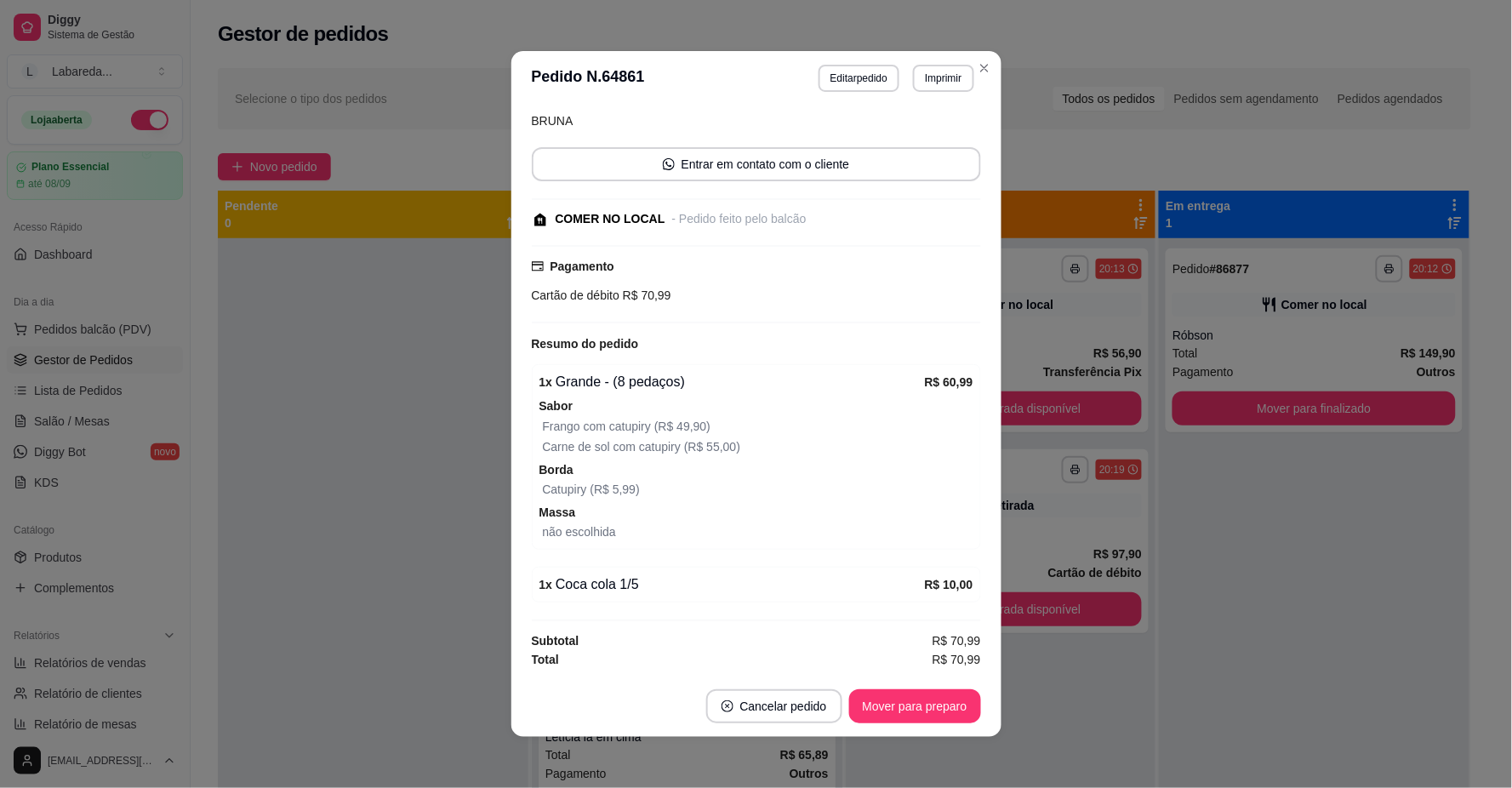
scroll to position [4, 0]
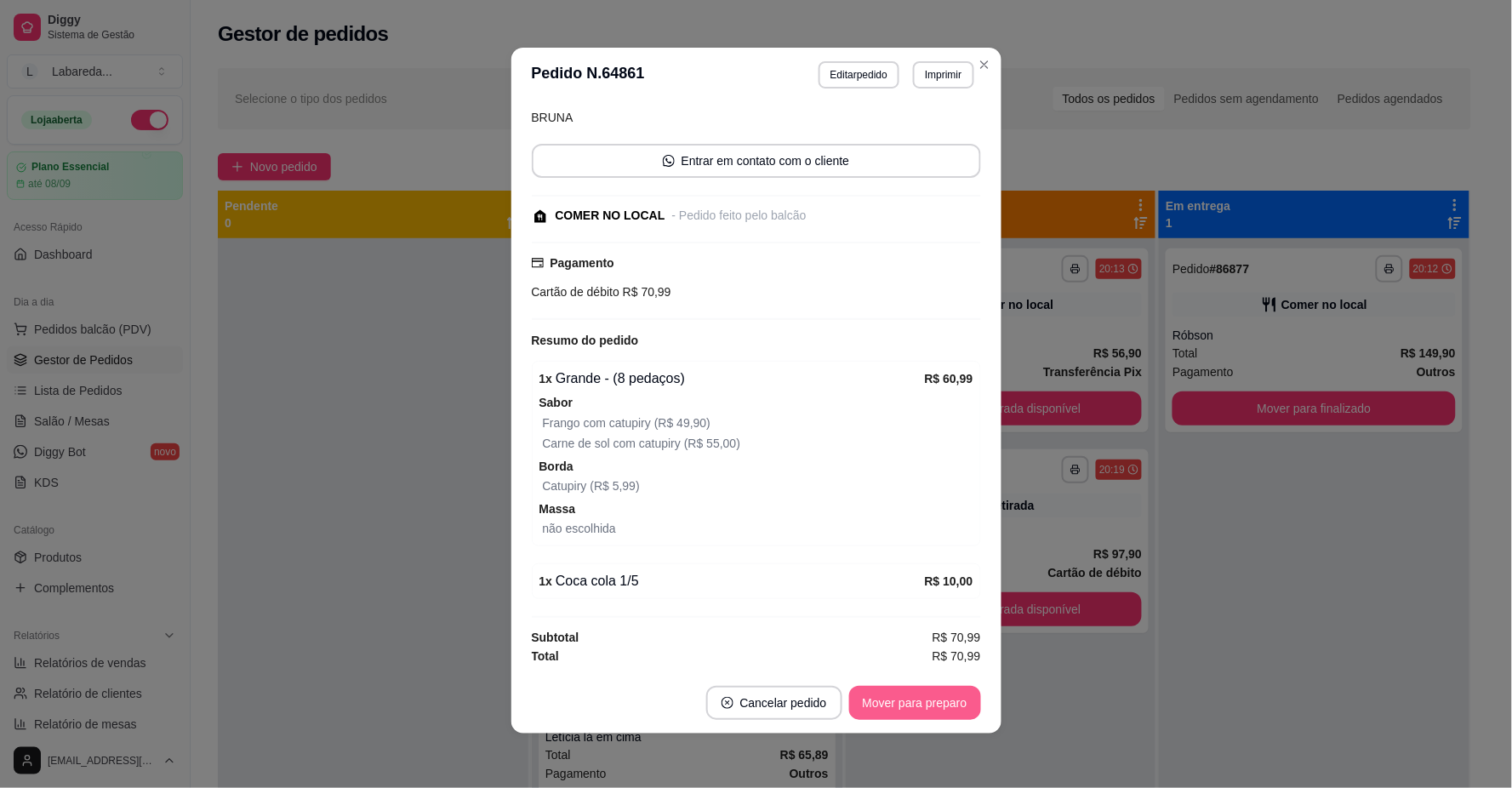
click at [894, 692] on button "Mover para preparo" at bounding box center [916, 703] width 131 height 34
click at [904, 697] on div "Mover para preparo" at bounding box center [903, 703] width 155 height 34
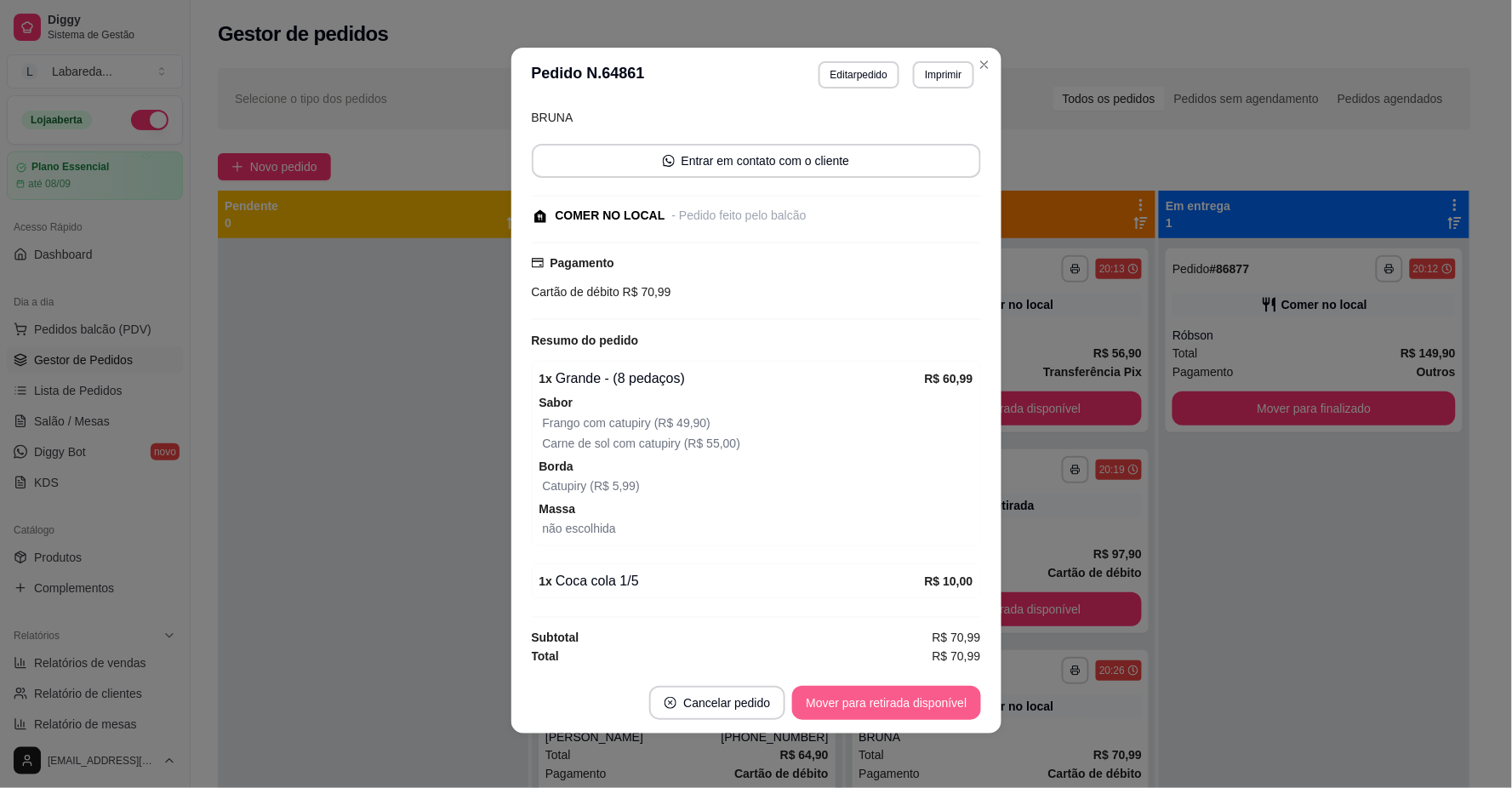
click at [913, 705] on button "Mover para retirada disponível" at bounding box center [886, 703] width 188 height 34
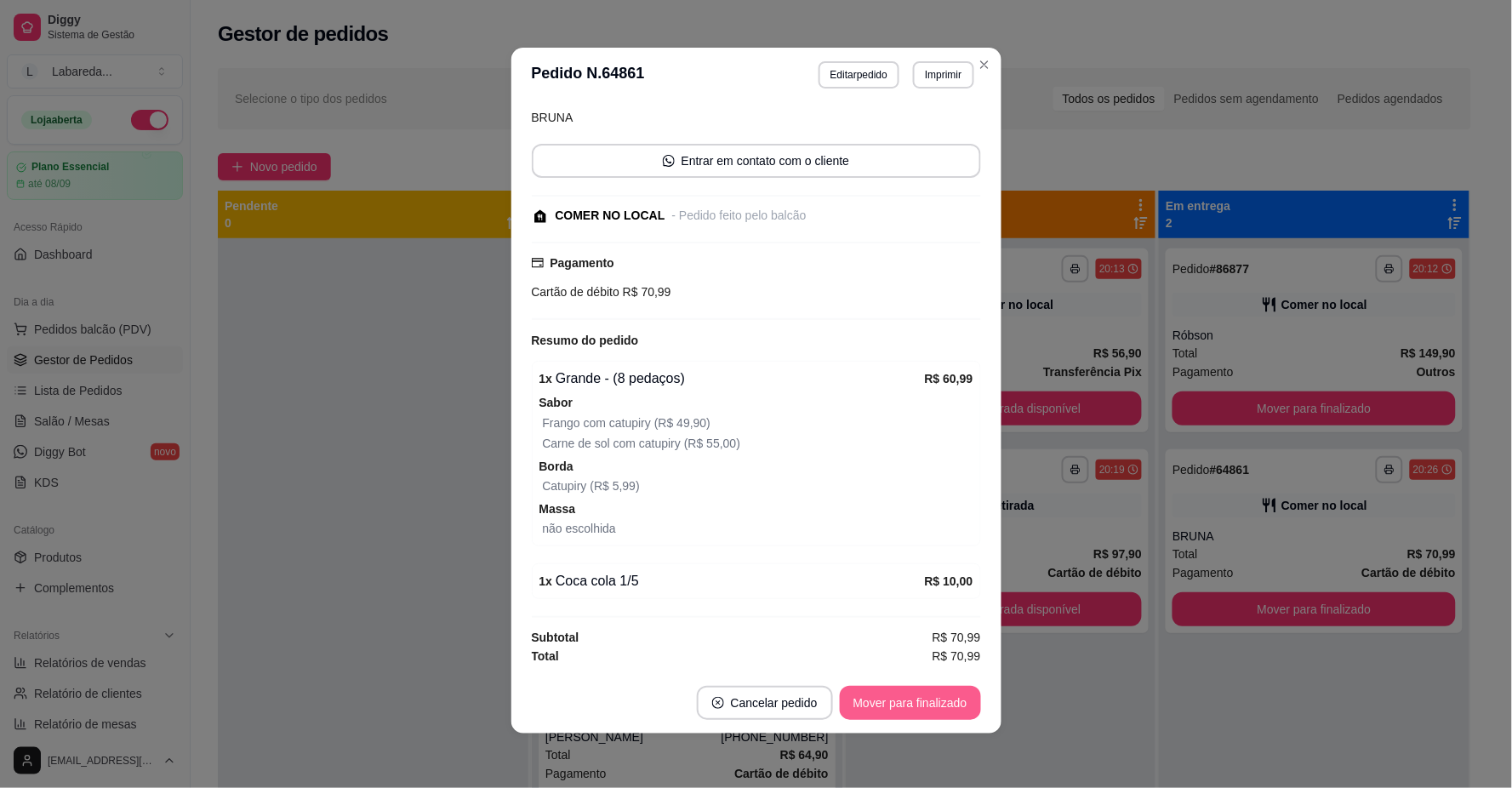
click at [913, 705] on button "Mover para finalizado" at bounding box center [911, 703] width 141 height 34
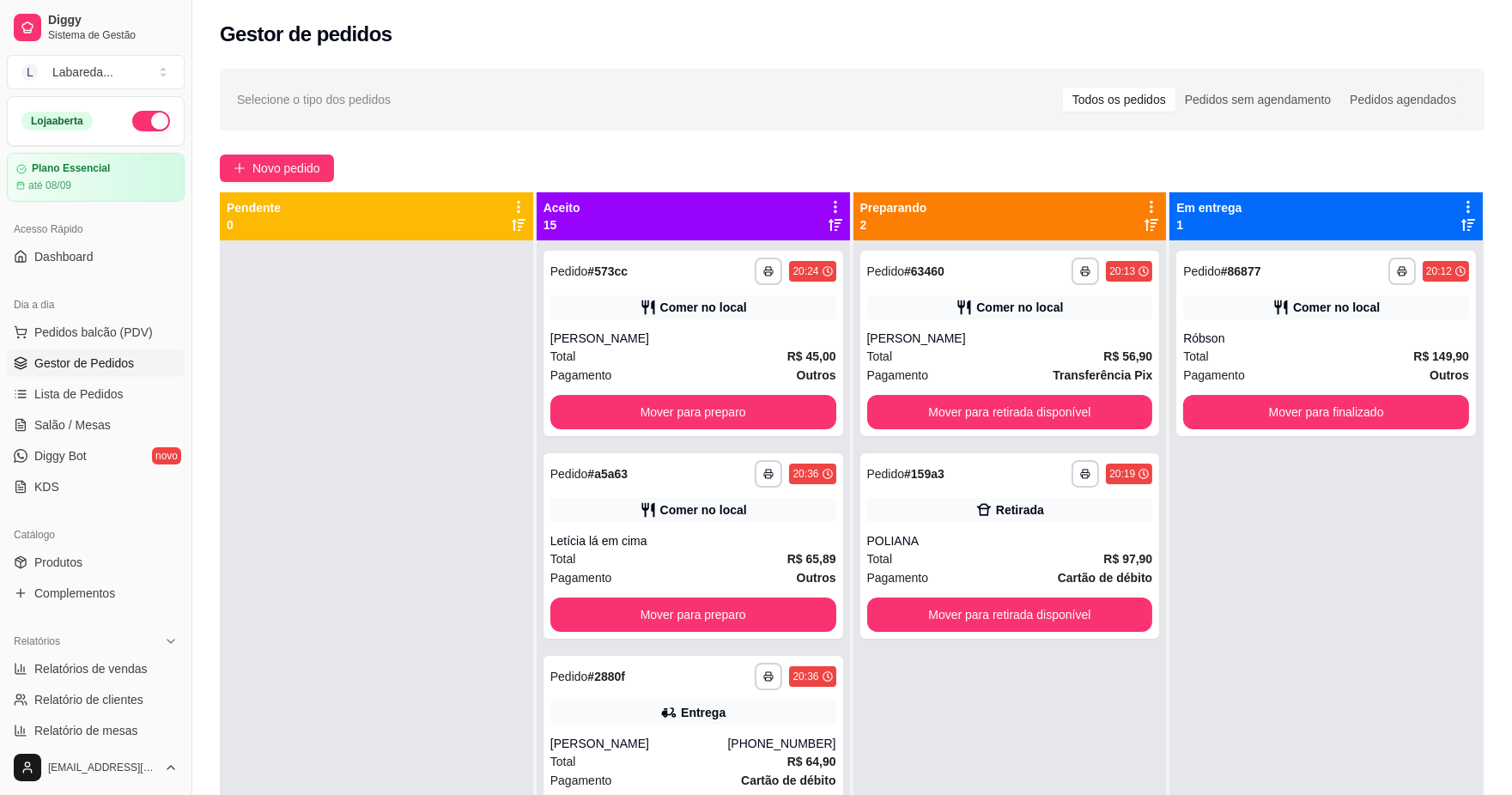
drag, startPoint x: 326, startPoint y: 473, endPoint x: 357, endPoint y: 559, distance: 91.4
click at [326, 474] on div at bounding box center [377, 637] width 313 height 795
click at [304, 167] on span "Novo pedido" at bounding box center [286, 168] width 68 height 19
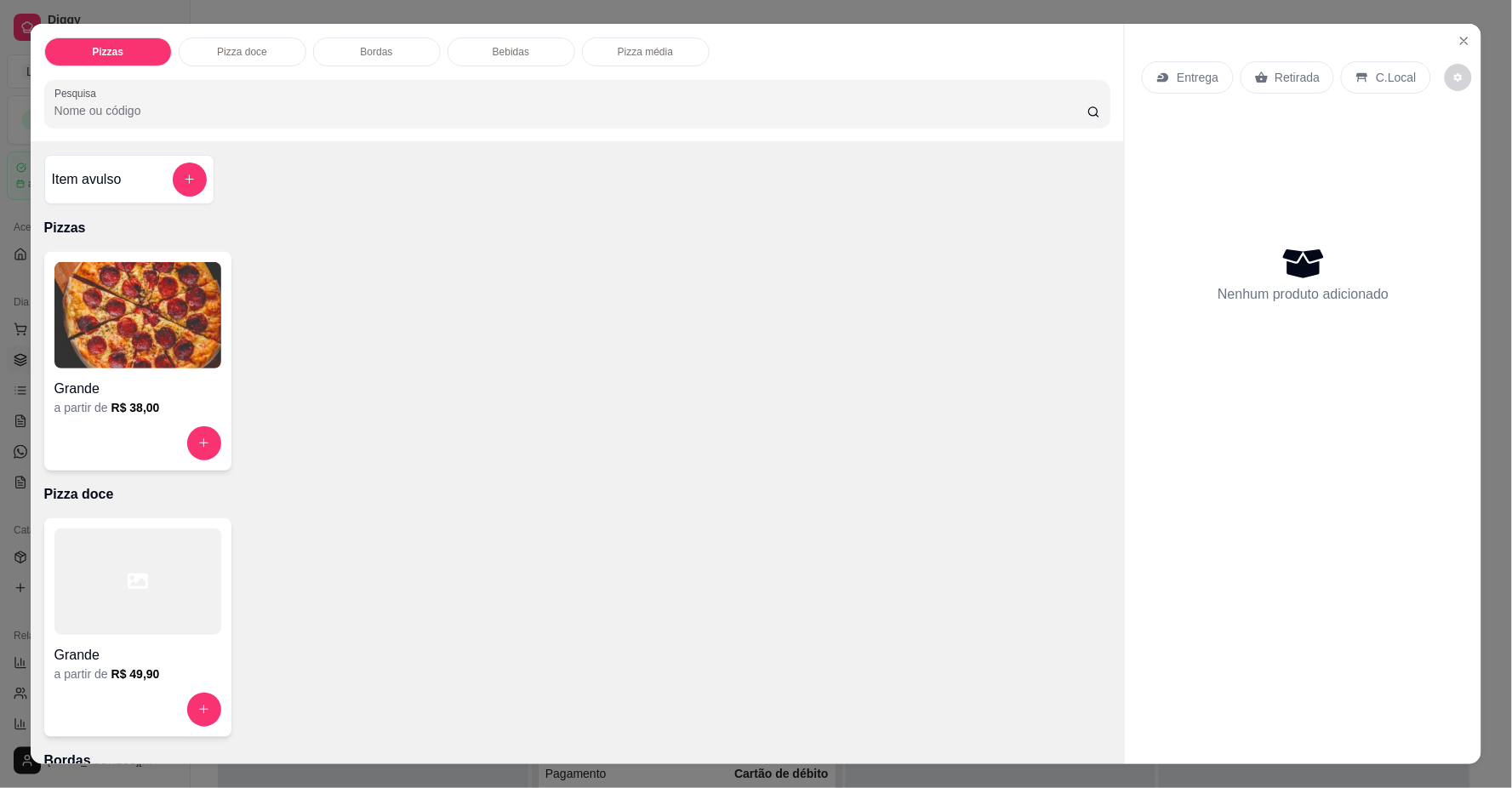
click at [120, 357] on img at bounding box center [137, 315] width 167 height 107
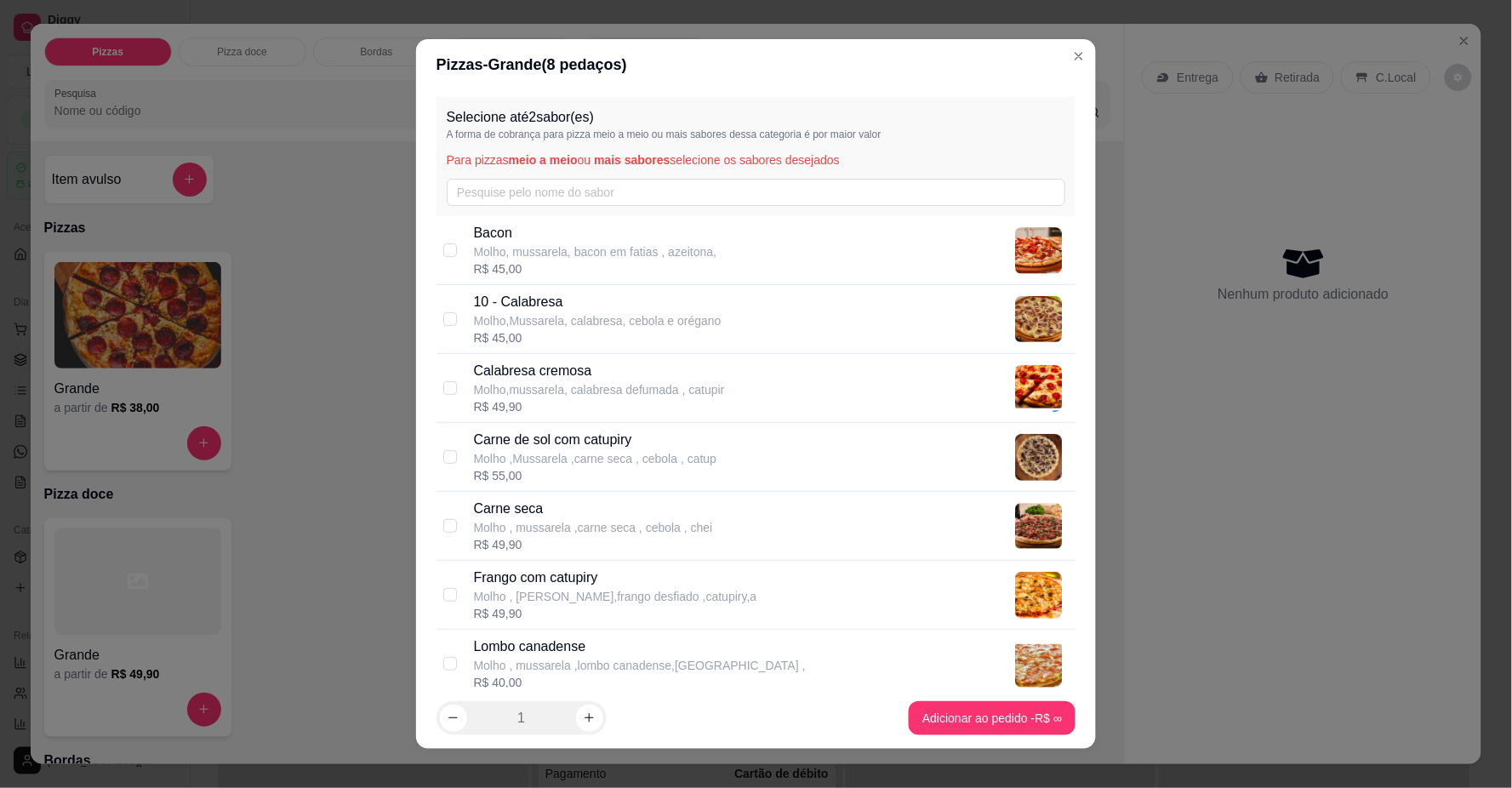
click at [586, 383] on p "Molho,mussarela, calabresa defumada , catupir" at bounding box center [600, 390] width 252 height 17
checkbox input "true"
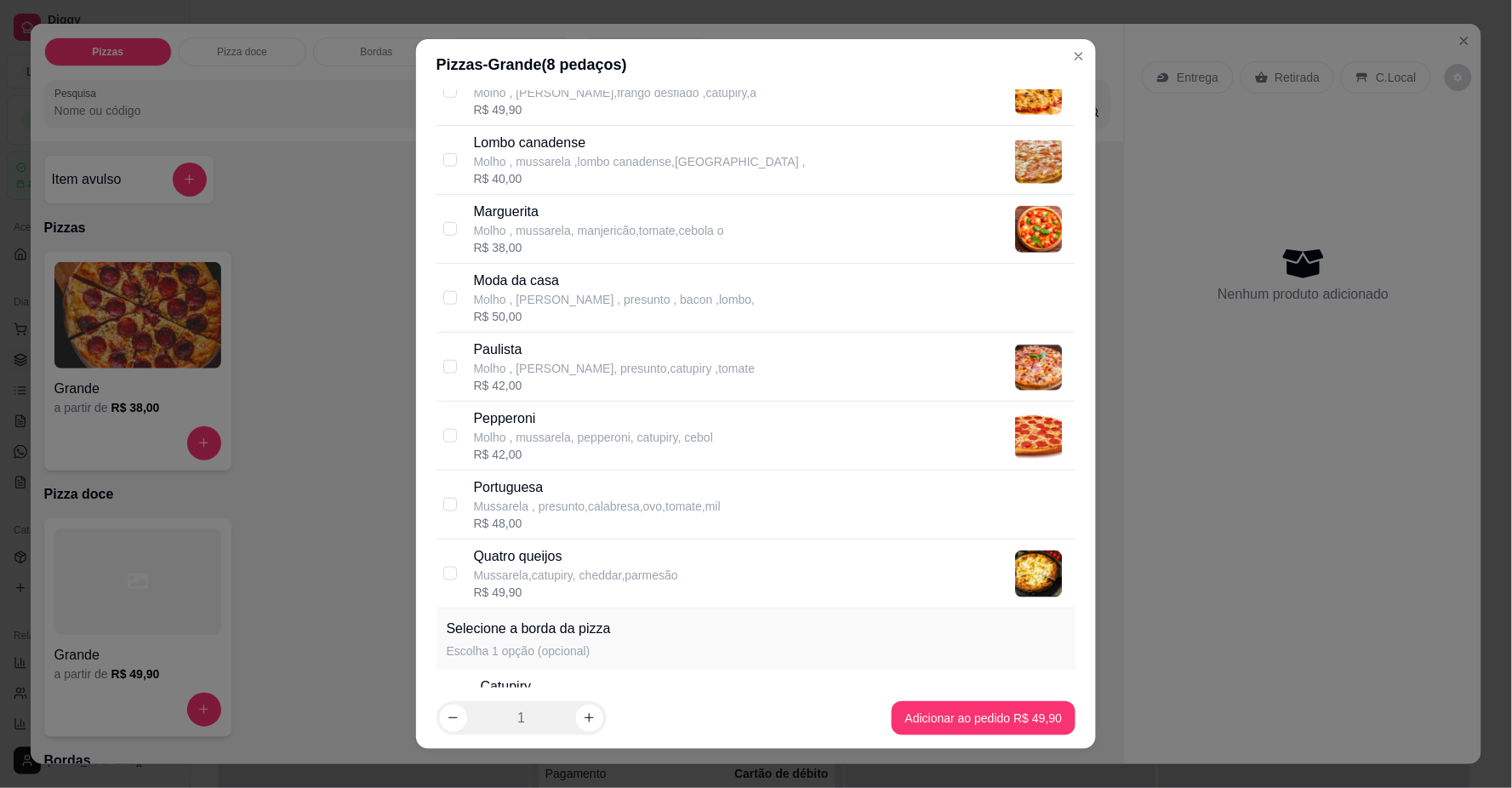
scroll to position [666, 0]
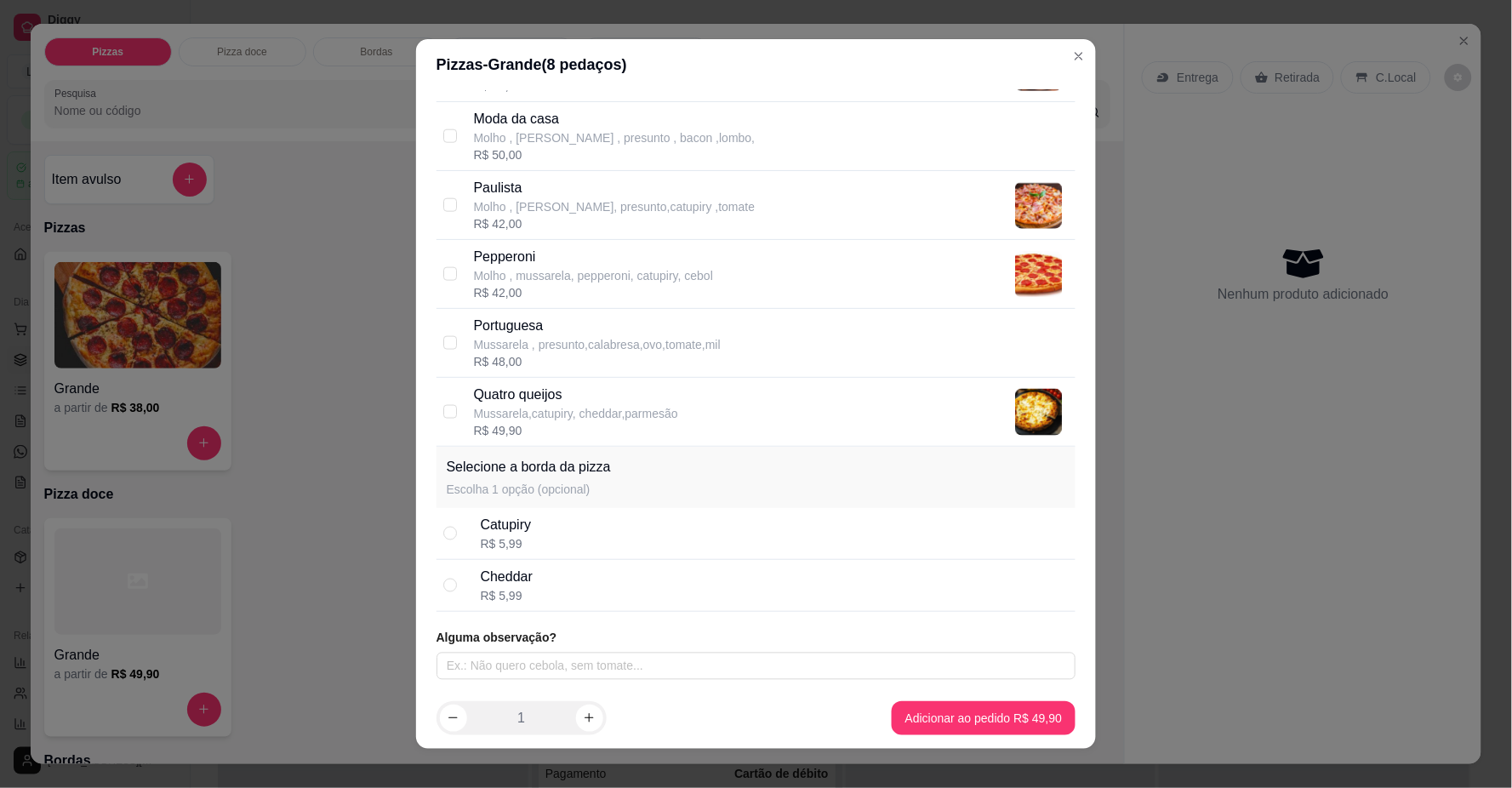
click at [524, 539] on div "R$ 5,99" at bounding box center [507, 544] width 51 height 17
radio input "true"
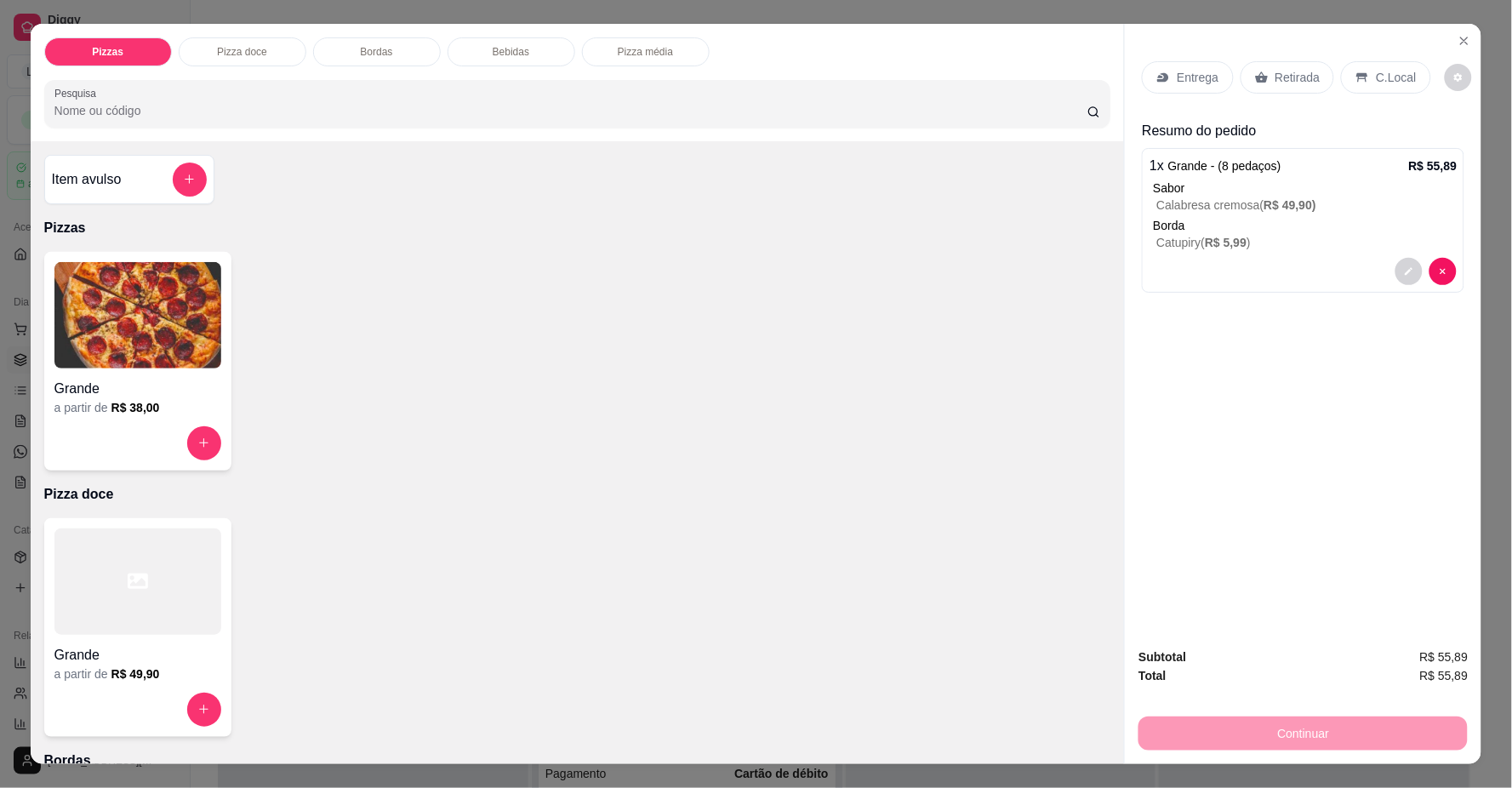
click at [1186, 88] on div "Entrega" at bounding box center [1188, 77] width 91 height 32
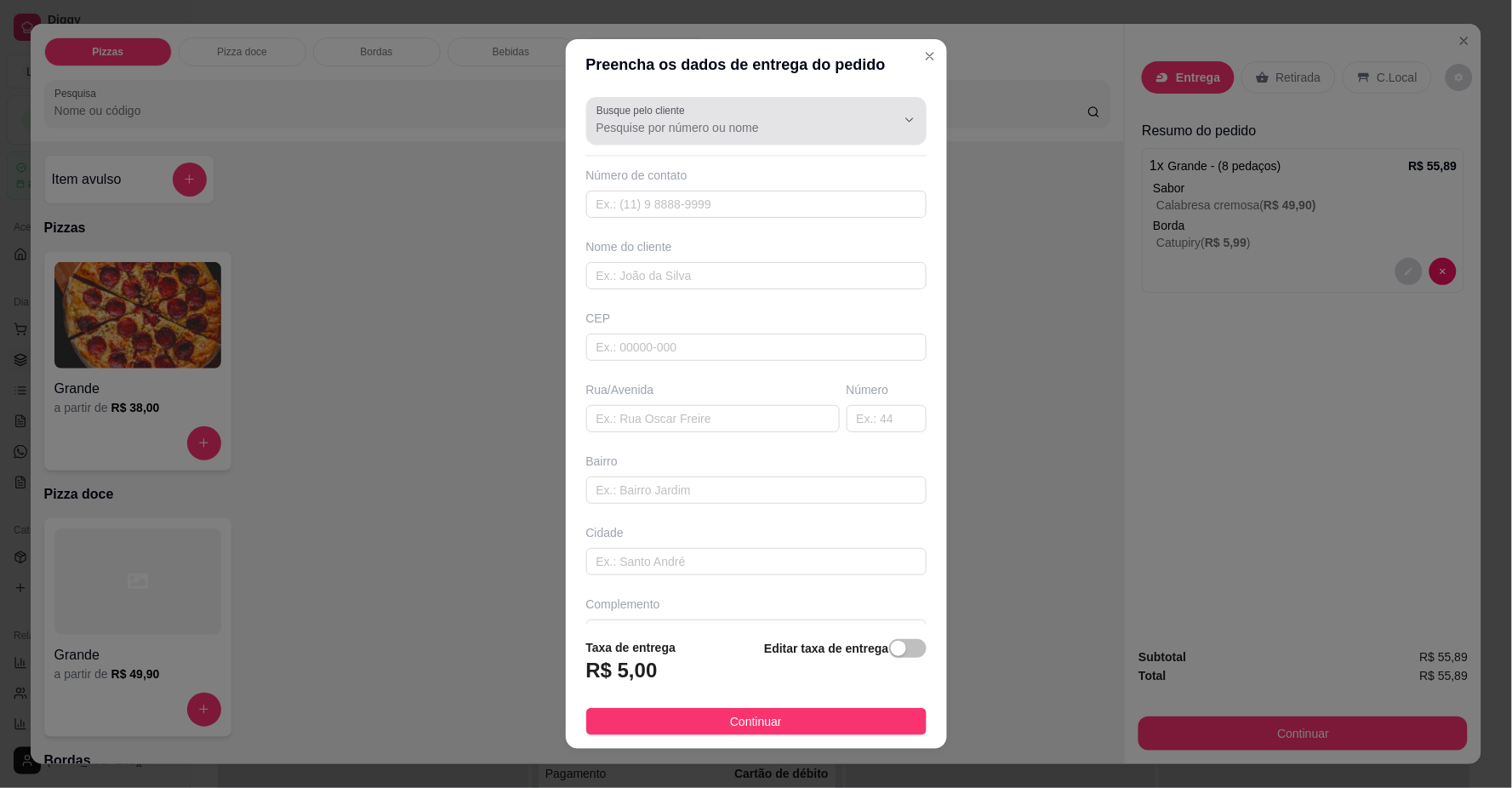
click at [778, 116] on div at bounding box center [756, 121] width 320 height 34
click at [707, 130] on input "61998546921" at bounding box center [733, 128] width 272 height 17
type input "61998546921"
drag, startPoint x: 720, startPoint y: 133, endPoint x: 487, endPoint y: 117, distance: 233.5
click at [489, 117] on div "Preencha os dados de entrega do pedido Busque pelo cliente 61998546921 Número d…" at bounding box center [756, 394] width 1512 height 788
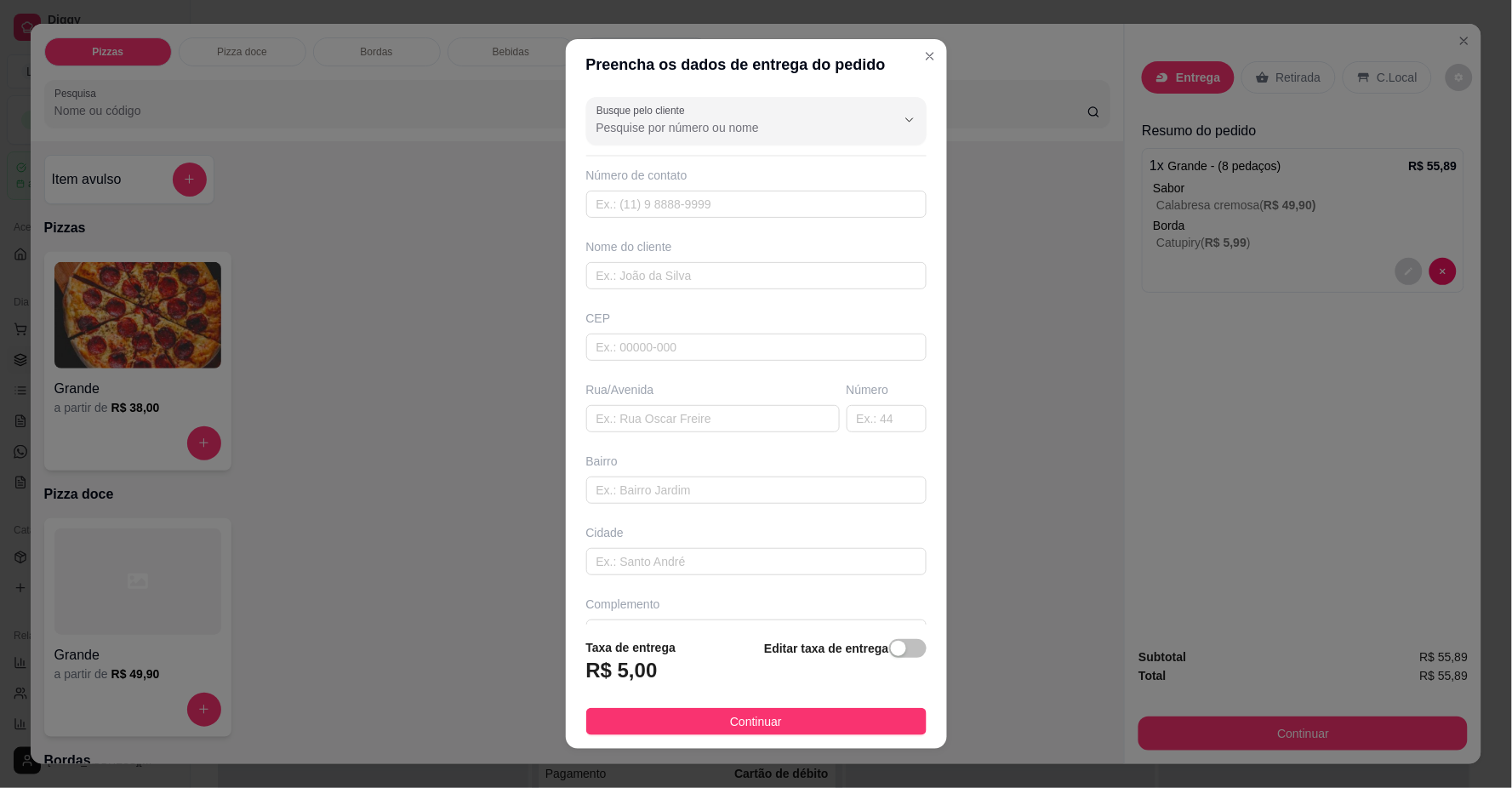
click at [711, 189] on div "Número de contato" at bounding box center [756, 192] width 340 height 51
click at [718, 192] on input "text" at bounding box center [756, 204] width 340 height 28
type input "[PHONE_NUMBER]"
click at [686, 275] on input "text" at bounding box center [756, 275] width 340 height 28
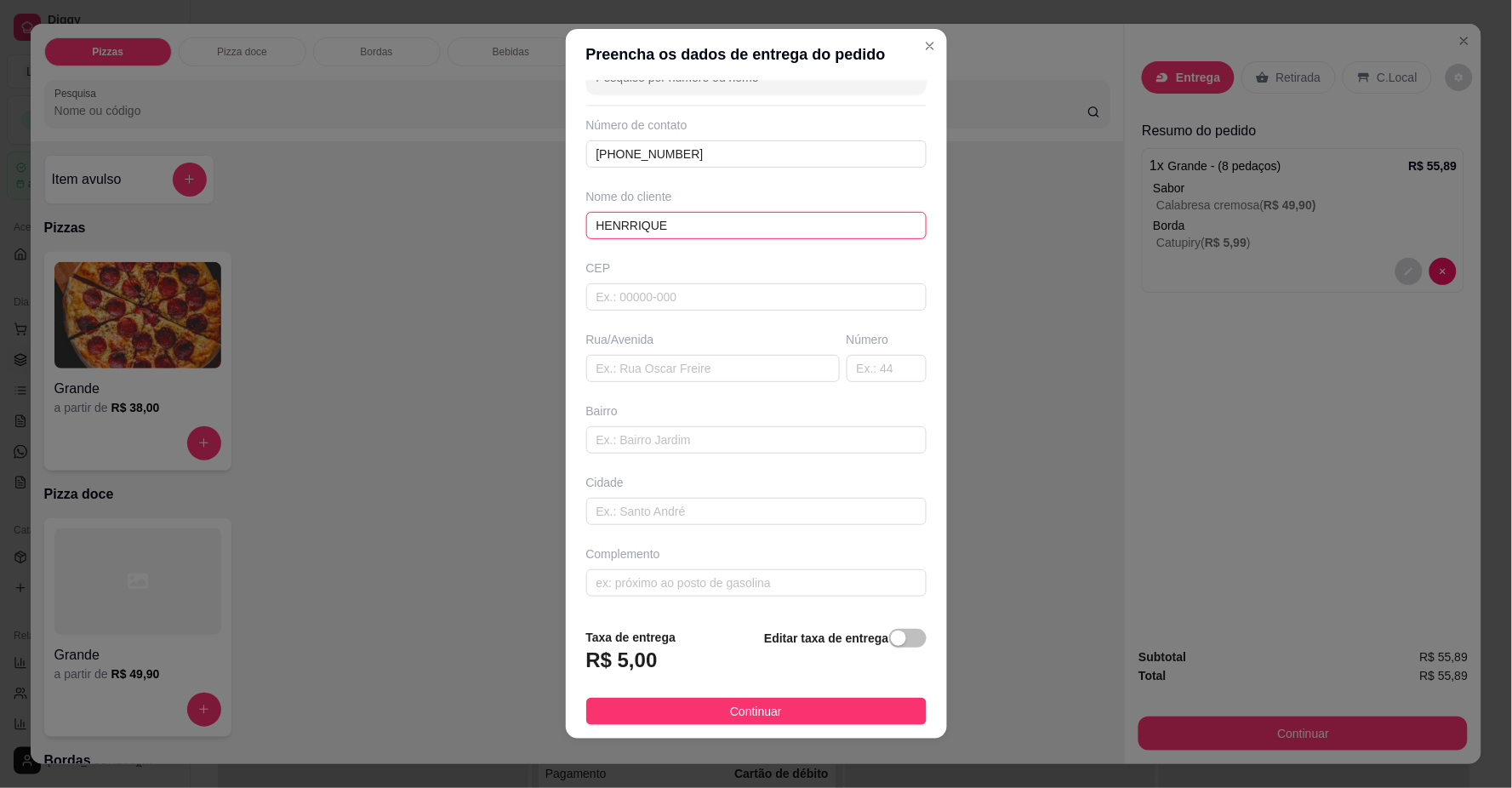
scroll to position [14, 0]
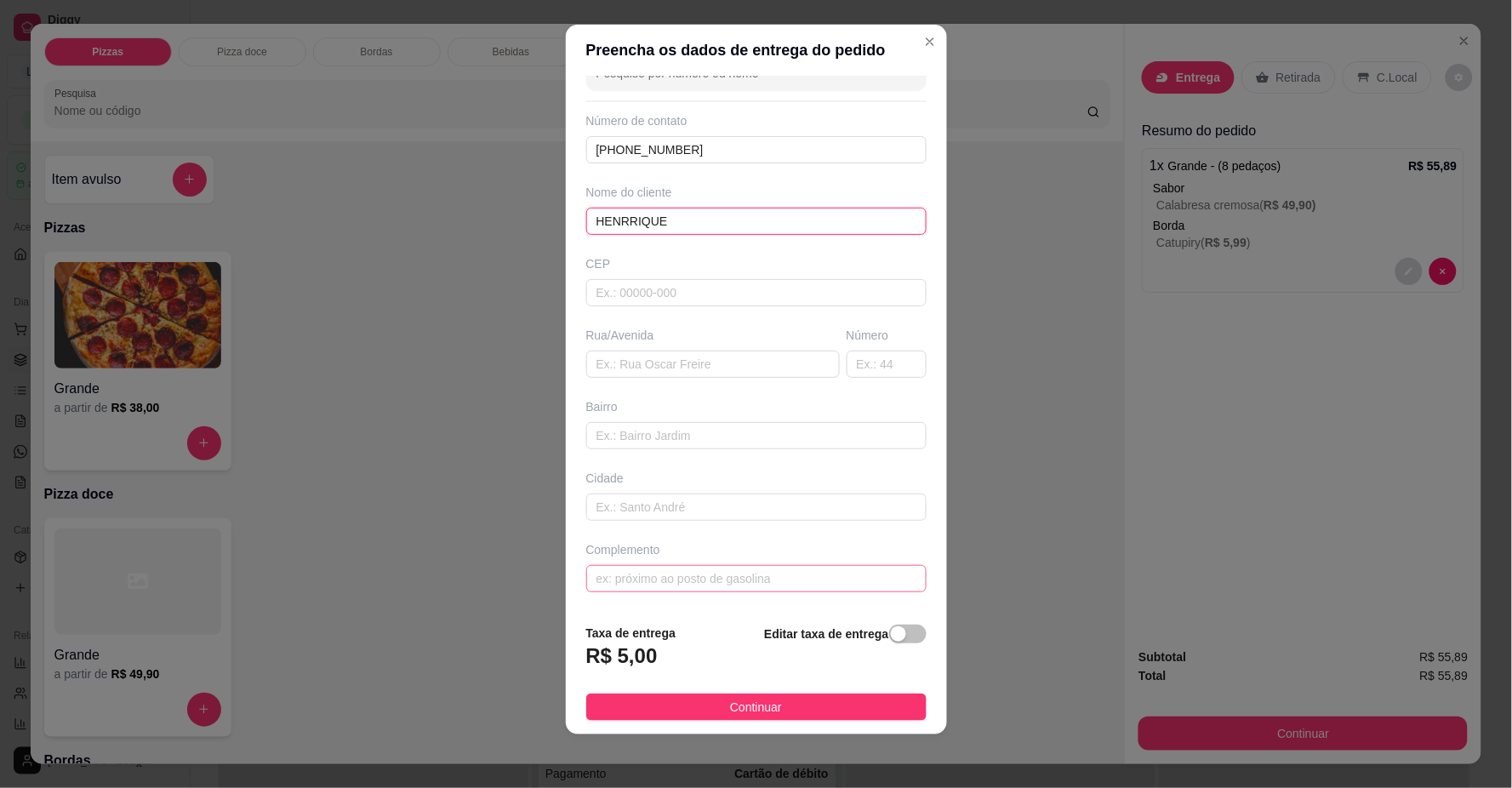
type input "HENRRIQUE"
click at [762, 586] on input "text" at bounding box center [756, 578] width 340 height 28
type input "LOCALIZAÇÃO"
click at [857, 711] on button "Continuar" at bounding box center [756, 707] width 340 height 28
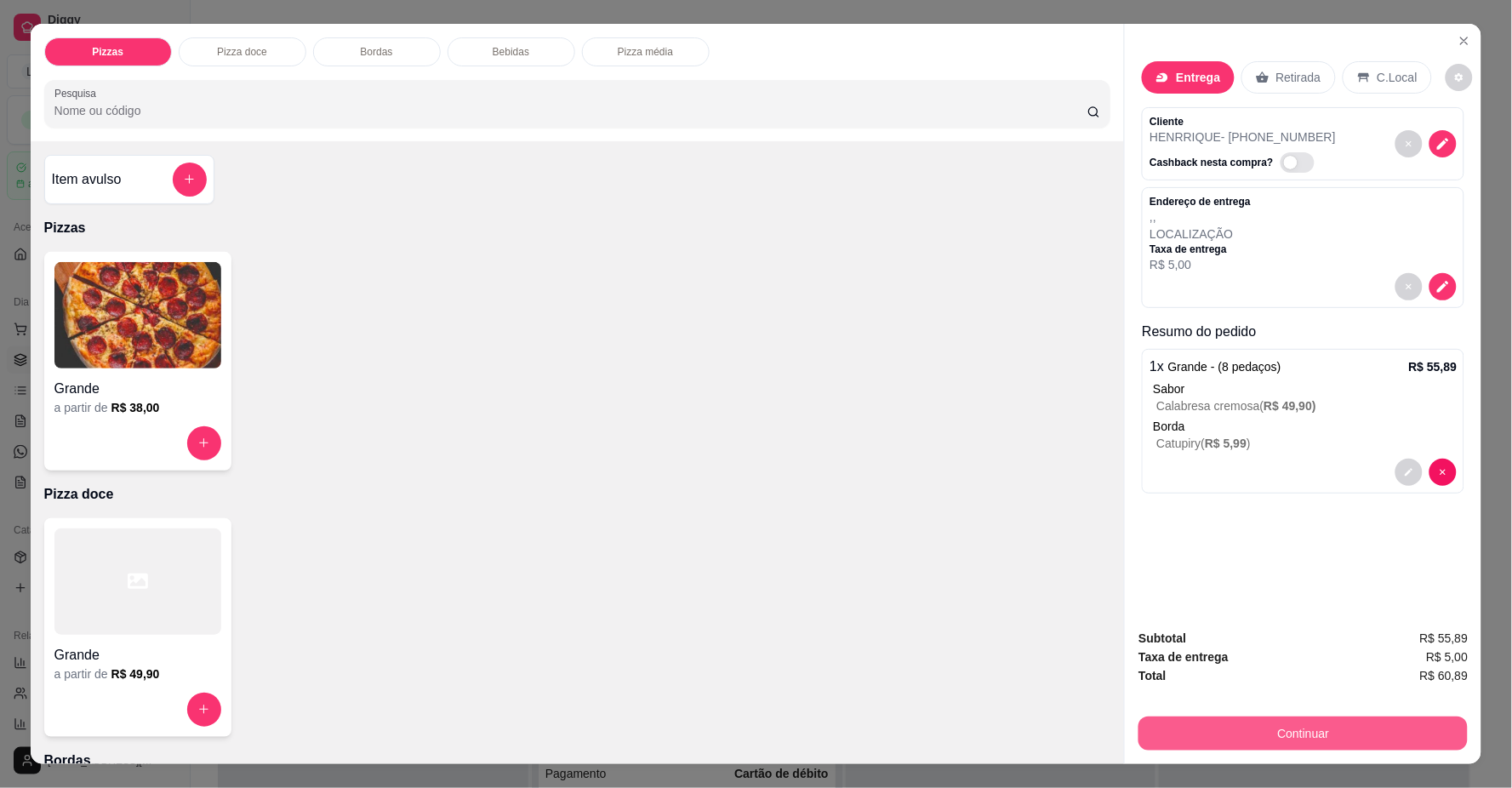
click at [1159, 724] on button "Continuar" at bounding box center [1303, 734] width 330 height 34
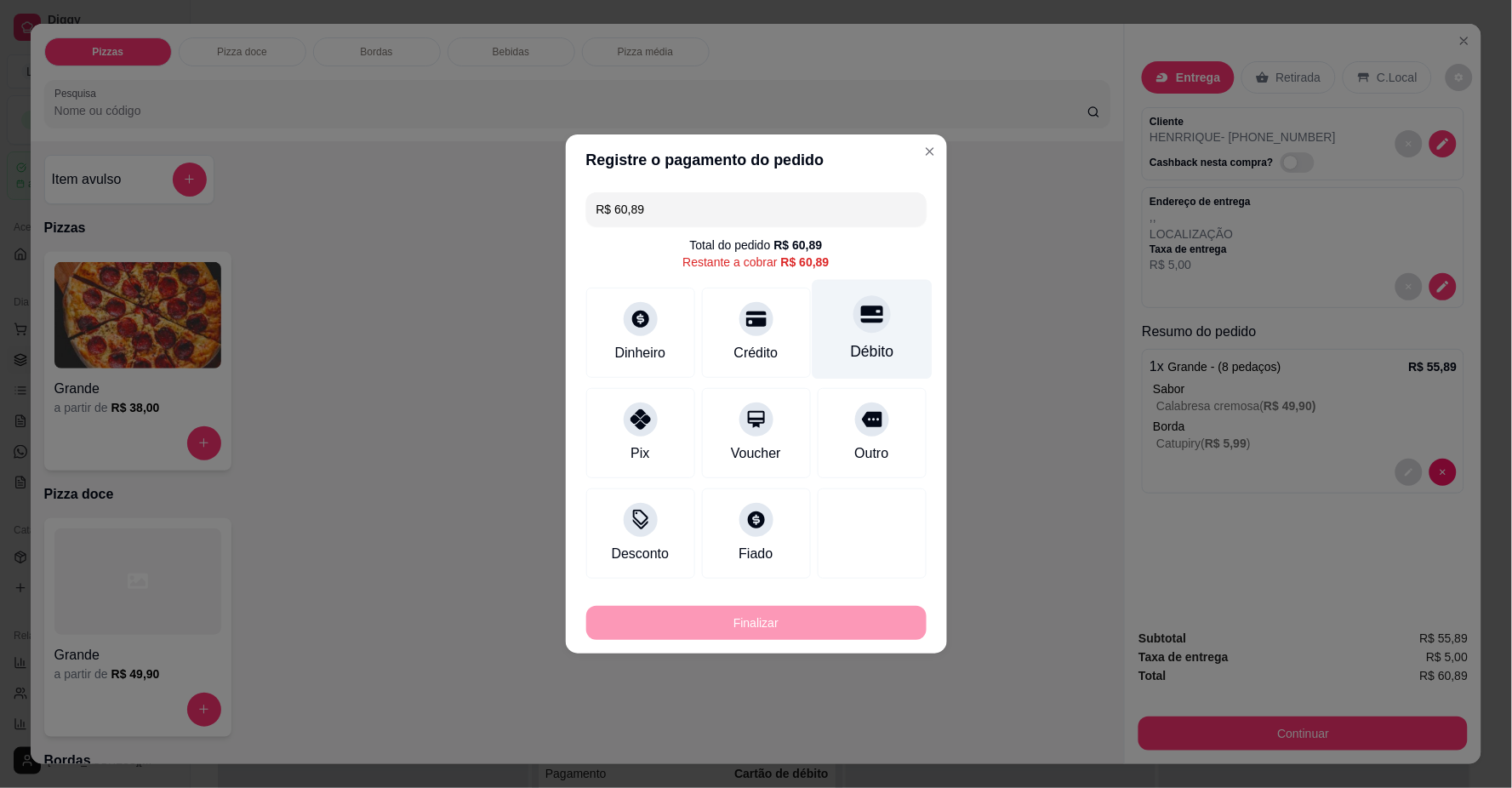
click at [879, 319] on div "Débito" at bounding box center [872, 330] width 120 height 100
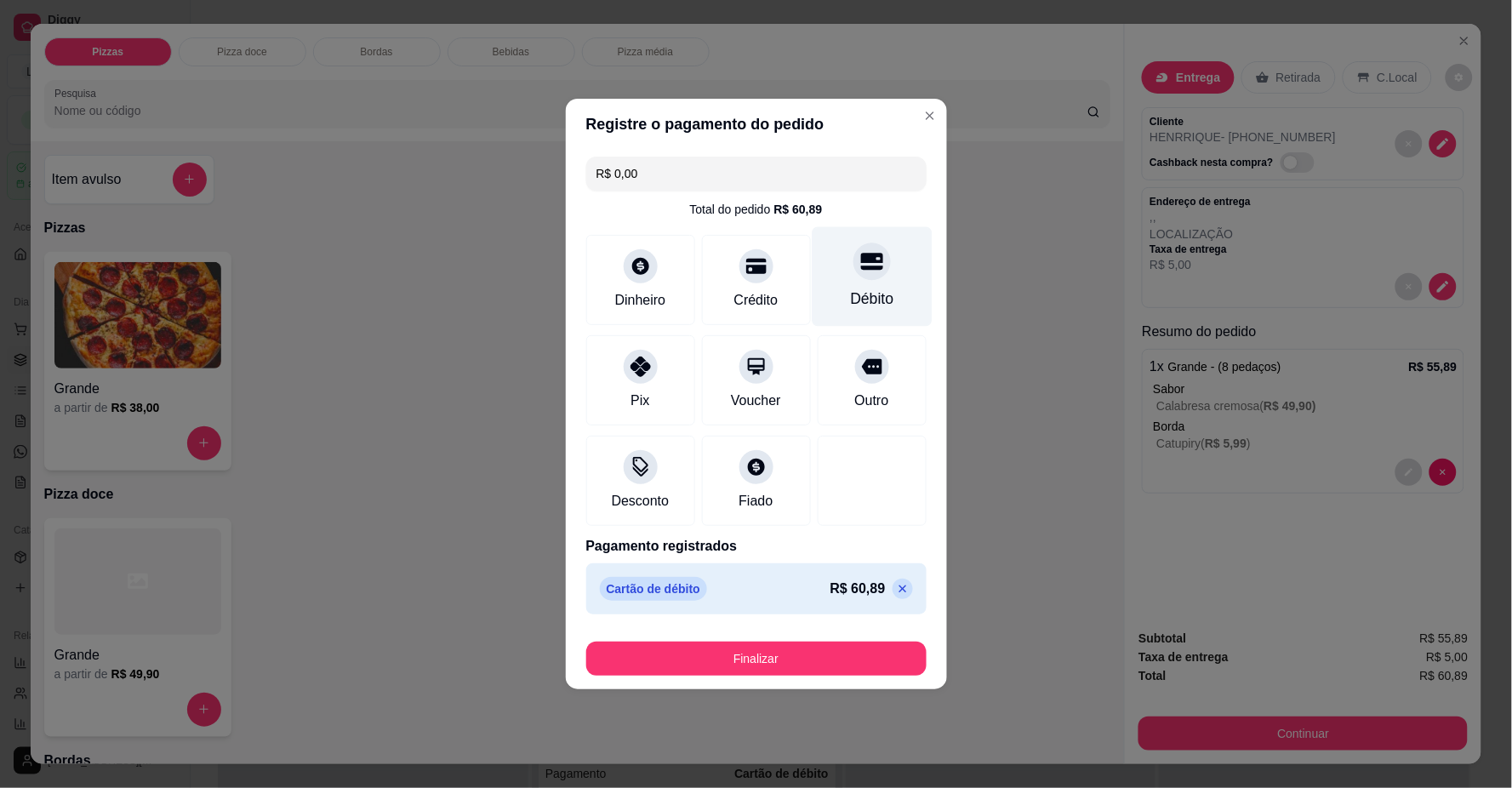
click at [868, 293] on div "Débito" at bounding box center [872, 298] width 44 height 22
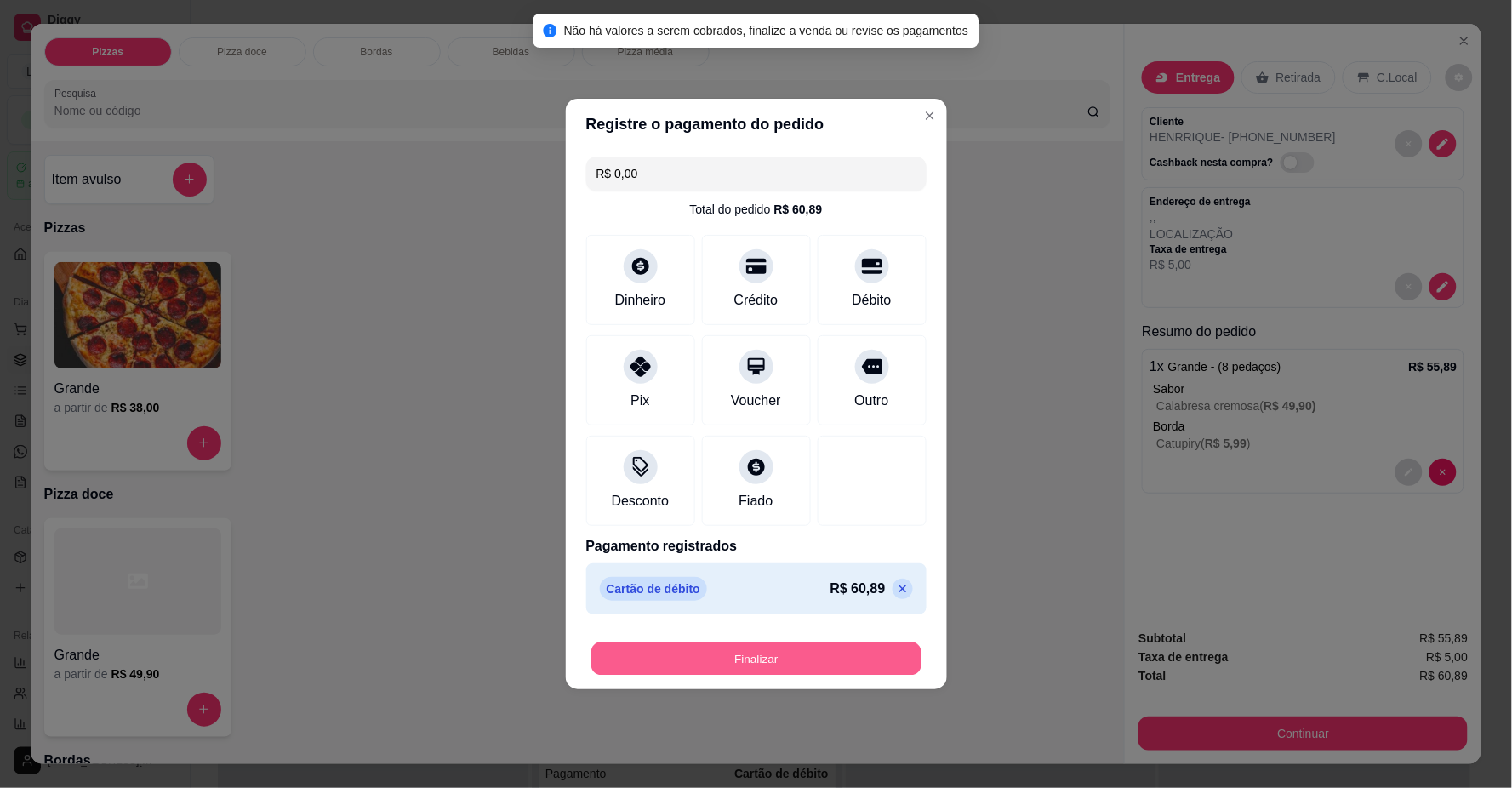
click at [887, 648] on button "Finalizar" at bounding box center [756, 658] width 331 height 33
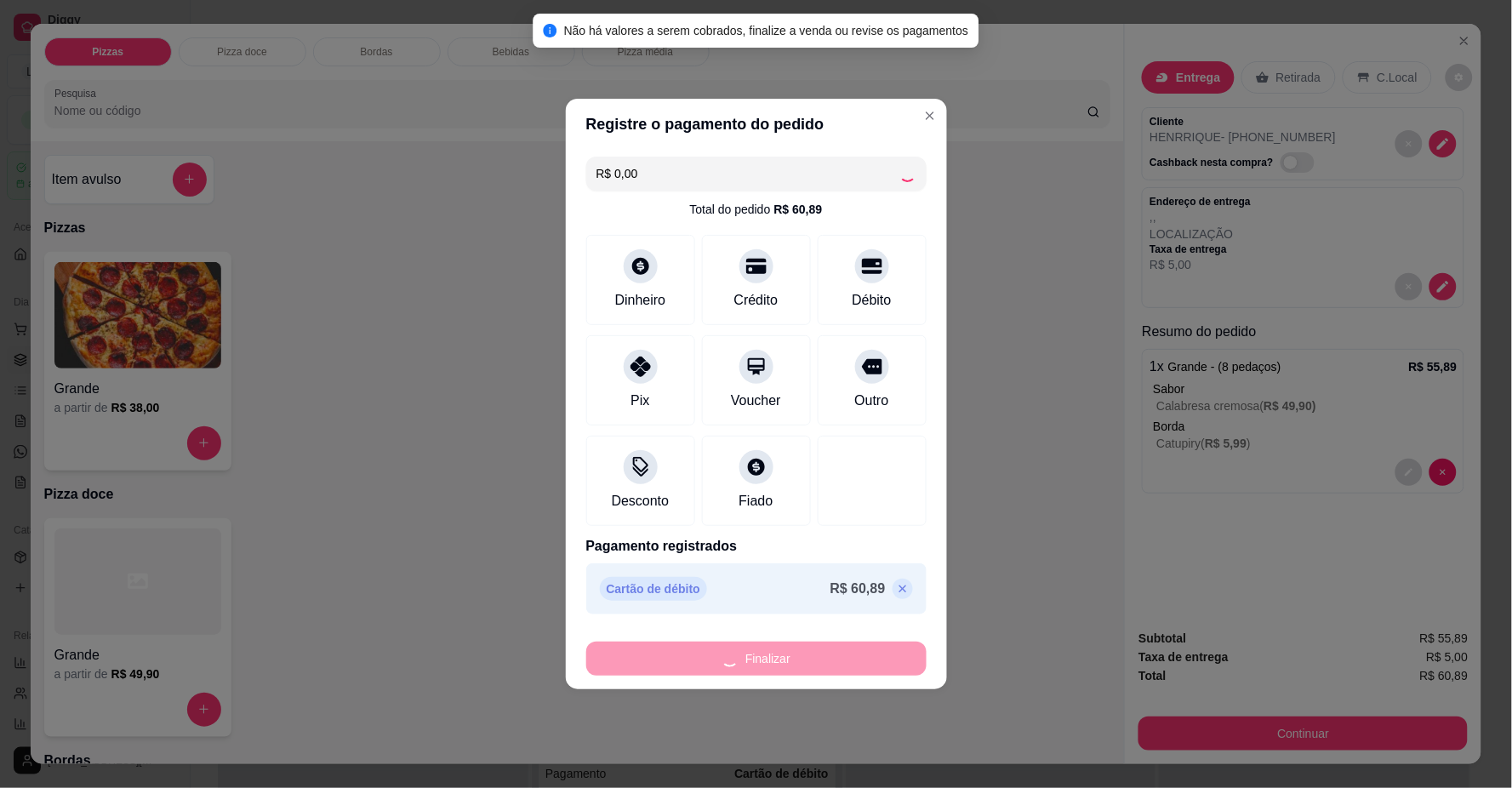
type input "-R$ 60,89"
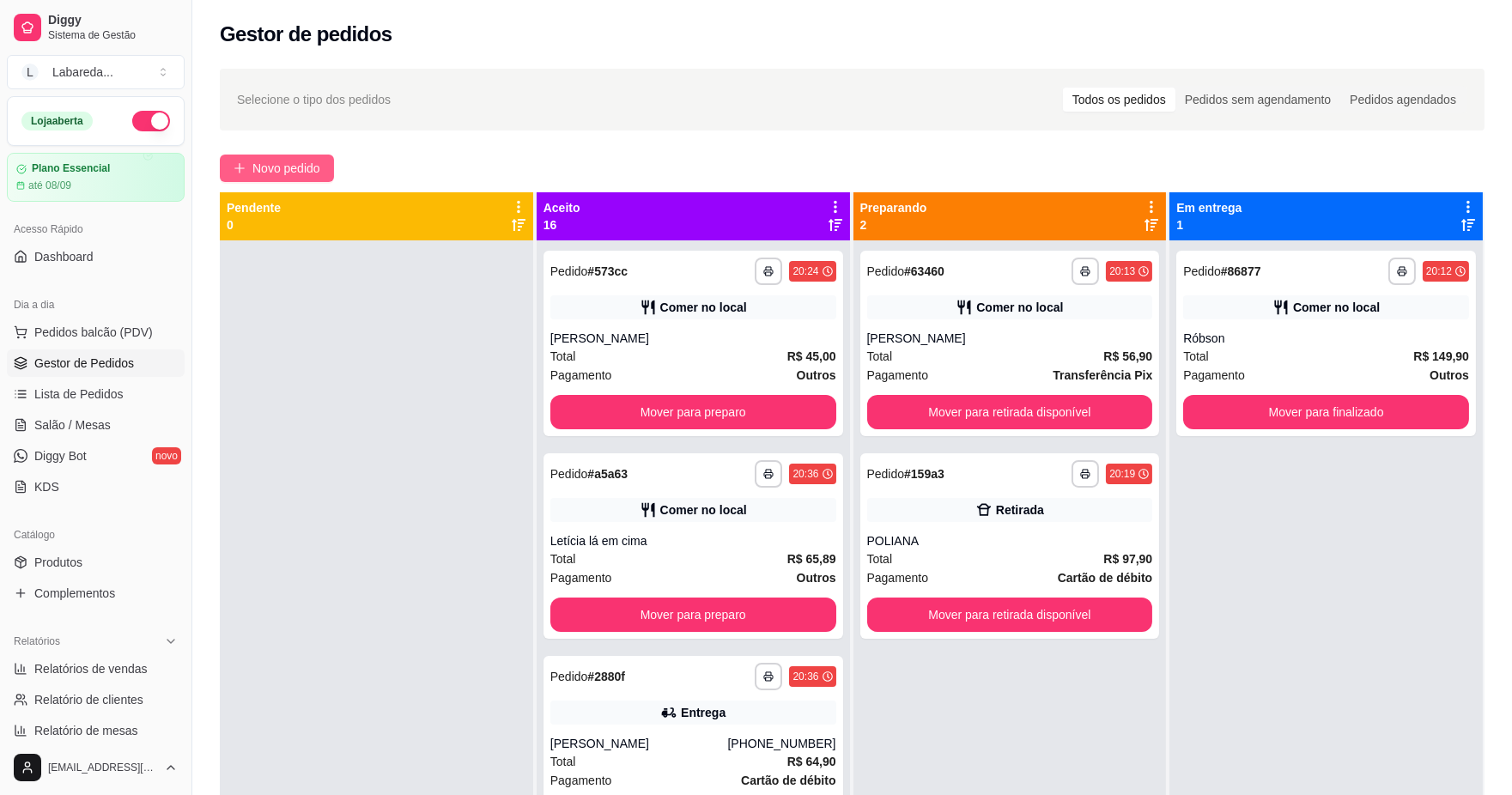
click at [330, 172] on button "Novo pedido" at bounding box center [277, 168] width 114 height 28
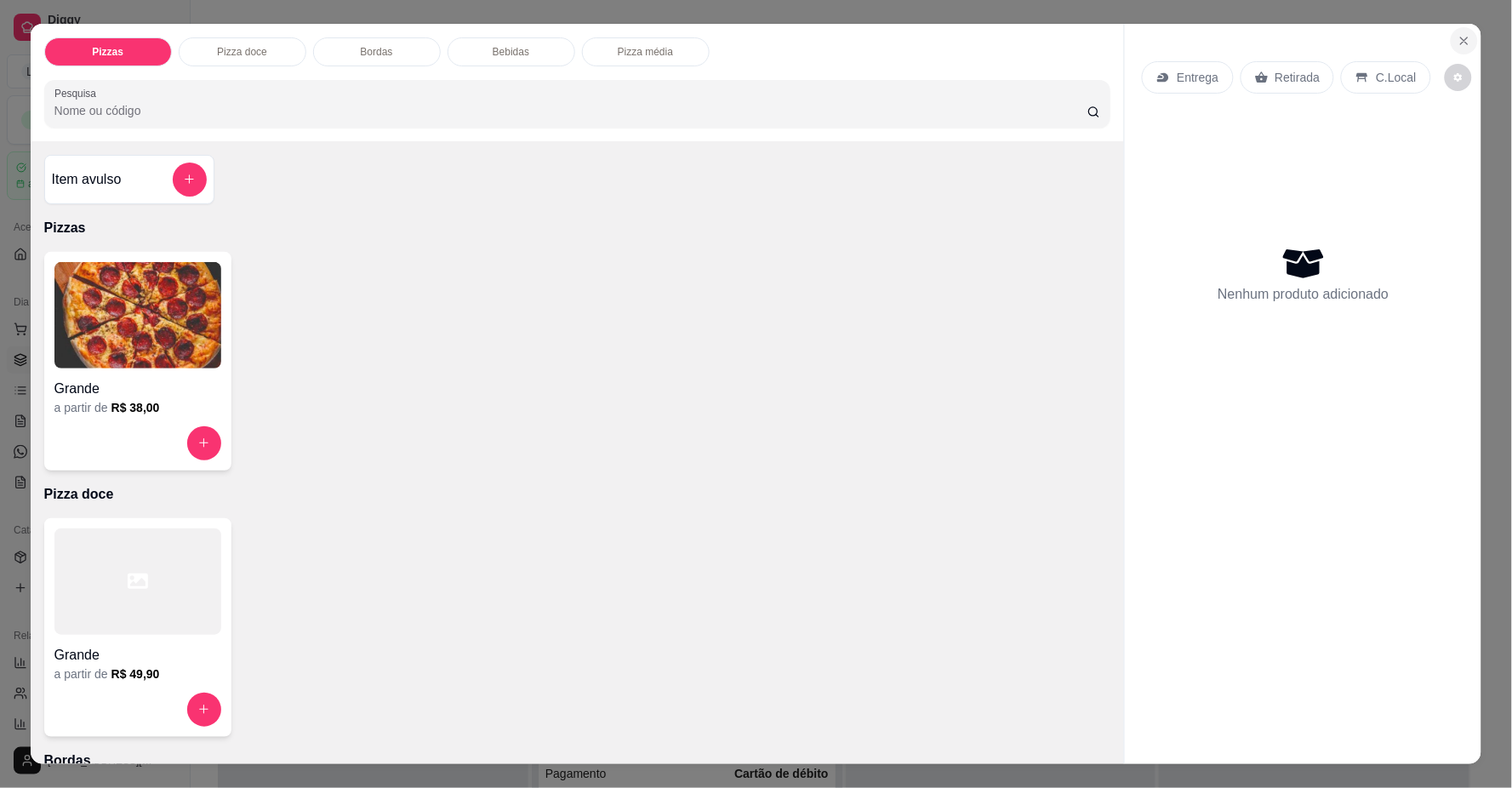
click at [1461, 36] on icon "Close" at bounding box center [1464, 41] width 13 height 13
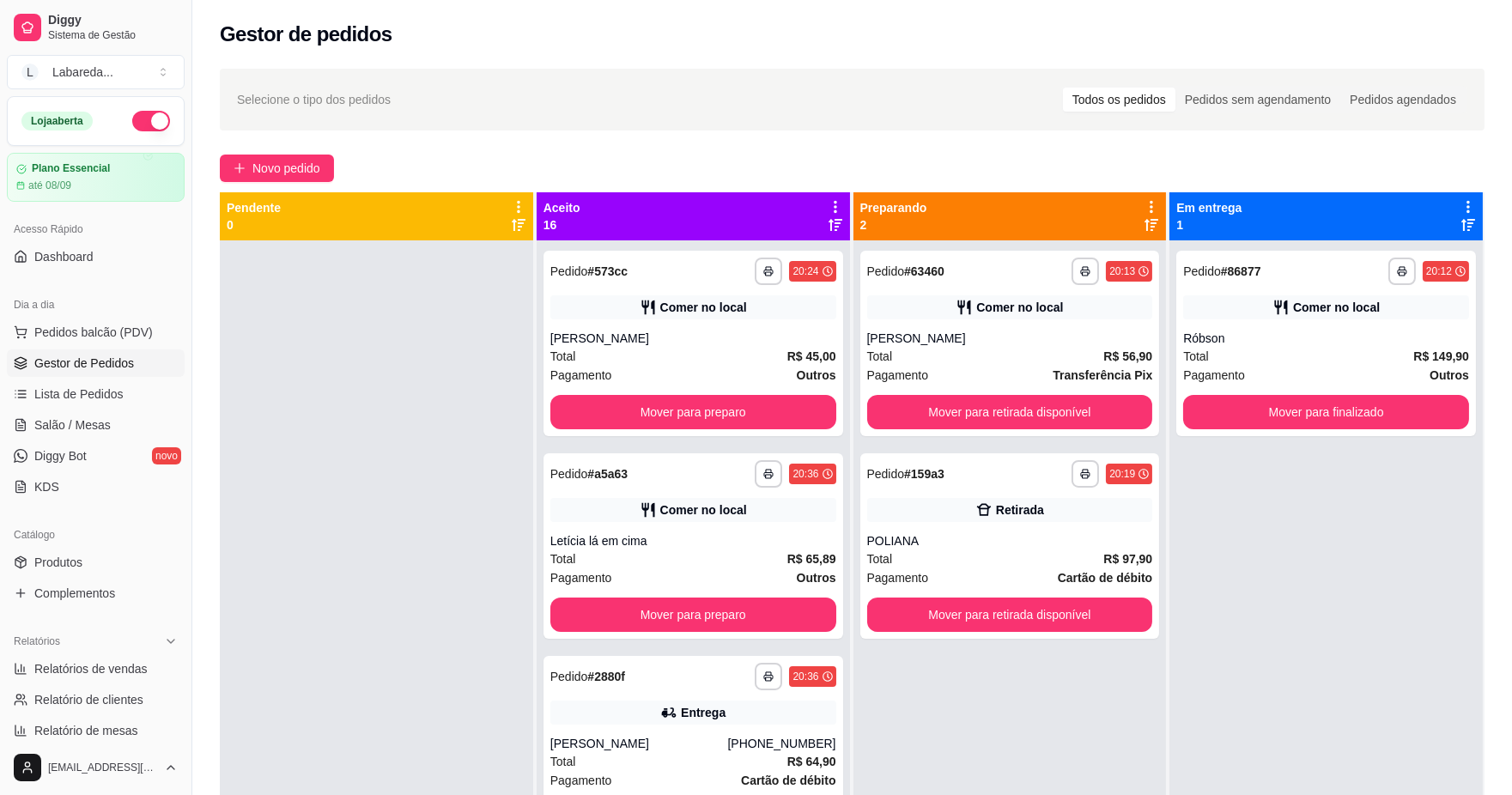
drag, startPoint x: 432, startPoint y: 495, endPoint x: 434, endPoint y: 486, distance: 9.2
click at [434, 493] on div at bounding box center [377, 637] width 313 height 795
click at [243, 181] on button "Novo pedido" at bounding box center [277, 168] width 114 height 28
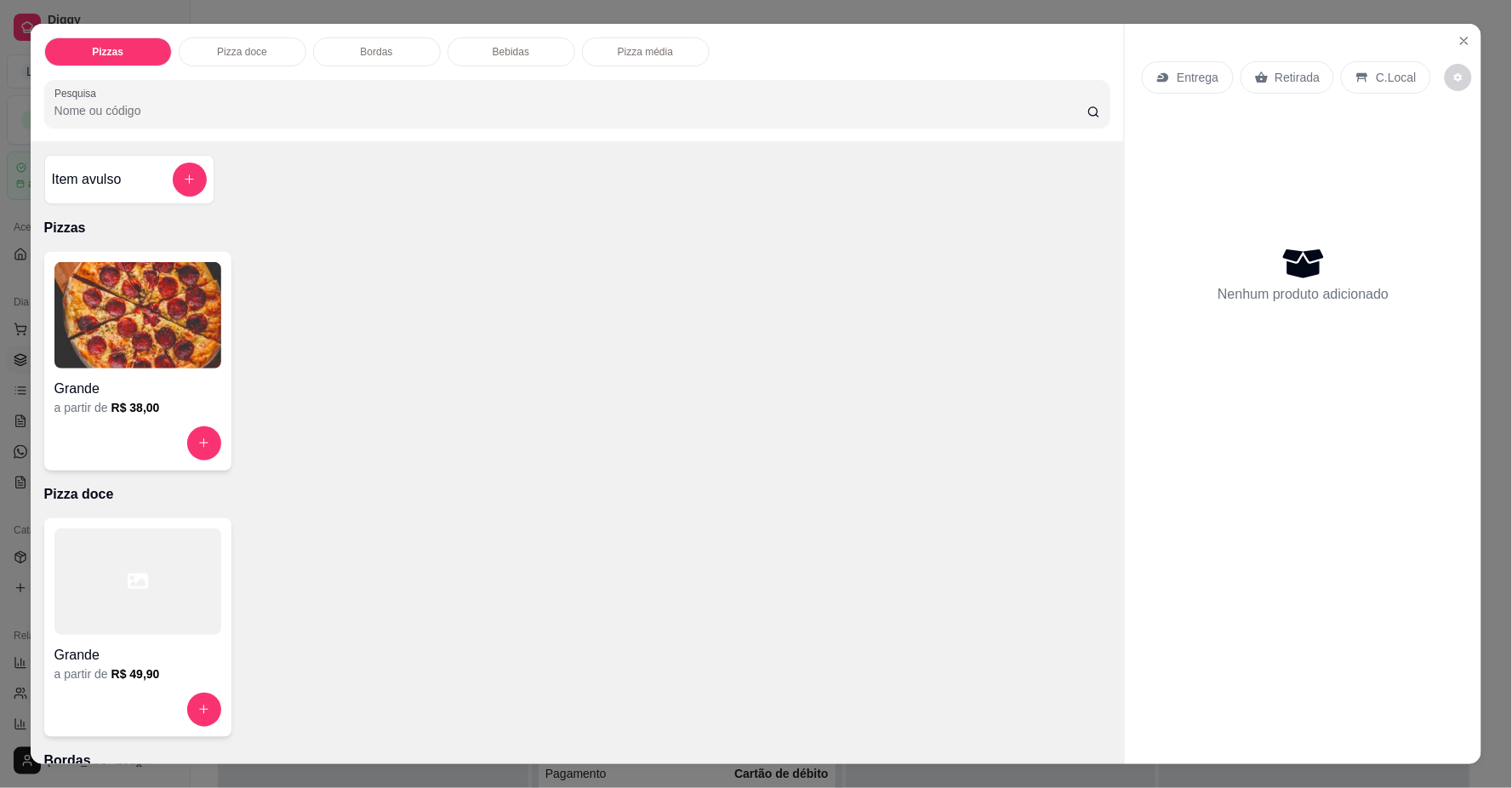
click at [140, 342] on img at bounding box center [137, 315] width 167 height 107
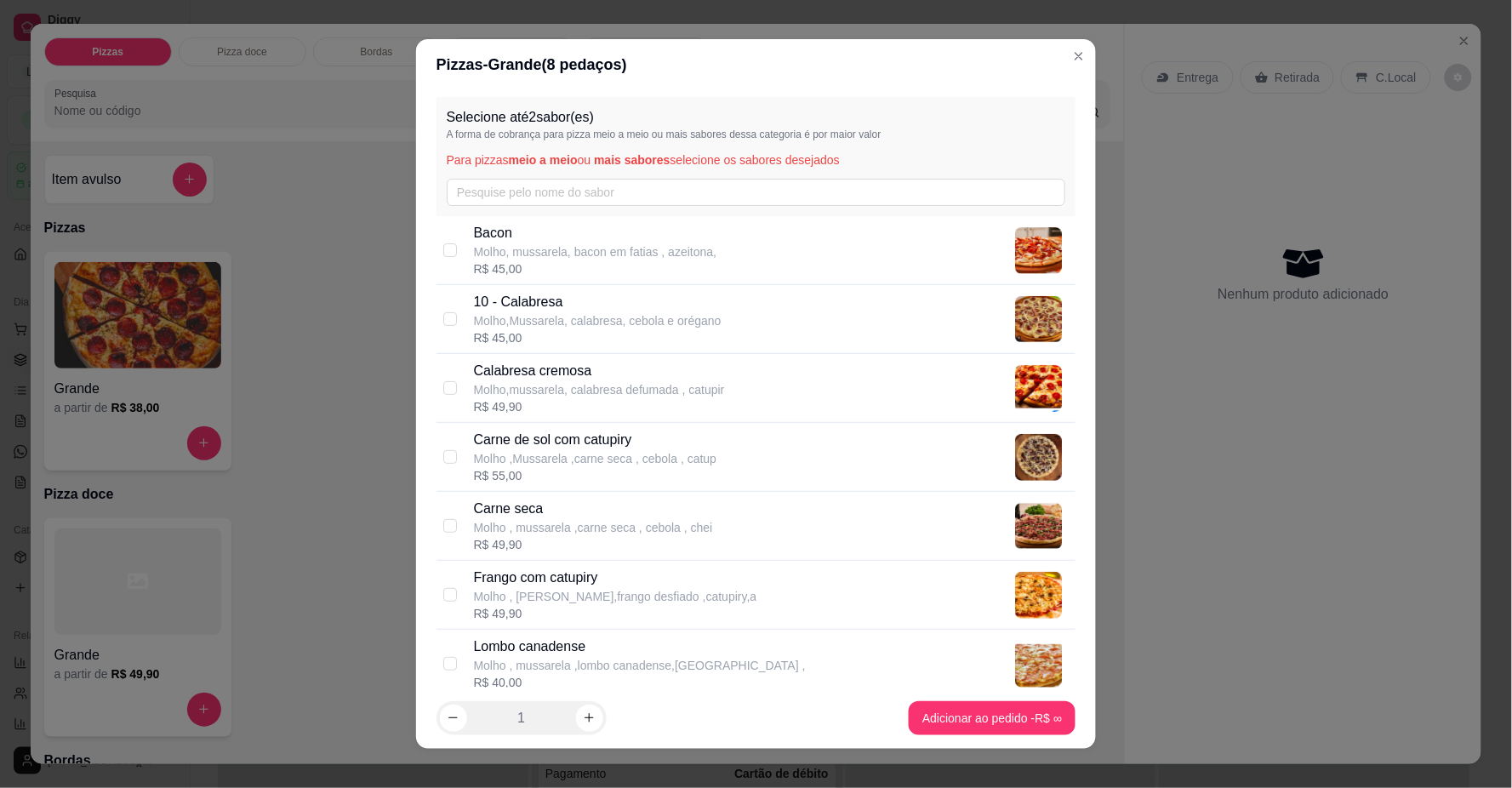
drag, startPoint x: 514, startPoint y: 573, endPoint x: 514, endPoint y: 563, distance: 10.0
click at [514, 569] on p "Frango com catupiry" at bounding box center [615, 577] width 283 height 20
checkbox input "true"
click at [495, 377] on p "Calabresa cremosa" at bounding box center [600, 371] width 252 height 20
checkbox input "true"
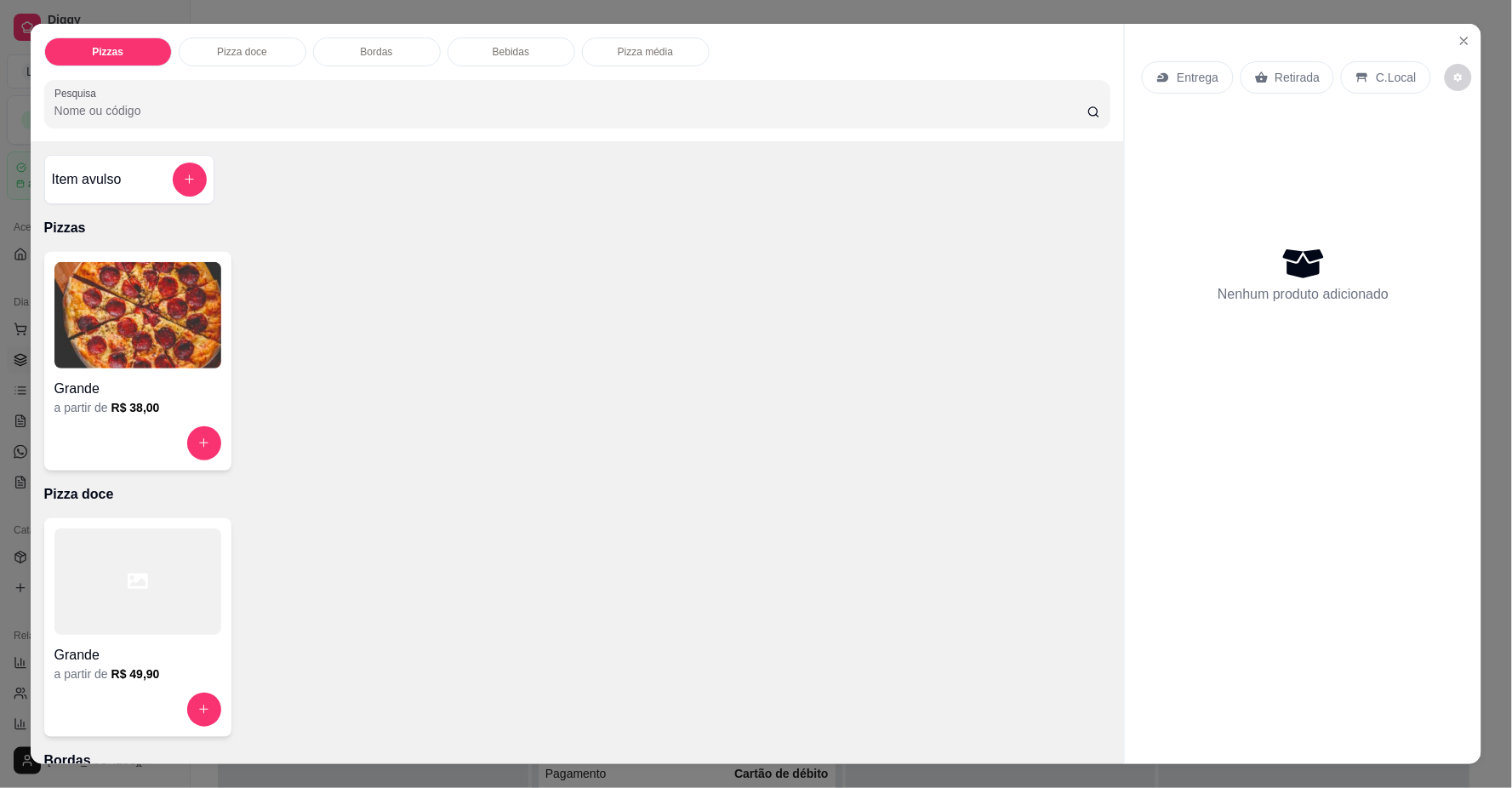
click at [164, 390] on h4 "Grande" at bounding box center [137, 389] width 167 height 20
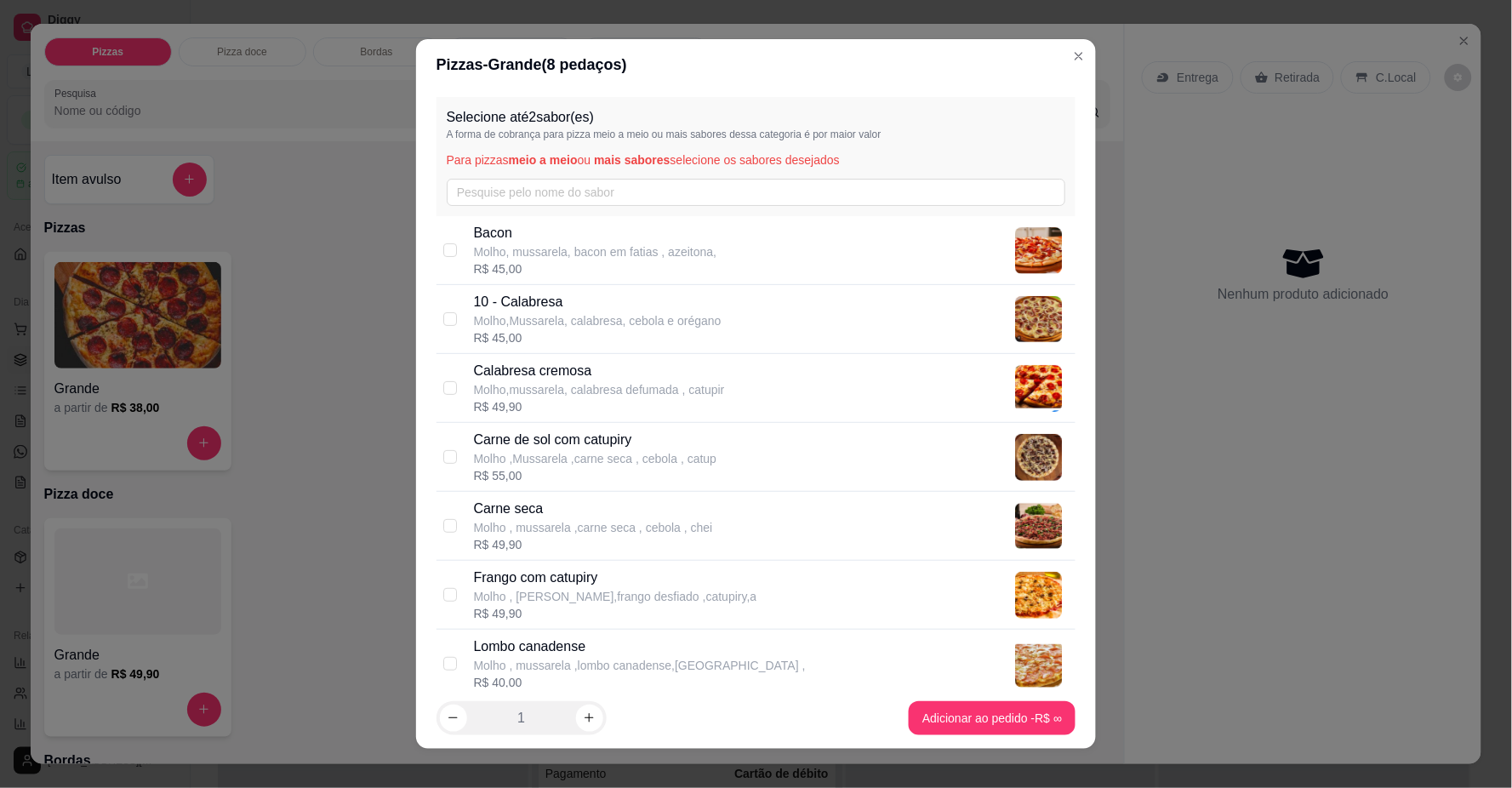
click at [614, 379] on p "Calabresa cremosa" at bounding box center [600, 371] width 252 height 20
checkbox input "true"
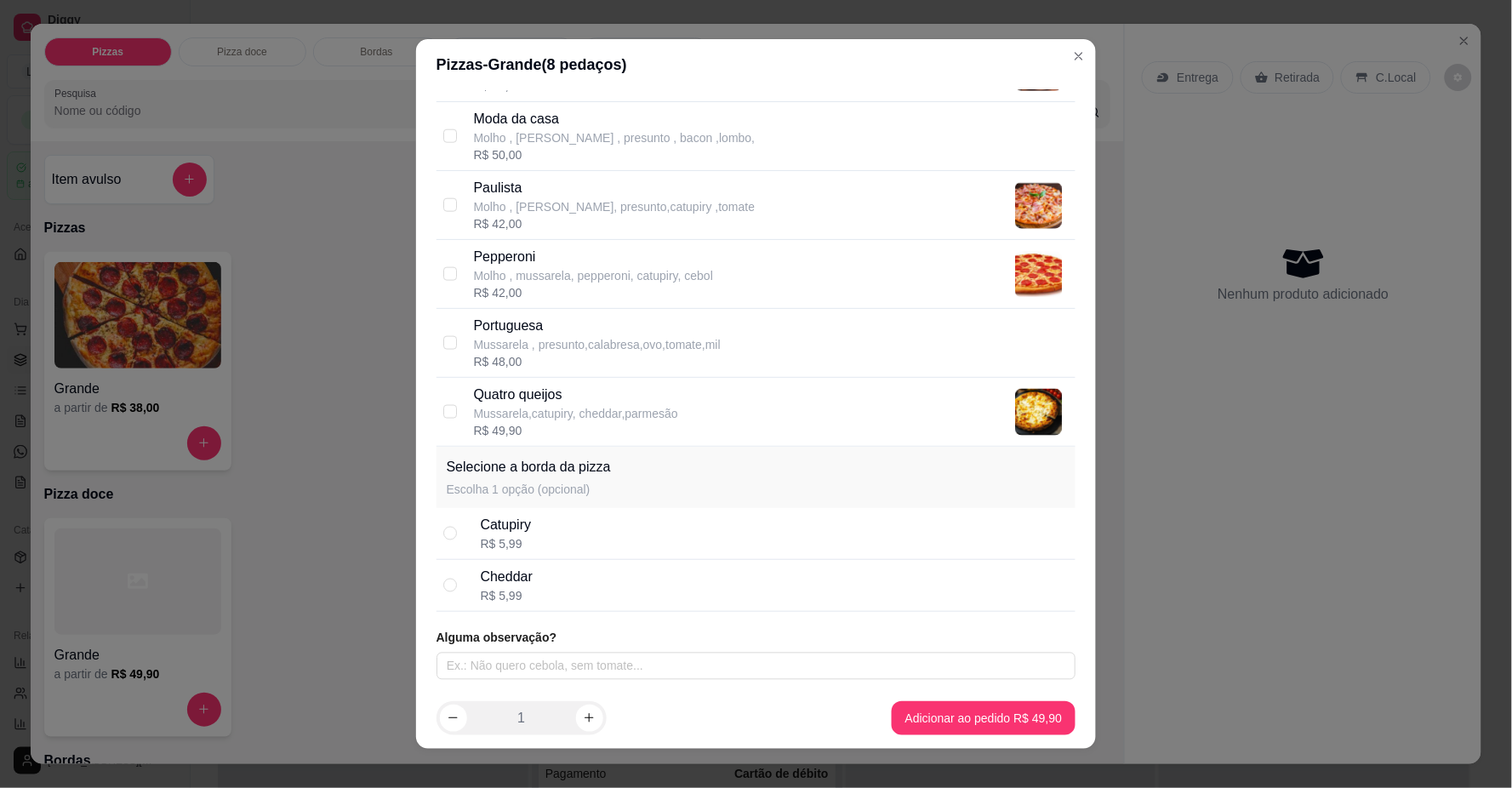
scroll to position [14, 0]
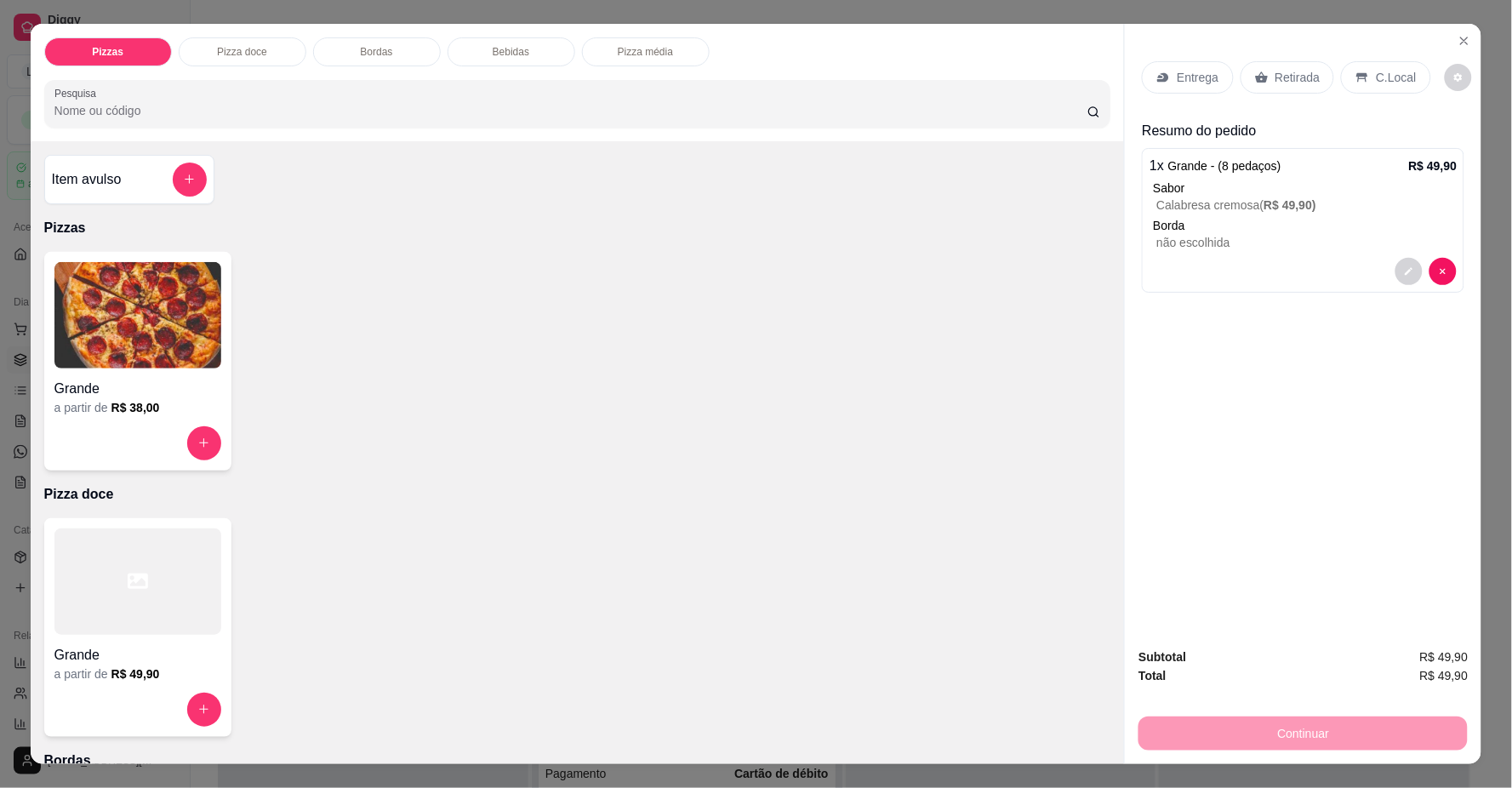
click at [121, 371] on div "Grande" at bounding box center [137, 384] width 167 height 30
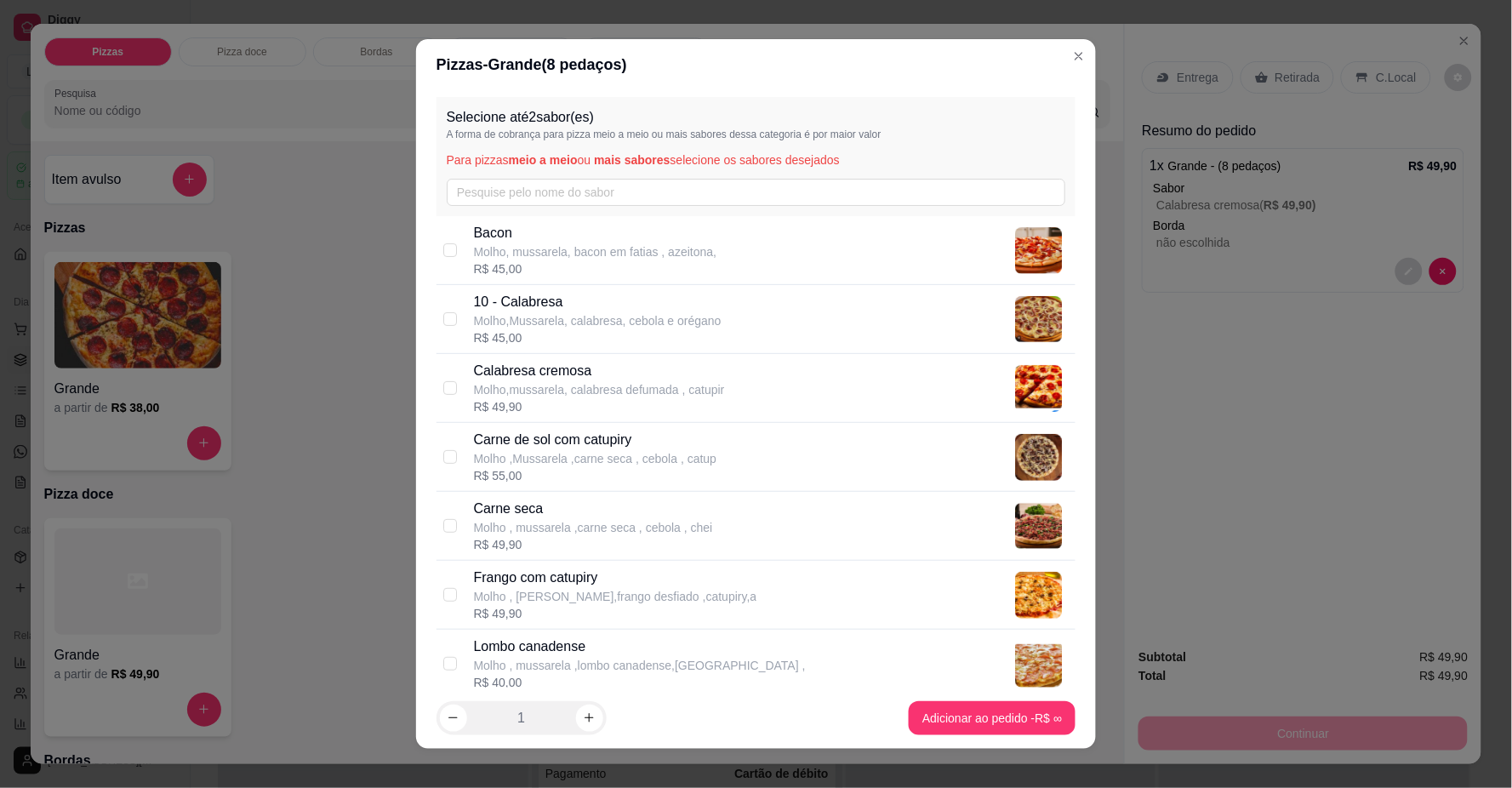
click at [619, 458] on p "Molho ,Mussarela ,carne seca , cebola , catup" at bounding box center [595, 459] width 243 height 17
checkbox input "true"
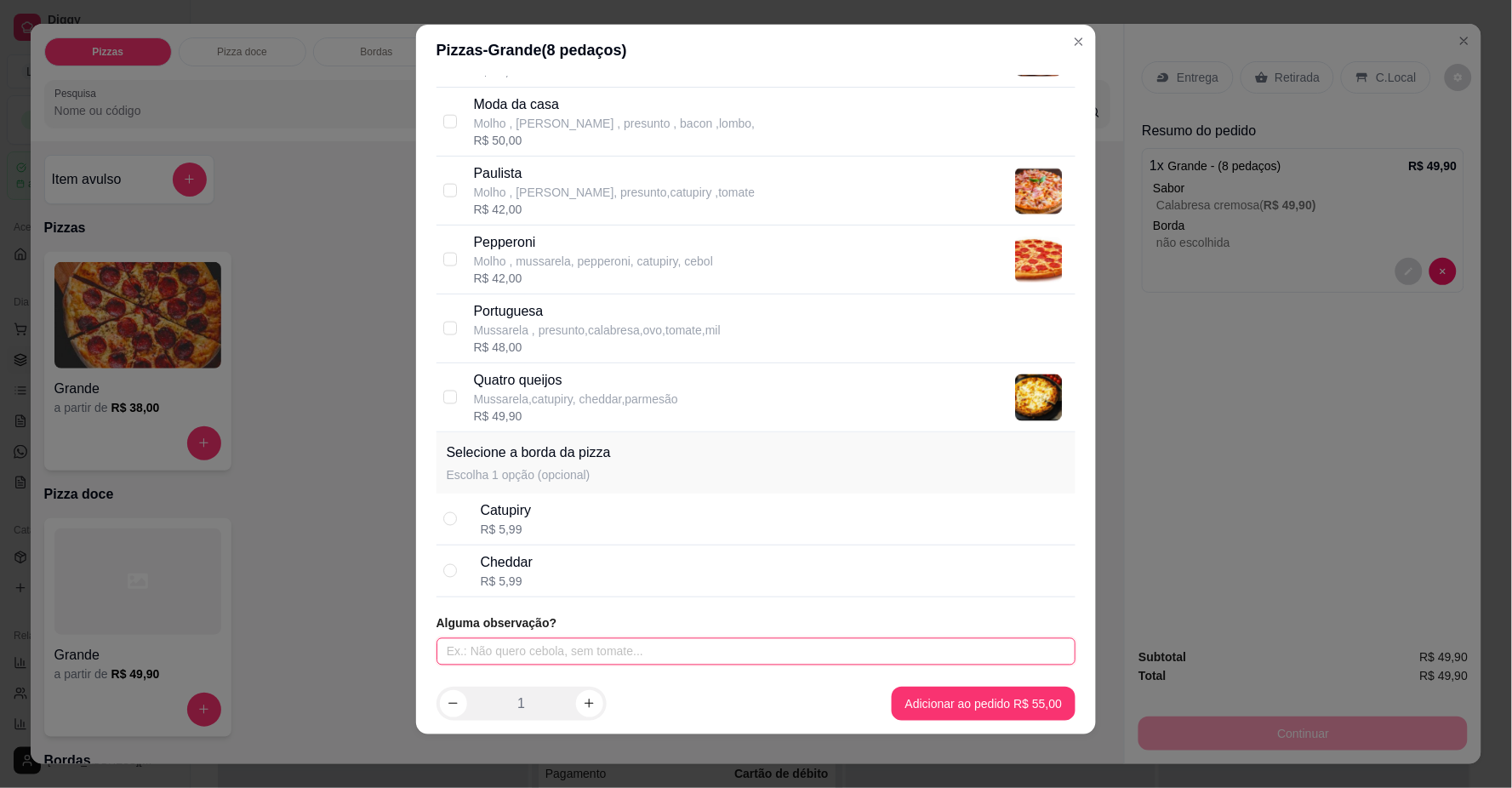
click at [816, 652] on input "text" at bounding box center [756, 652] width 640 height 28
type input "METADE CHOCOLATE"
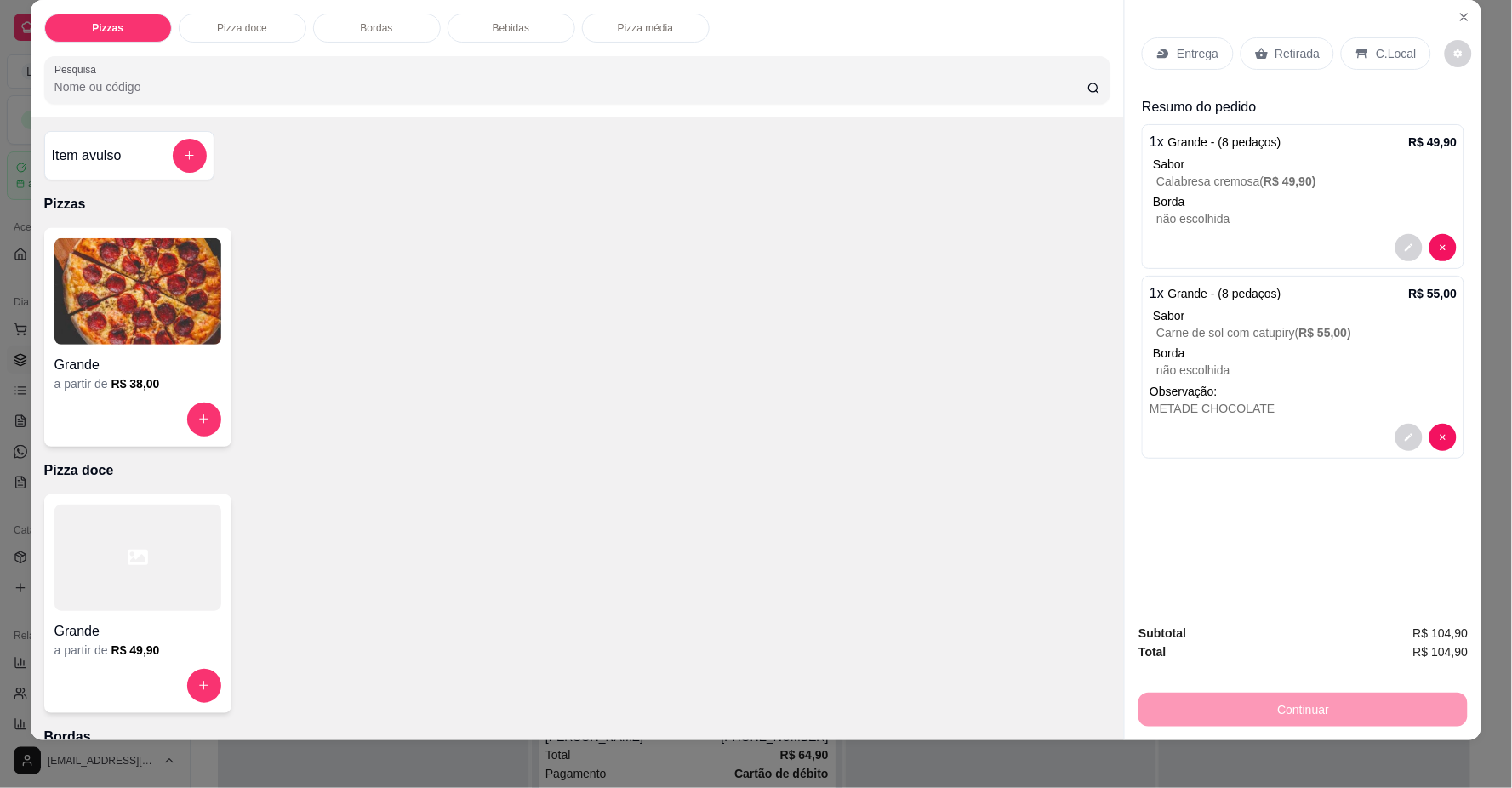
scroll to position [30, 0]
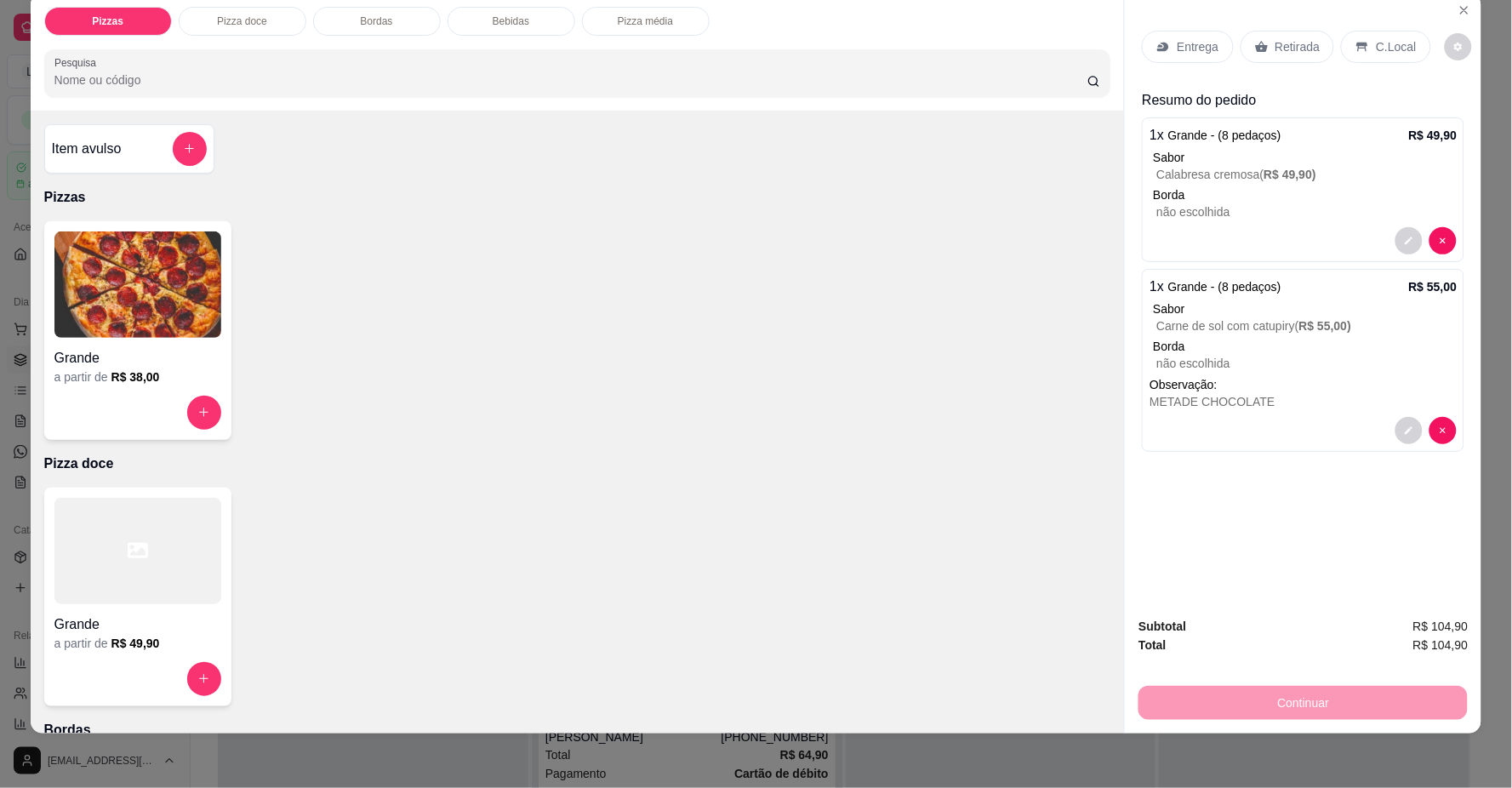
click at [1194, 329] on p "Carne de sol com catupiry ( R$ 55,00 )" at bounding box center [1306, 326] width 300 height 17
click at [1247, 325] on p "Carne de sol com catupiry ( R$ 55,00 )" at bounding box center [1306, 326] width 300 height 17
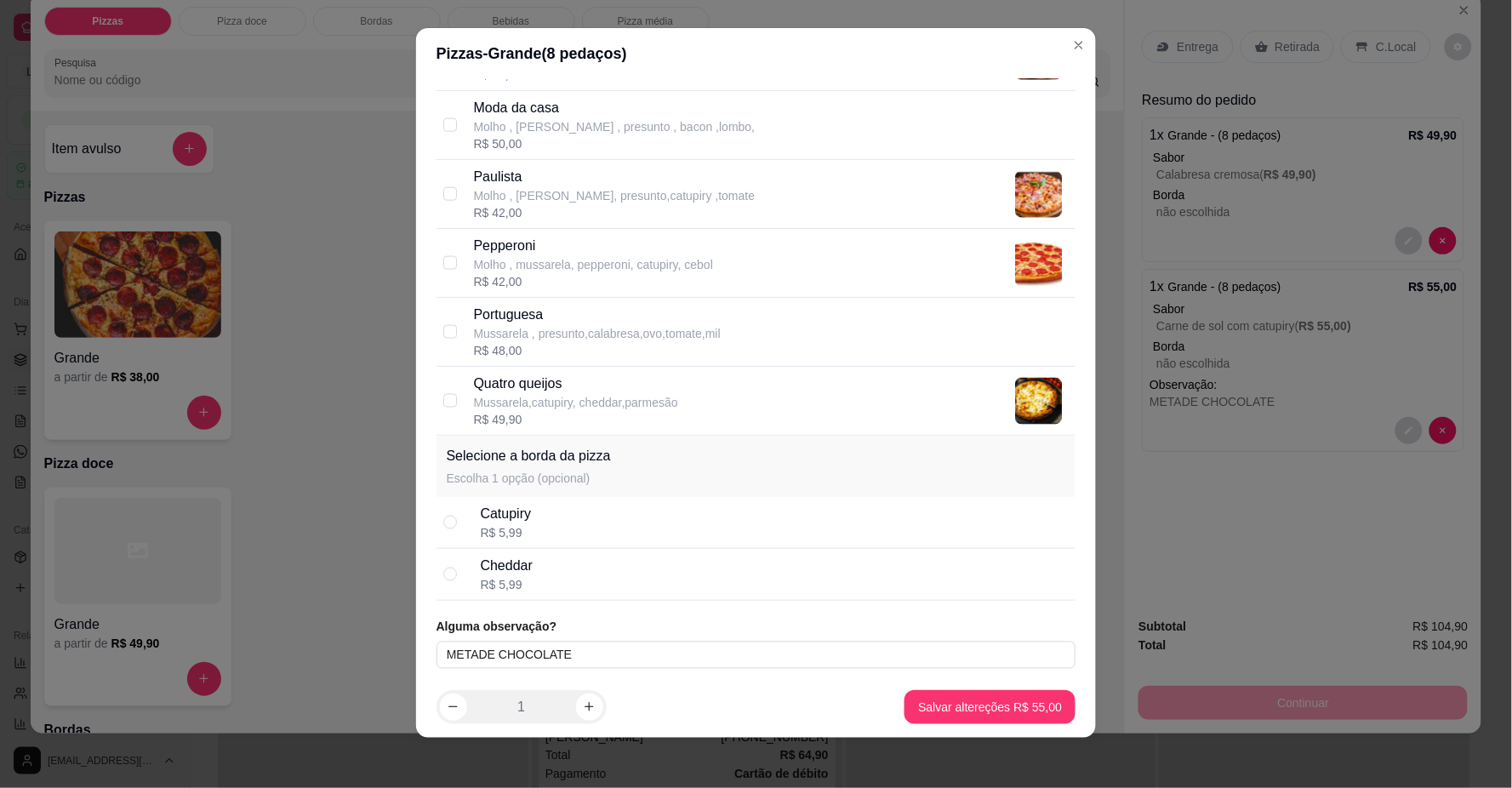
scroll to position [14, 0]
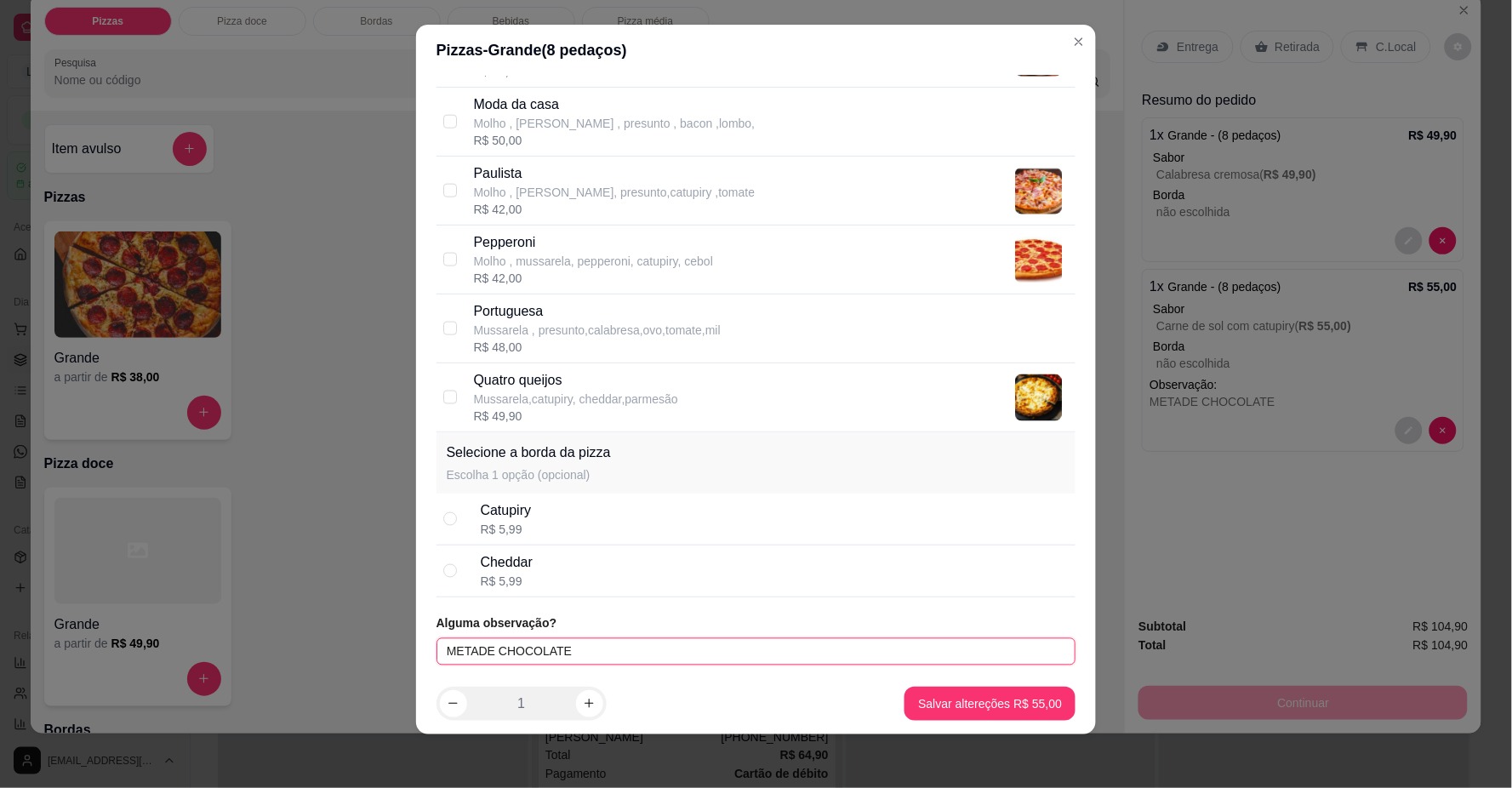
click at [436, 649] on input "METADE CHOCOLATE" at bounding box center [756, 652] width 640 height 28
type input "METADE CHOCOLATE"
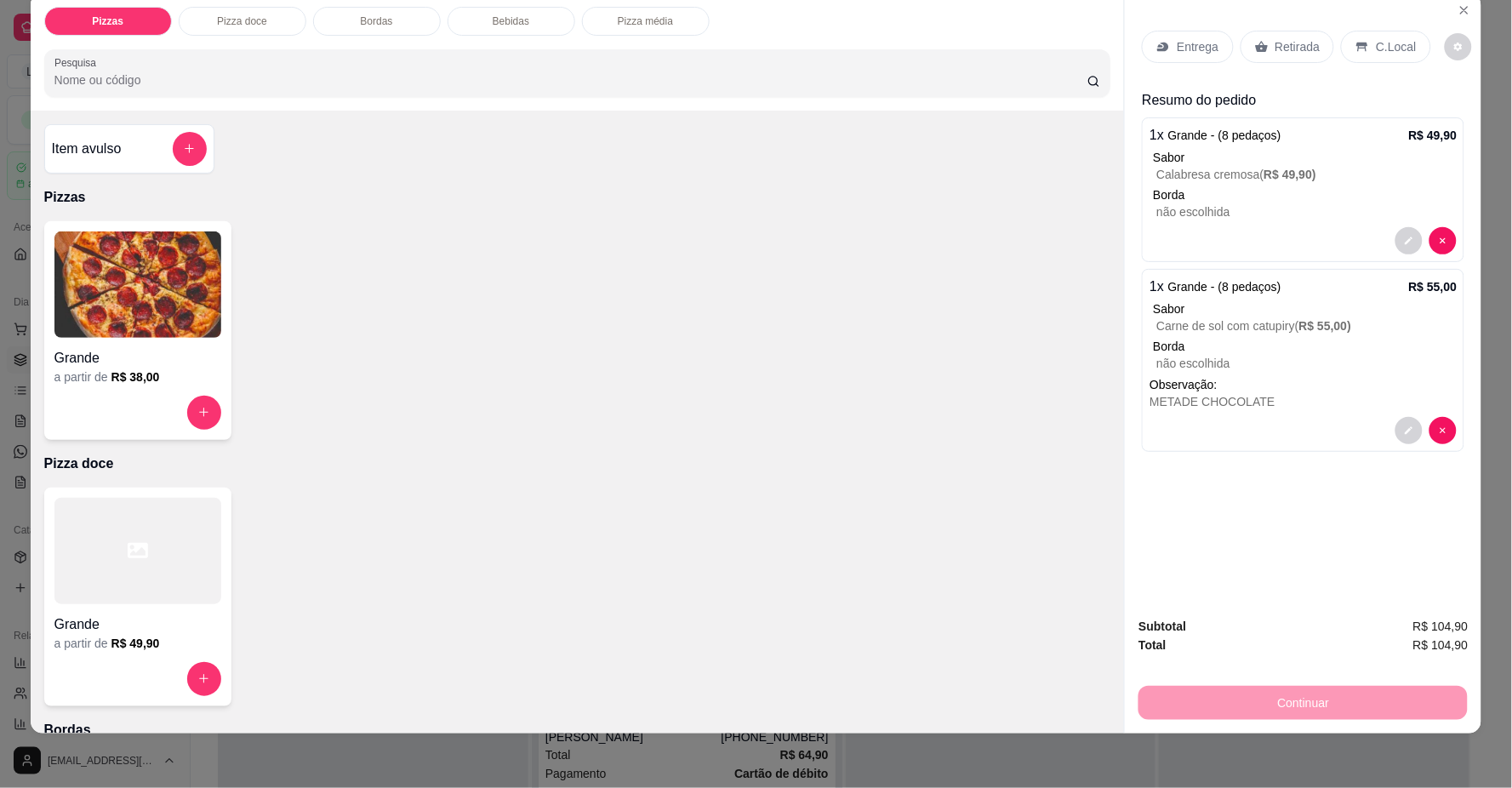
click at [1193, 213] on p "não escolhida" at bounding box center [1306, 212] width 300 height 17
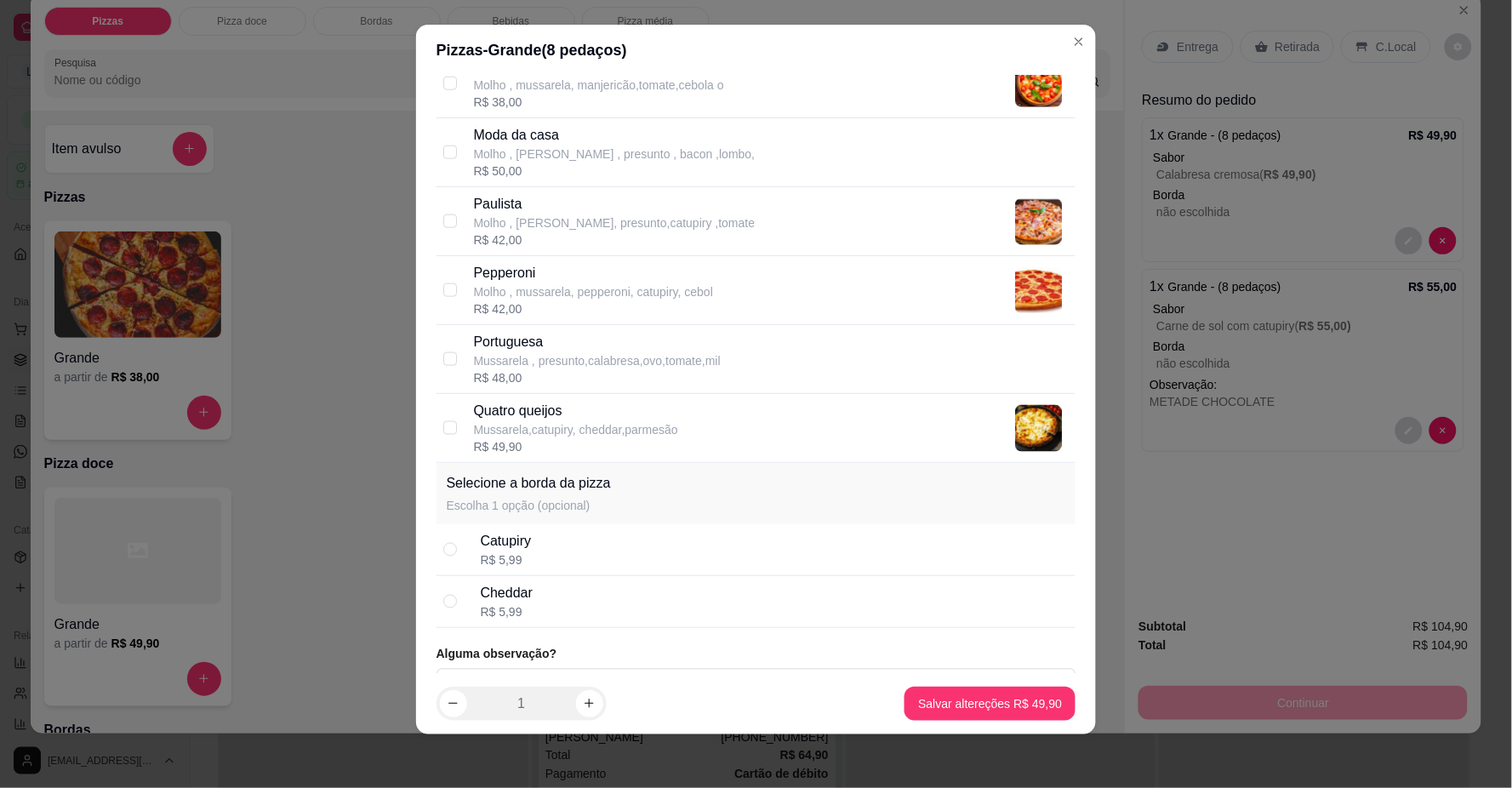
scroll to position [666, 0]
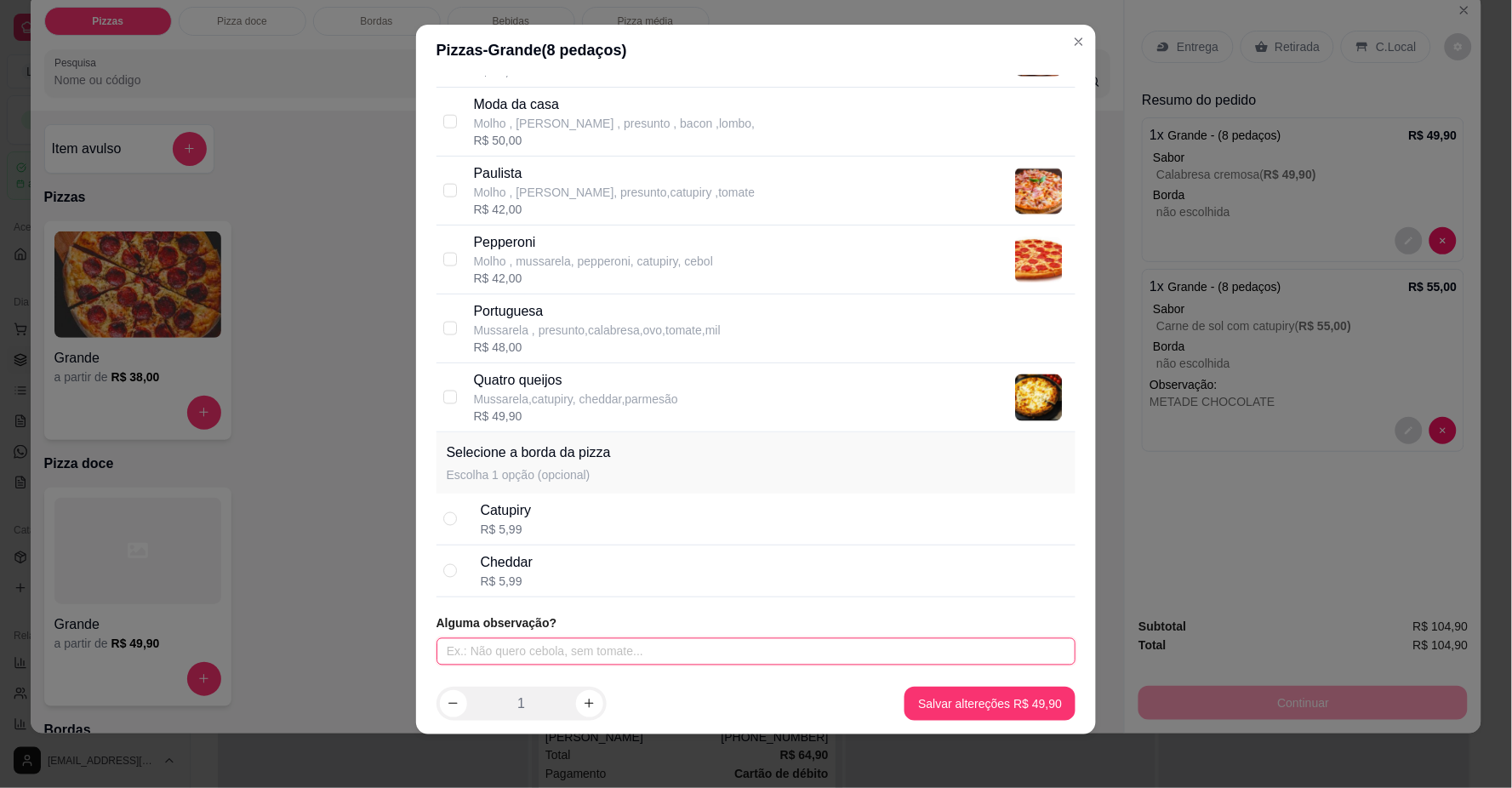
click at [566, 651] on input "text" at bounding box center [756, 652] width 640 height 28
type input "BORDA DE CHOCOLATE"
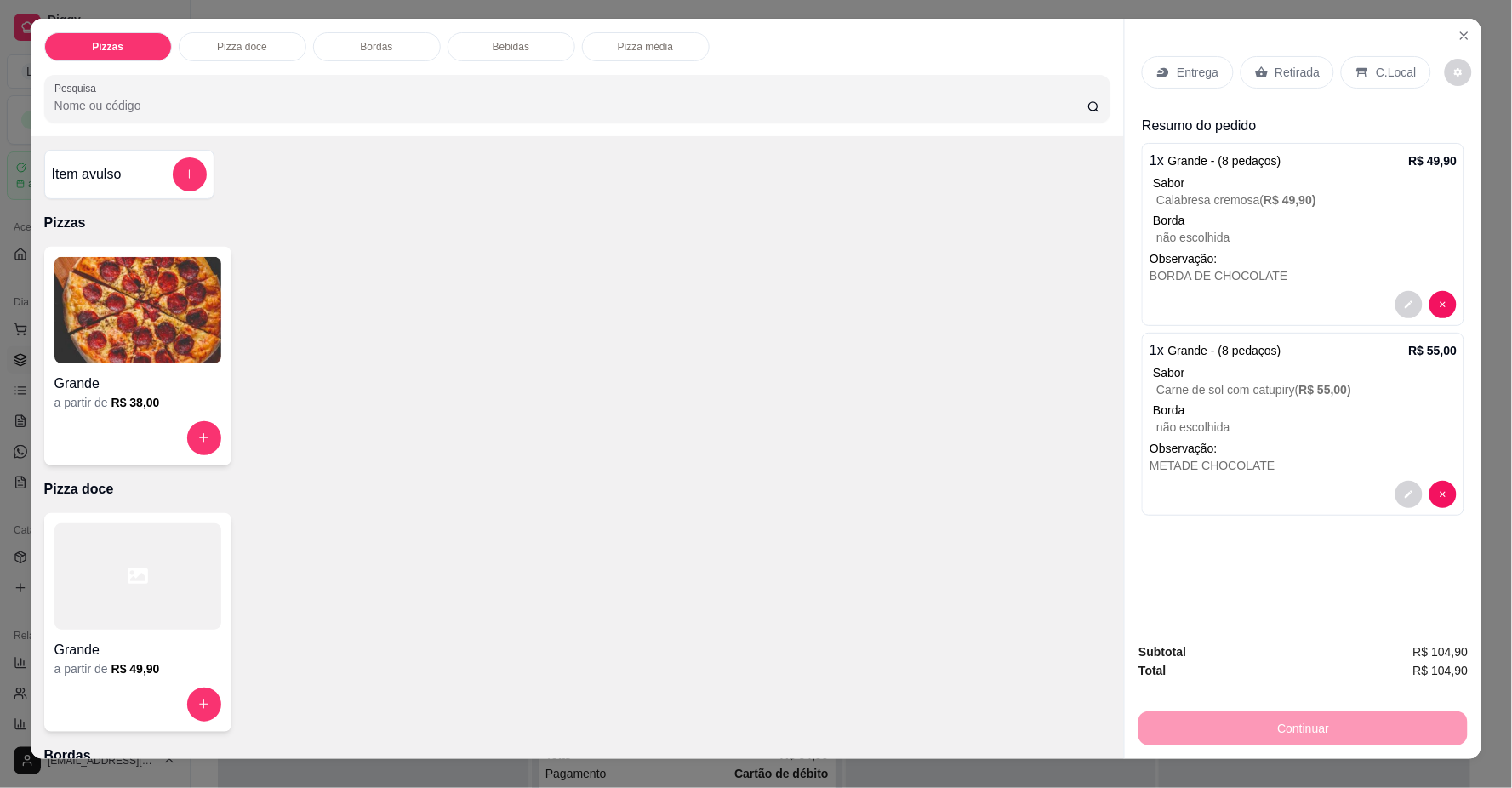
scroll to position [0, 0]
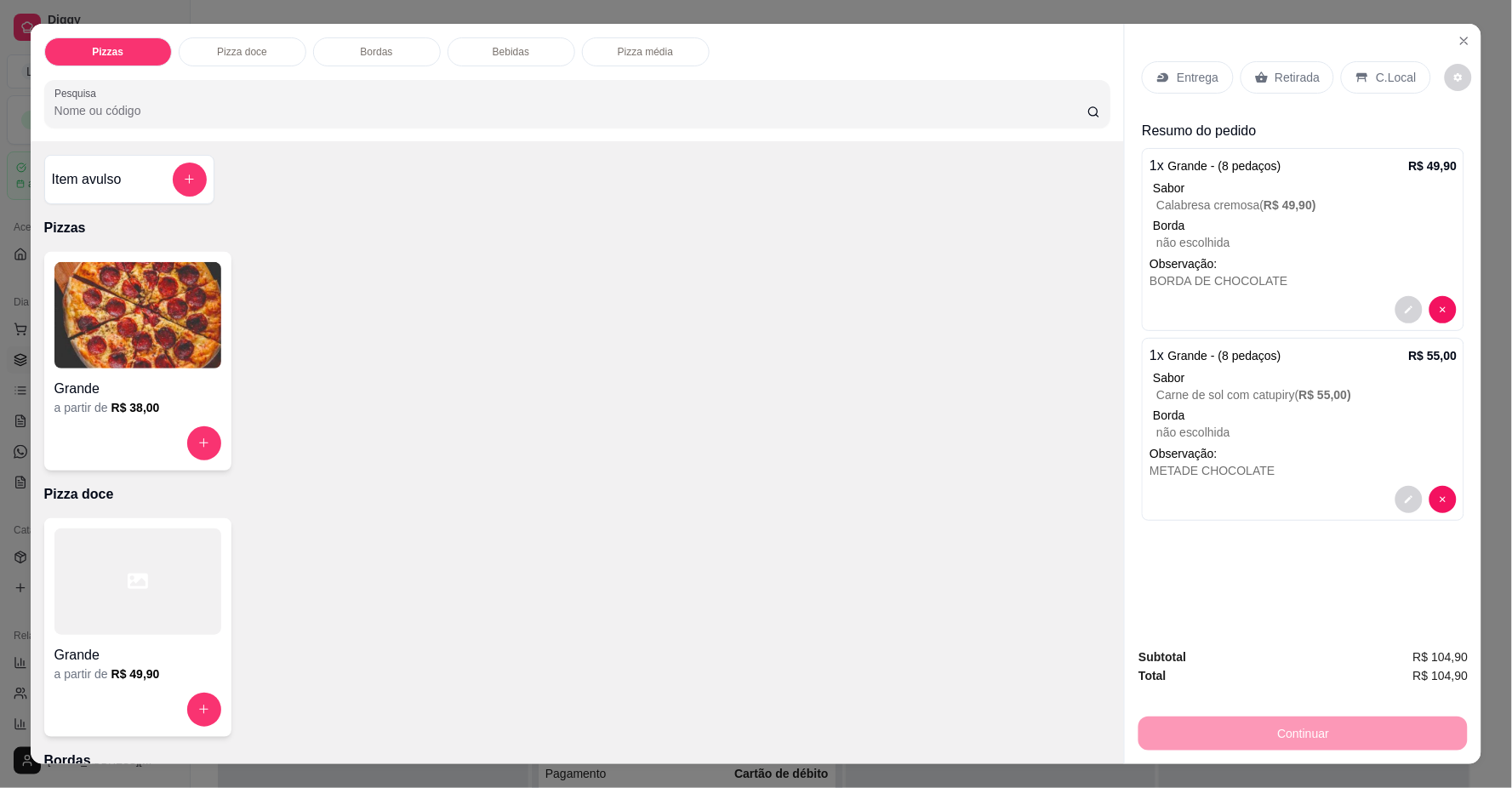
click at [1277, 212] on p "Calabresa cremosa ( R$ 49,90 )" at bounding box center [1306, 205] width 300 height 17
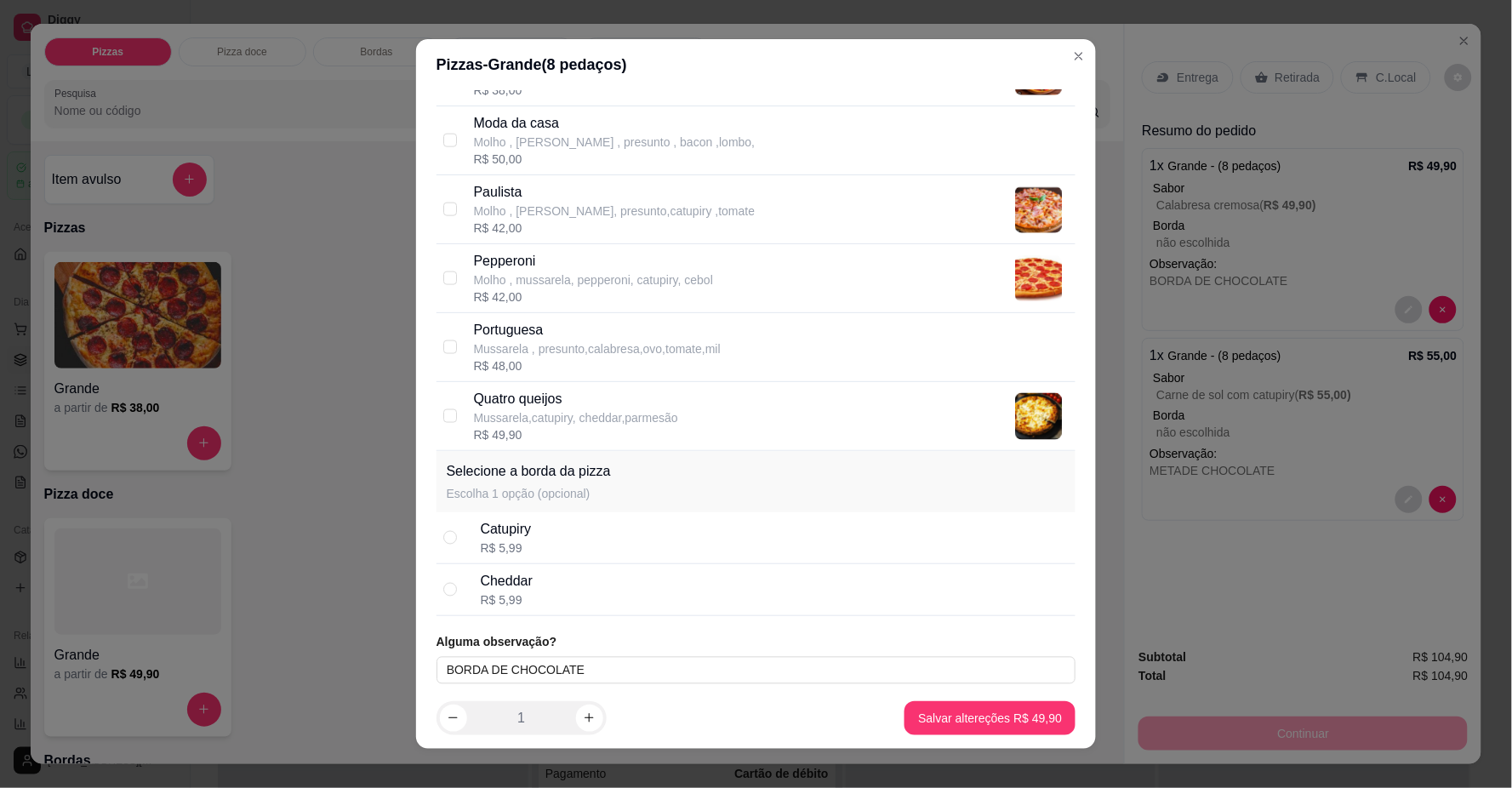
scroll to position [666, 0]
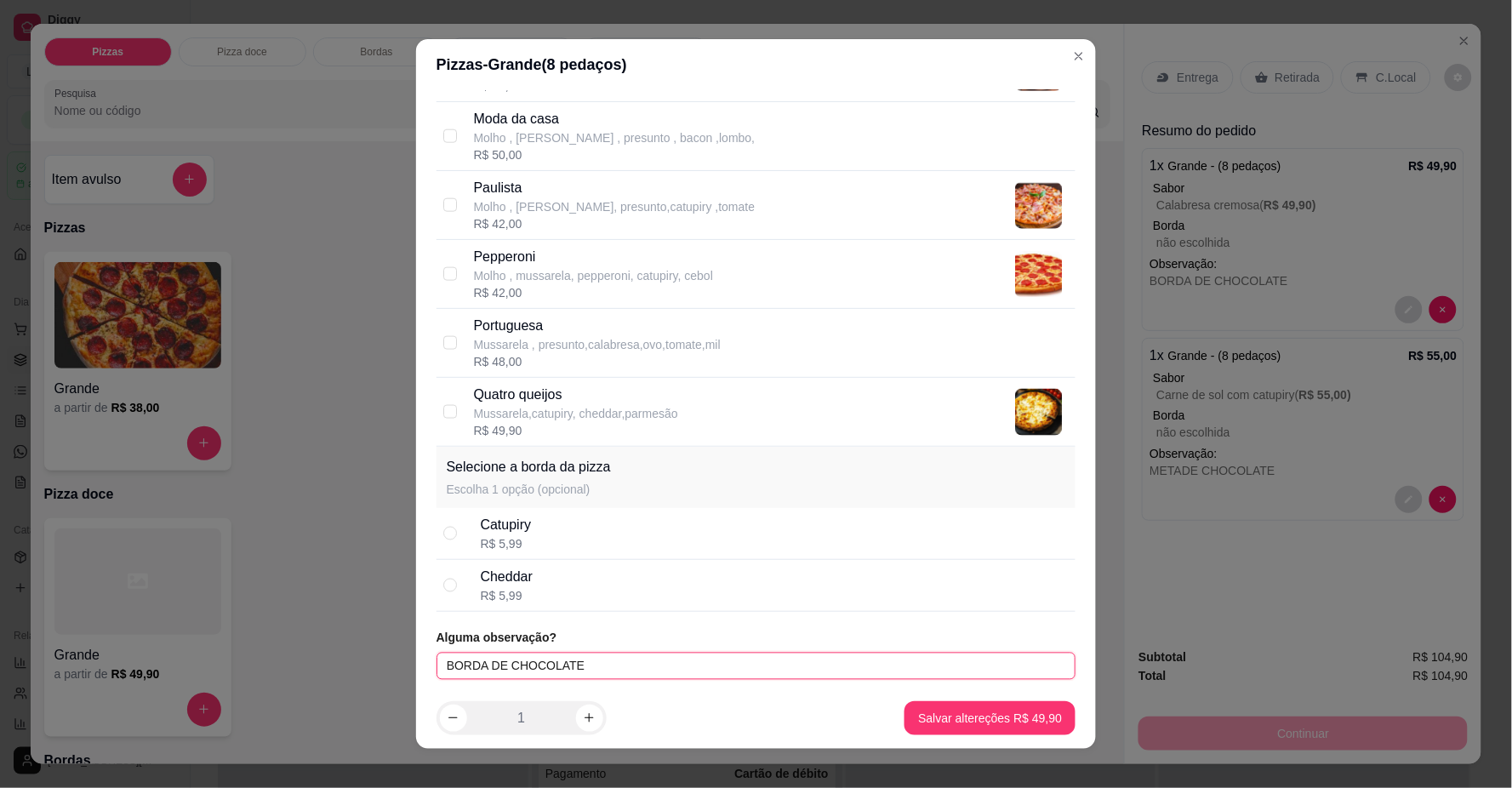
click at [754, 667] on input "BORDA DE CHOCOLATE" at bounding box center [756, 666] width 640 height 28
drag, startPoint x: 724, startPoint y: 666, endPoint x: 0, endPoint y: 707, distance: 725.2
click at [0, 707] on div "Pizzas - Grande ( 8 pedaços) Selecione até 2 sabor(es) A forma de cobrança para…" at bounding box center [756, 394] width 1512 height 788
type input "BORDA DE CHOCOLATE TODOS SEM CEBOLA"
click at [440, 716] on button "decrease-product-quantity" at bounding box center [454, 718] width 28 height 28
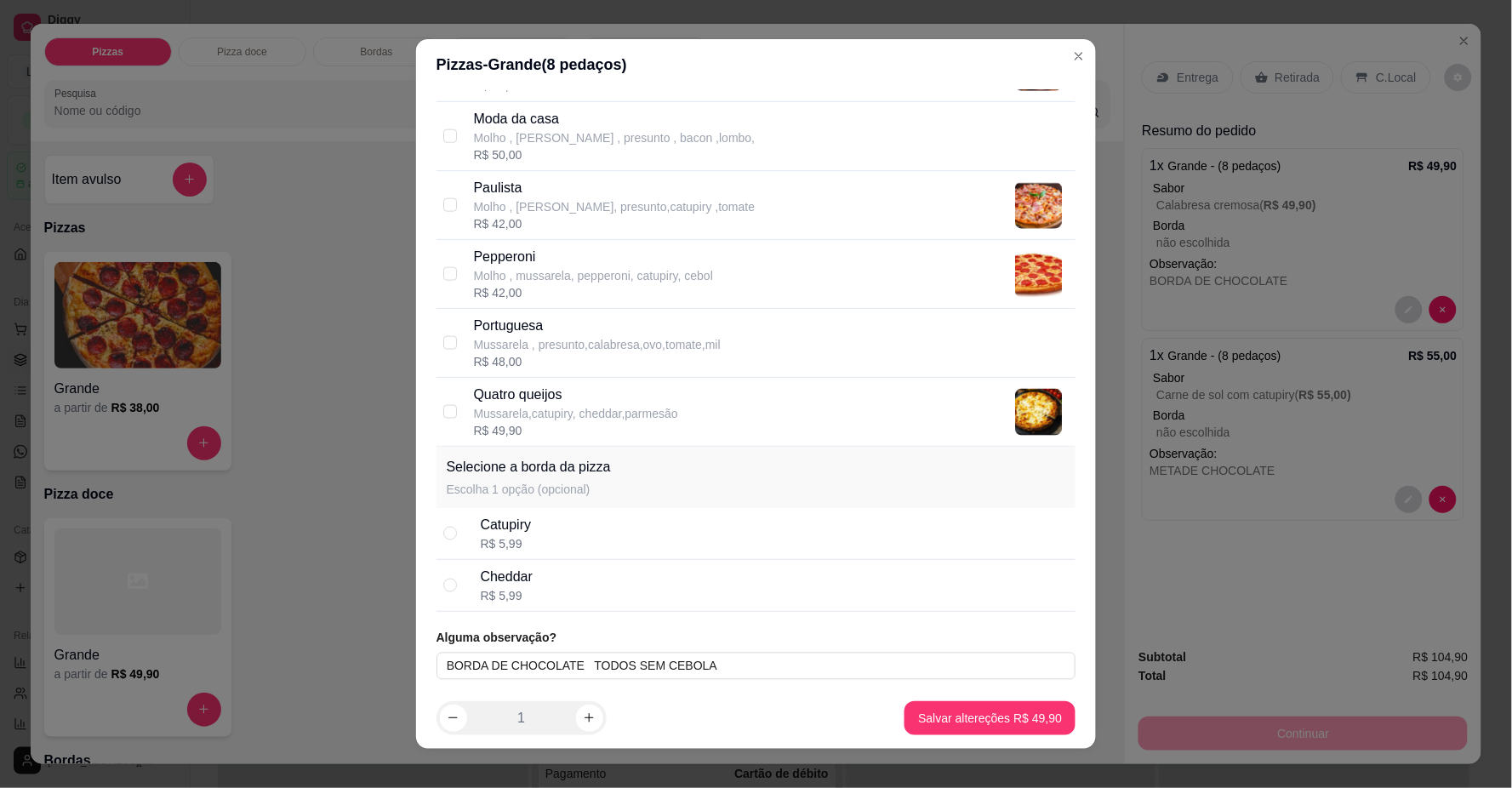
click at [1050, 70] on div "Pizzas - Grande ( 8 pedaços)" at bounding box center [756, 64] width 640 height 24
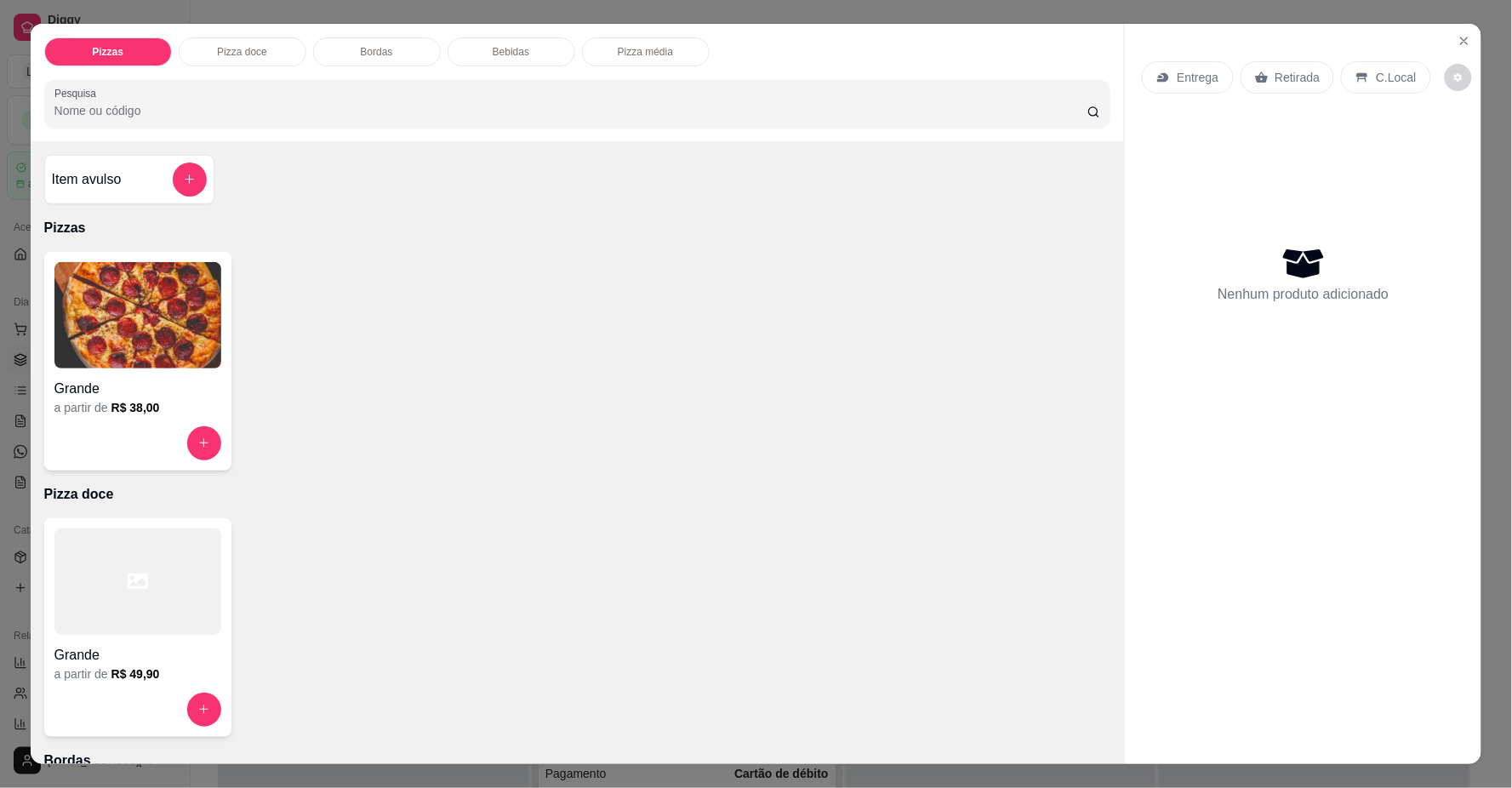
click at [141, 324] on img at bounding box center [137, 315] width 167 height 107
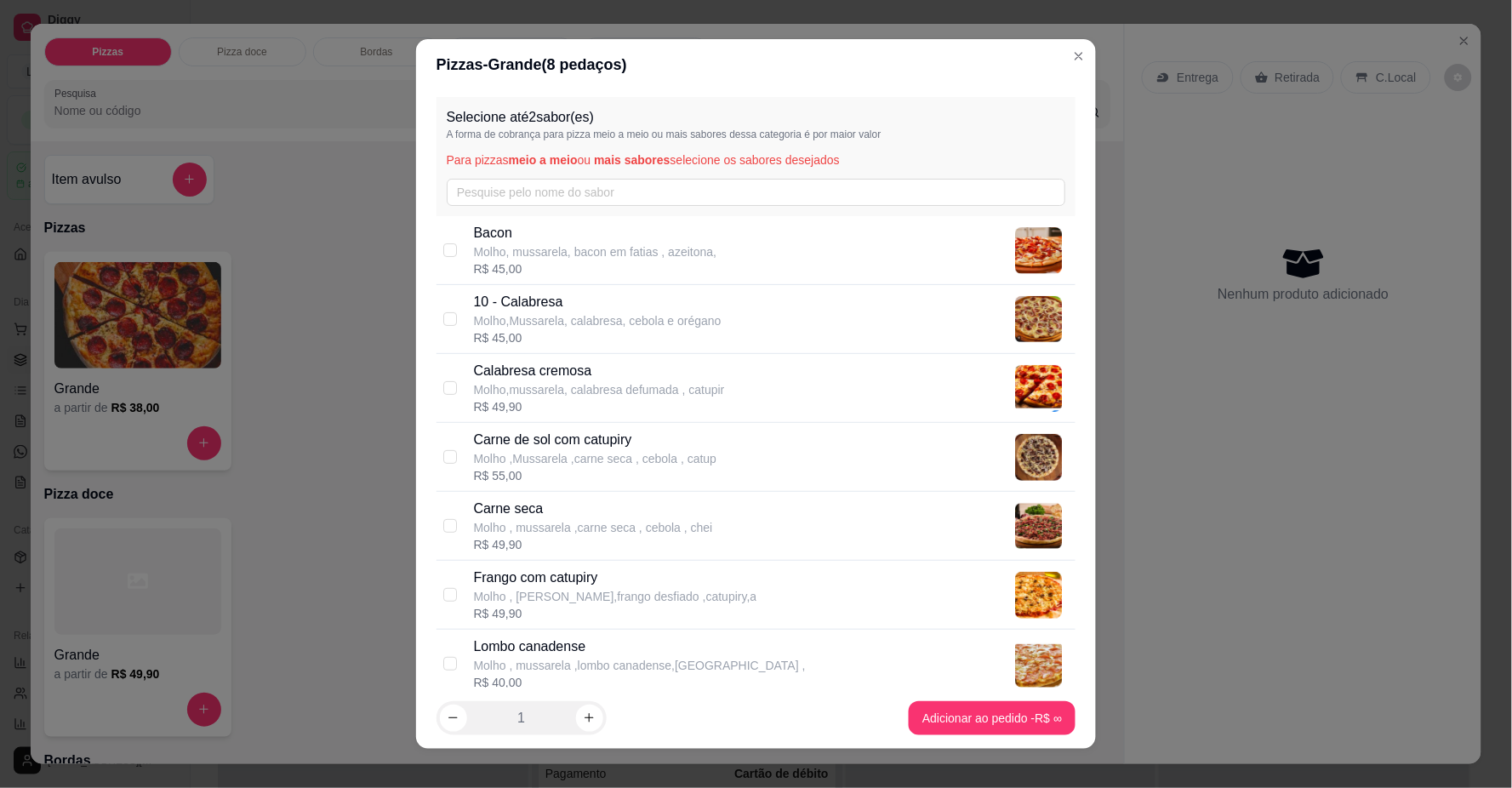
click at [664, 373] on p "Calabresa cremosa" at bounding box center [600, 371] width 252 height 20
checkbox input "true"
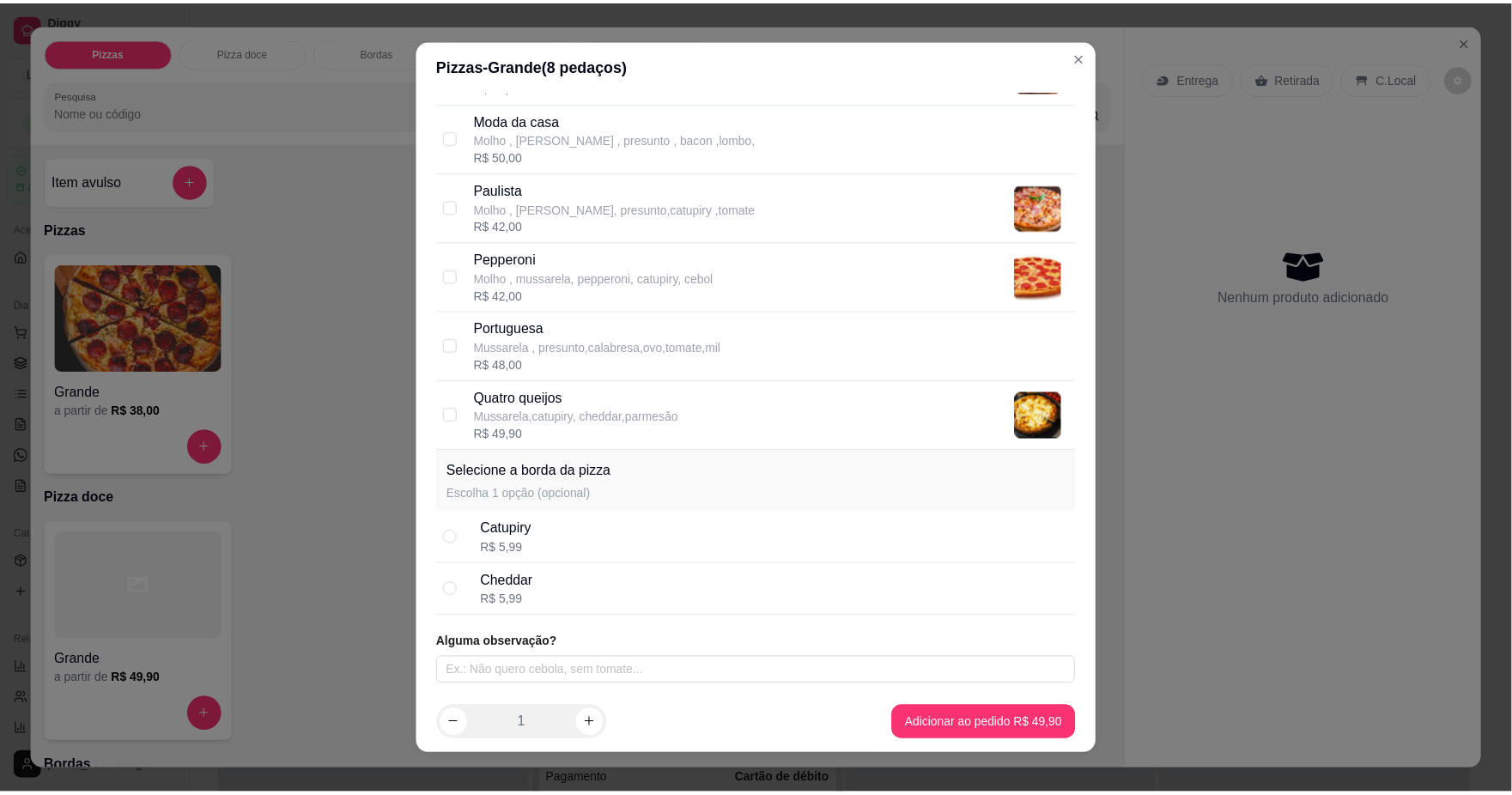
scroll to position [14, 0]
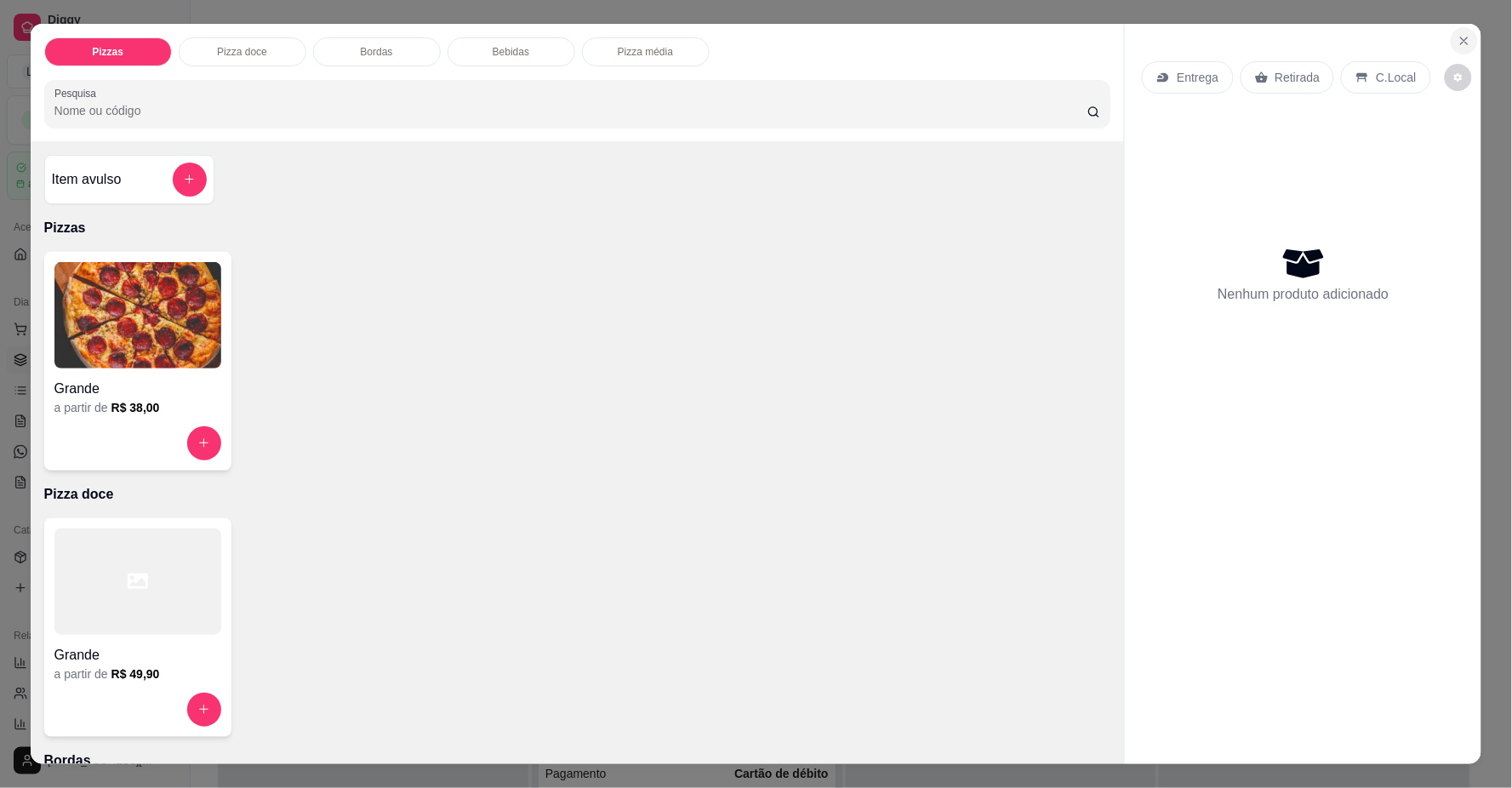
click at [1458, 43] on icon "Close" at bounding box center [1464, 41] width 13 height 13
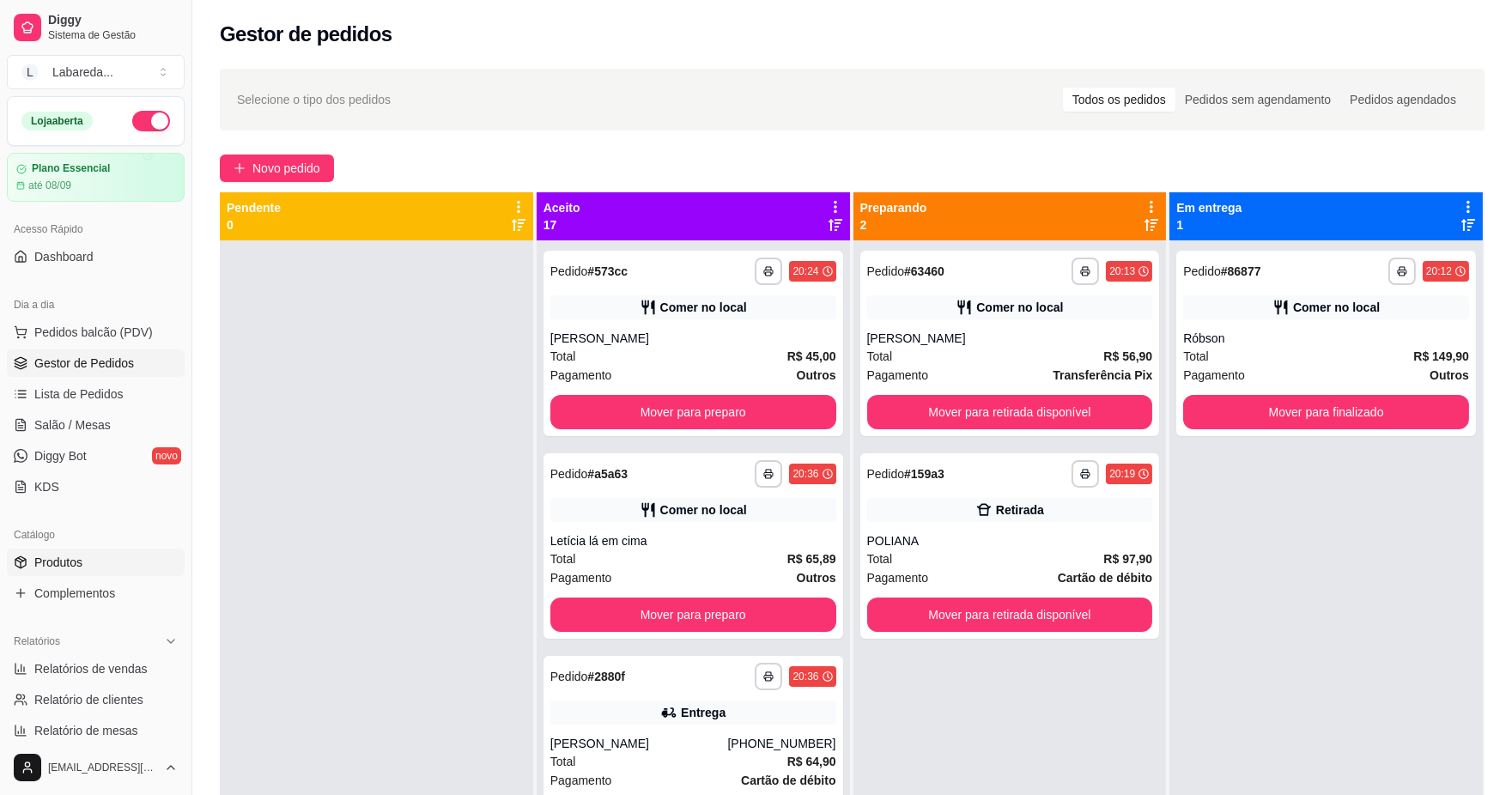
drag, startPoint x: 68, startPoint y: 557, endPoint x: 134, endPoint y: 564, distance: 66.4
click at [68, 556] on span "Produtos" at bounding box center [59, 562] width 48 height 17
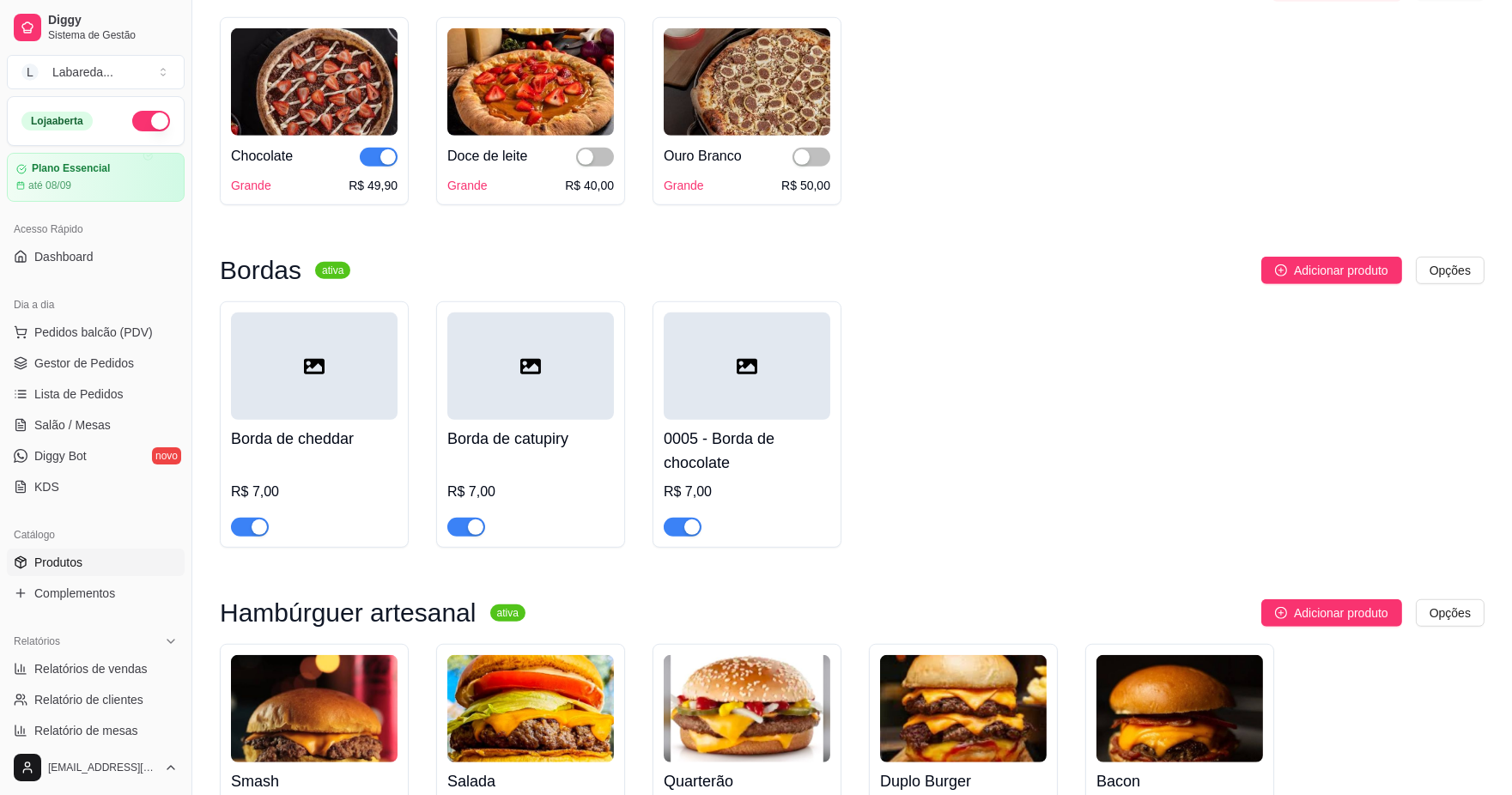
scroll to position [2385, 0]
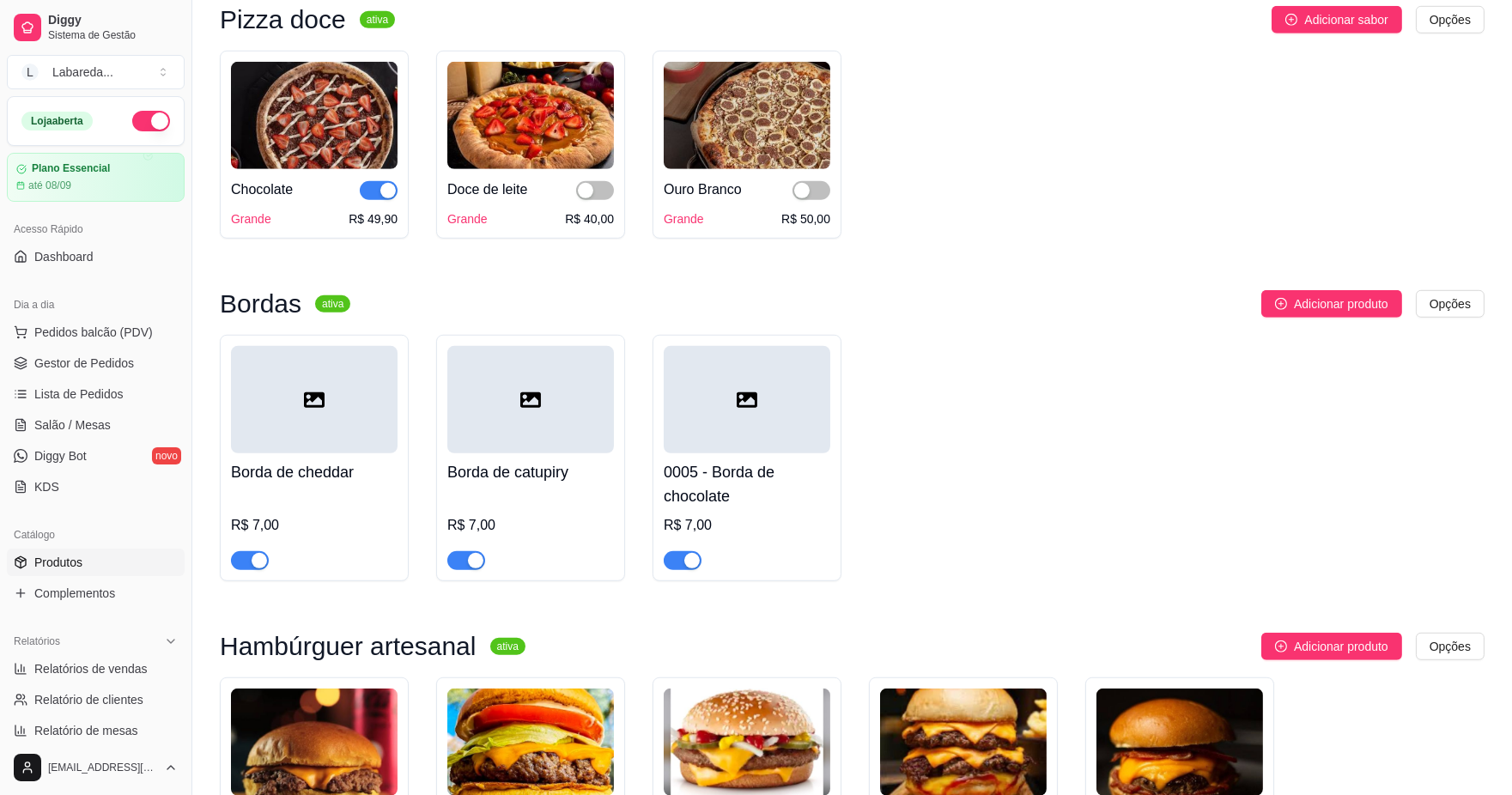
click at [598, 200] on div at bounding box center [594, 189] width 37 height 20
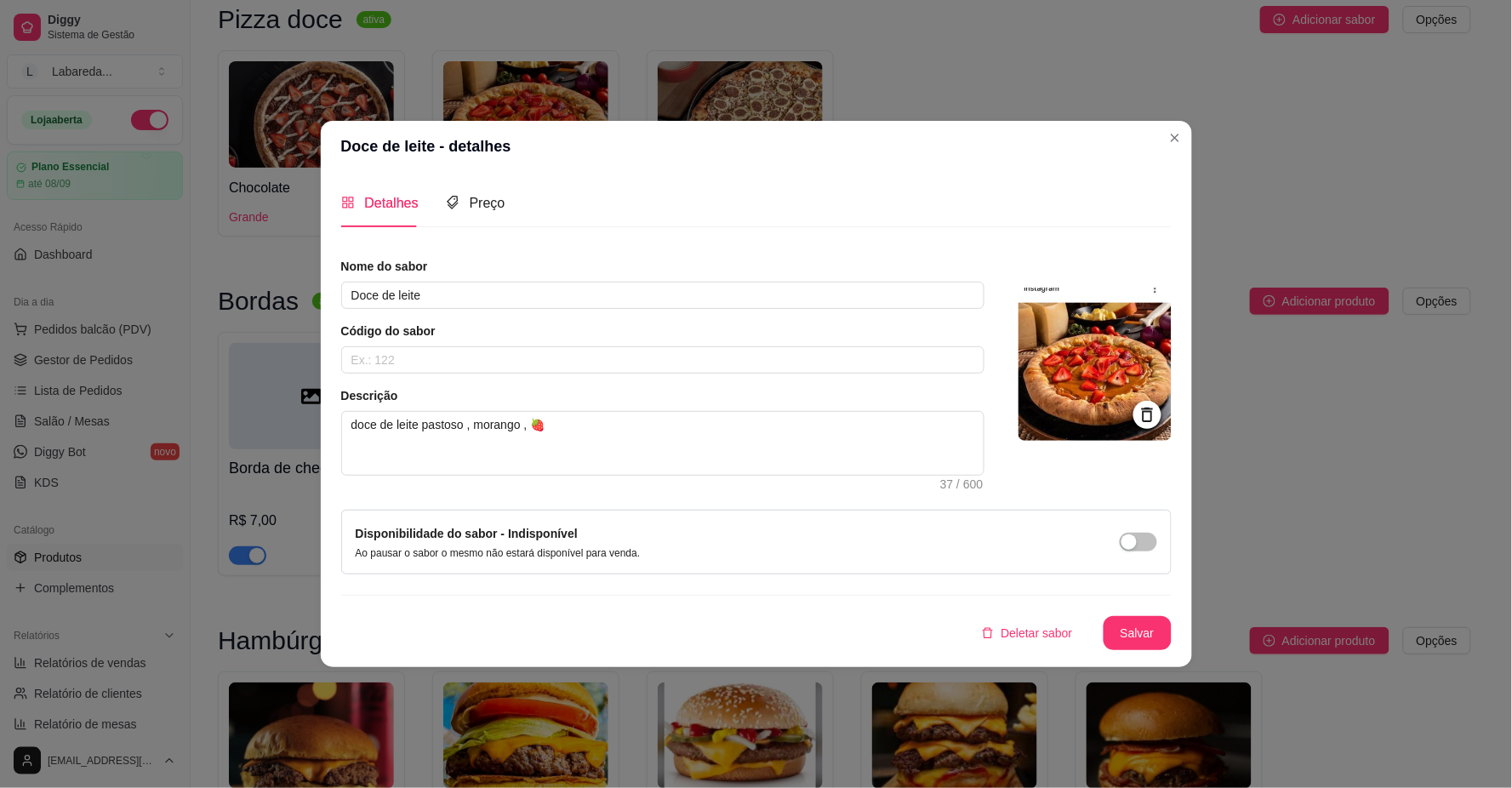
drag, startPoint x: 586, startPoint y: 149, endPoint x: 589, endPoint y: 133, distance: 16.3
click at [586, 148] on header "Doce de leite - detalhes" at bounding box center [756, 147] width 872 height 51
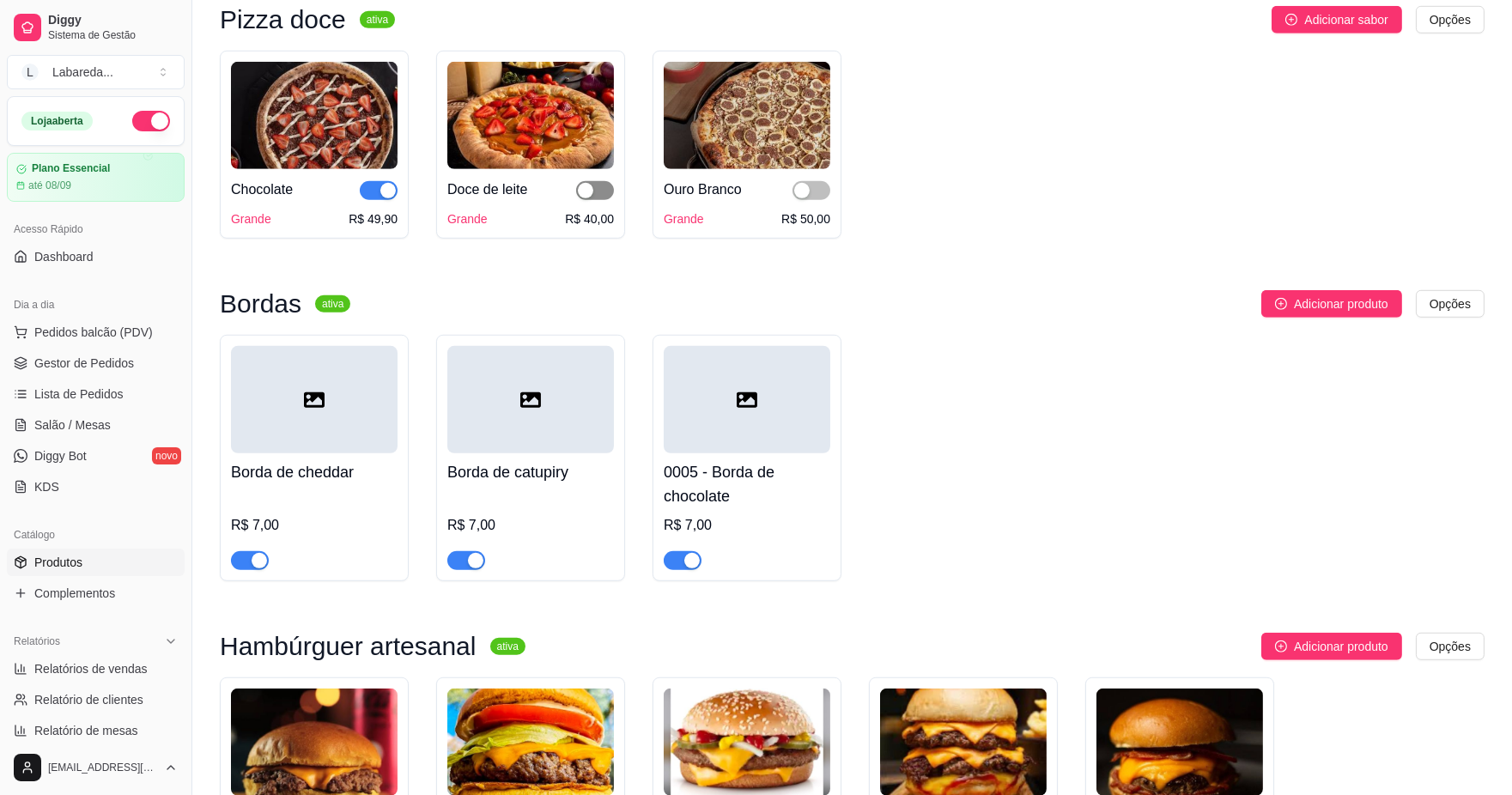
drag, startPoint x: 590, startPoint y: 219, endPoint x: 670, endPoint y: 223, distance: 80.1
click at [596, 200] on button "button" at bounding box center [594, 190] width 37 height 19
click at [806, 198] on div "button" at bounding box center [802, 190] width 15 height 15
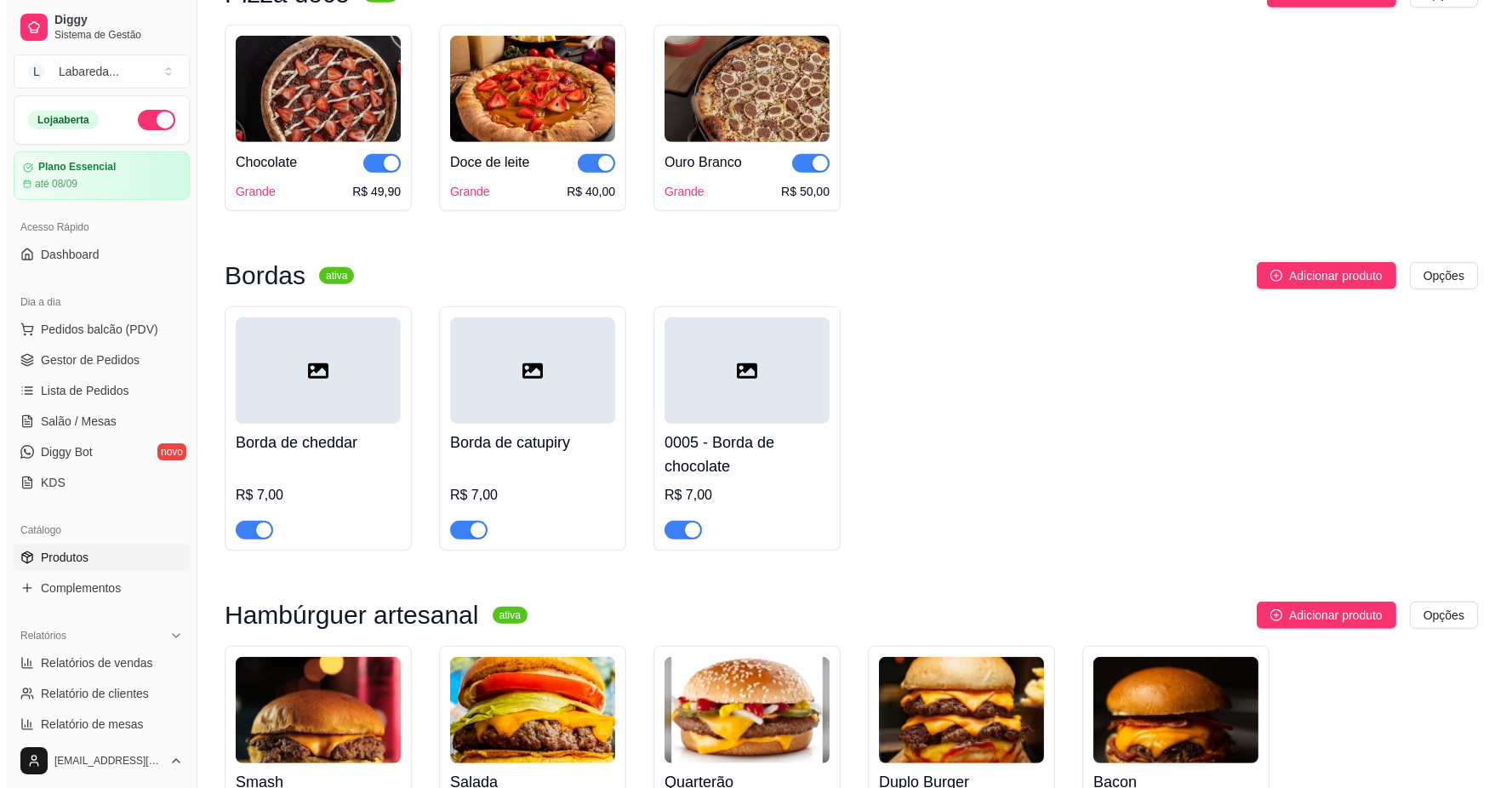
scroll to position [2270, 0]
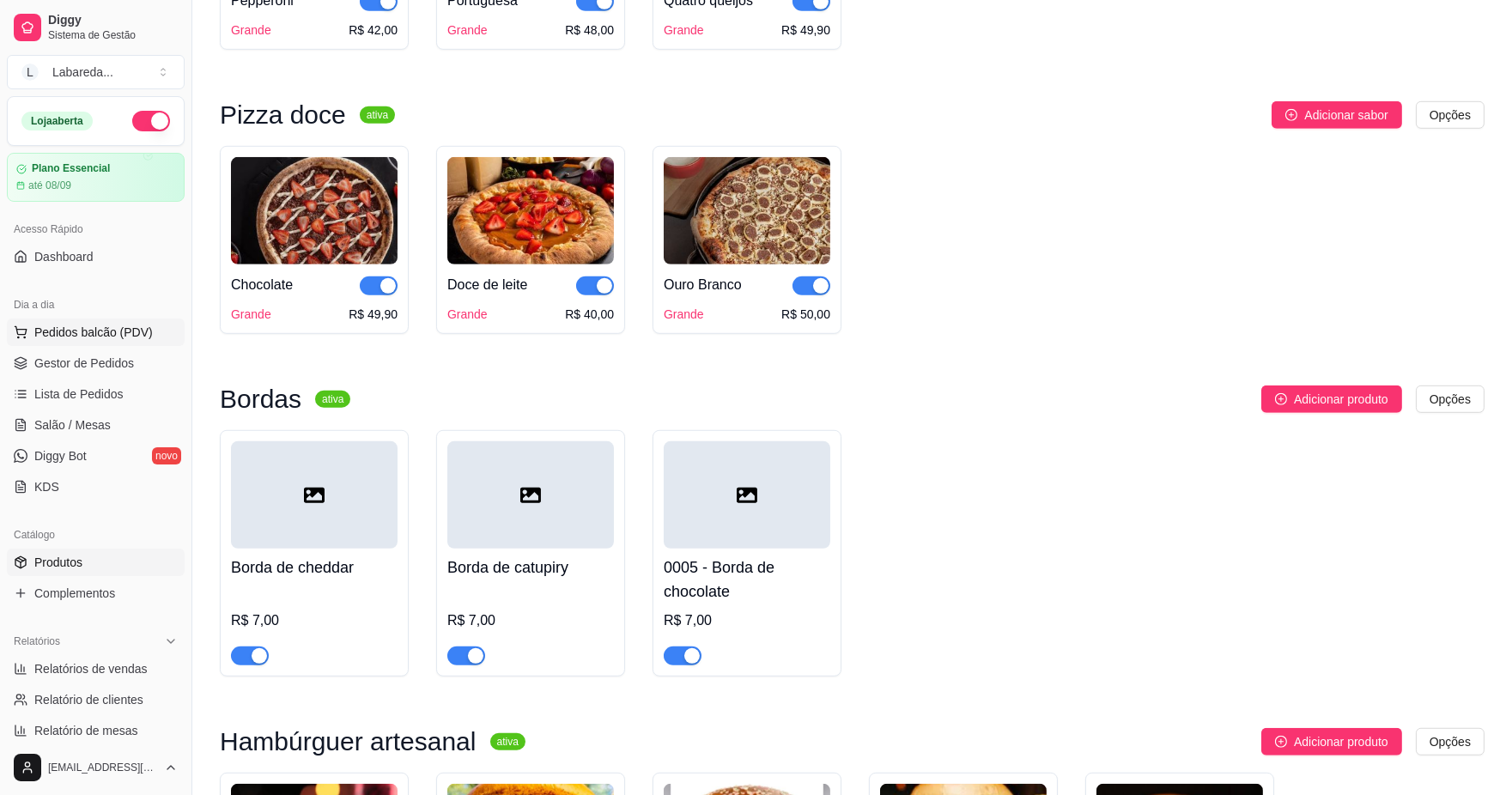
click at [118, 333] on span "Pedidos balcão (PDV)" at bounding box center [93, 333] width 118 height 17
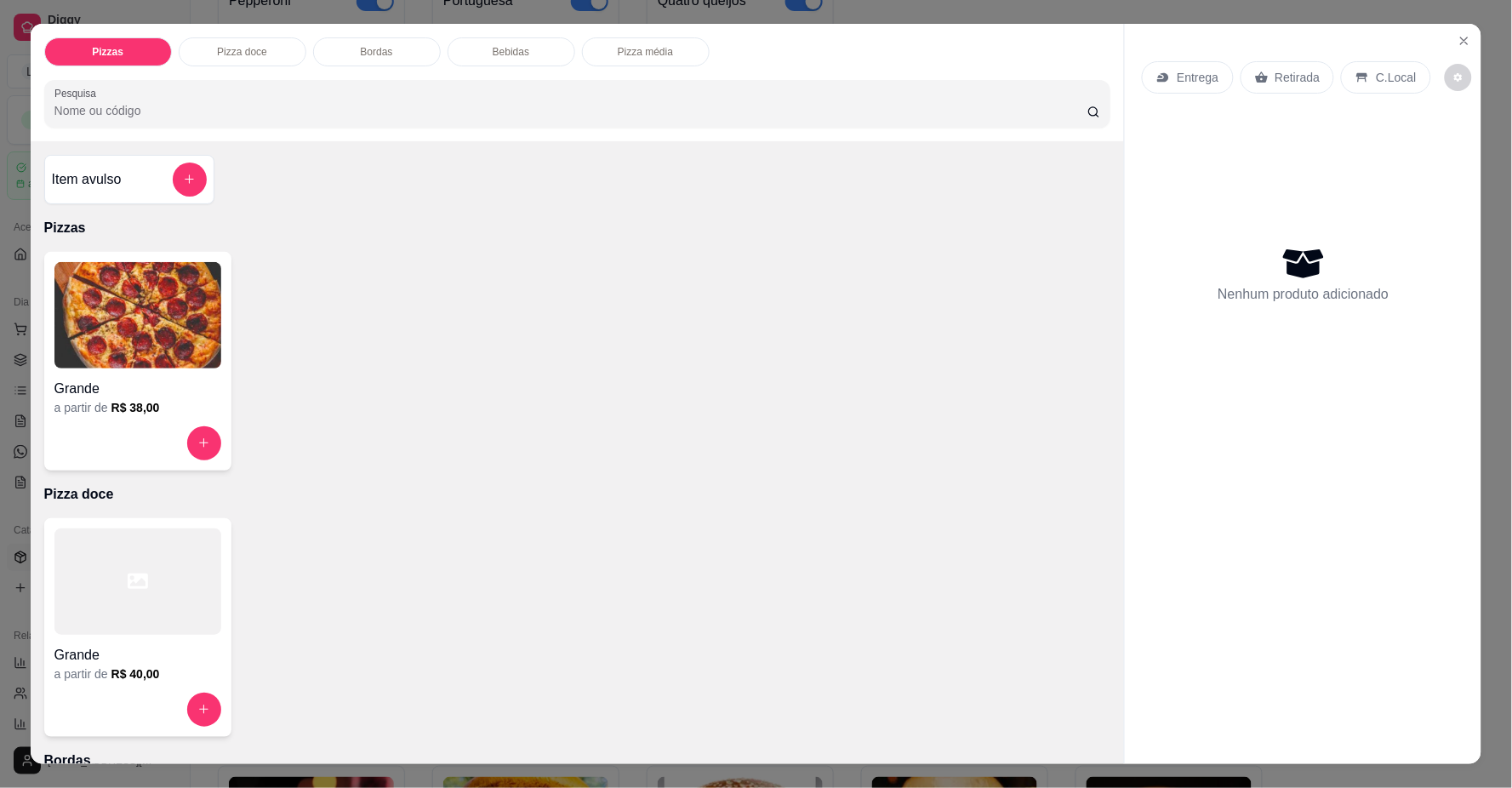
click at [169, 321] on img at bounding box center [137, 315] width 167 height 107
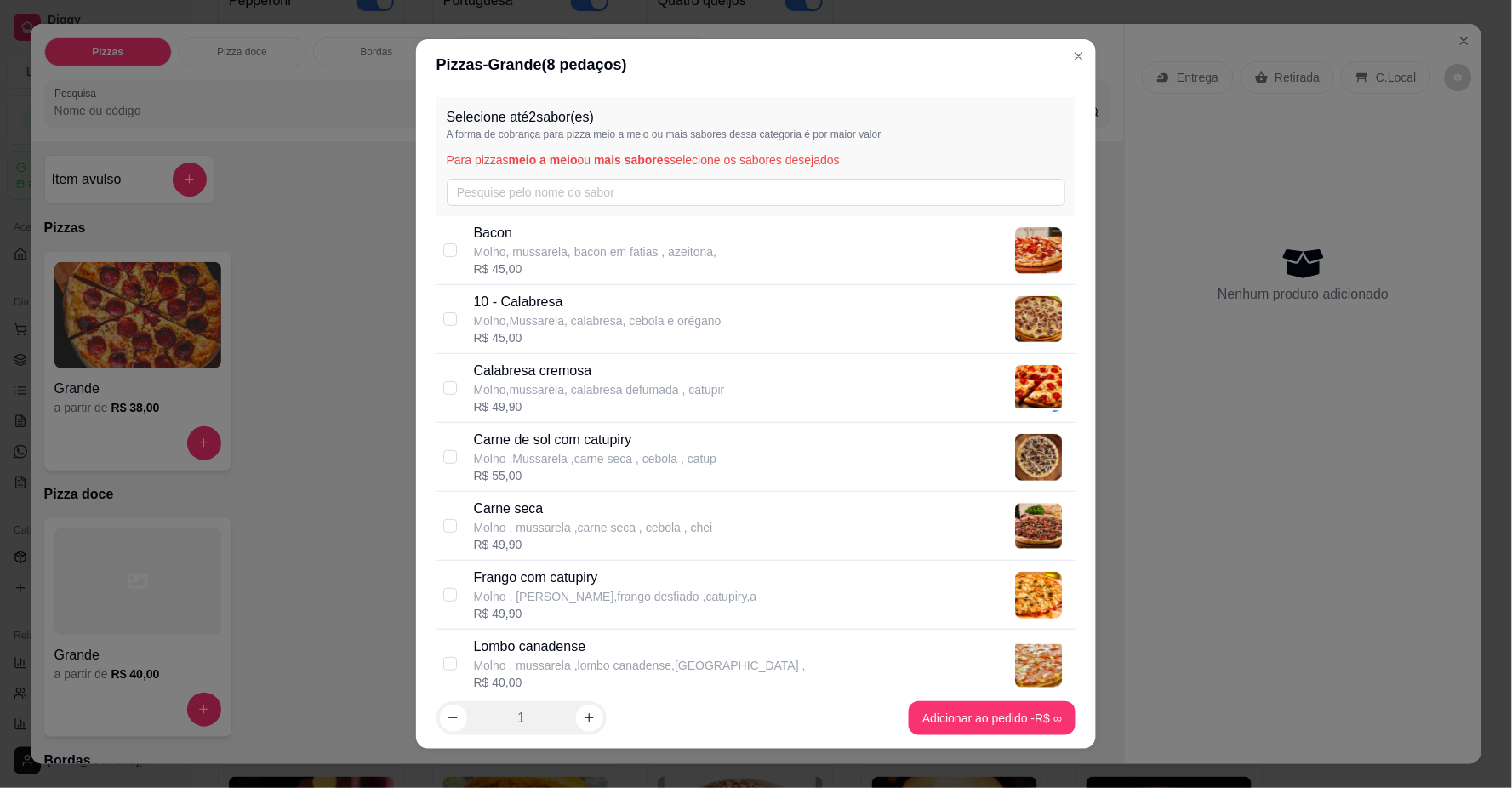
click at [640, 379] on div "Calabresa cremosa Molho,mussarela, calabresa defumada , catupir" at bounding box center [600, 379] width 252 height 37
checkbox input "true"
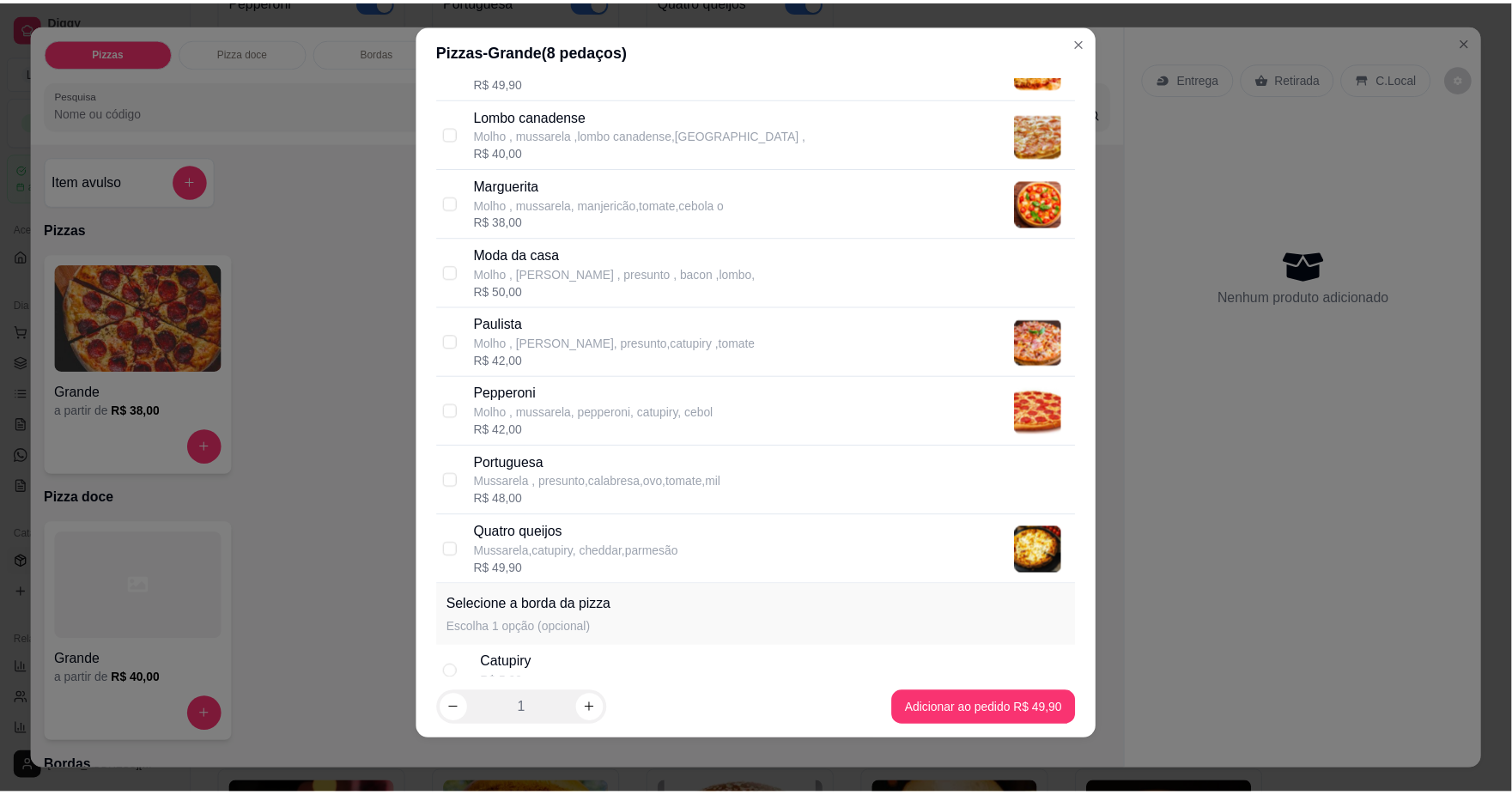
scroll to position [385, 0]
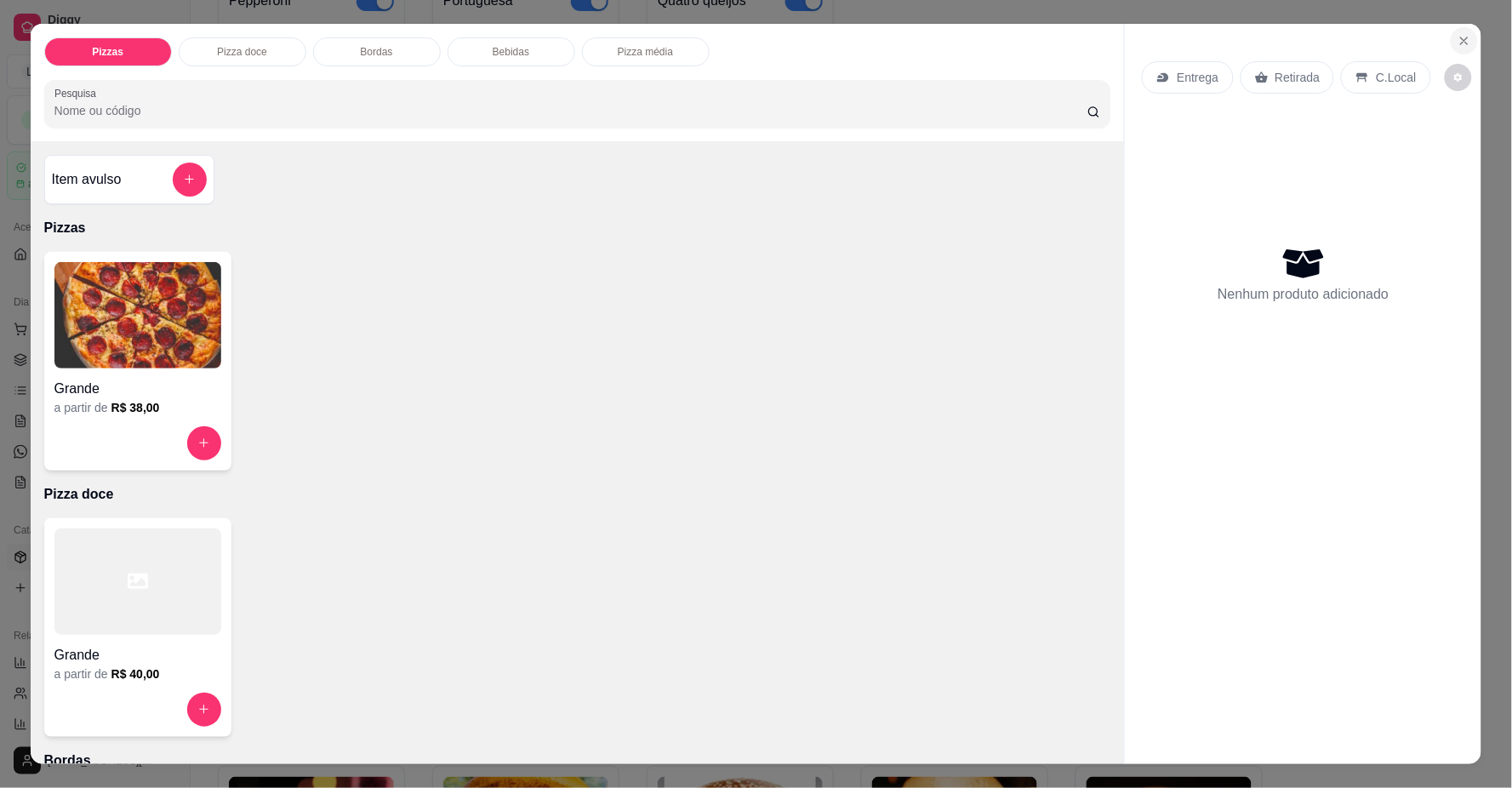
click at [1458, 39] on icon "Close" at bounding box center [1464, 41] width 13 height 13
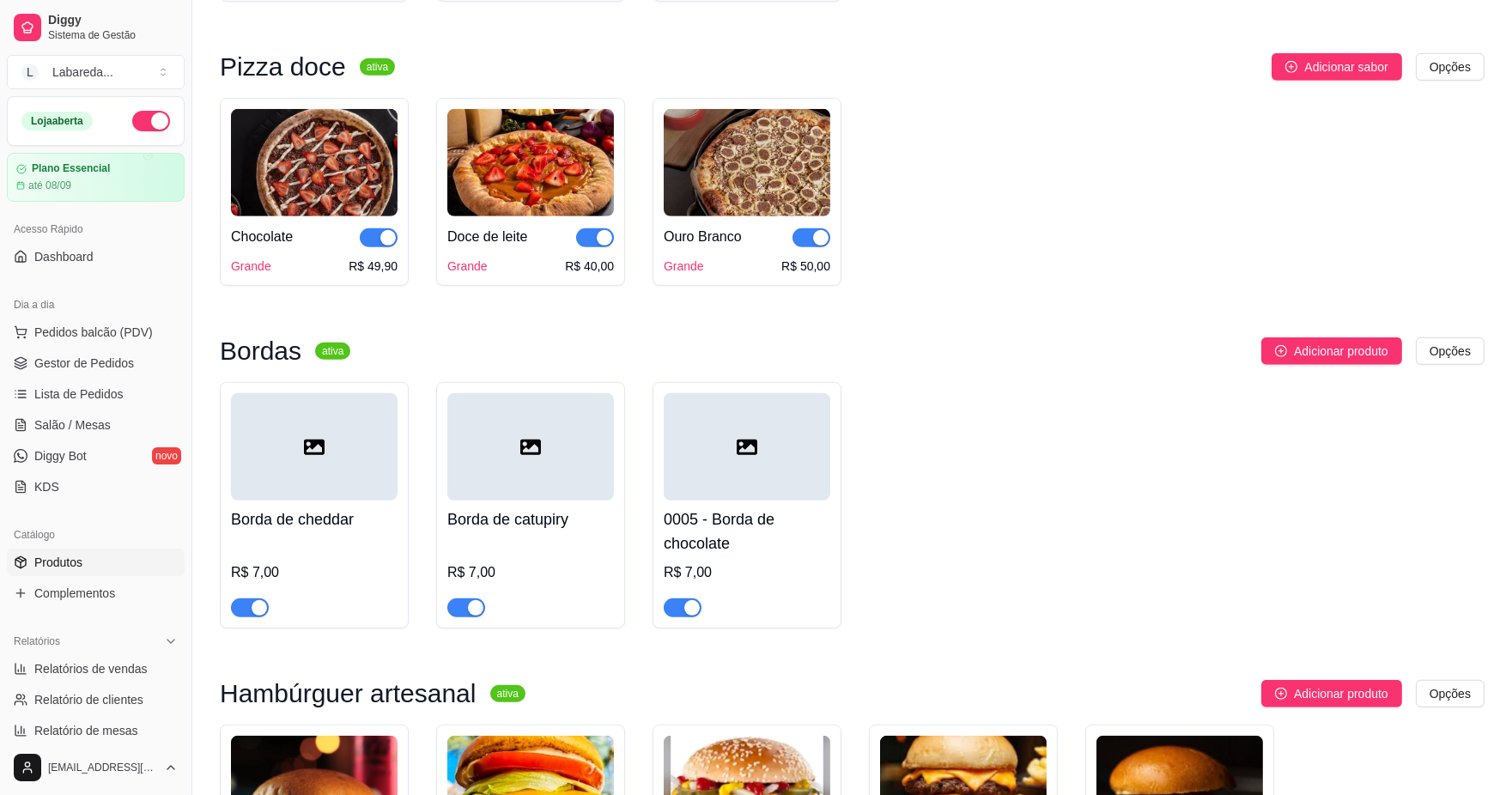
scroll to position [2385, 0]
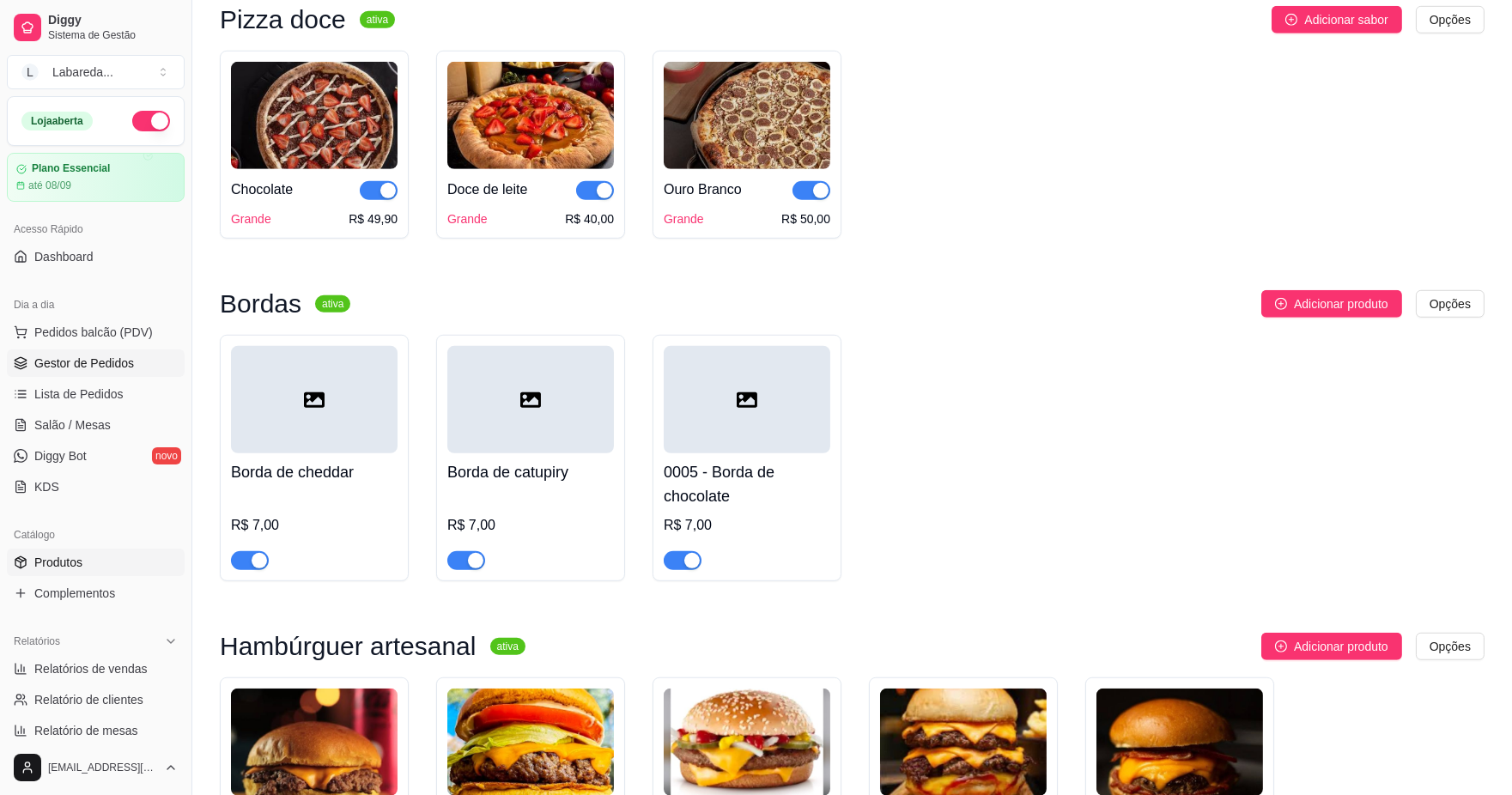
click at [82, 362] on span "Gestor de Pedidos" at bounding box center [85, 363] width 100 height 17
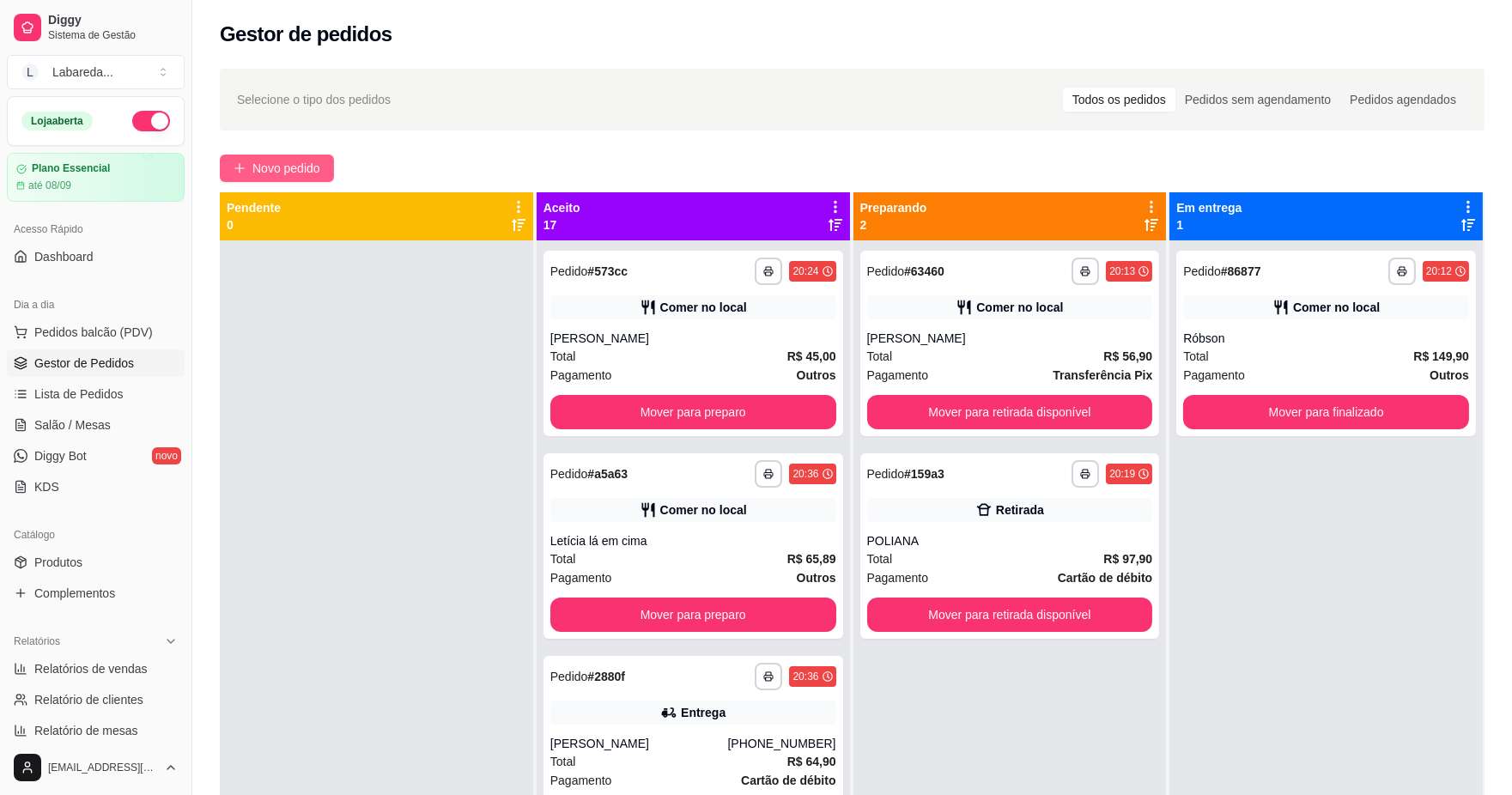
click at [278, 163] on span "Novo pedido" at bounding box center [286, 168] width 68 height 19
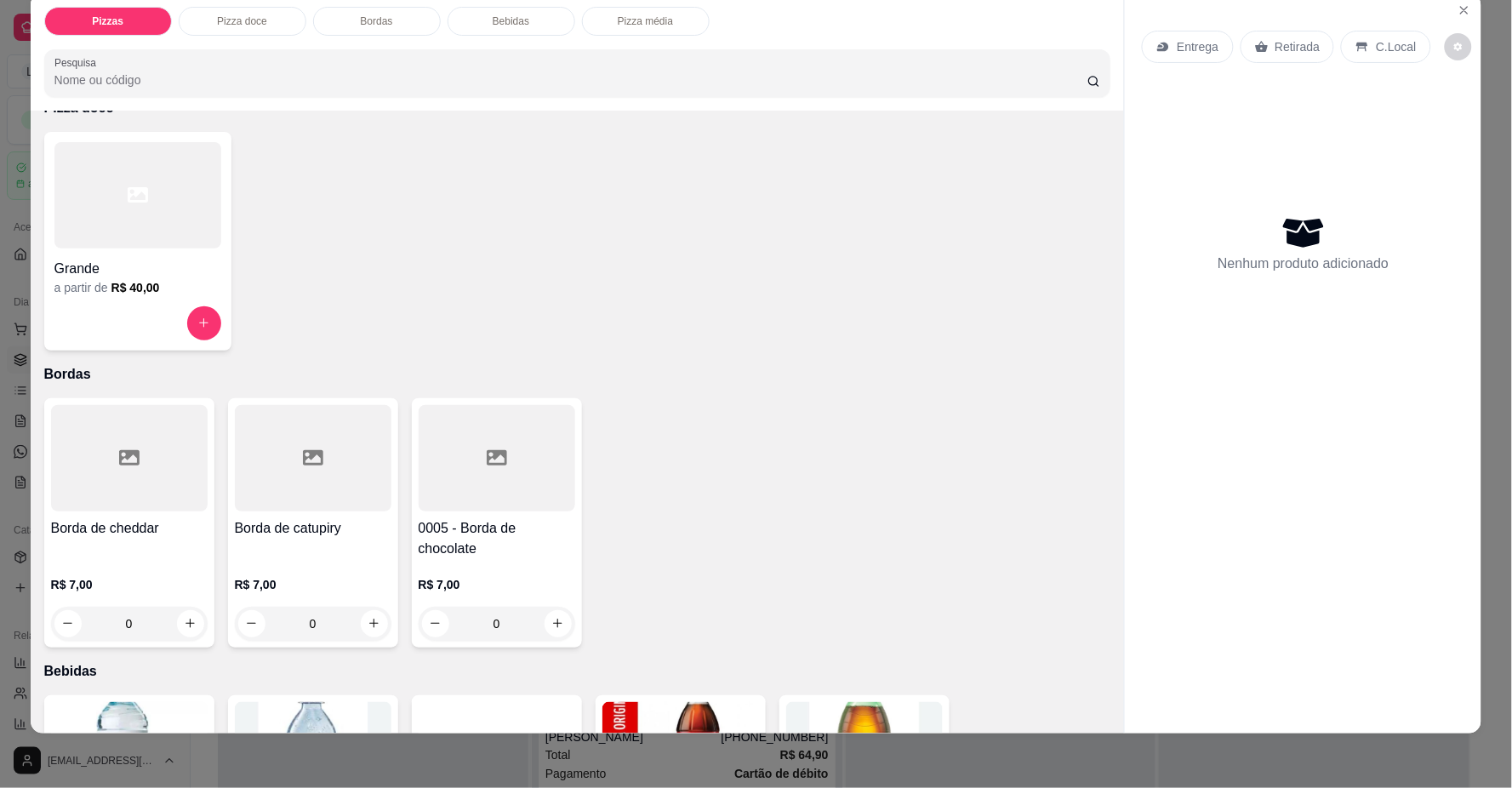
scroll to position [175, 0]
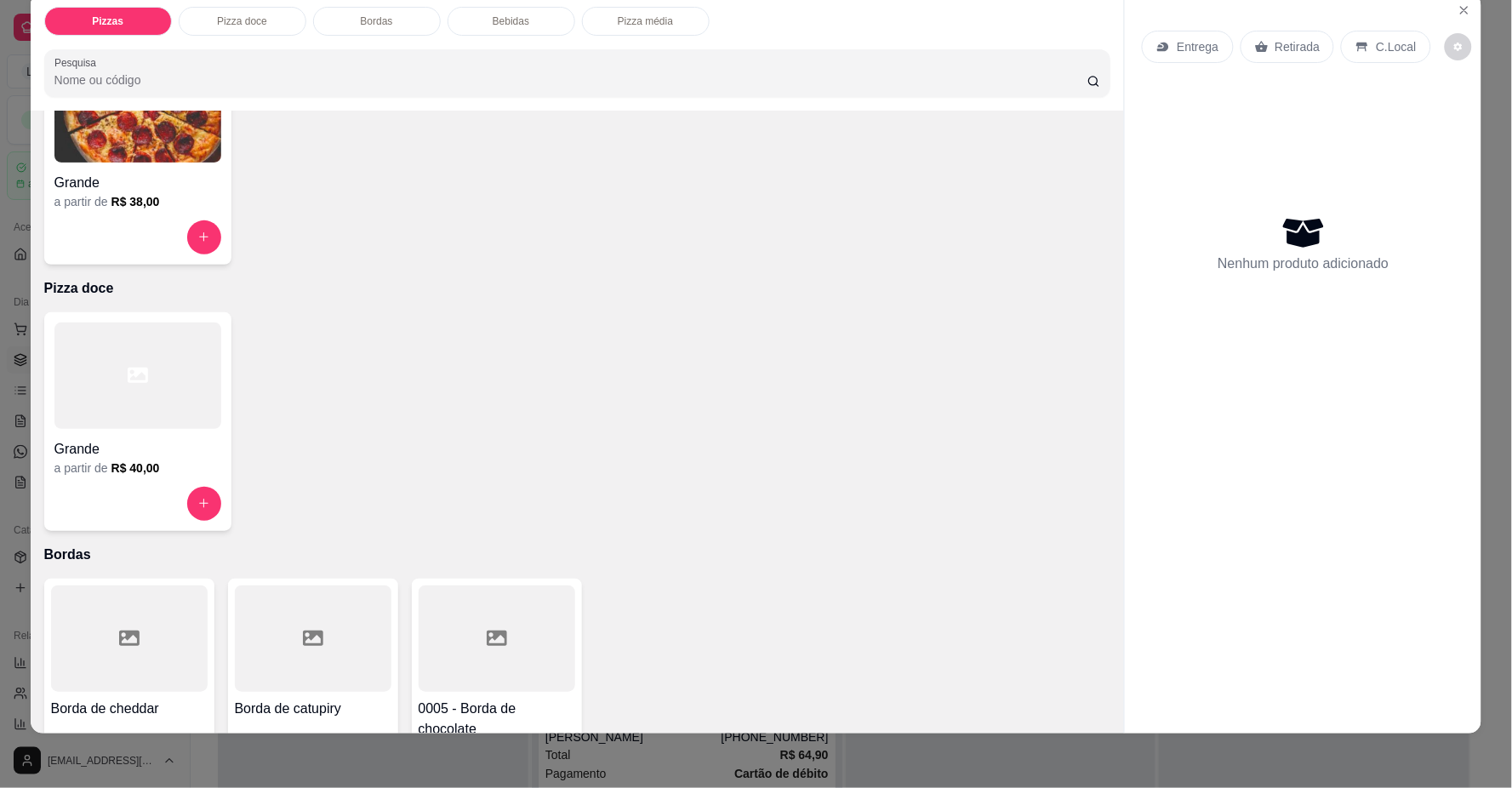
click at [137, 191] on h4 "Grande" at bounding box center [137, 182] width 167 height 20
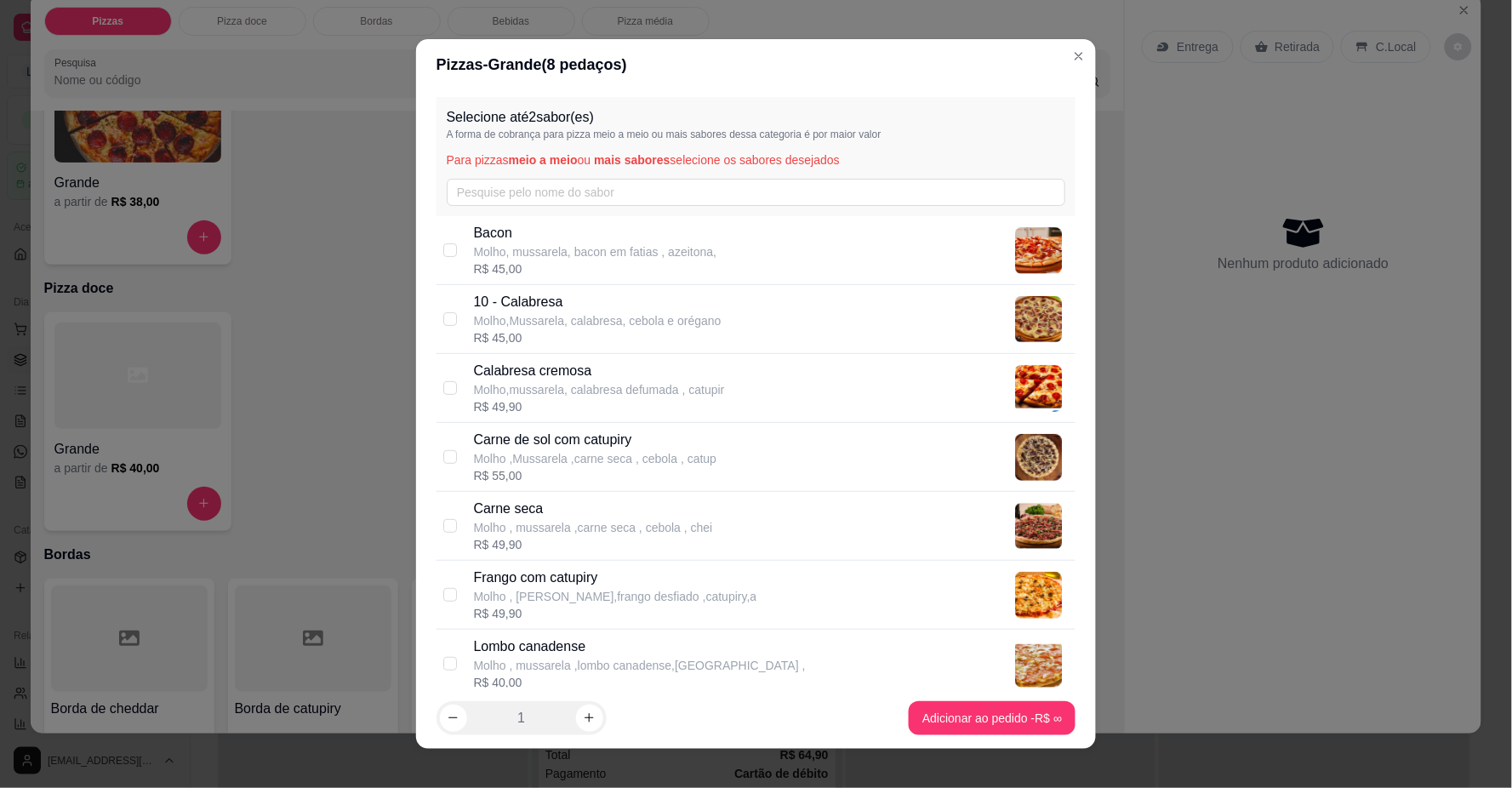
click at [696, 394] on p "Molho,mussarela, calabresa defumada , catupir" at bounding box center [600, 390] width 252 height 17
checkbox input "true"
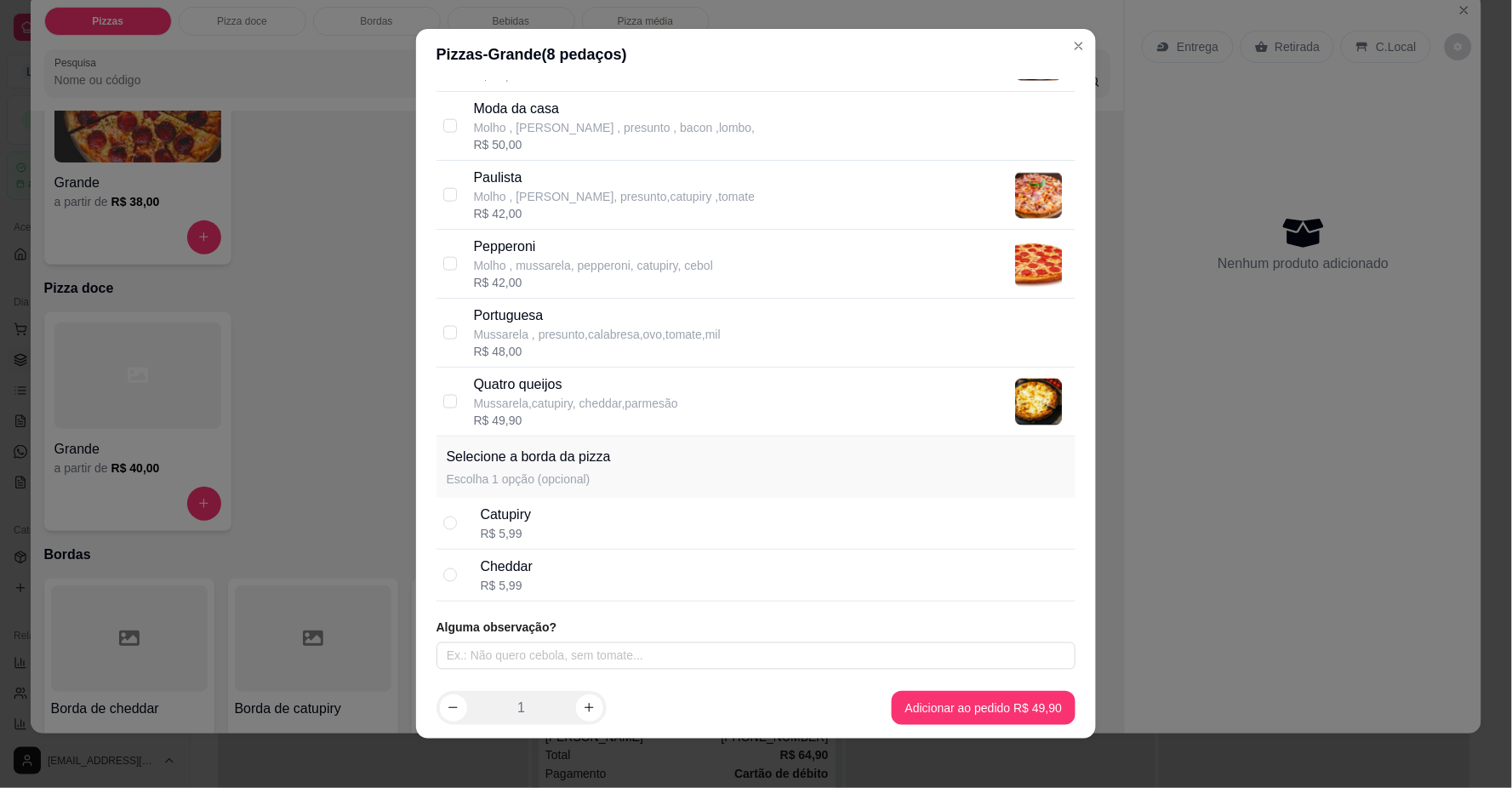
scroll to position [14, 0]
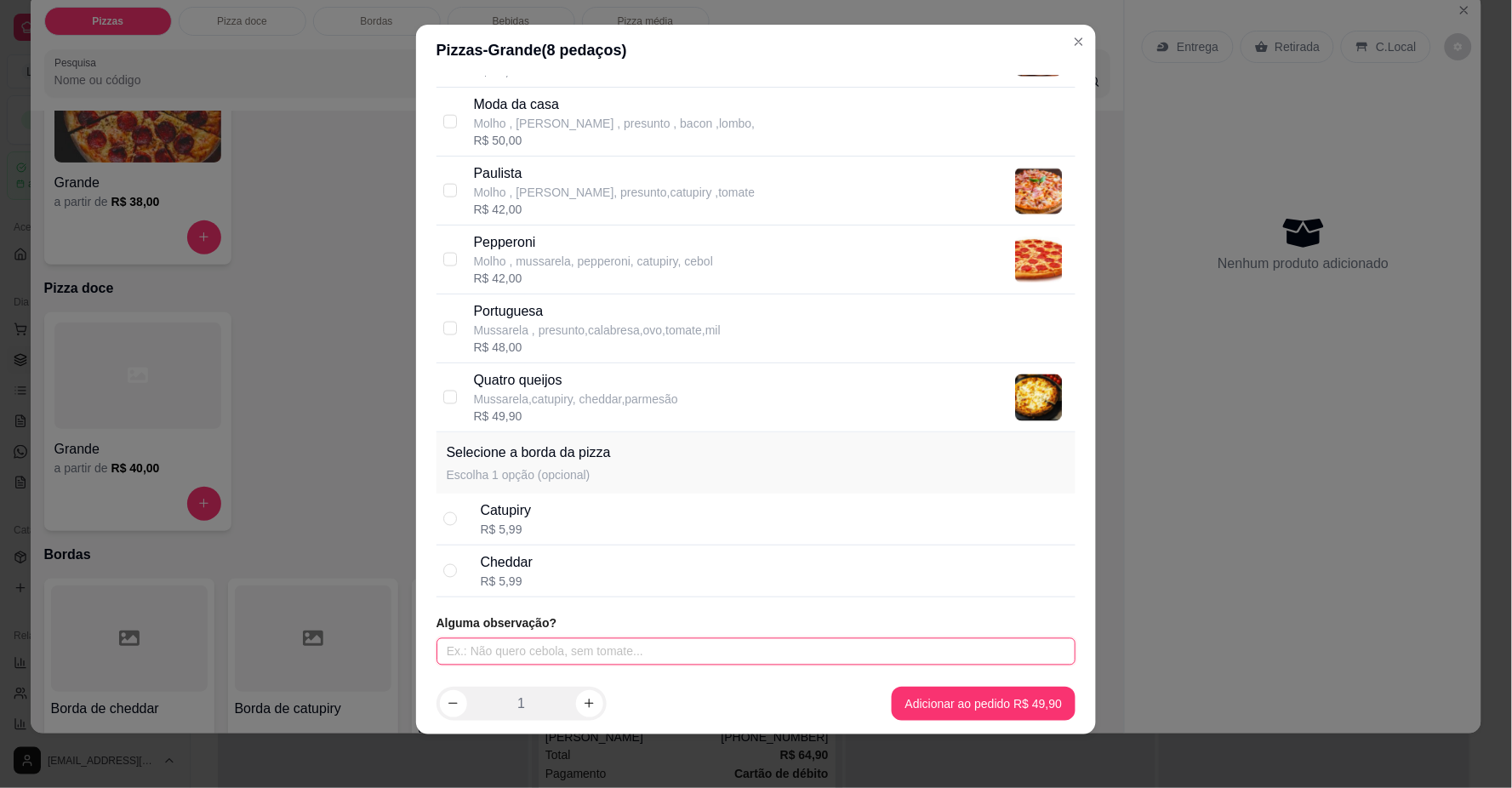
click at [631, 650] on input "text" at bounding box center [756, 652] width 640 height 28
click at [1066, 26] on header "Pizzas - Grande ( 8 pedaços)" at bounding box center [756, 51] width 681 height 51
